Goal: Use online tool/utility: Utilize a website feature to perform a specific function

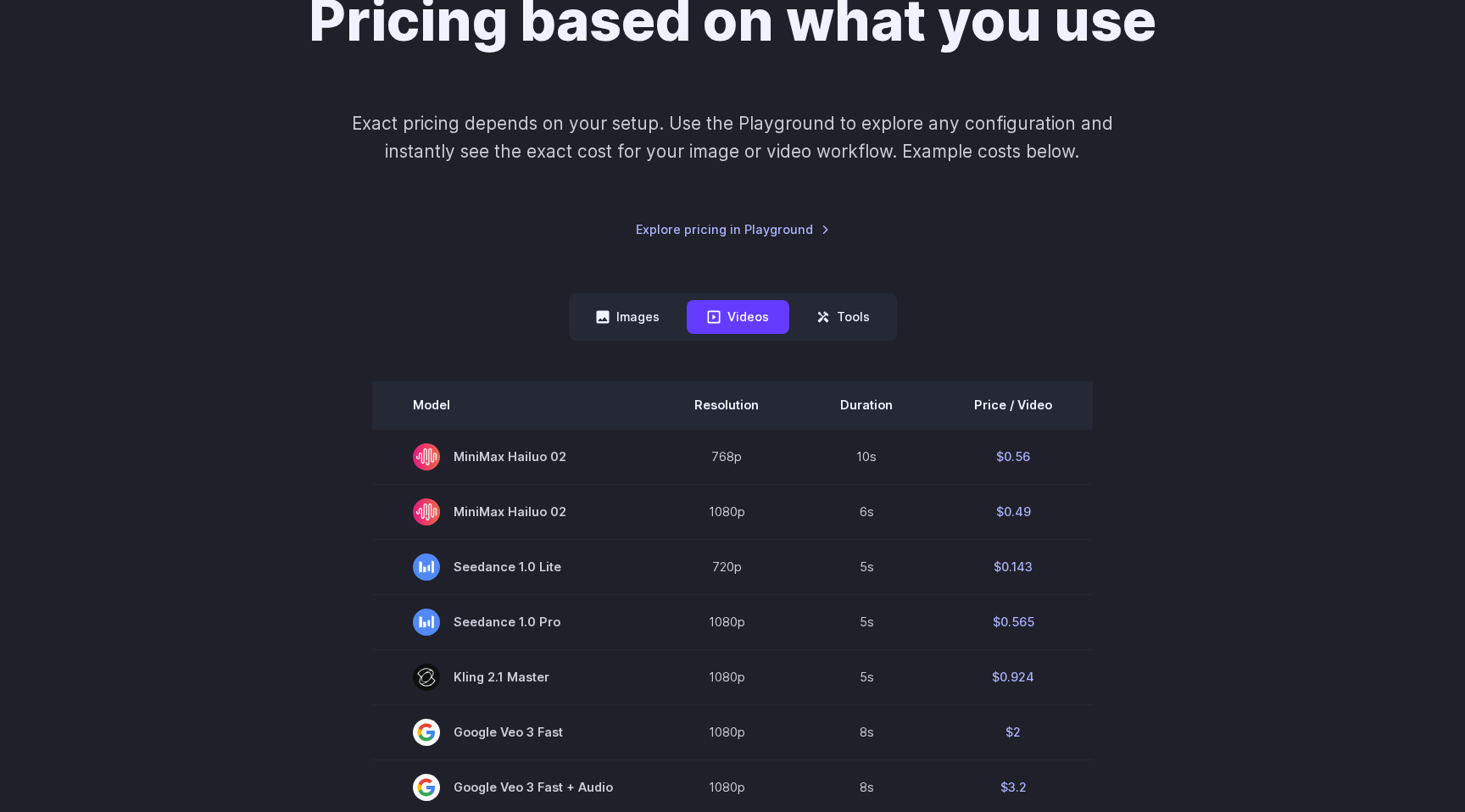
scroll to position [191, 0]
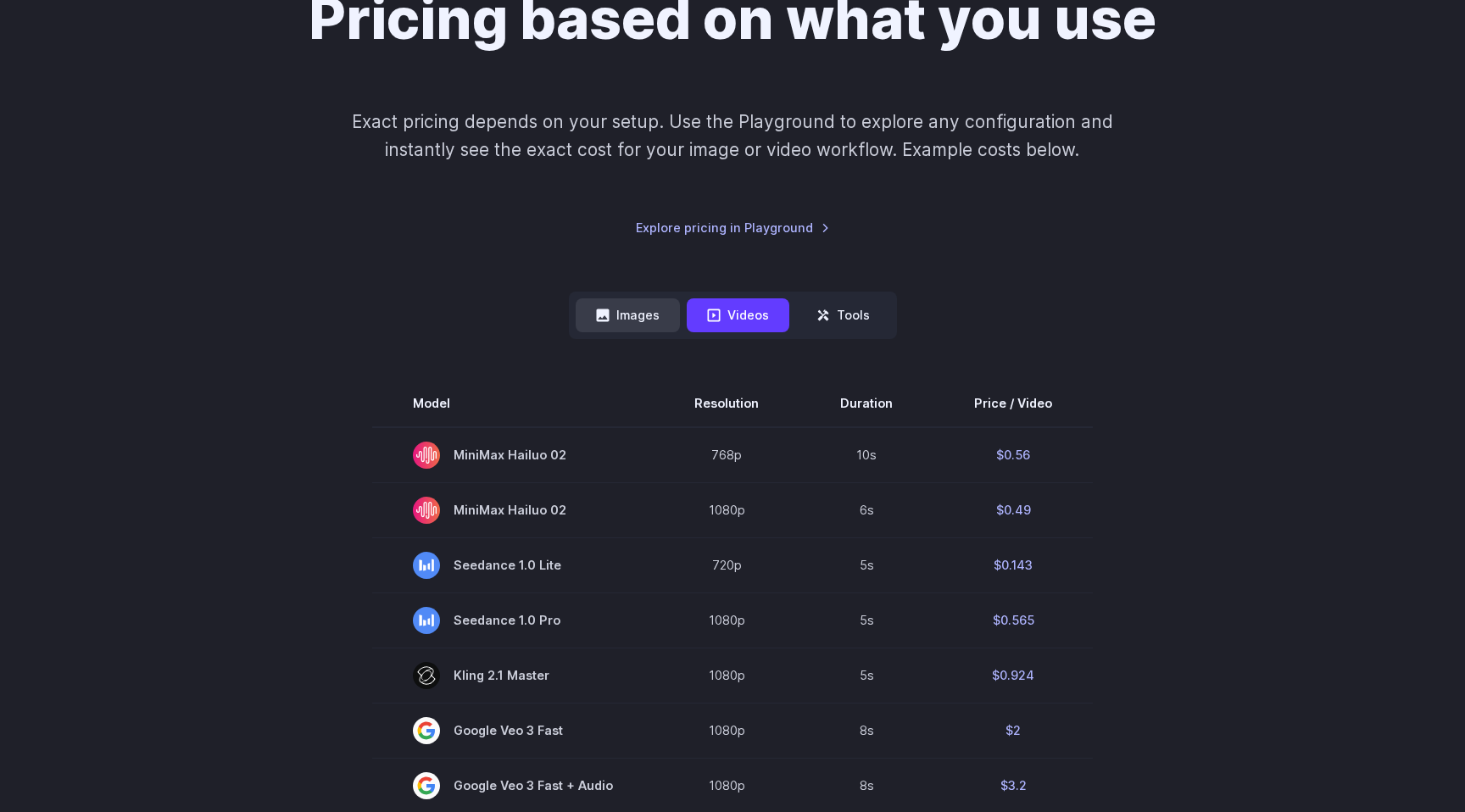
click at [629, 316] on button "Images" at bounding box center [628, 314] width 105 height 33
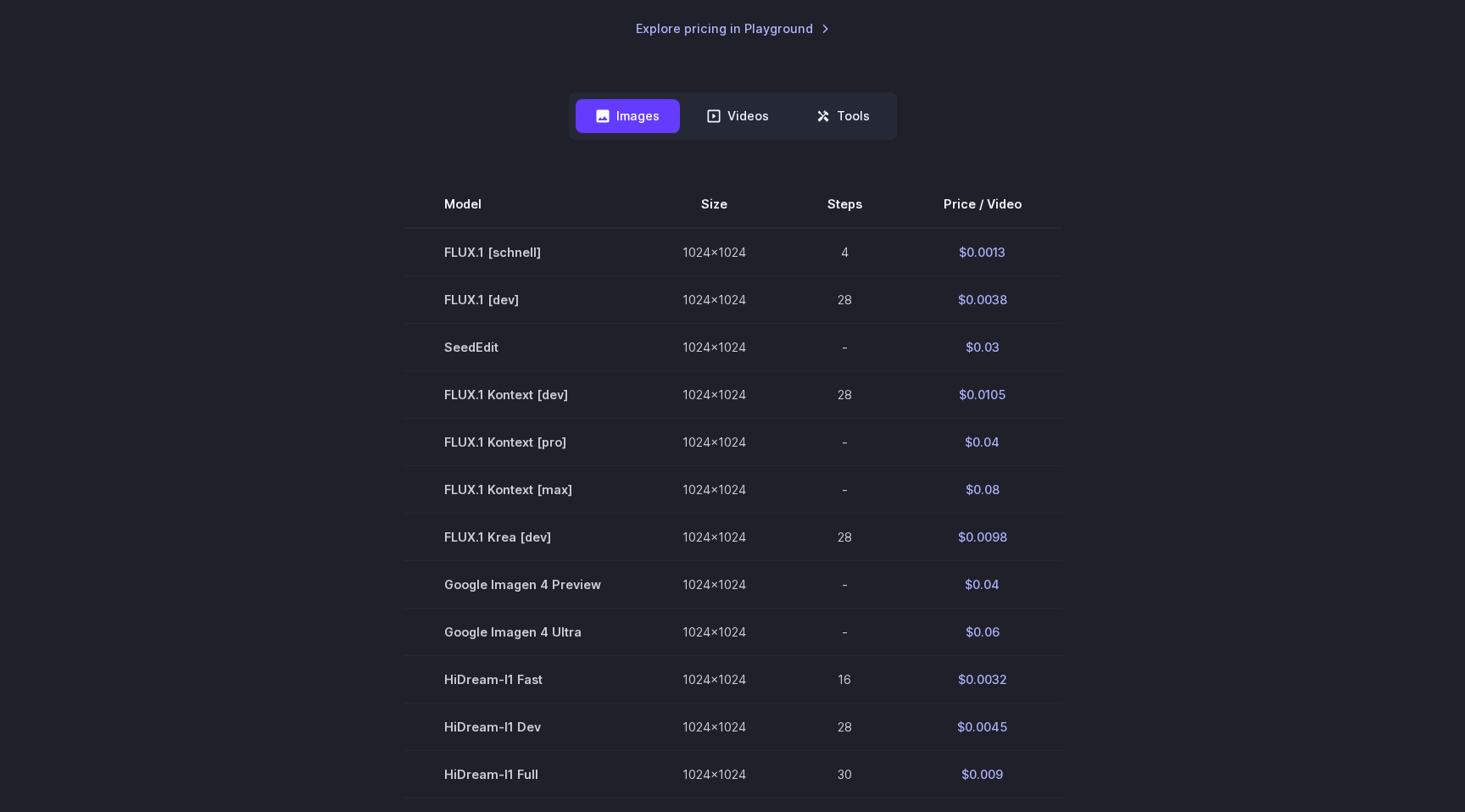
scroll to position [313, 0]
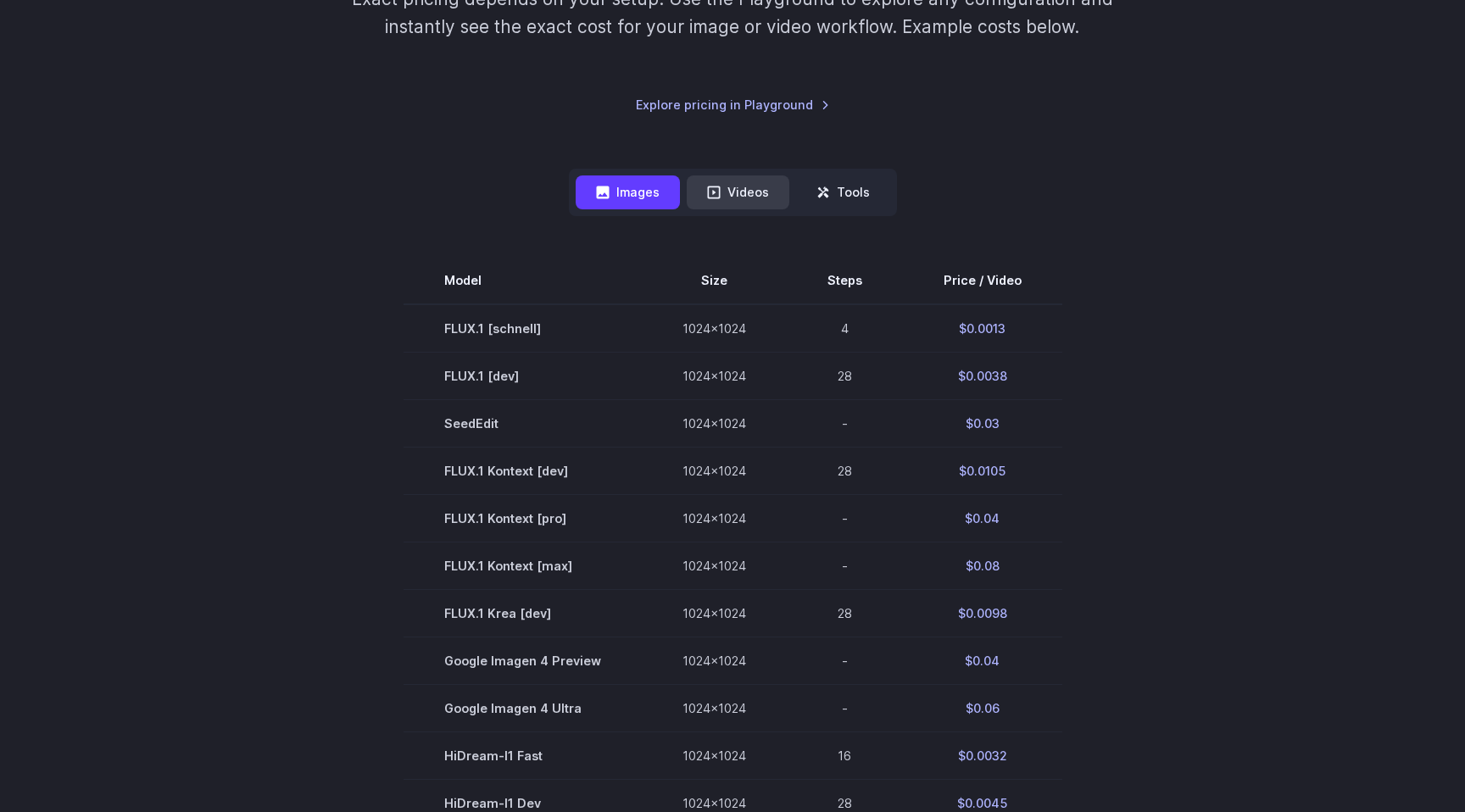
click at [737, 197] on button "Videos" at bounding box center [738, 192] width 103 height 33
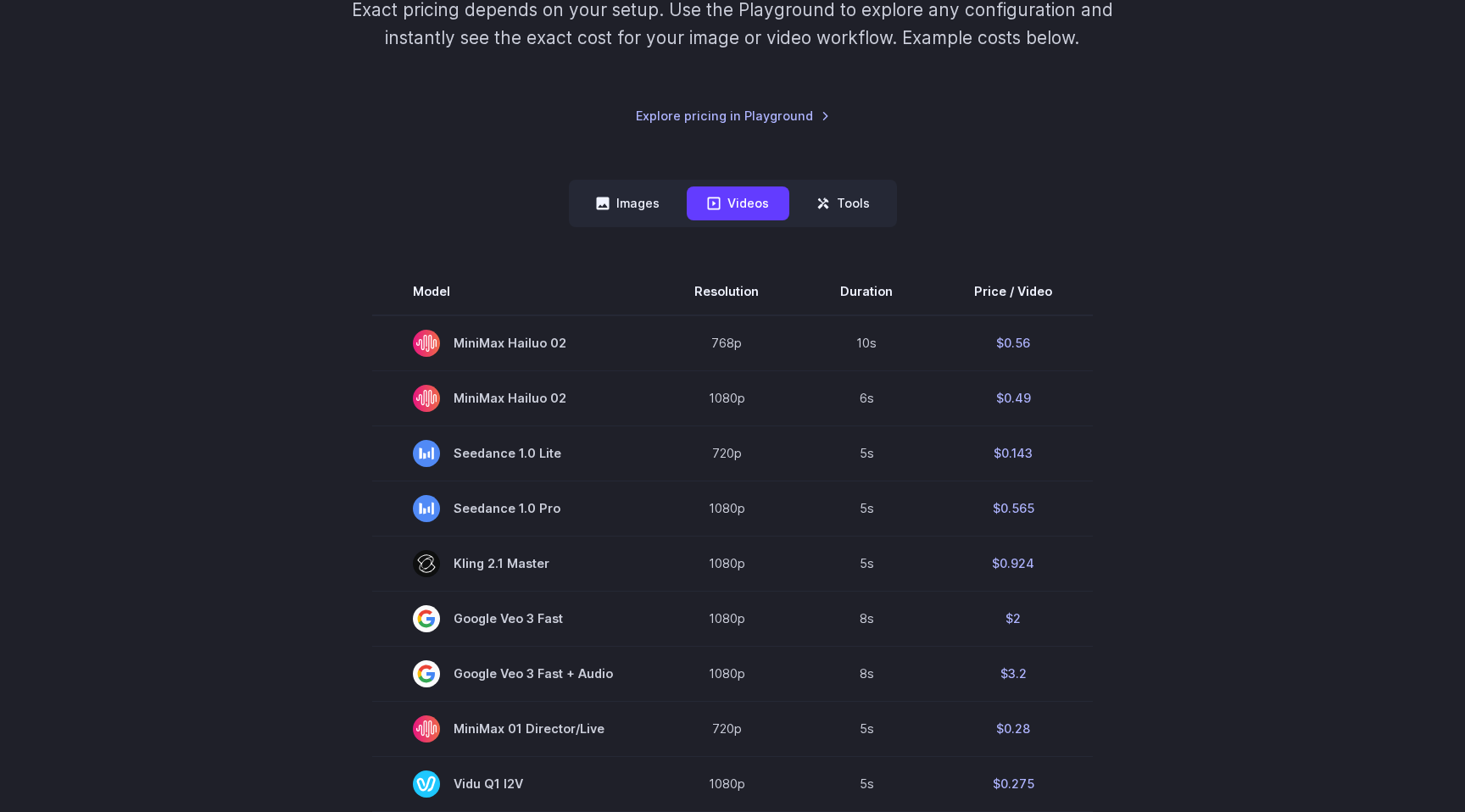
scroll to position [308, 0]
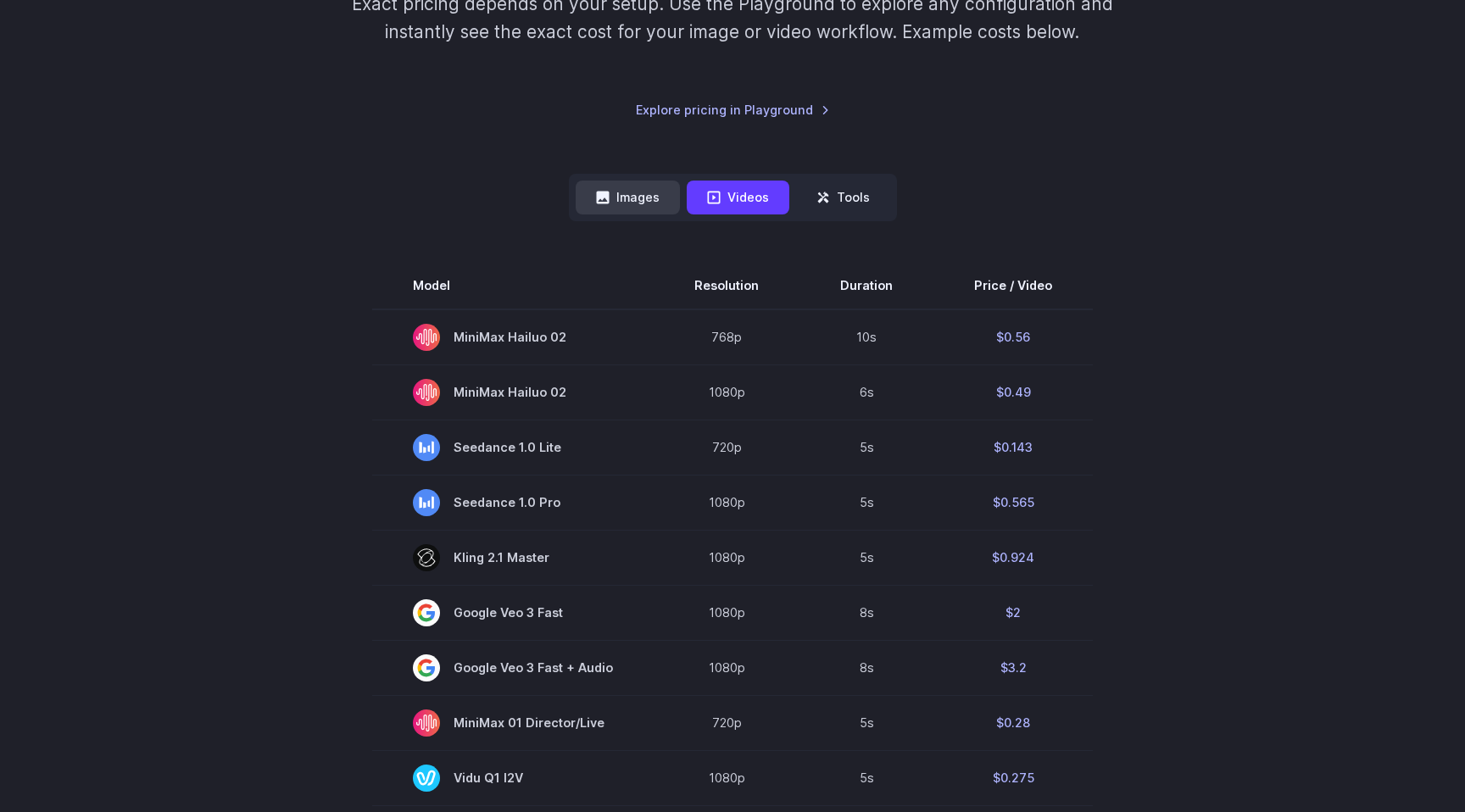
click at [622, 200] on button "Images" at bounding box center [628, 197] width 105 height 33
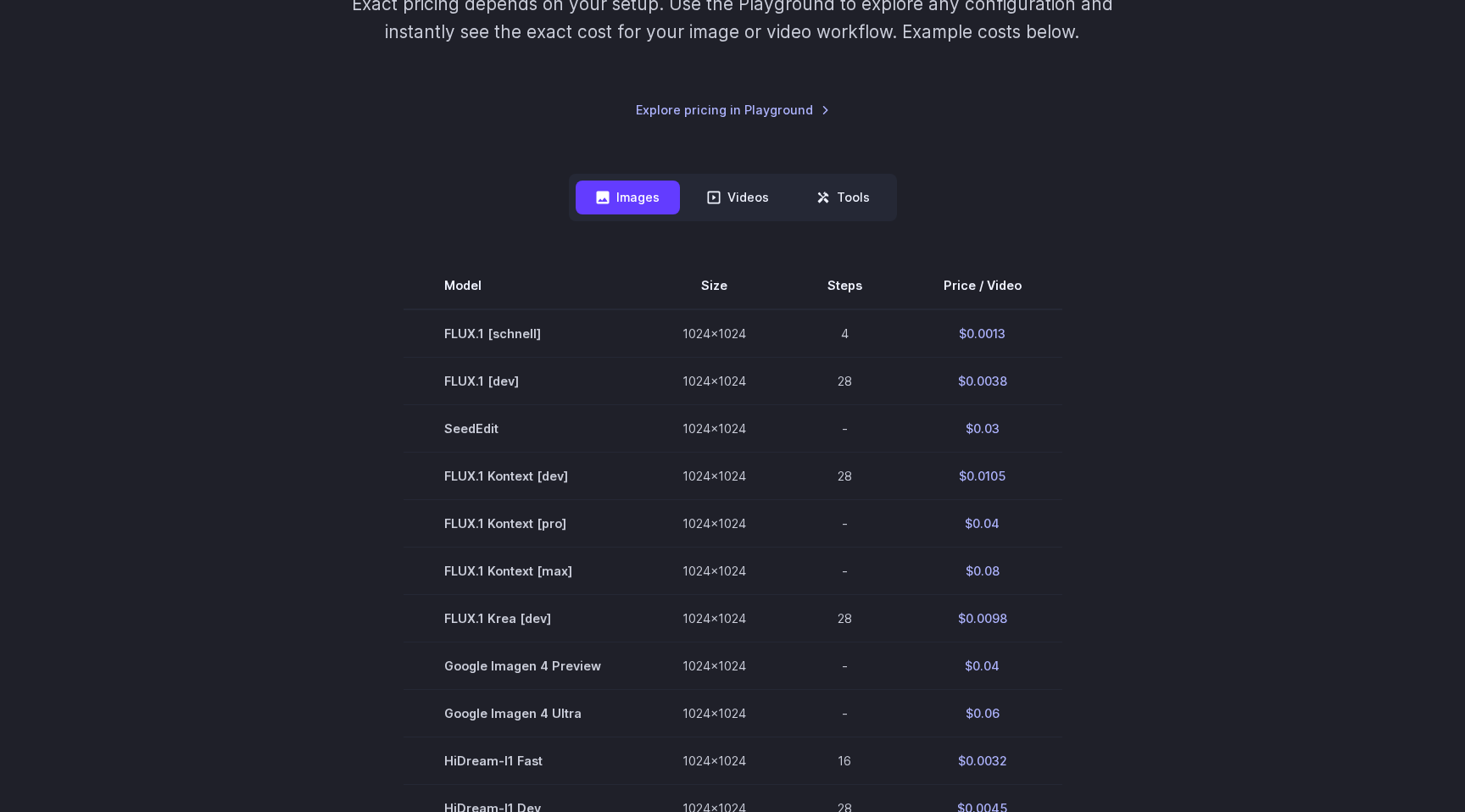
click at [210, 348] on section "Model Size Steps Price / Video FLUX.1 [schnell] 1024x1024 4 $0.0013 FLUX.1 [dev…" at bounding box center [732, 666] width 1180 height 808
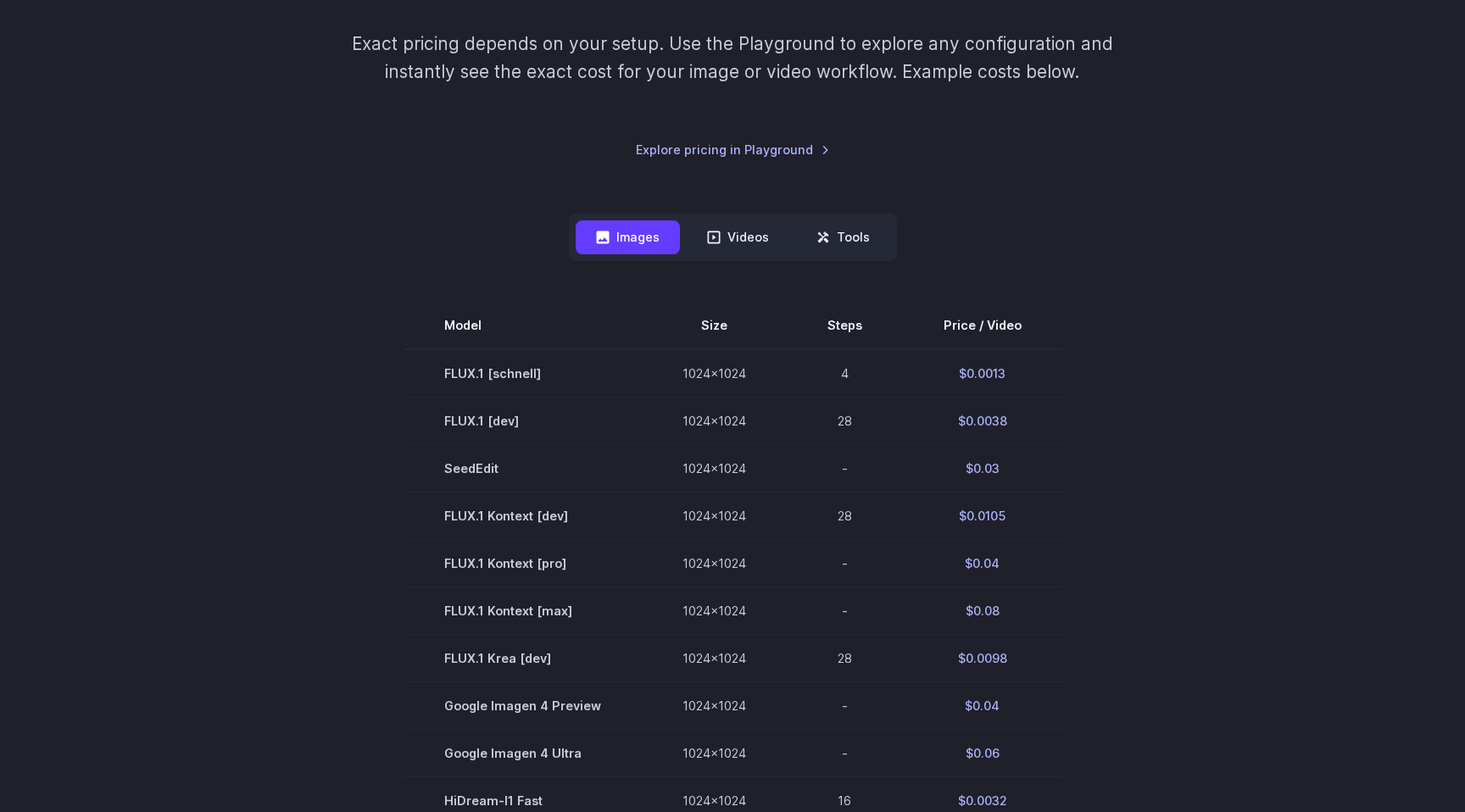
scroll to position [249, 0]
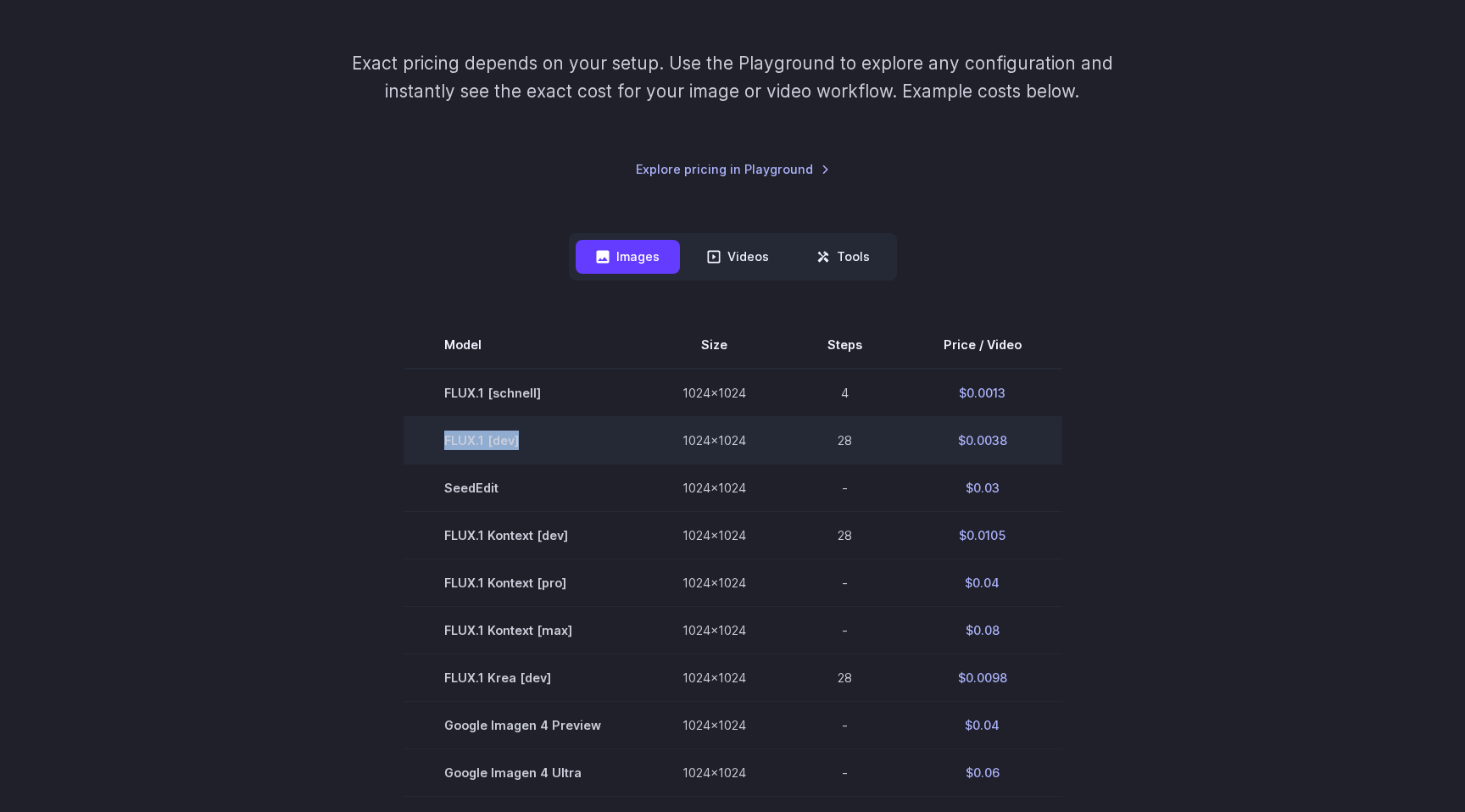
drag, startPoint x: 542, startPoint y: 438, endPoint x: 420, endPoint y: 439, distance: 122.0
click at [420, 439] on td "FLUX.1 [dev]" at bounding box center [523, 439] width 238 height 47
copy td "FLUX.1 [dev]"
drag, startPoint x: 1012, startPoint y: 437, endPoint x: 954, endPoint y: 436, distance: 58.0
click at [954, 436] on td "$0.0038" at bounding box center [983, 439] width 159 height 47
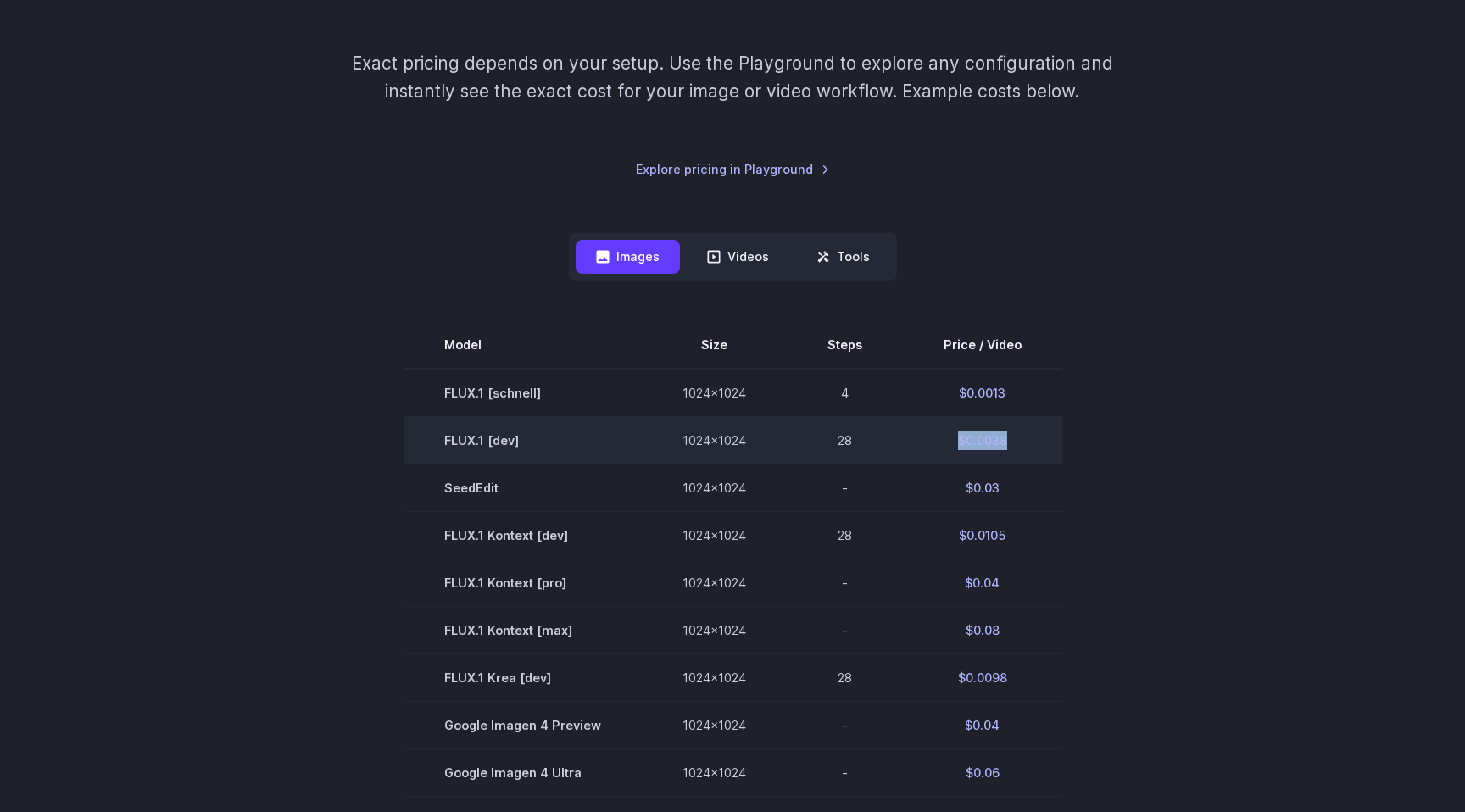
copy td "$0.0038"
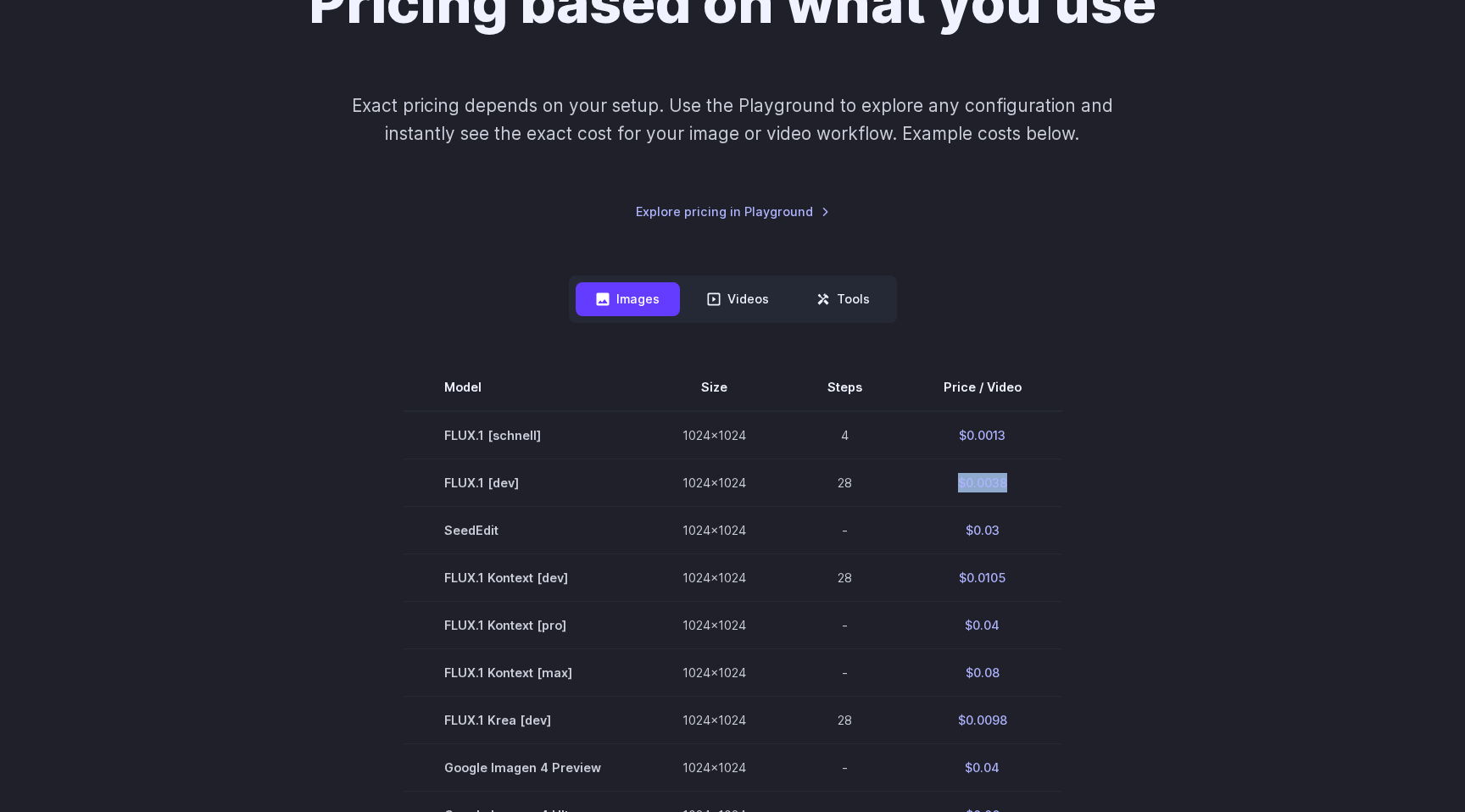
scroll to position [140, 0]
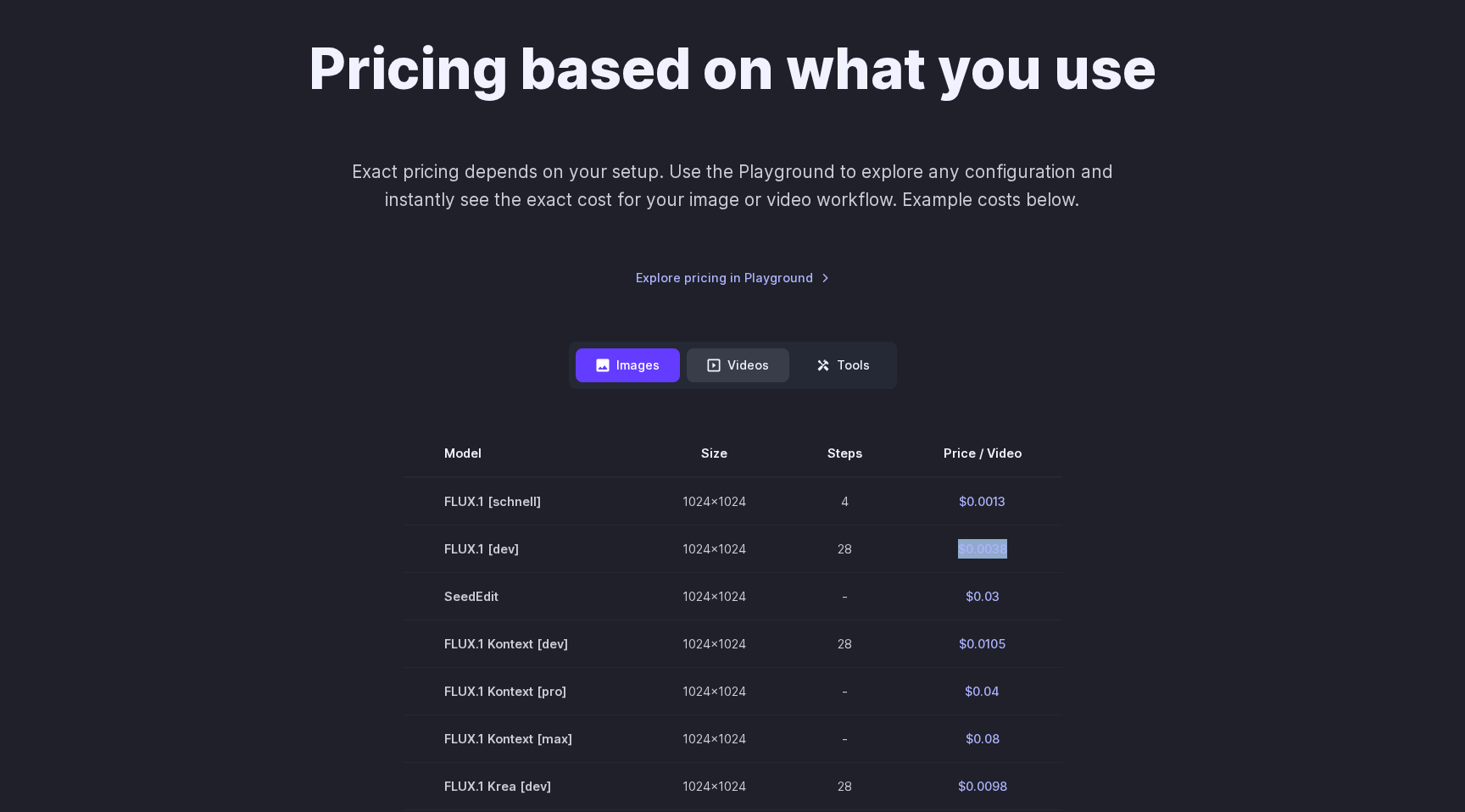
click at [757, 365] on button "Videos" at bounding box center [738, 365] width 103 height 33
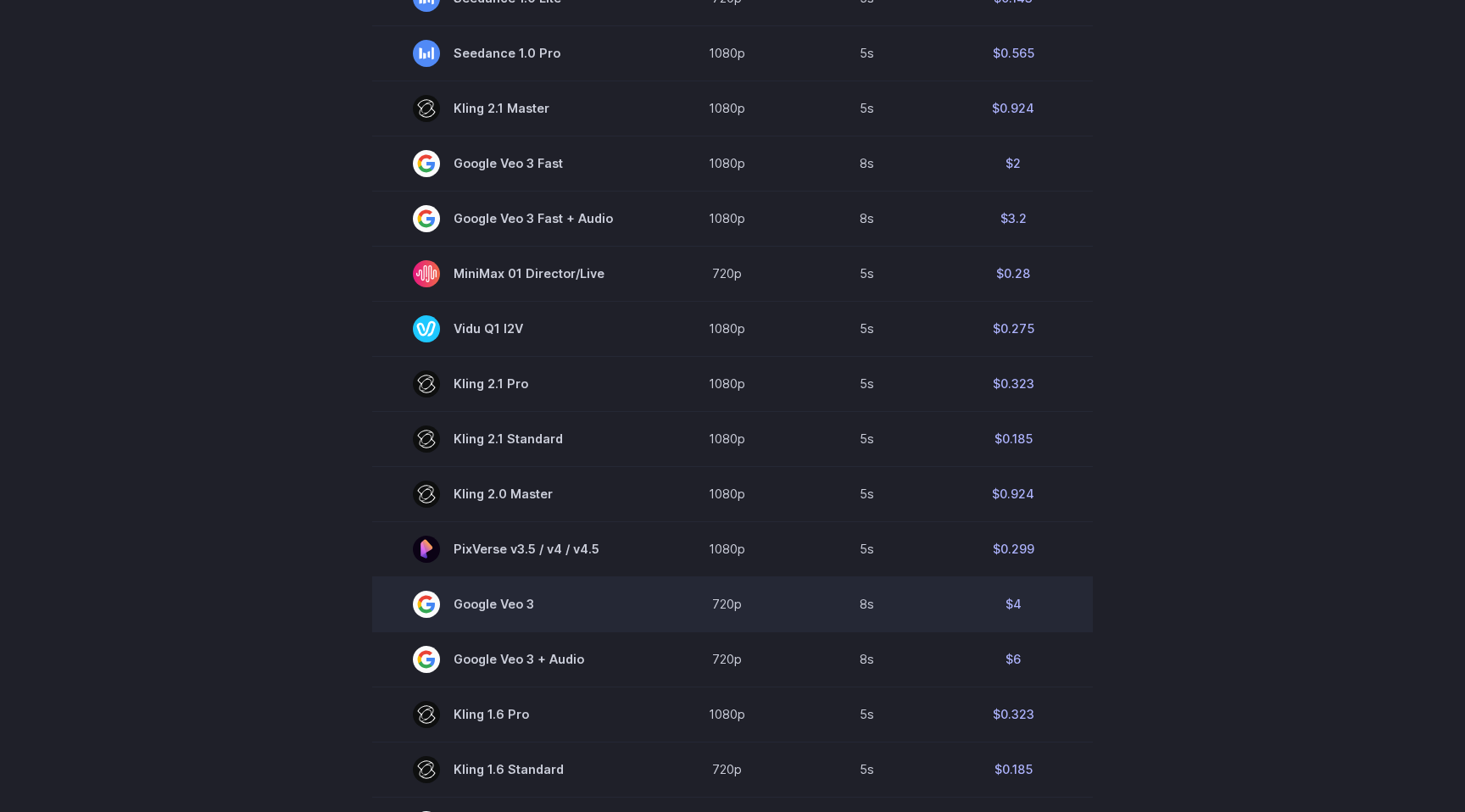
scroll to position [1021, 0]
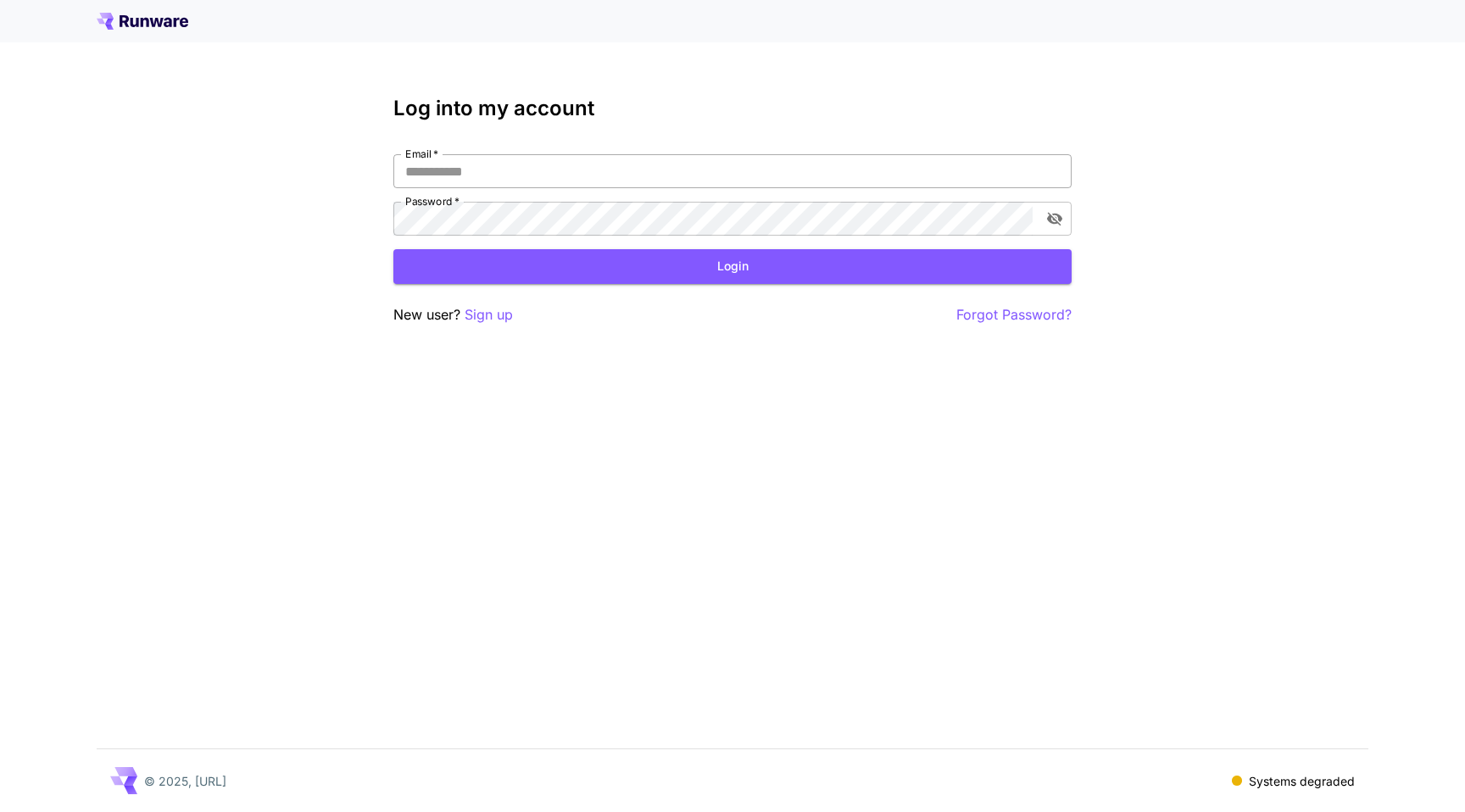
click at [584, 168] on input "Email   *" at bounding box center [732, 171] width 678 height 34
click at [0, 811] on com-1password-button at bounding box center [0, 812] width 0 height 0
type input "**********"
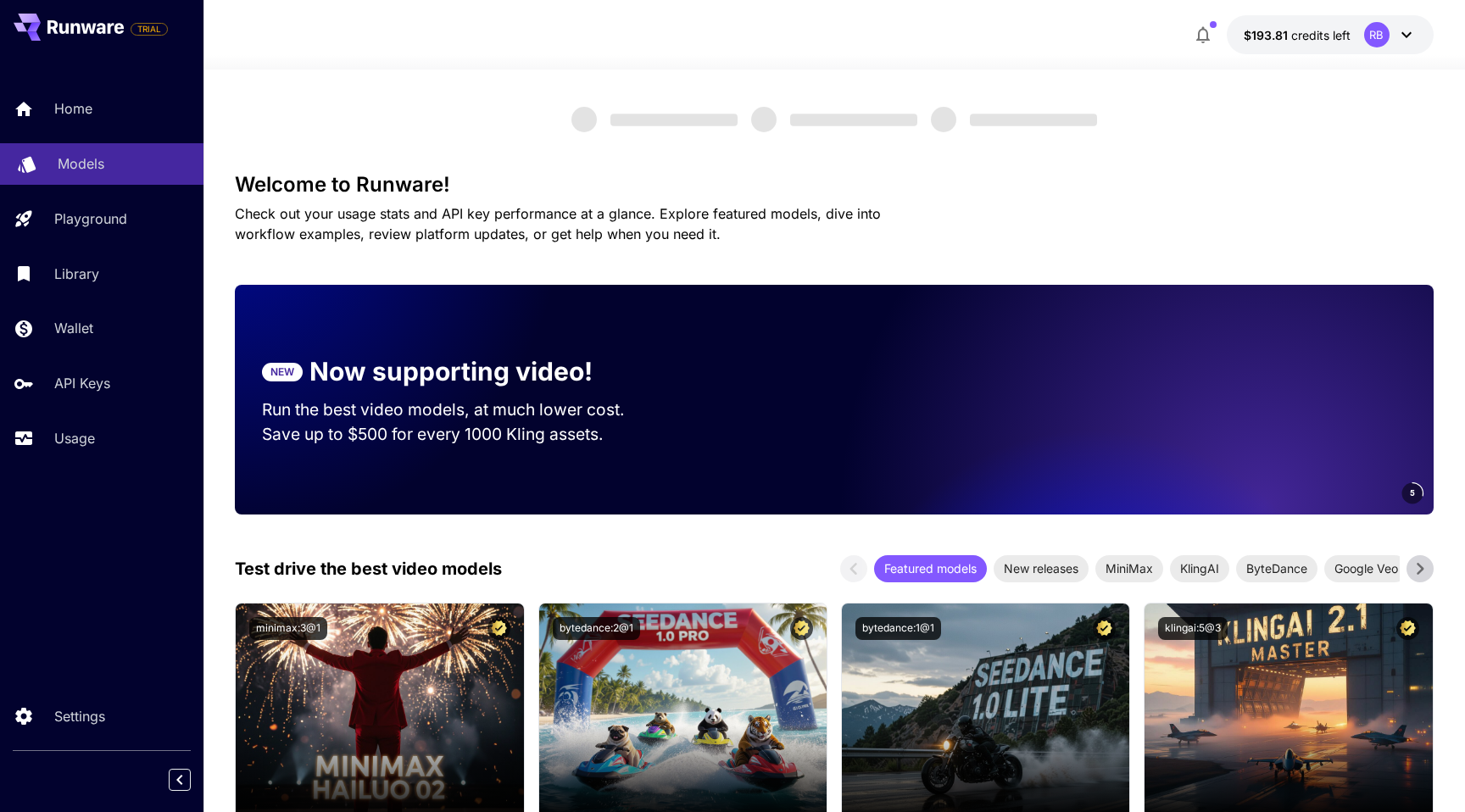
click at [105, 157] on div "Models" at bounding box center [123, 164] width 132 height 21
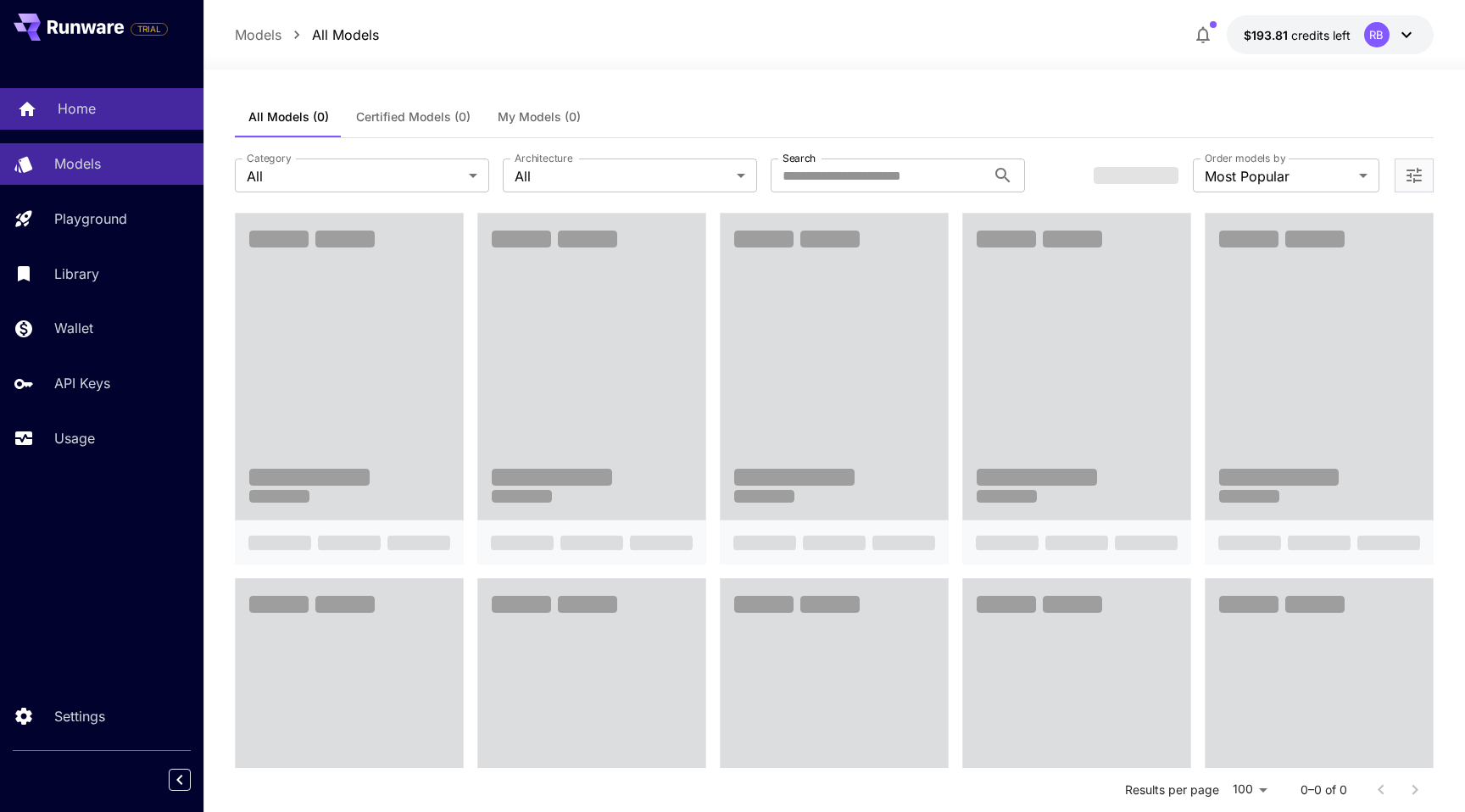
click at [60, 100] on p "Home" at bounding box center [76, 109] width 39 height 21
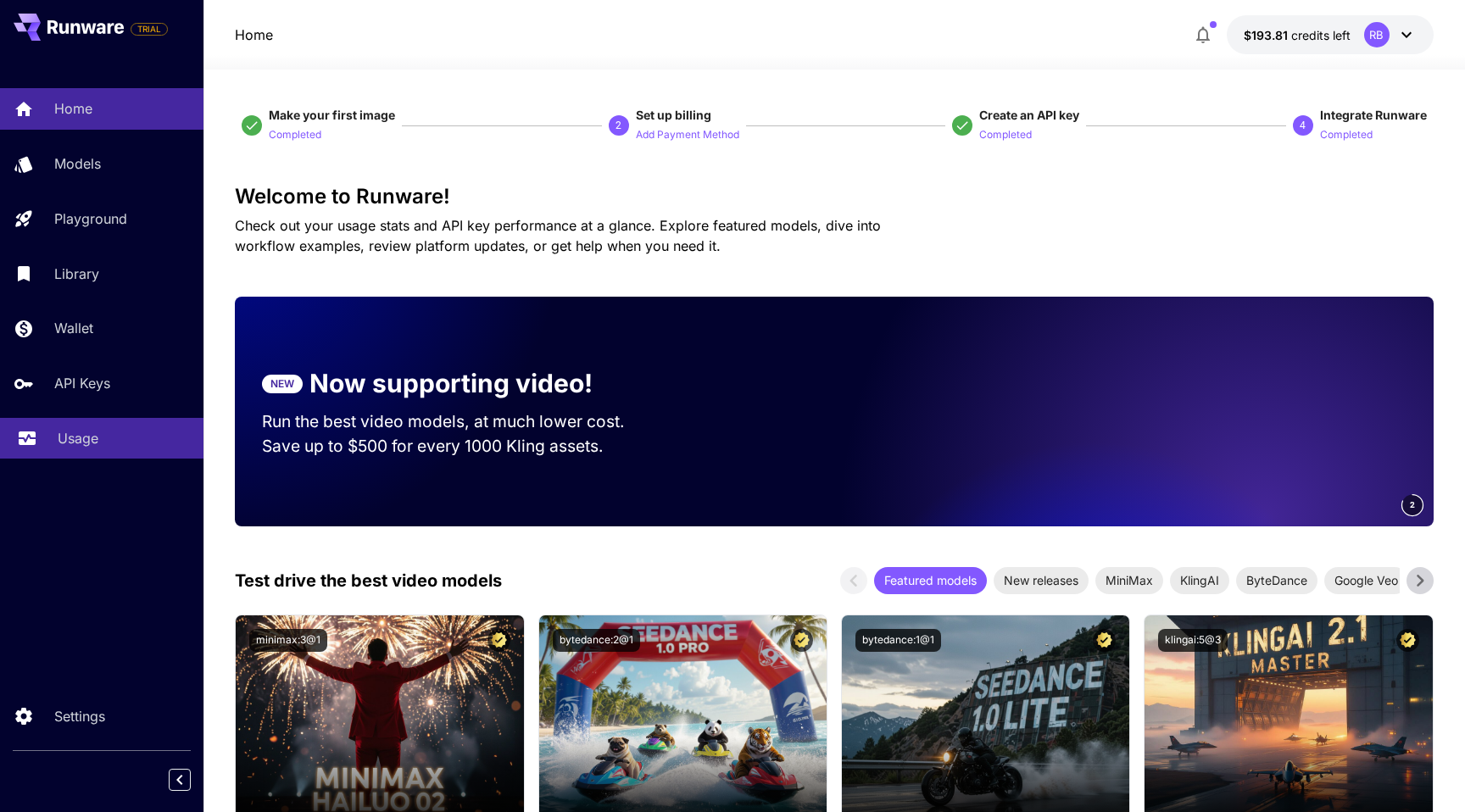
click at [83, 439] on p "Usage" at bounding box center [77, 439] width 40 height 21
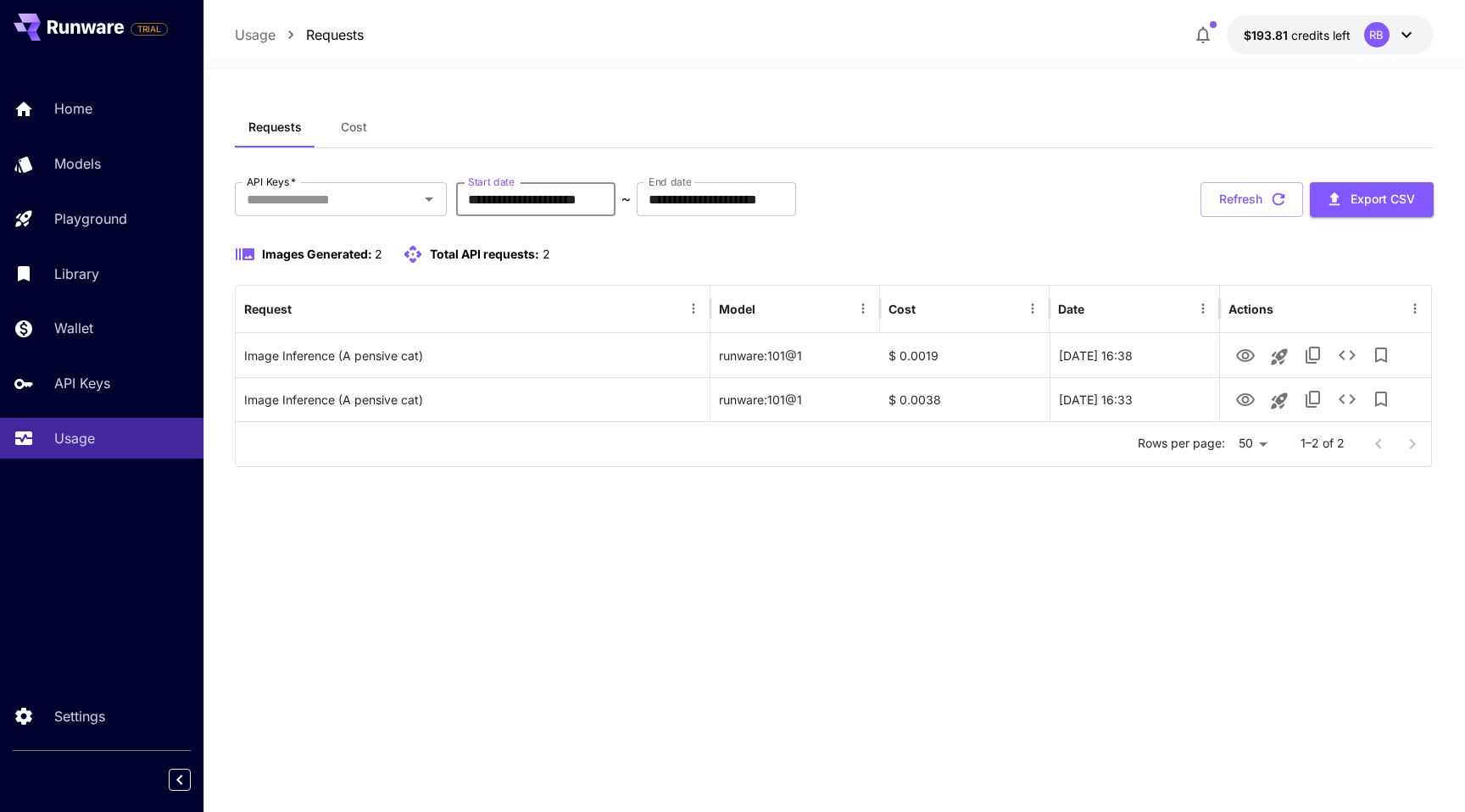
click at [527, 204] on input "**********" at bounding box center [535, 200] width 159 height 34
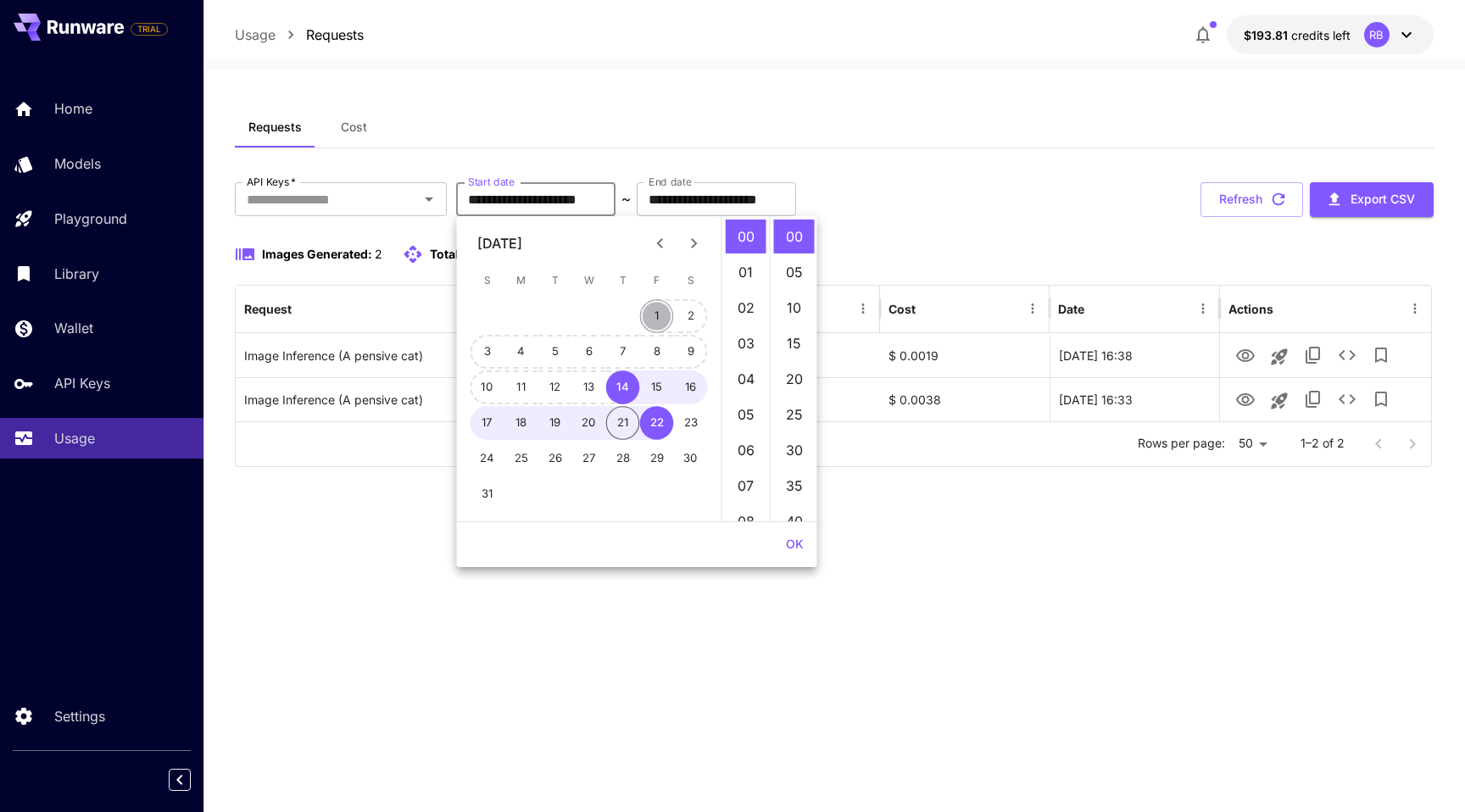
click at [667, 306] on button "1" at bounding box center [657, 316] width 34 height 34
type input "**********"
click at [883, 50] on div at bounding box center [834, 59] width 1261 height 21
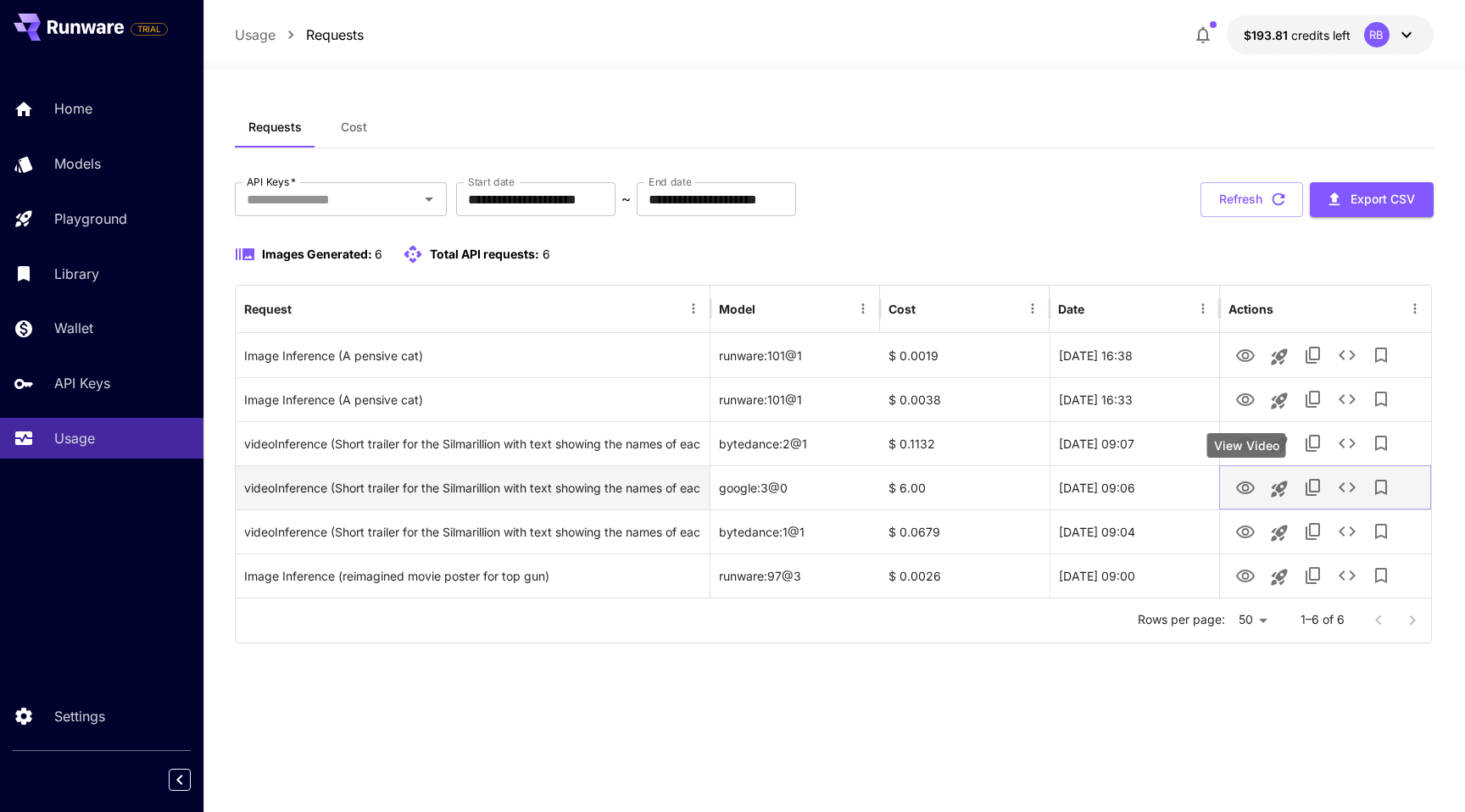
click at [1251, 487] on icon "View Video" at bounding box center [1245, 488] width 21 height 21
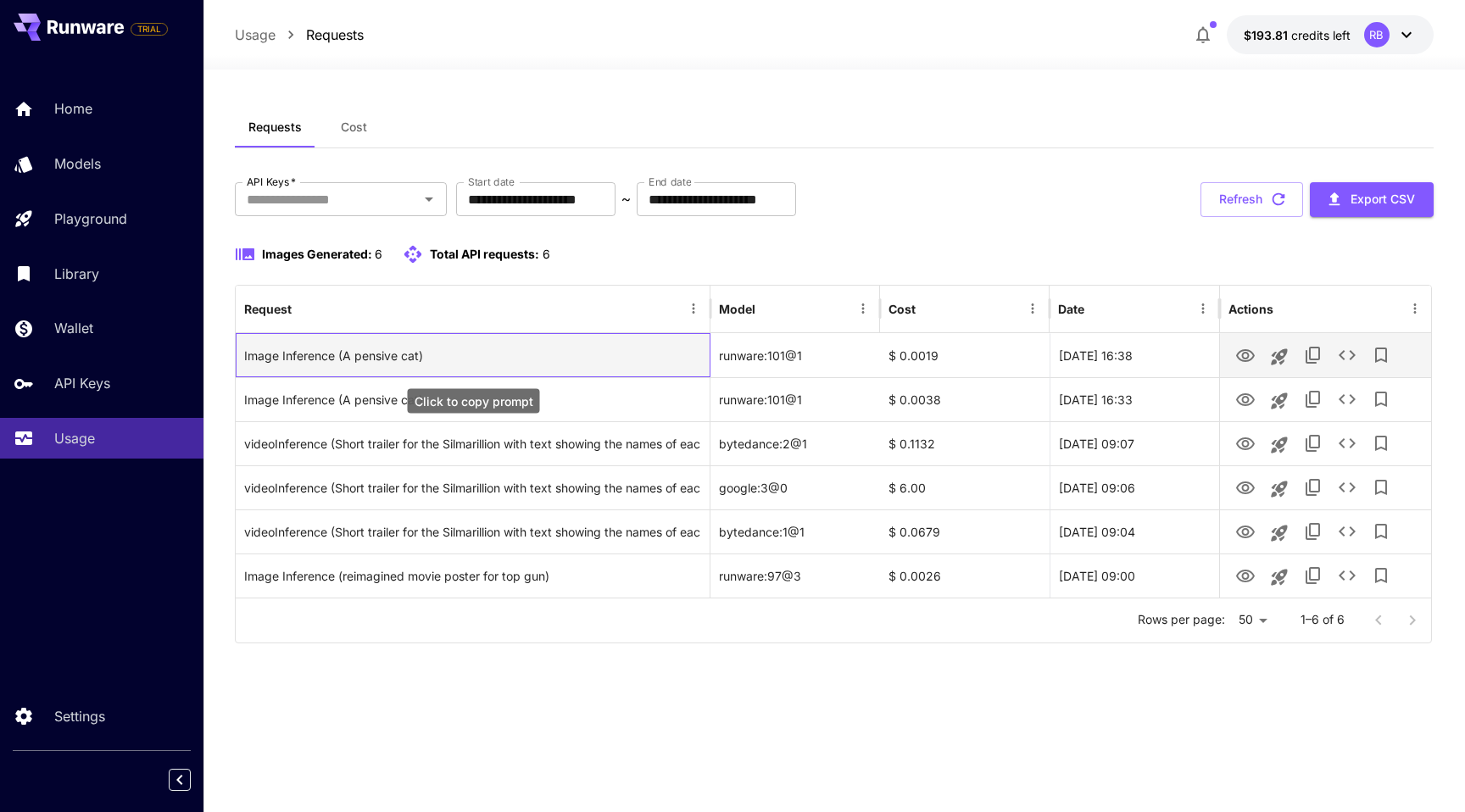
click at [386, 361] on div "Image Inference (A pensive cat)" at bounding box center [472, 355] width 457 height 43
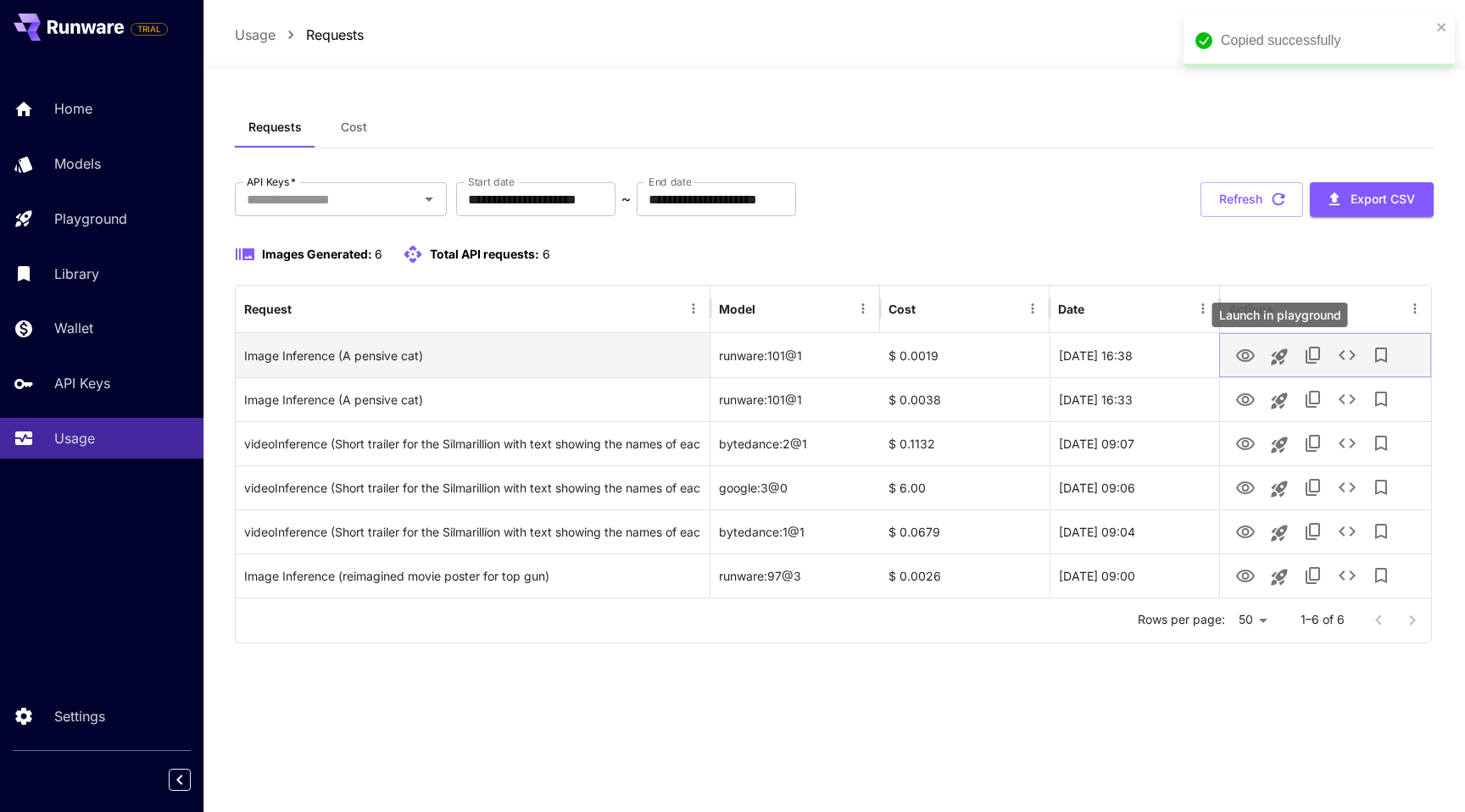
click at [1288, 357] on icon "Launch in playground" at bounding box center [1279, 357] width 21 height 21
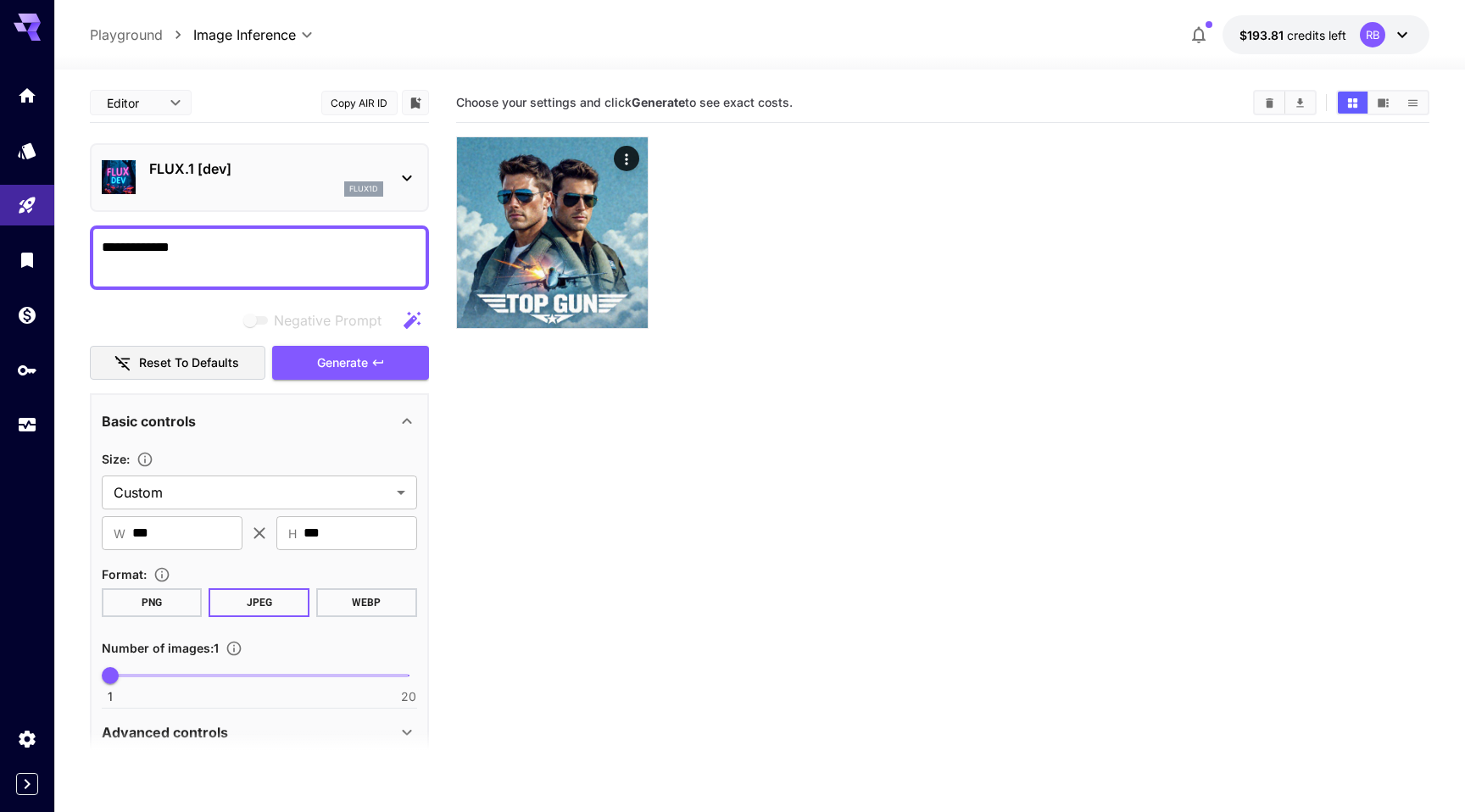
scroll to position [68, 0]
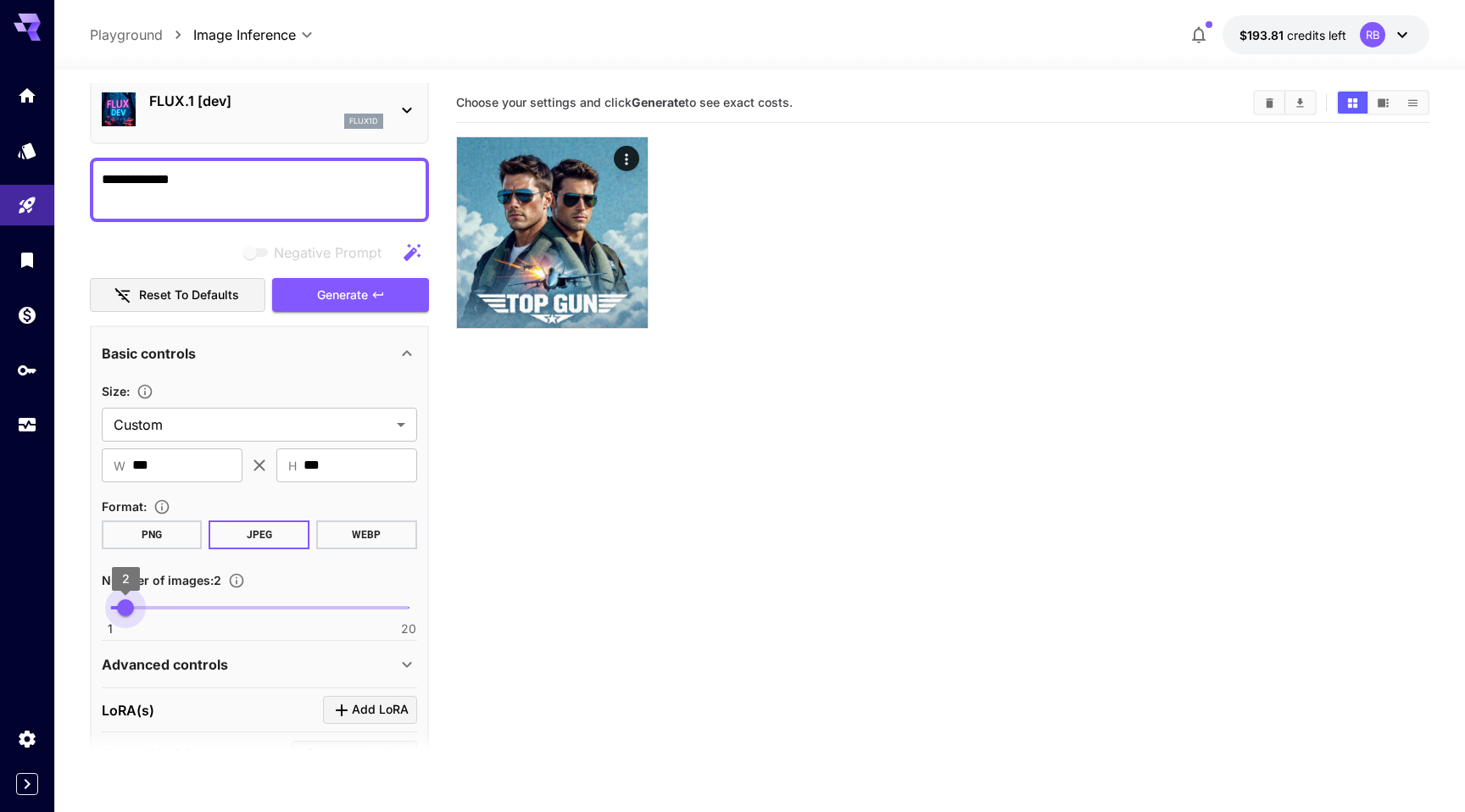
drag, startPoint x: 107, startPoint y: 605, endPoint x: 119, endPoint y: 602, distance: 12.4
click at [119, 602] on span "2" at bounding box center [126, 607] width 17 height 17
click at [326, 292] on span "Generate" at bounding box center [342, 295] width 51 height 21
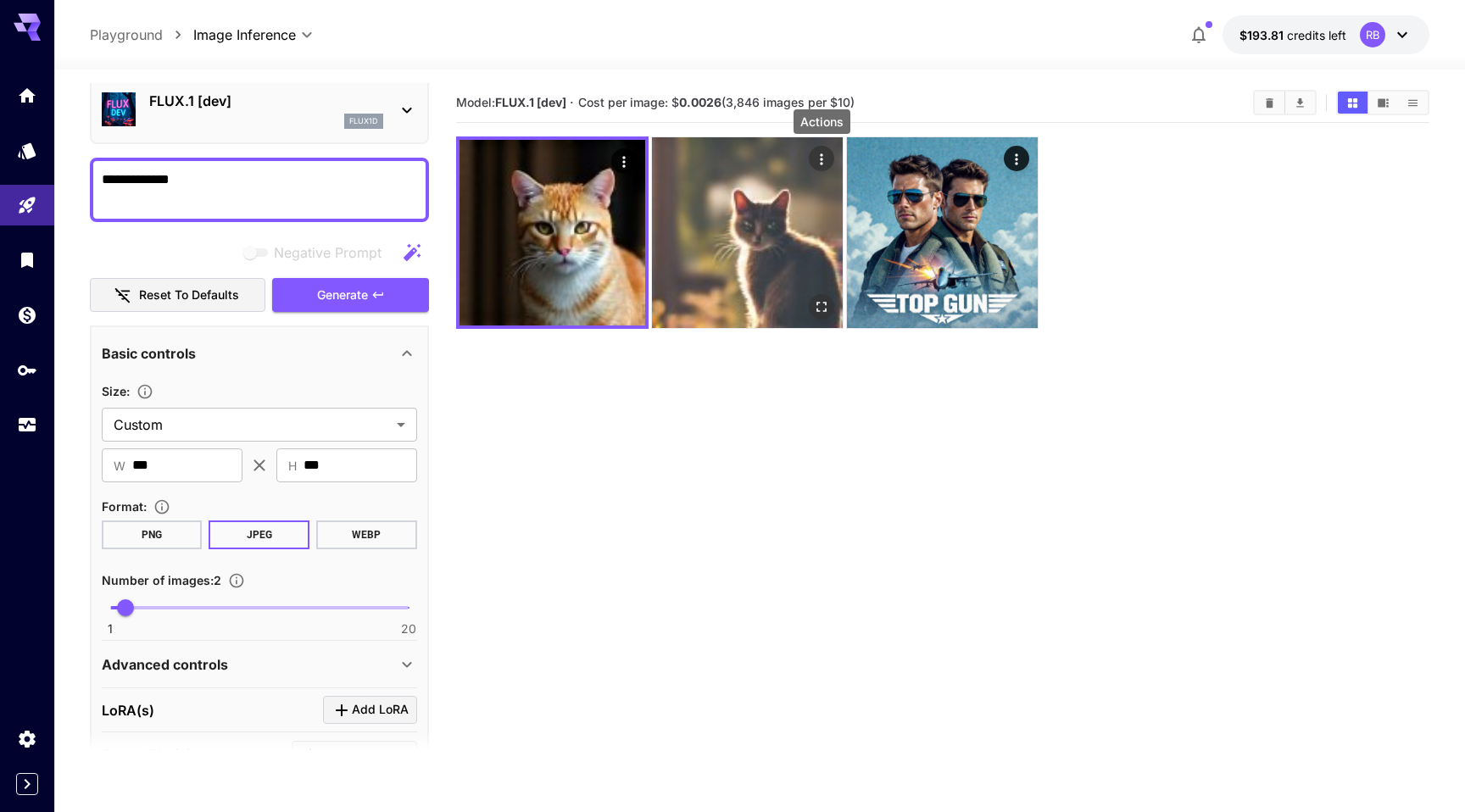
click at [823, 158] on icon "Actions" at bounding box center [822, 159] width 17 height 17
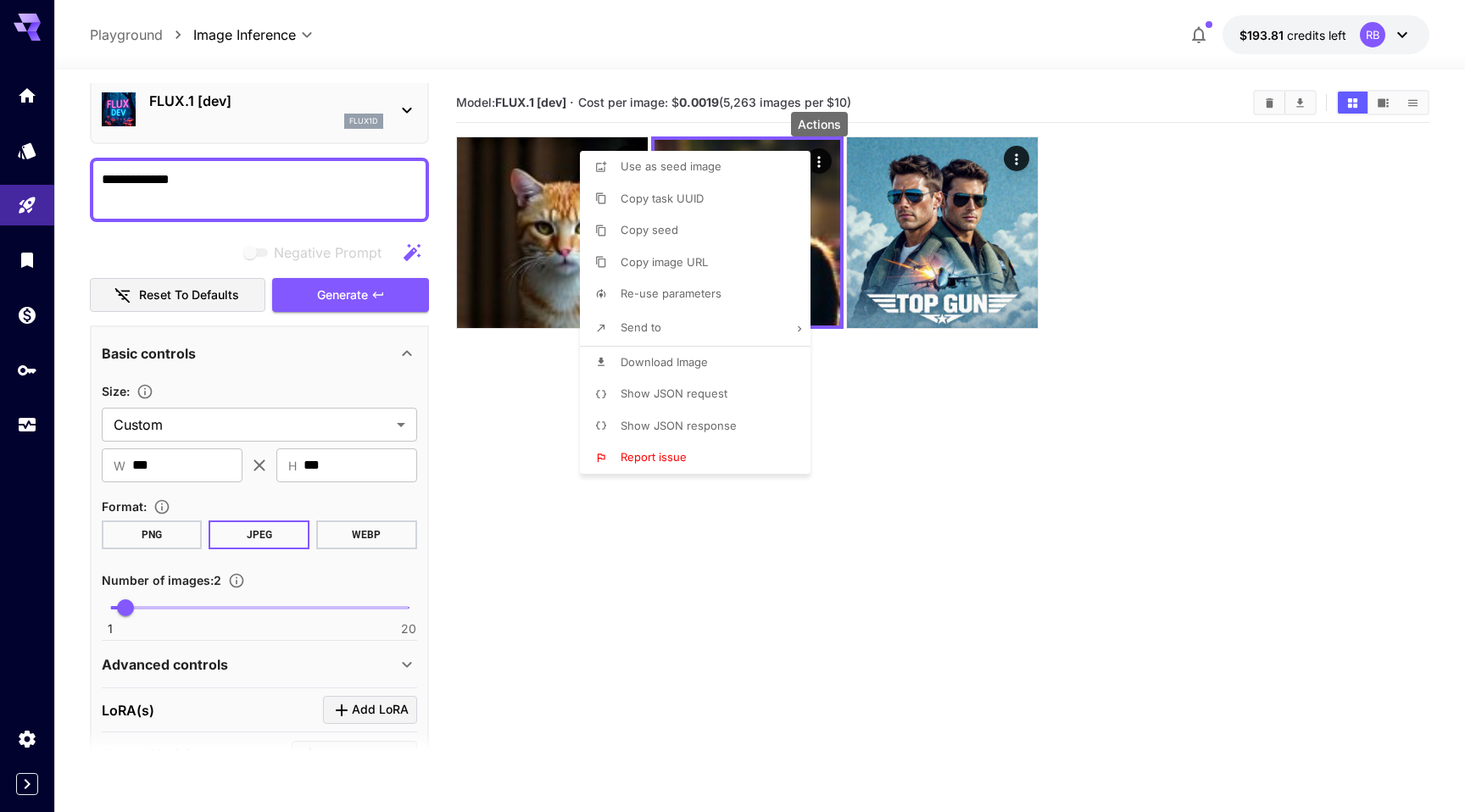
click at [690, 427] on span "Show JSON response" at bounding box center [679, 426] width 117 height 14
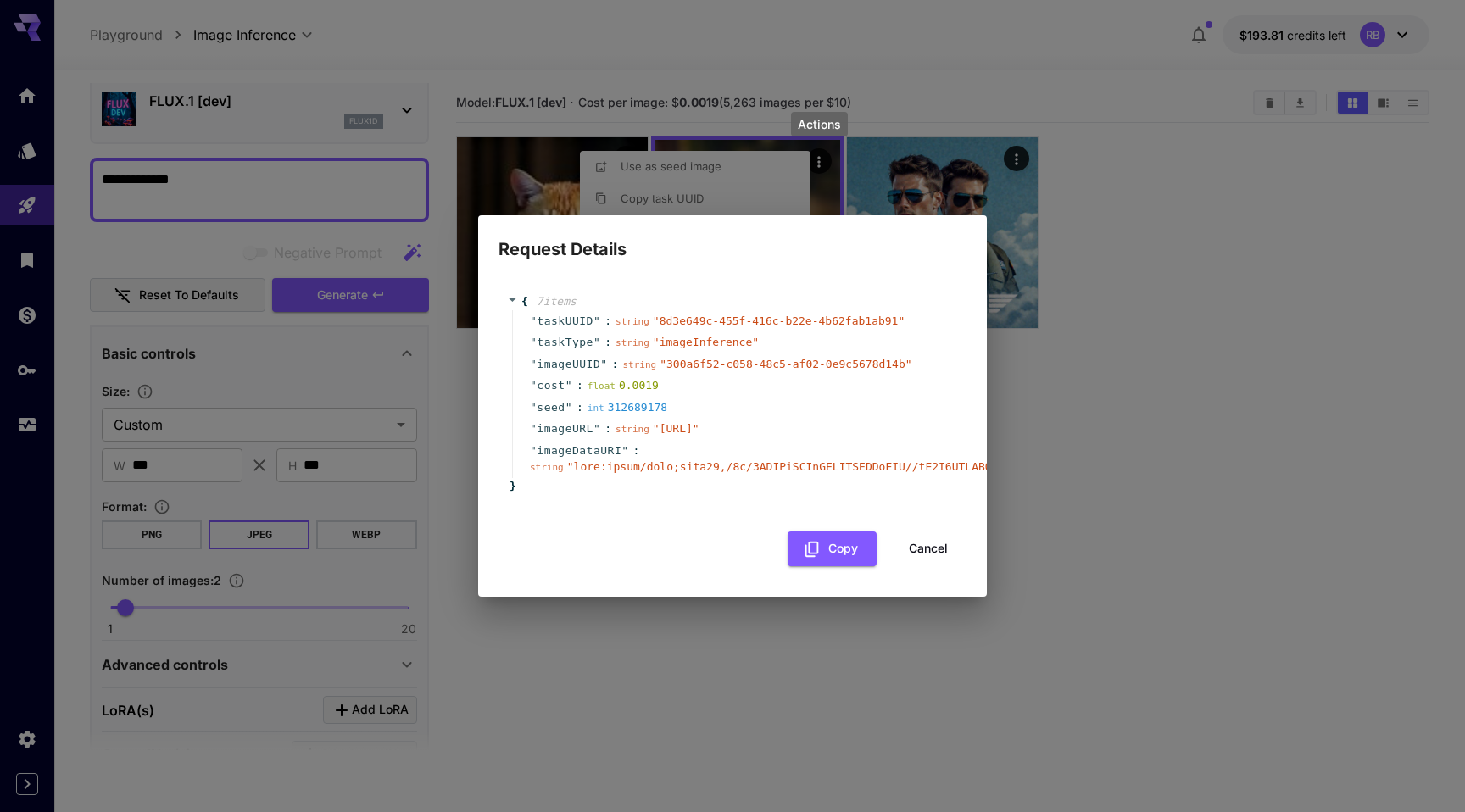
click at [944, 566] on button "Cancel" at bounding box center [928, 548] width 76 height 35
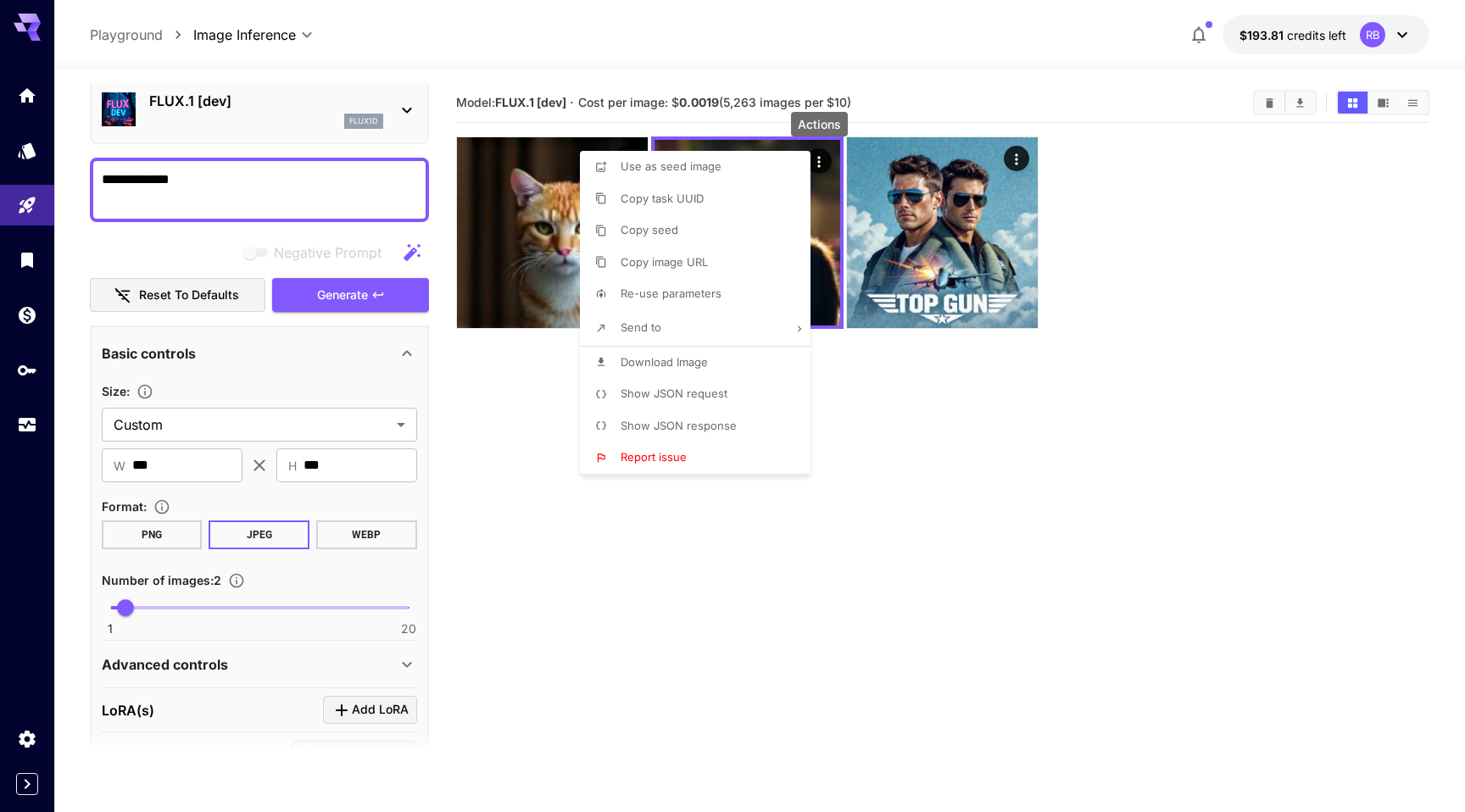
click at [502, 403] on div at bounding box center [732, 406] width 1465 height 812
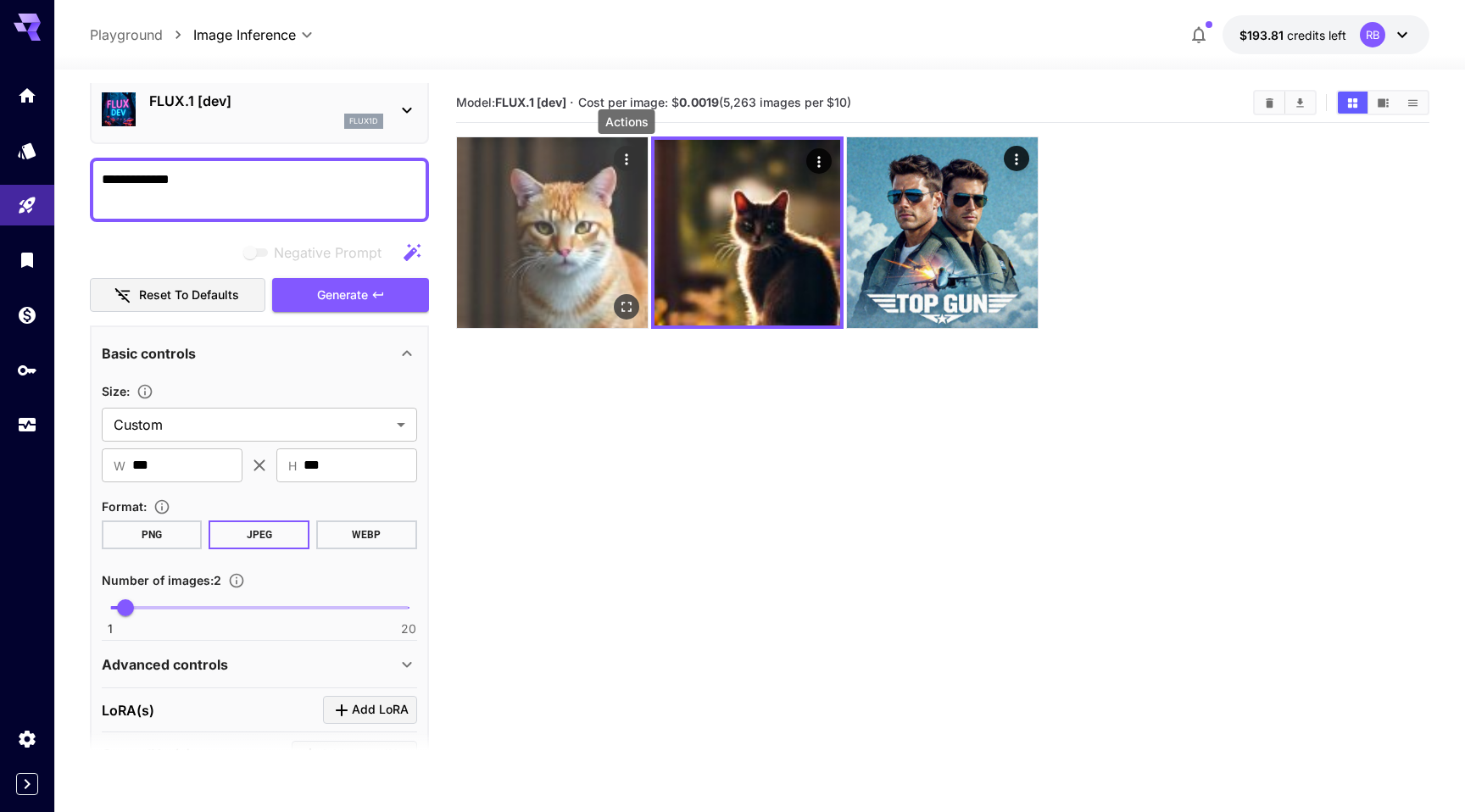
click at [625, 164] on icon "Actions" at bounding box center [625, 158] width 3 height 11
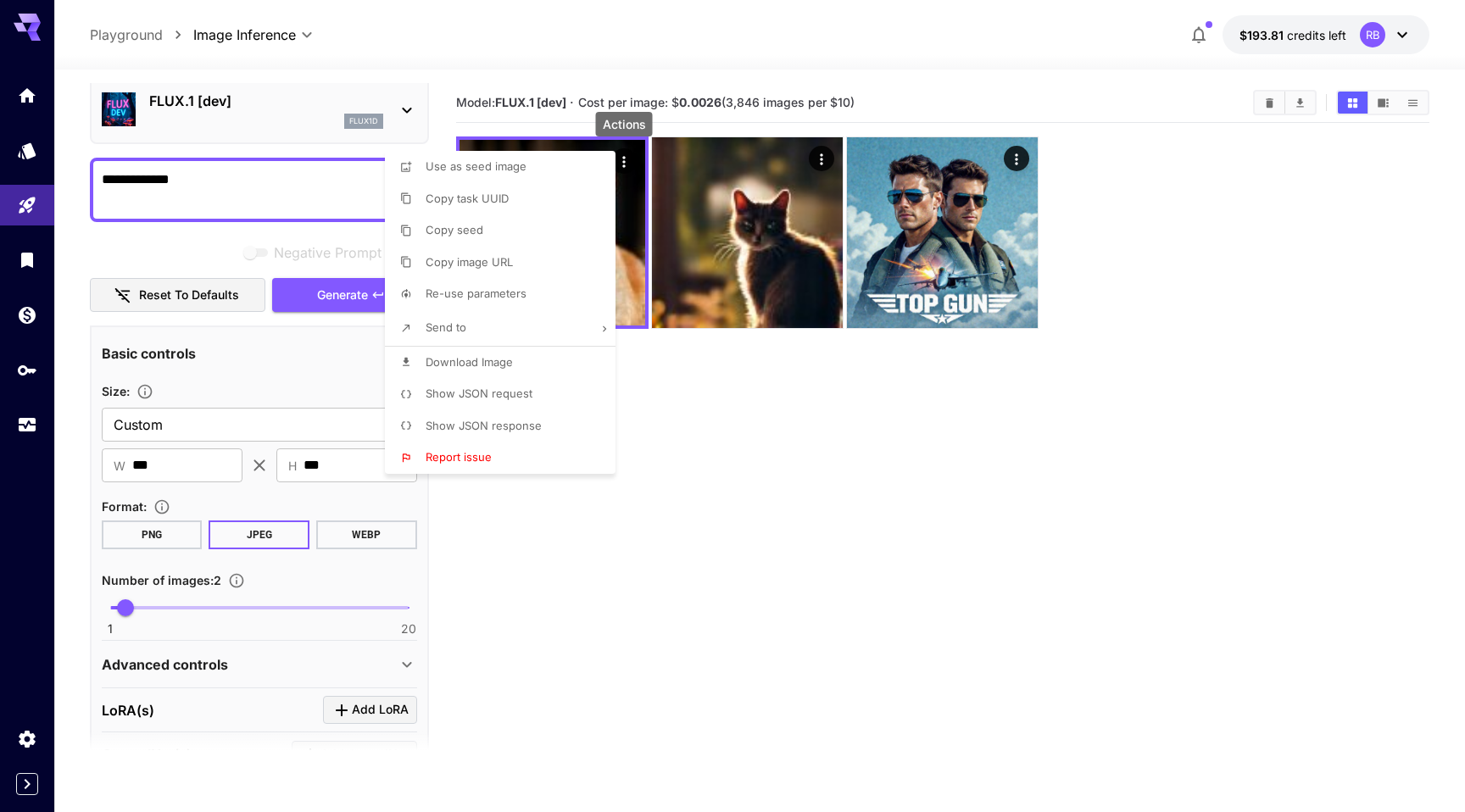
click at [710, 475] on div at bounding box center [732, 406] width 1465 height 812
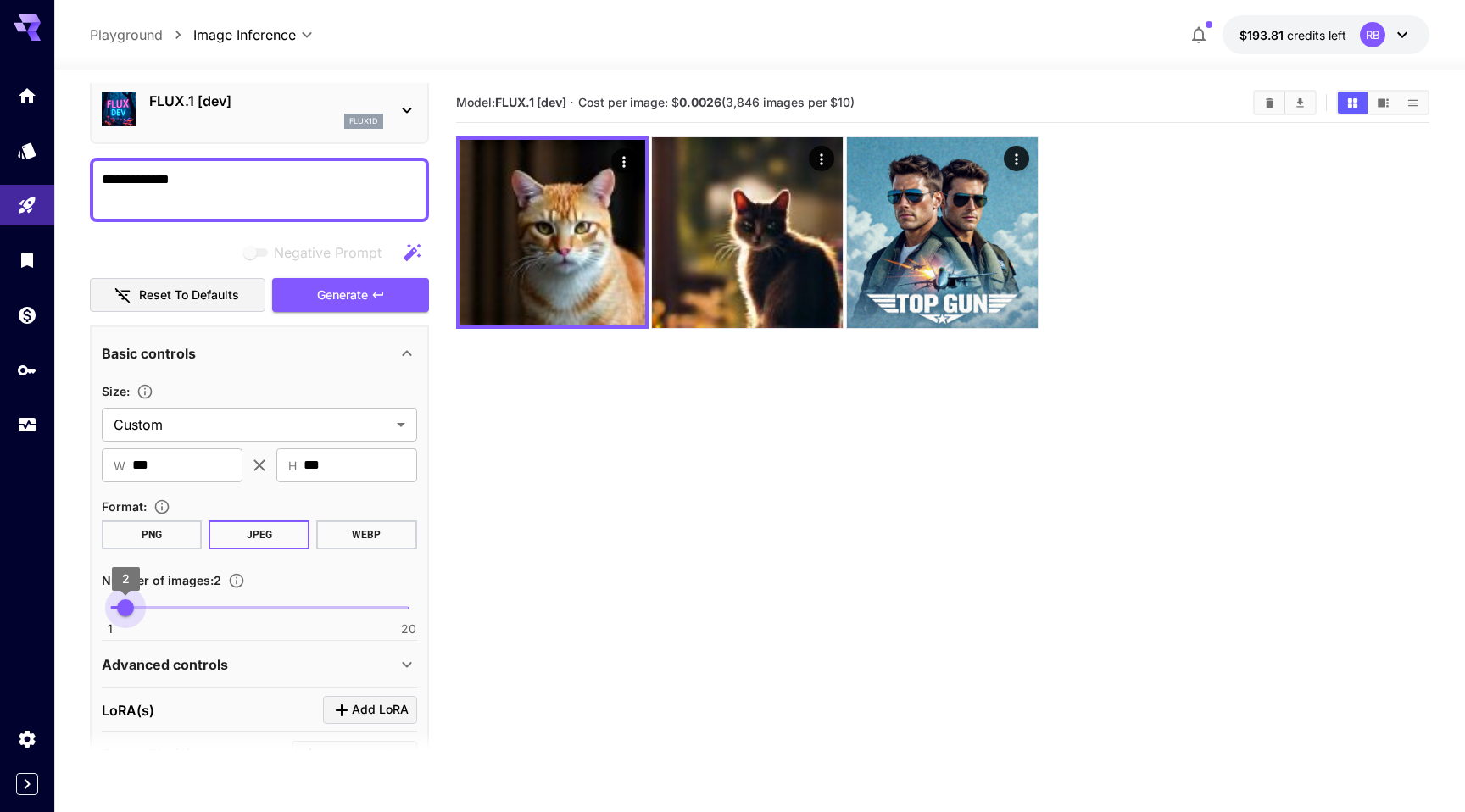
type input "*"
drag, startPoint x: 126, startPoint y: 603, endPoint x: 142, endPoint y: 602, distance: 16.0
click at [142, 602] on span "3" at bounding box center [141, 607] width 17 height 17
click at [238, 186] on textarea "**********" at bounding box center [260, 189] width 315 height 40
type textarea "**********"
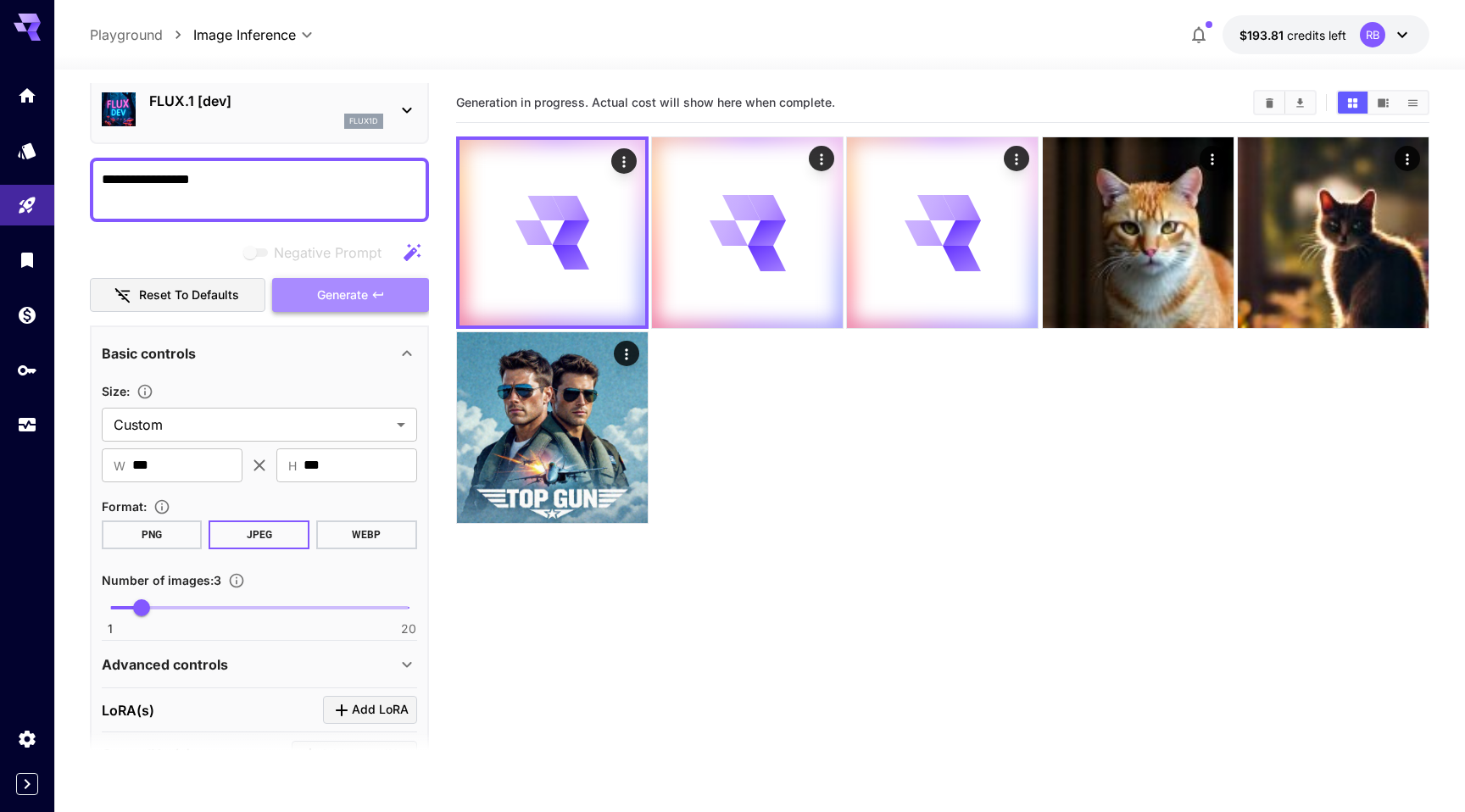
click at [374, 302] on button "Generate" at bounding box center [350, 295] width 156 height 35
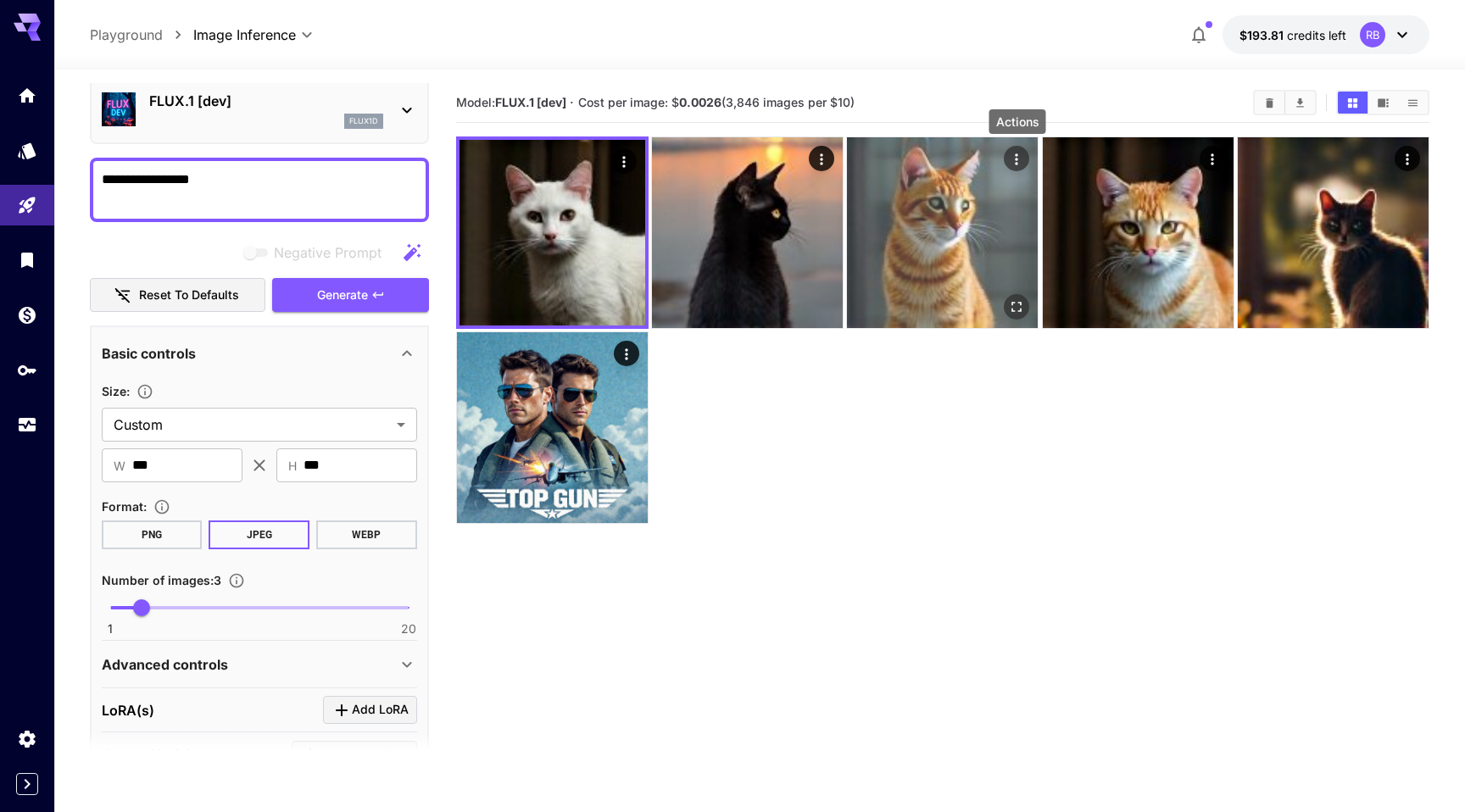
click at [1020, 159] on icon "Actions" at bounding box center [1017, 159] width 17 height 17
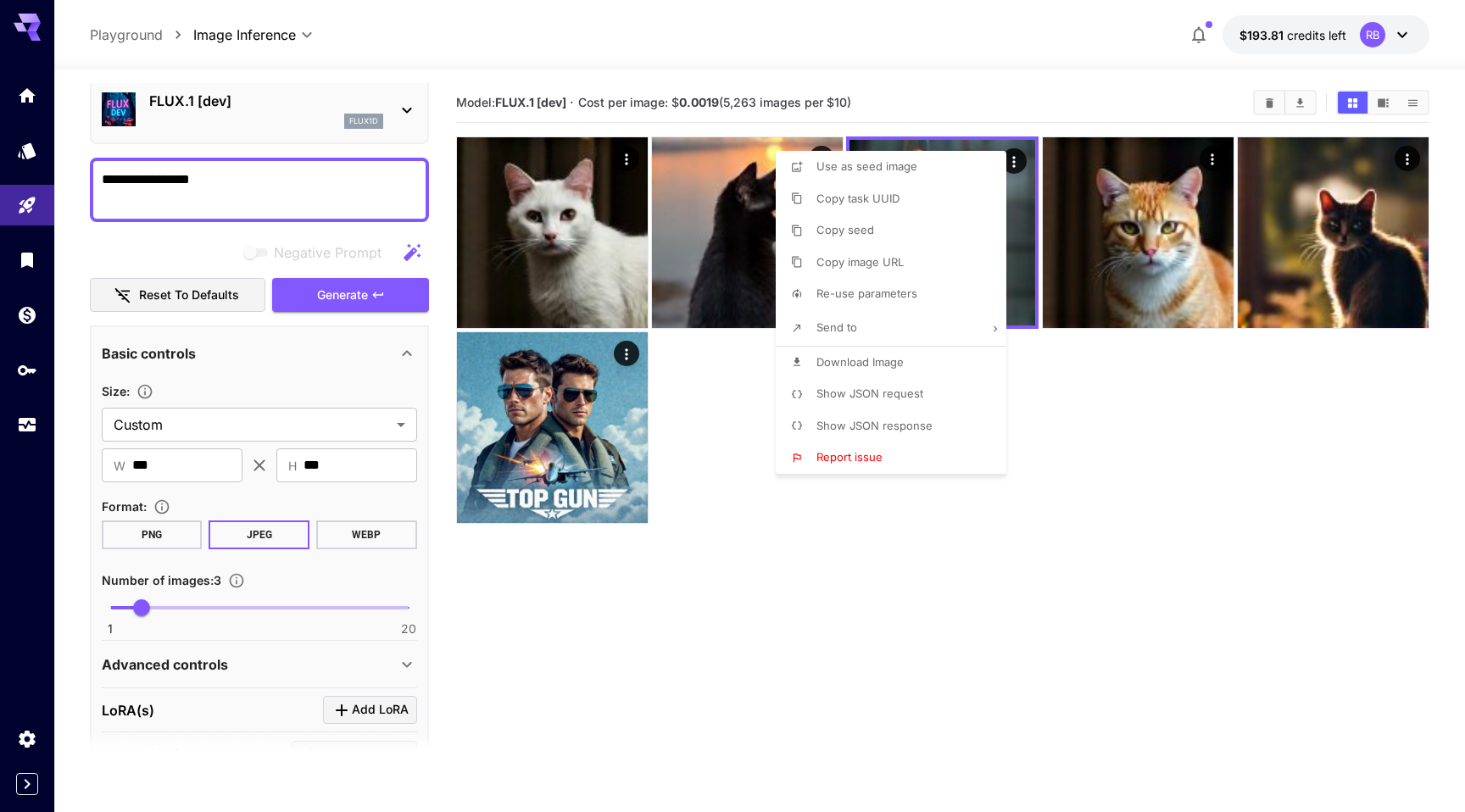
click at [715, 500] on div at bounding box center [732, 406] width 1465 height 812
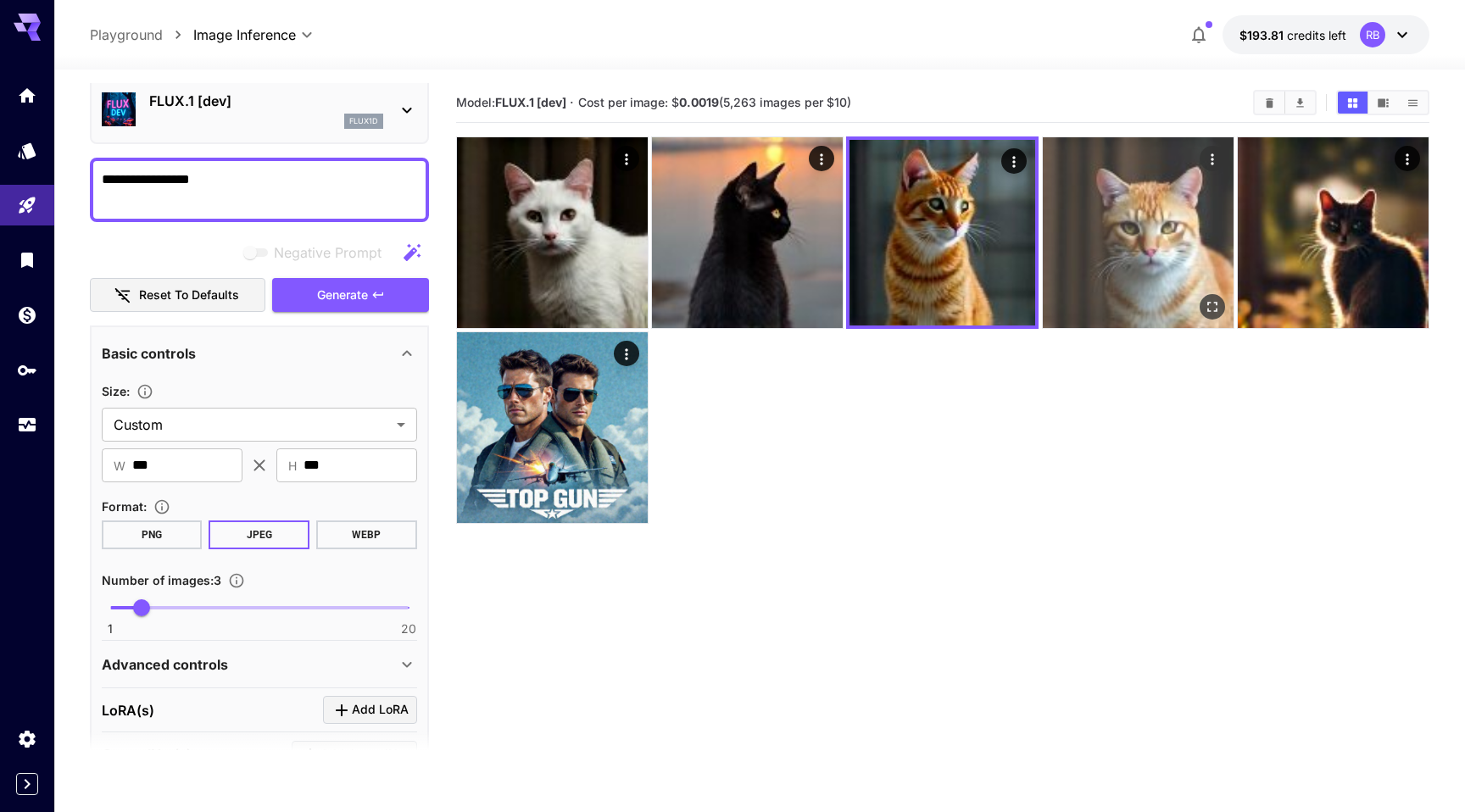
click at [1179, 236] on img at bounding box center [1138, 232] width 191 height 191
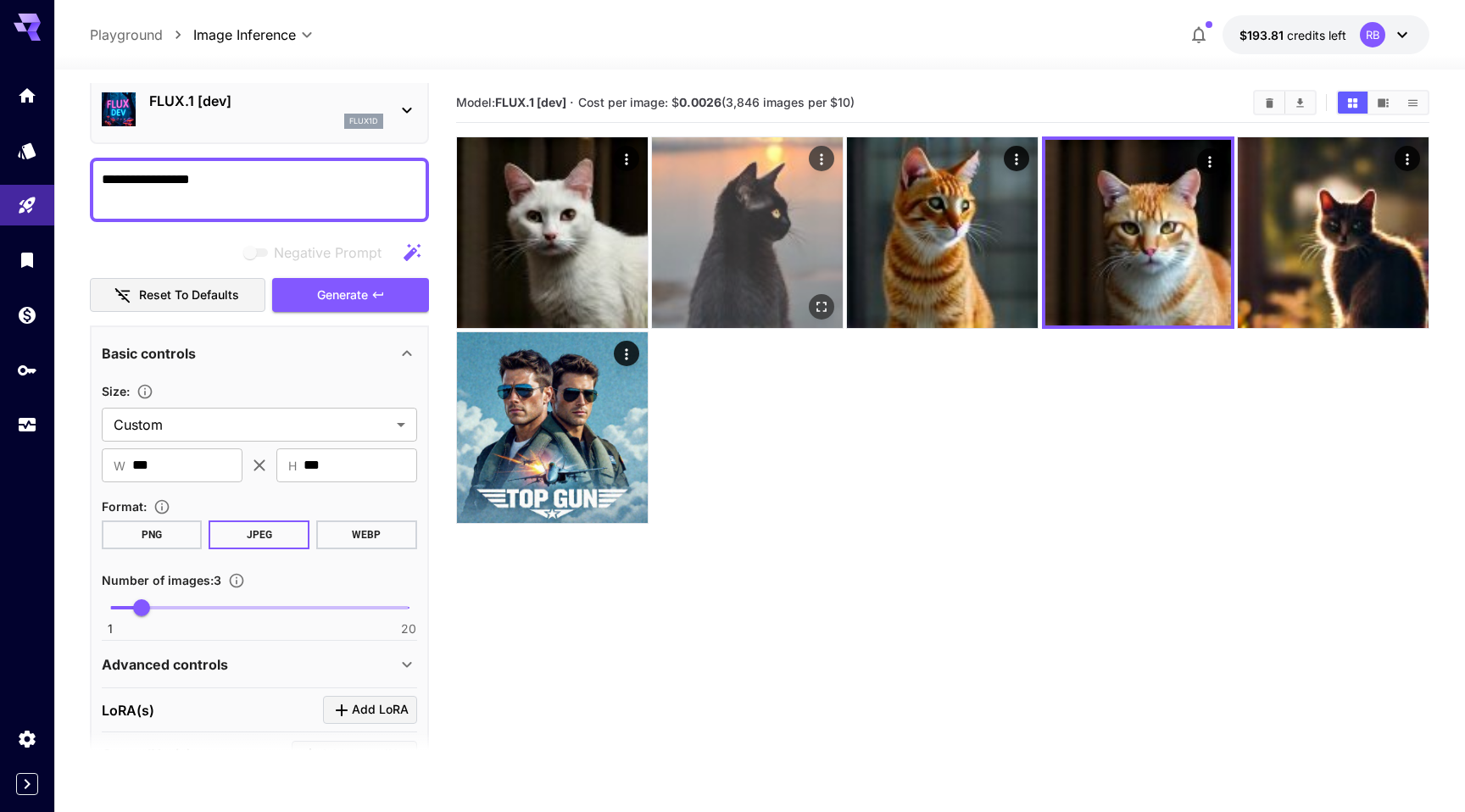
click at [727, 249] on img at bounding box center [747, 232] width 191 height 191
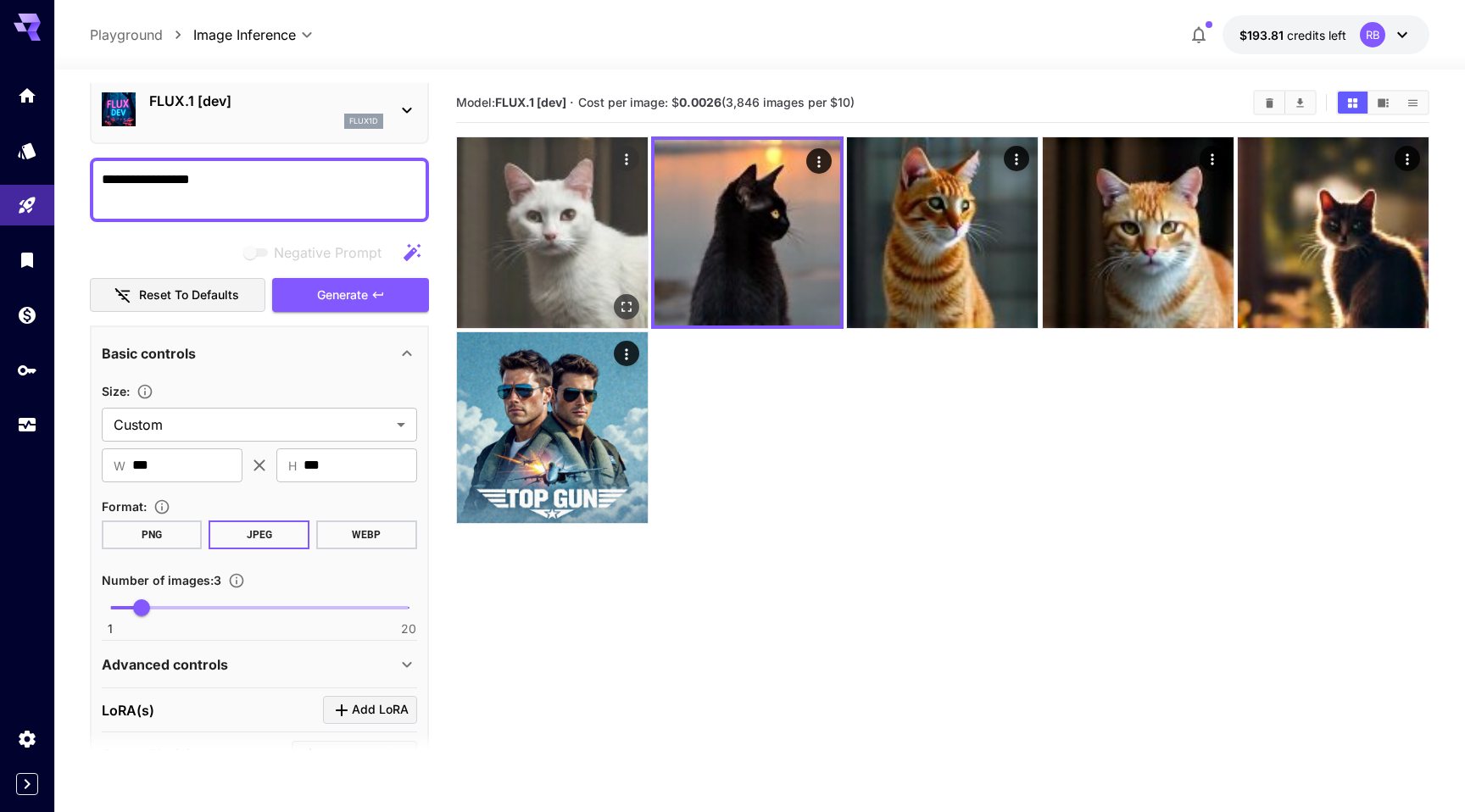
click at [529, 242] on img at bounding box center [552, 232] width 191 height 191
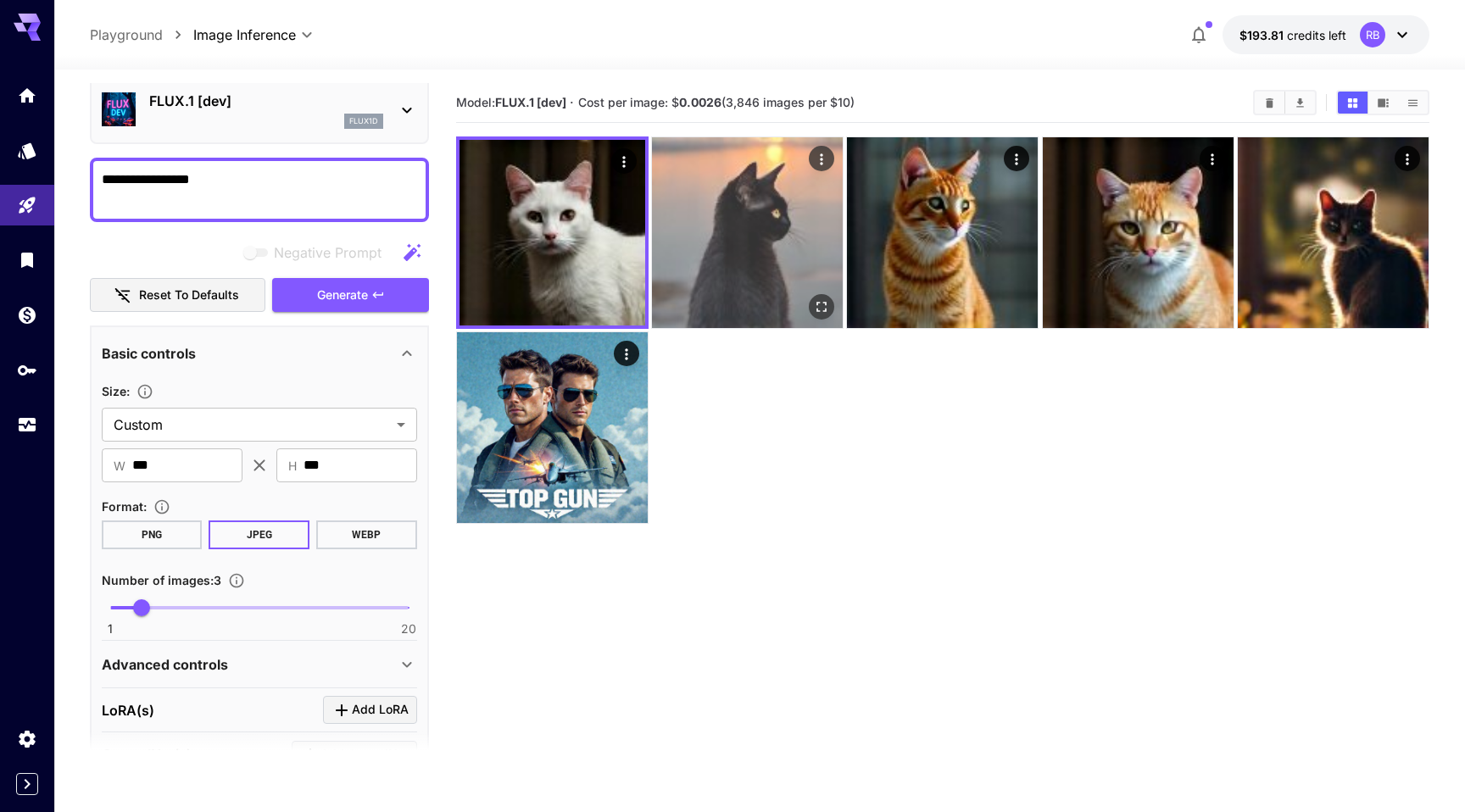
click at [747, 226] on img at bounding box center [747, 232] width 191 height 191
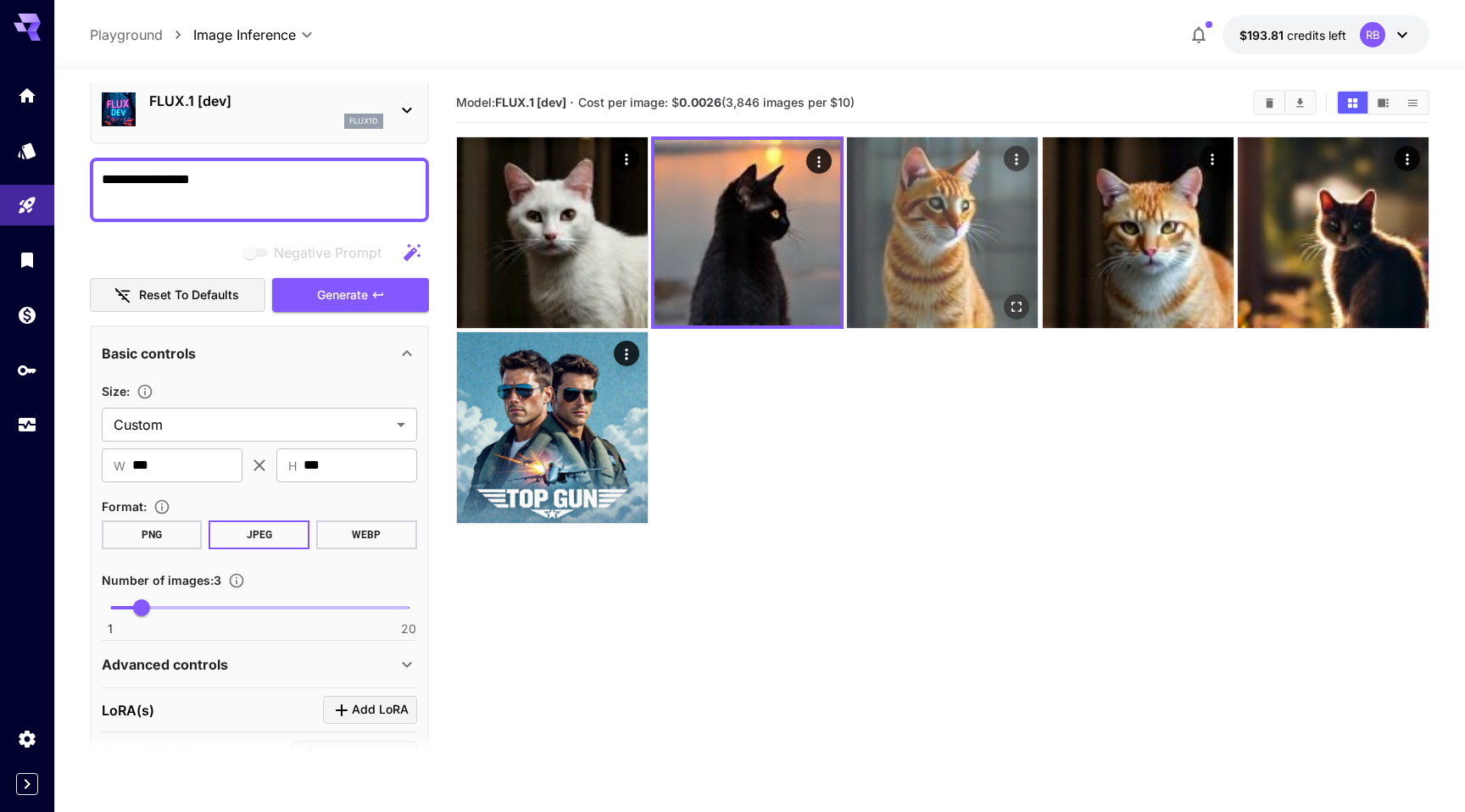
click at [924, 216] on img at bounding box center [942, 232] width 191 height 191
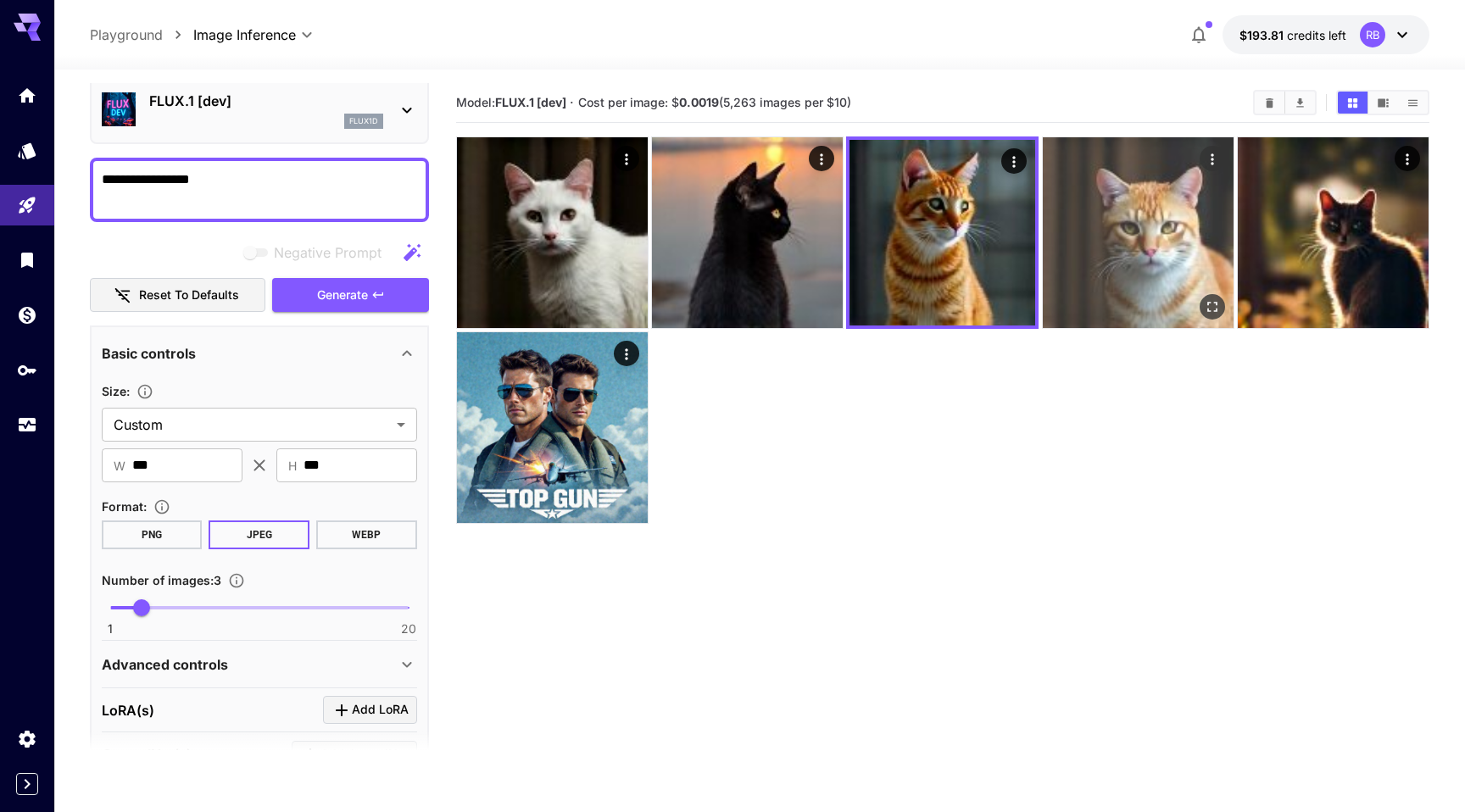
click at [1117, 218] on img at bounding box center [1138, 232] width 191 height 191
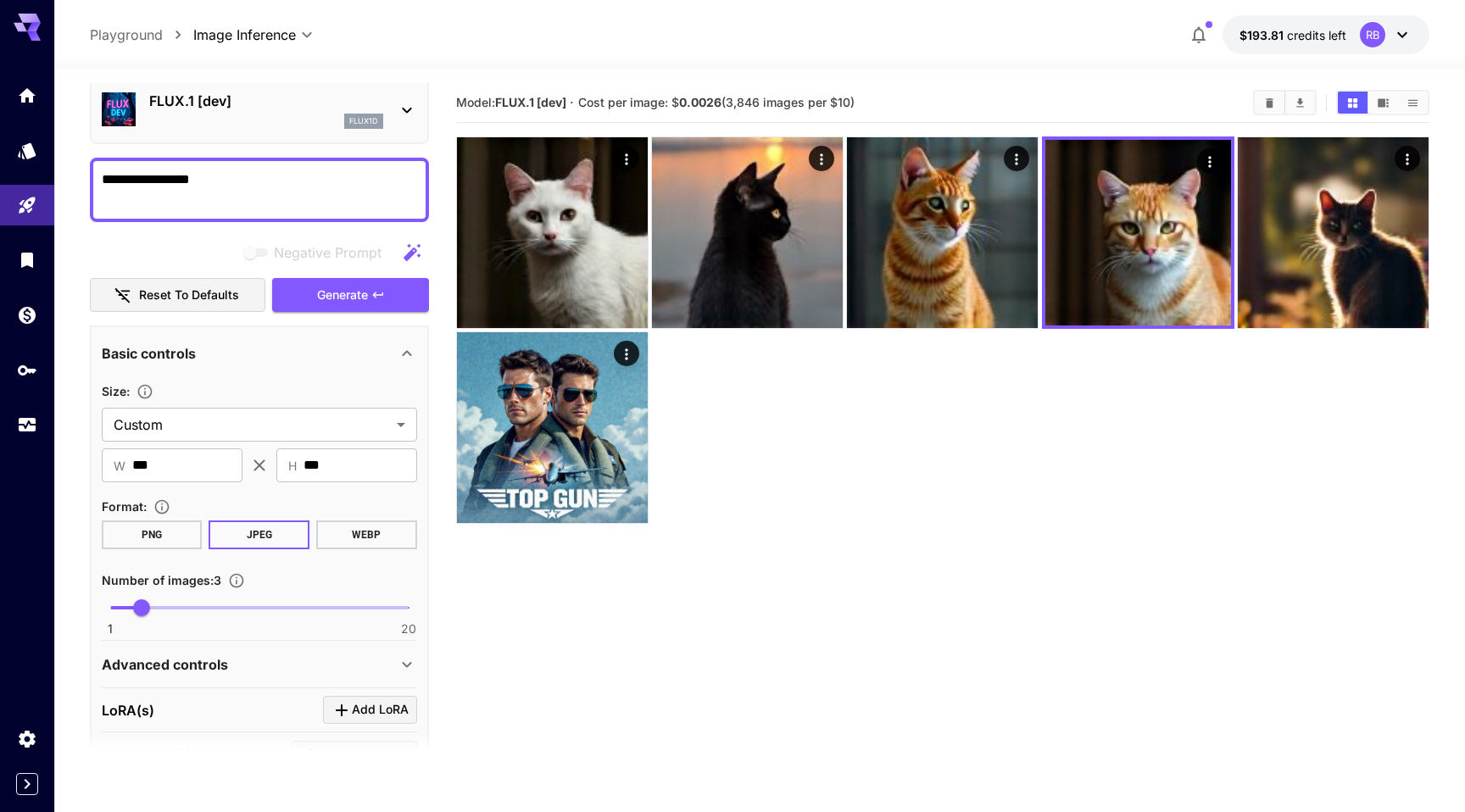
click at [240, 665] on div "Advanced controls" at bounding box center [249, 665] width 295 height 21
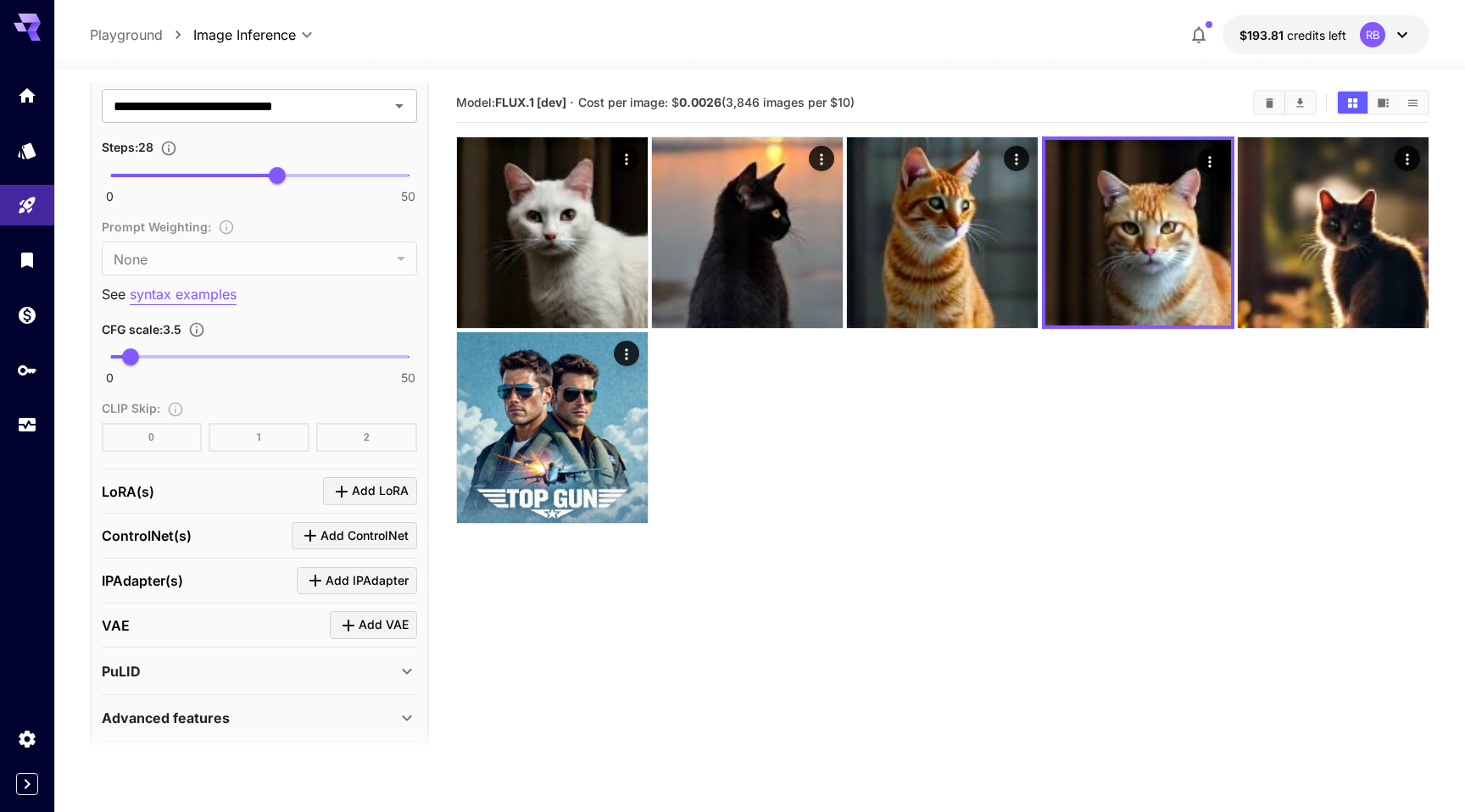
scroll to position [1184, 0]
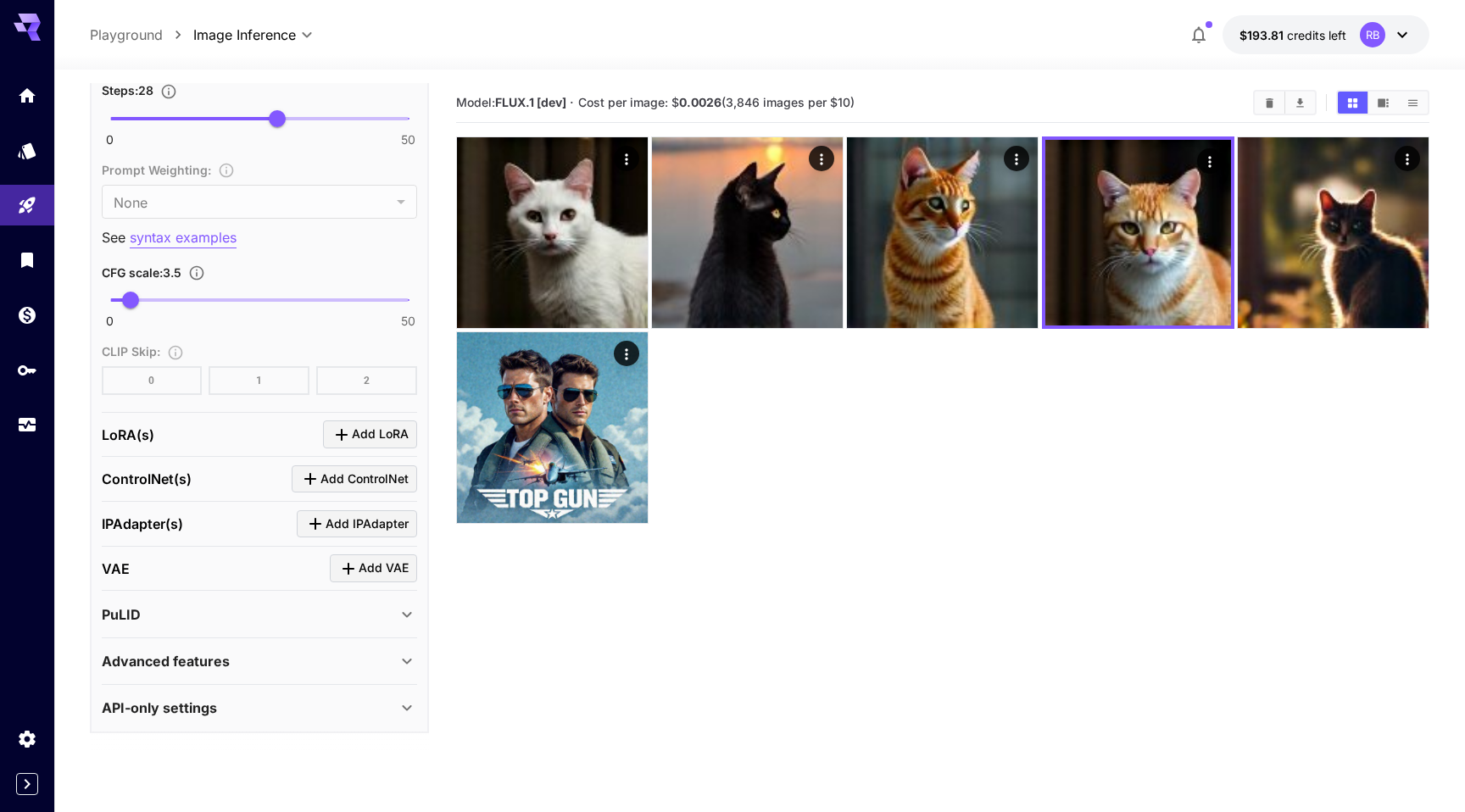
click at [212, 708] on p "API-only settings" at bounding box center [159, 708] width 116 height 21
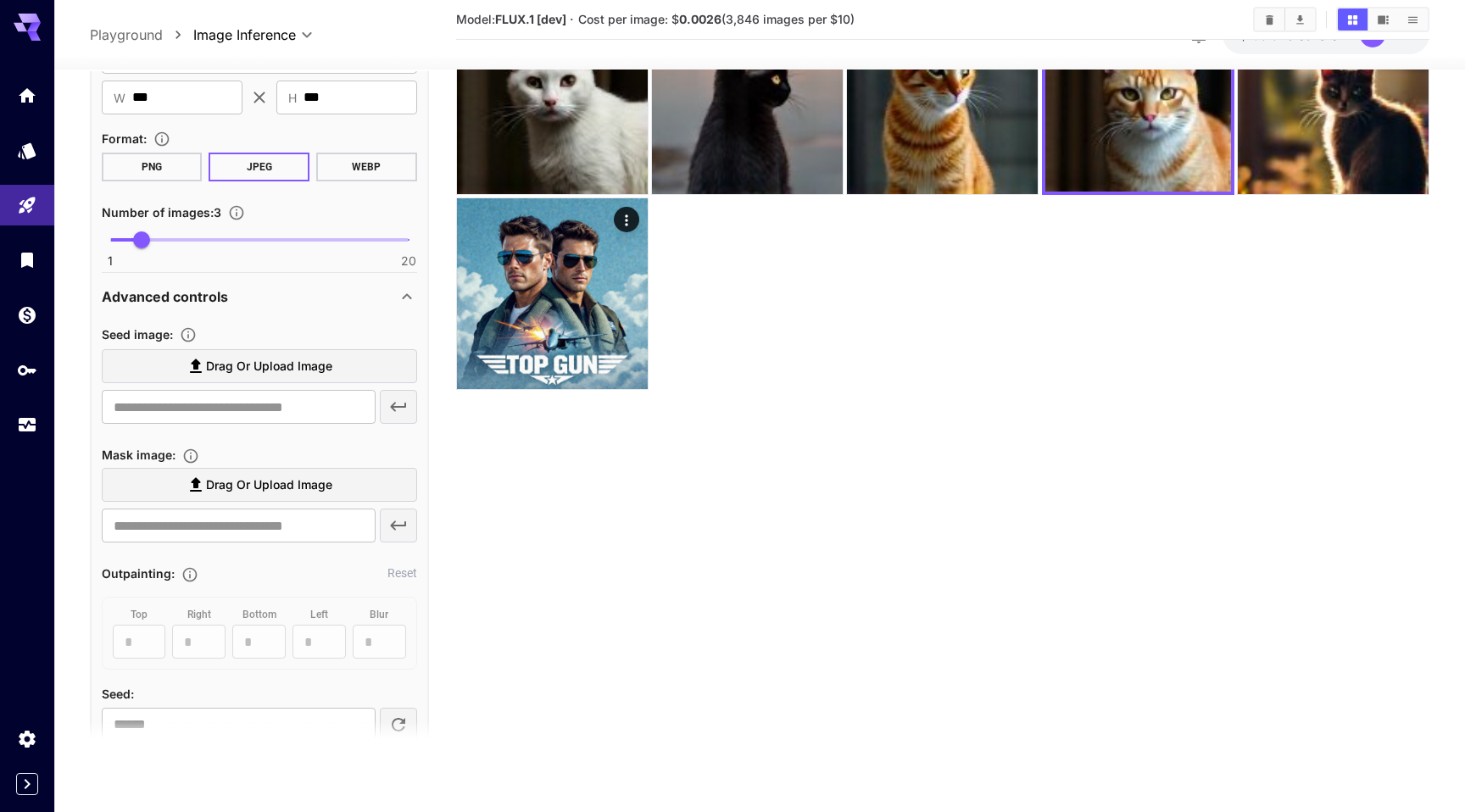
scroll to position [0, 0]
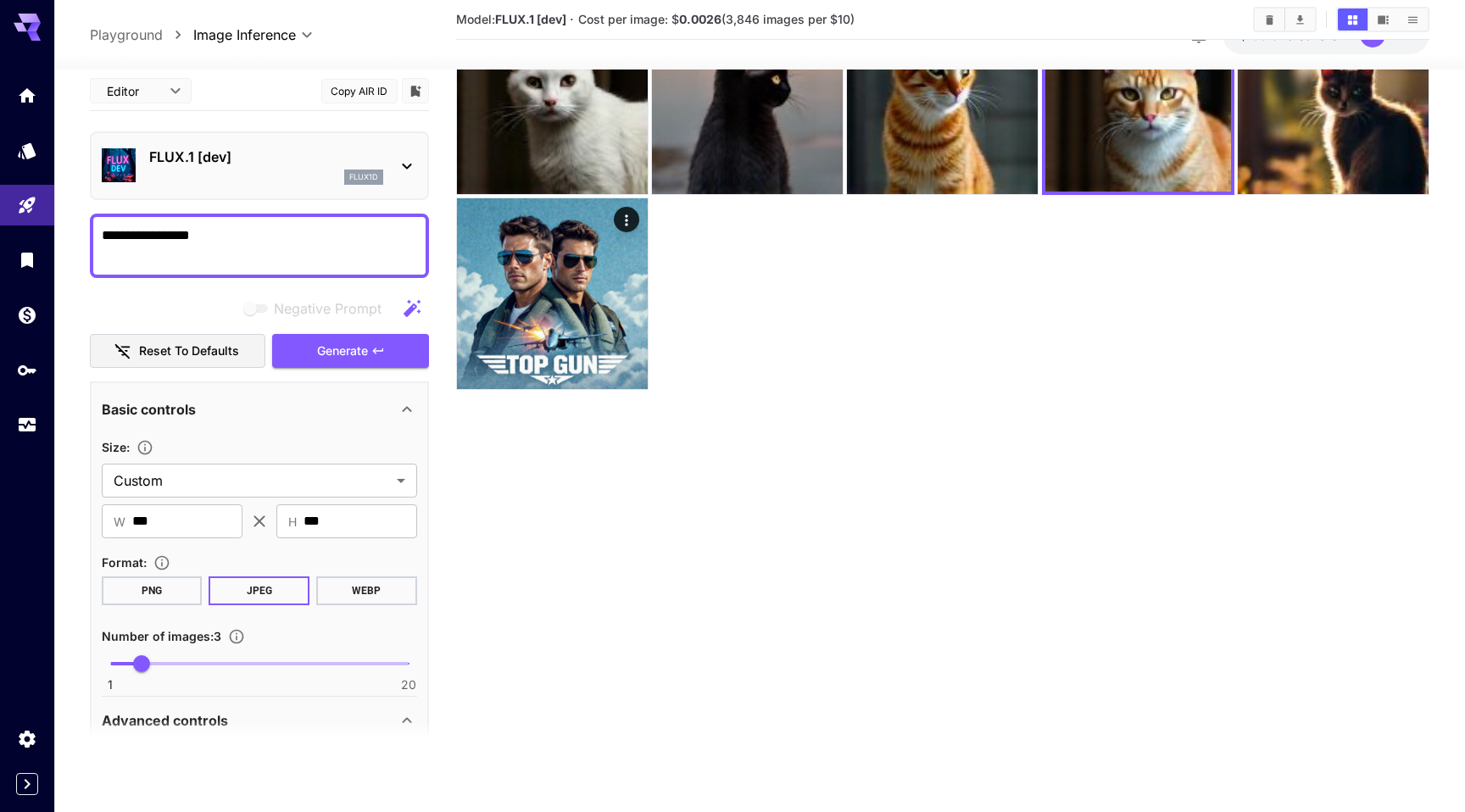
click at [141, 86] on body "**********" at bounding box center [732, 339] width 1465 height 946
click at [138, 149] on span "JSON" at bounding box center [141, 156] width 75 height 21
type input "****"
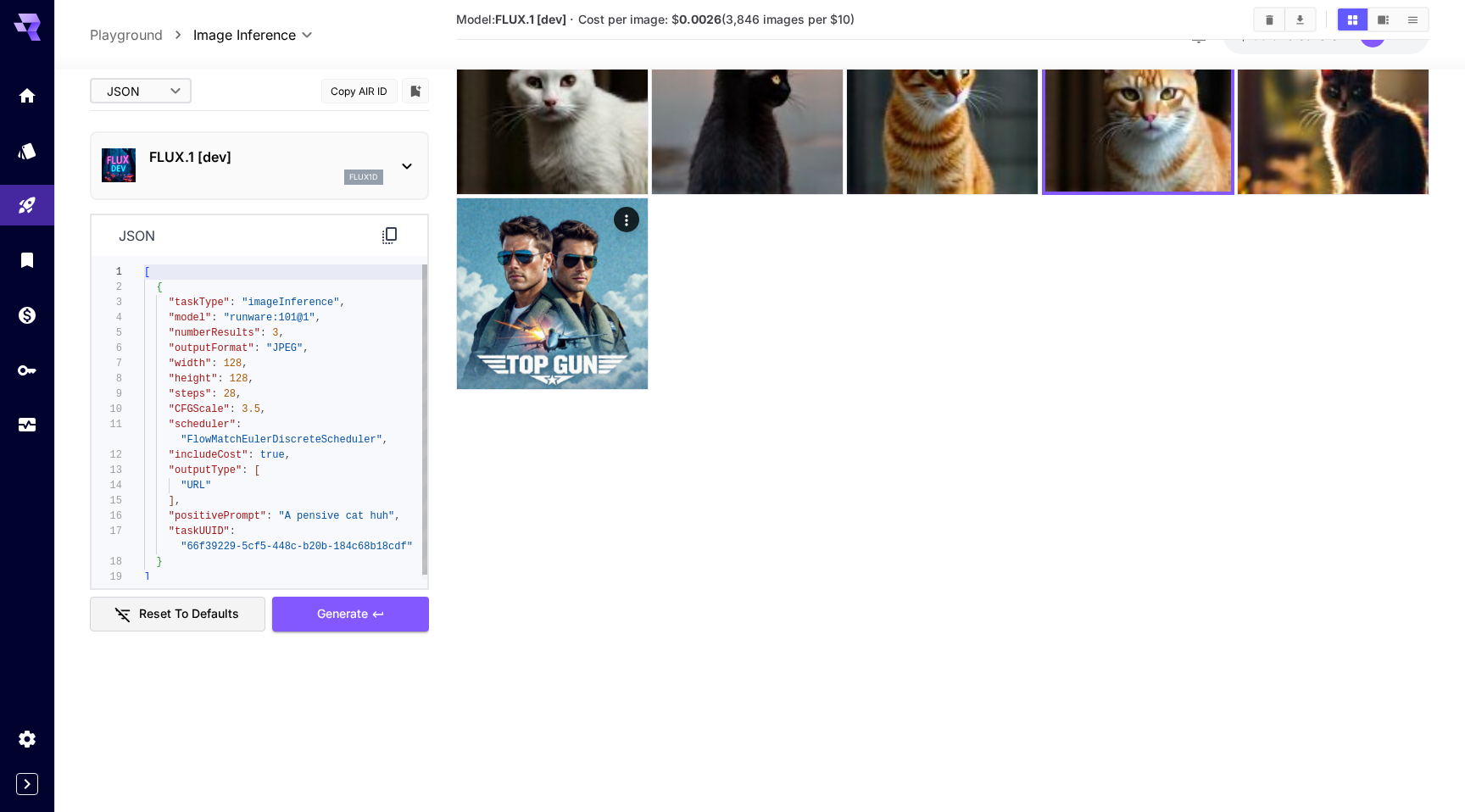
type textarea "**********"
click at [236, 390] on div "[ { "taskType" : "imageInference" , "model" : "runware:101@1" , "numberResults"…" at bounding box center [285, 425] width 283 height 320
click at [218, 401] on div "[ { "taskType" : "imageInference" , "model" : "runware:101@1" , "numberResults"…" at bounding box center [285, 425] width 283 height 320
click at [240, 394] on div "[ { "taskType" : "imageInference" , "model" : "runware:101@1" , "numberResults"…" at bounding box center [285, 425] width 283 height 320
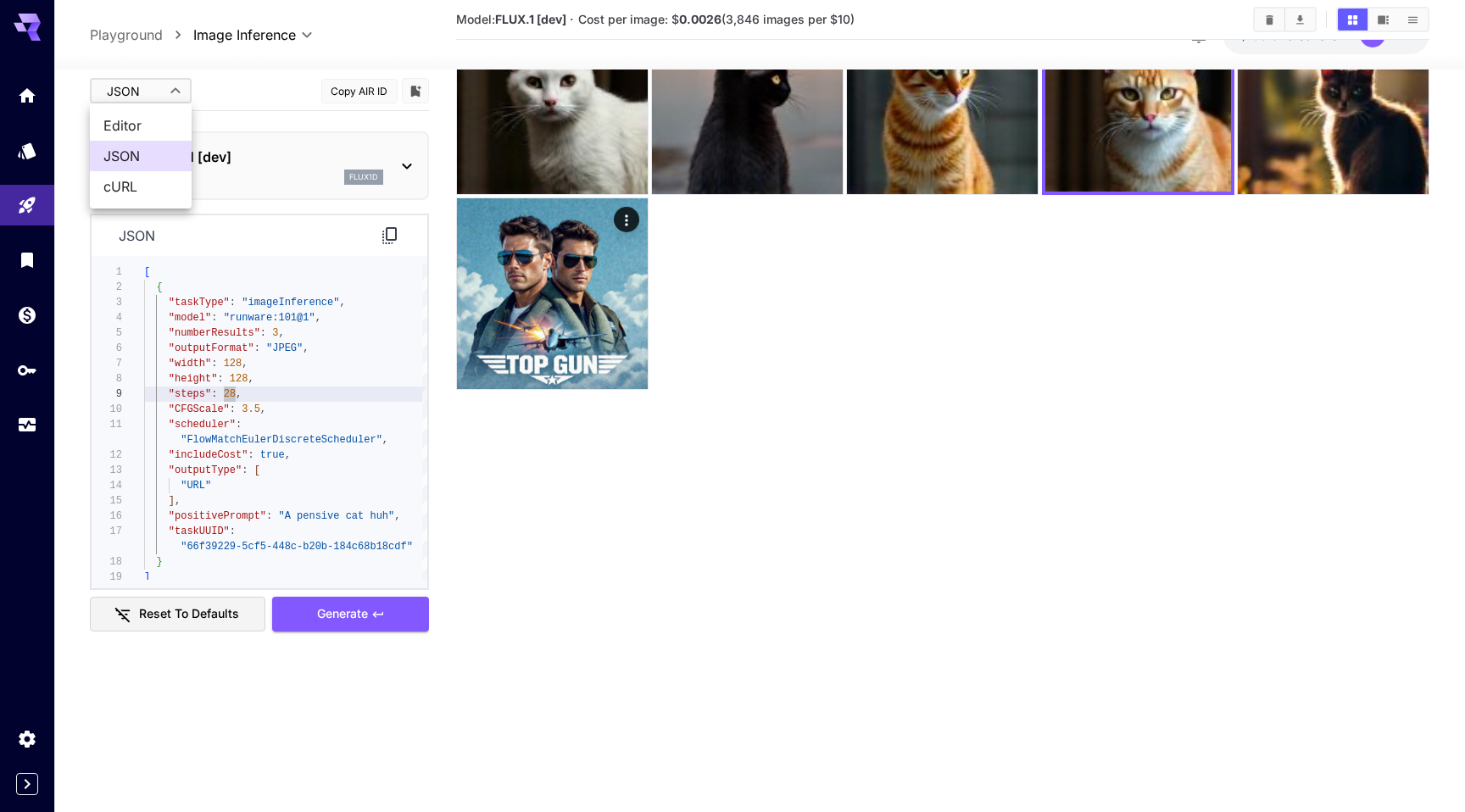
click at [142, 96] on body "**********" at bounding box center [732, 339] width 1465 height 946
click at [131, 124] on span "Editor" at bounding box center [141, 126] width 75 height 21
type input "****"
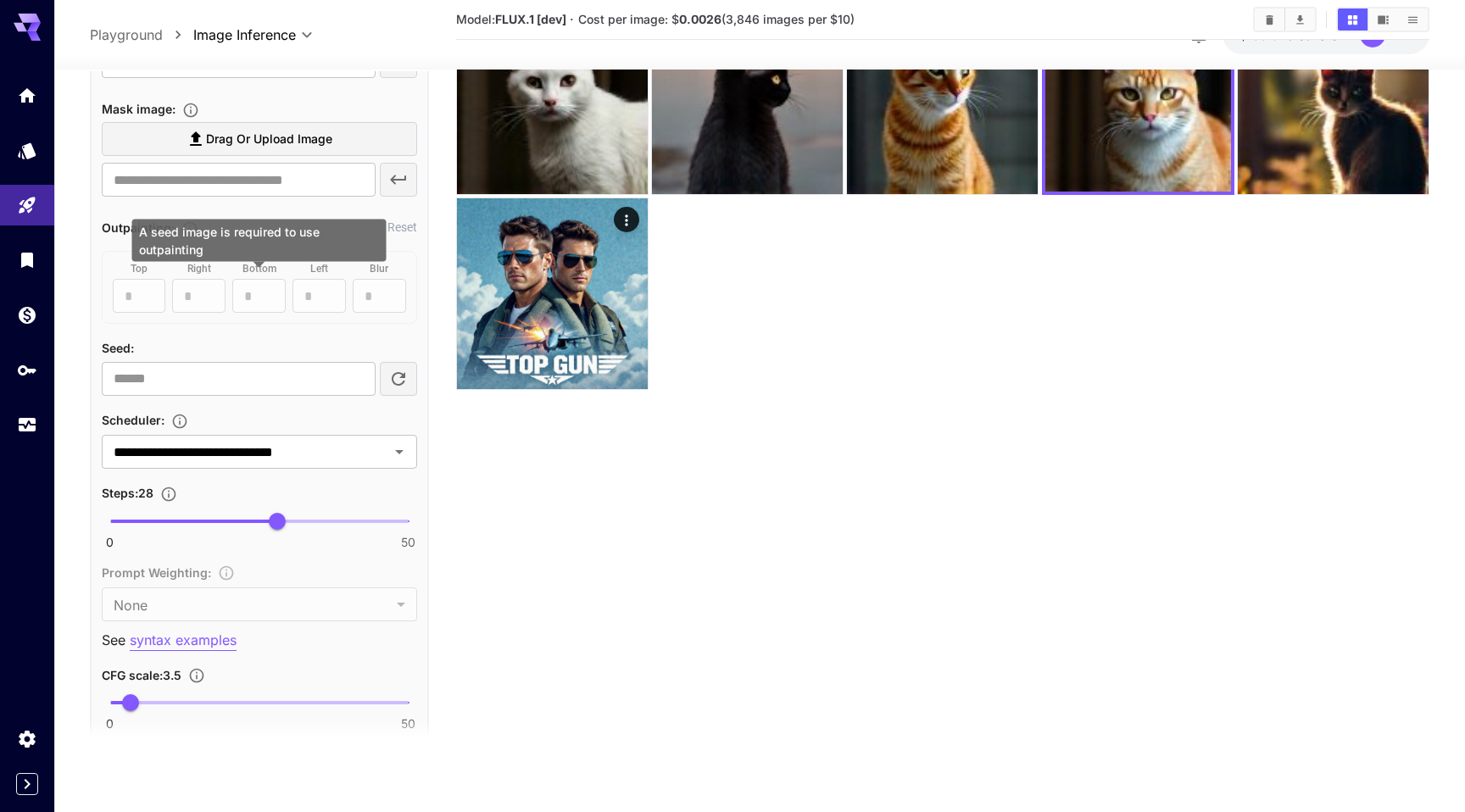
scroll to position [771, 0]
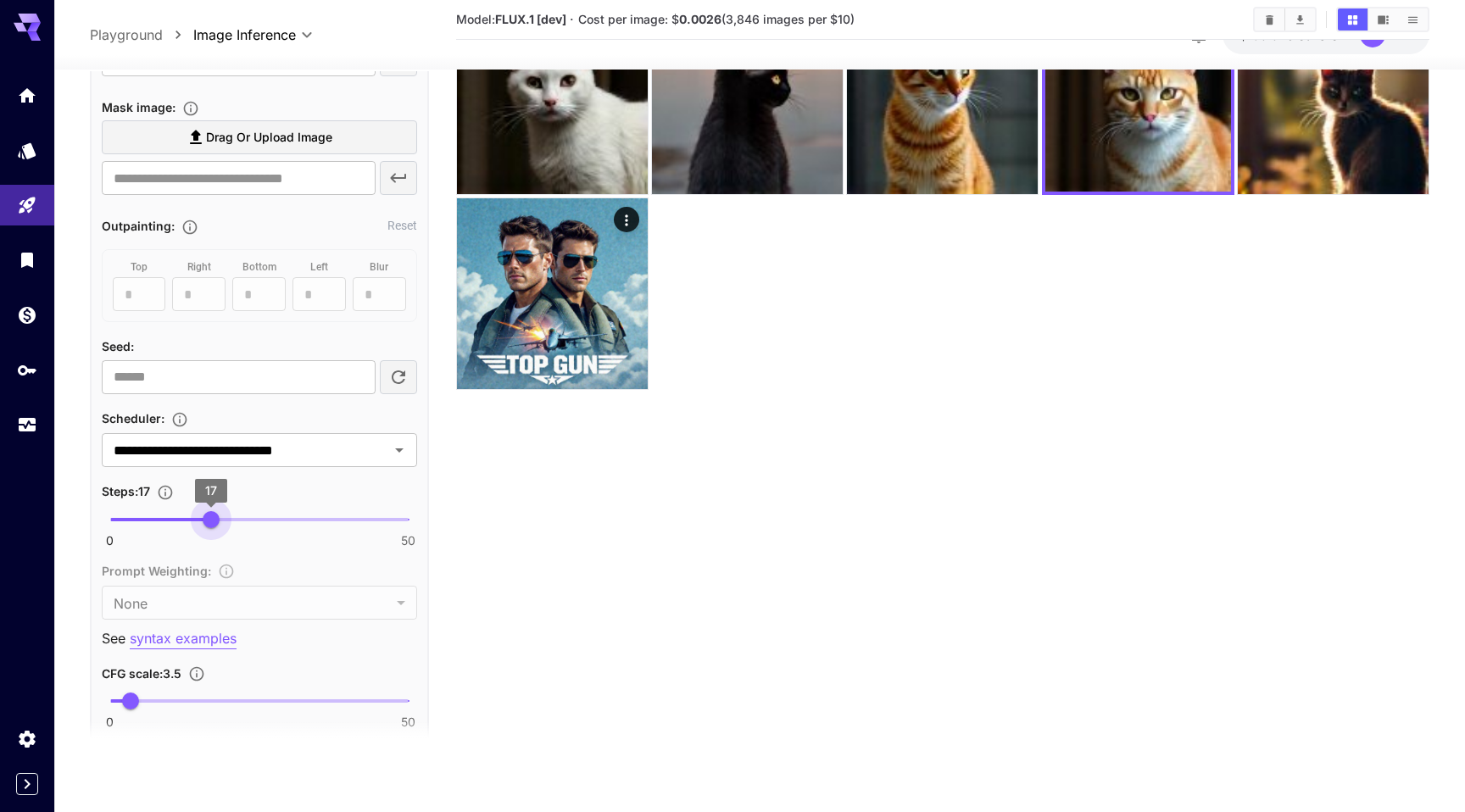
drag, startPoint x: 269, startPoint y: 516, endPoint x: 208, endPoint y: 516, distance: 61.0
click at [208, 516] on span "17" at bounding box center [211, 519] width 17 height 17
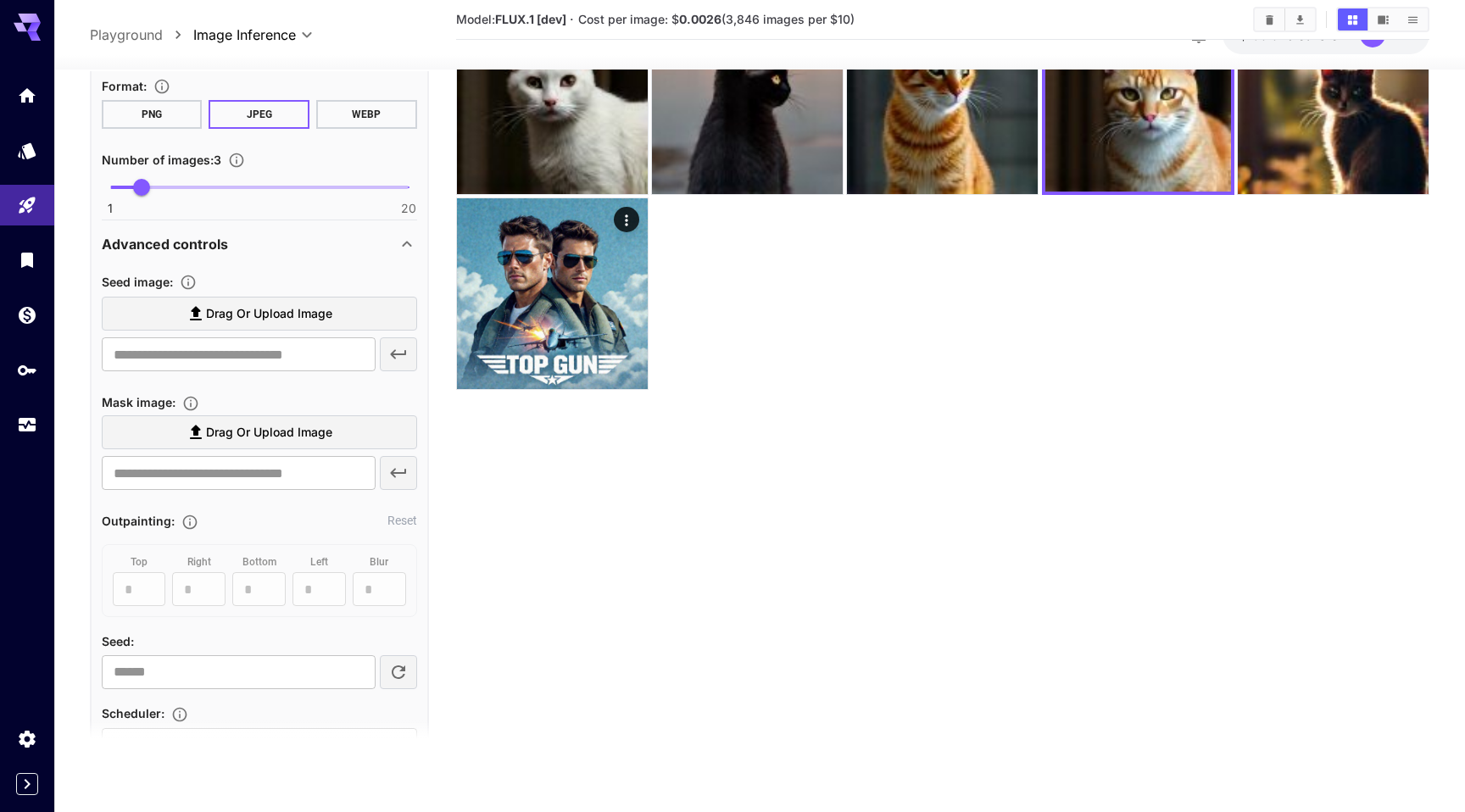
scroll to position [656, 0]
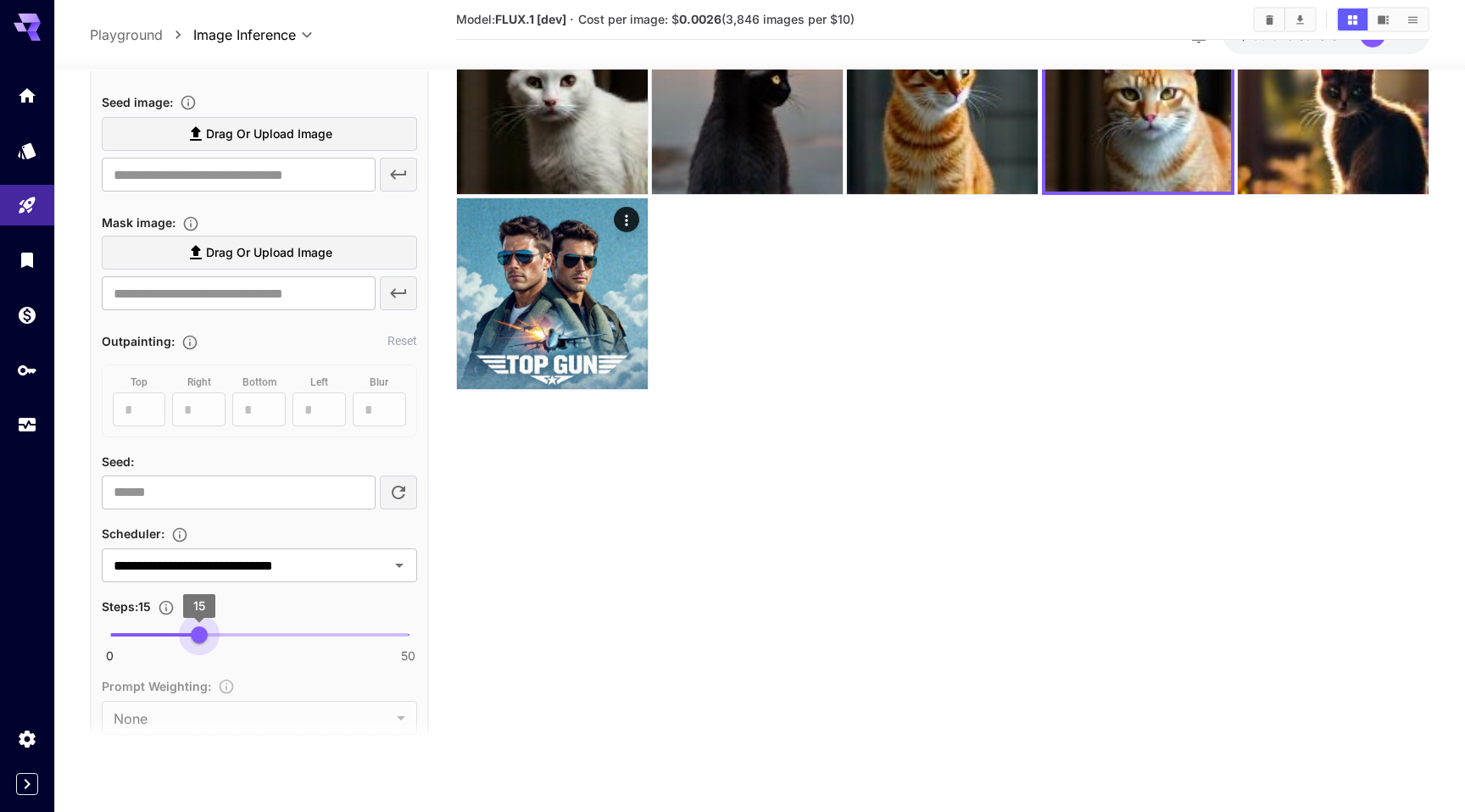
type input "**"
drag, startPoint x: 213, startPoint y: 635, endPoint x: 193, endPoint y: 633, distance: 20.1
click at [193, 633] on span "14" at bounding box center [194, 634] width 17 height 17
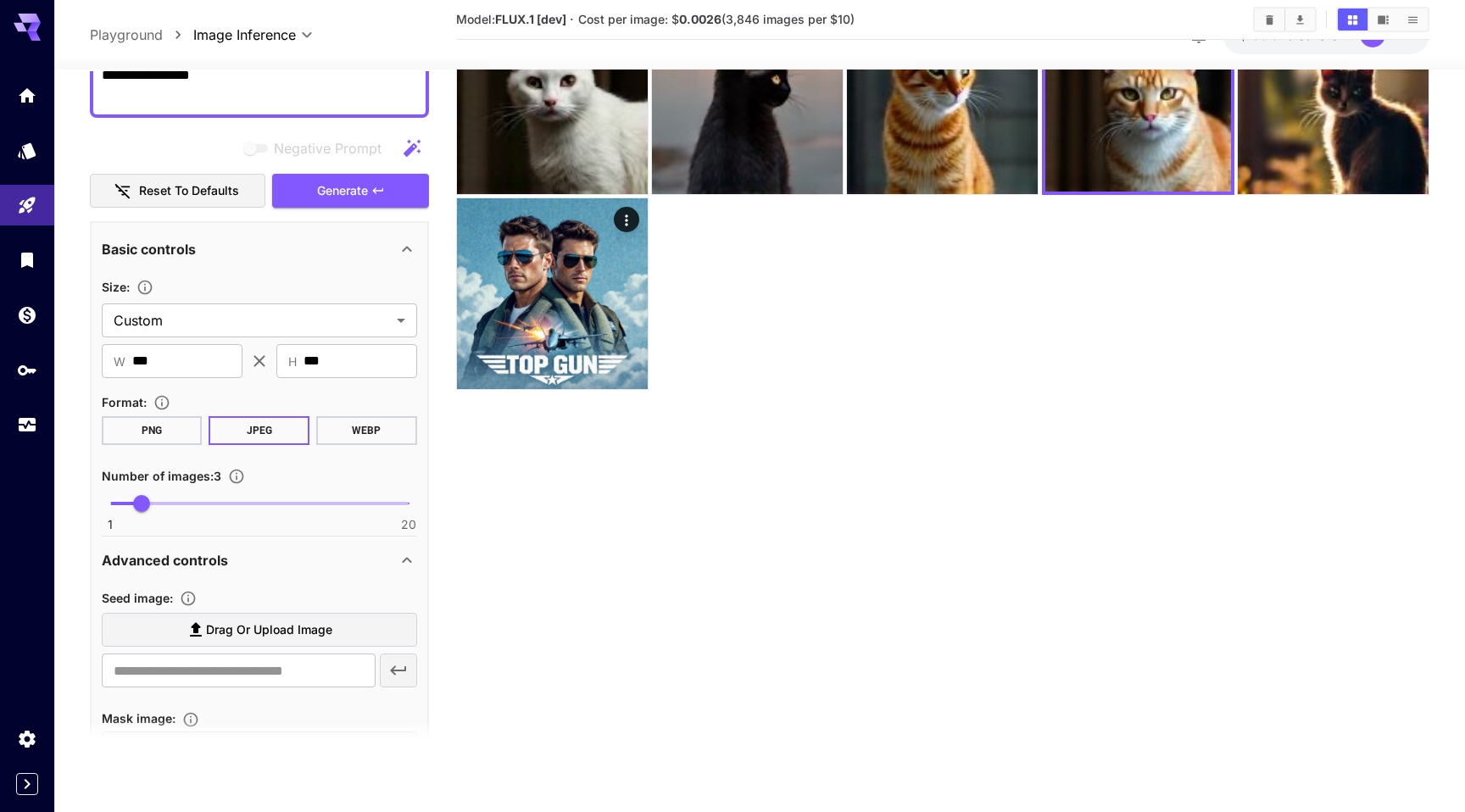
scroll to position [0, 0]
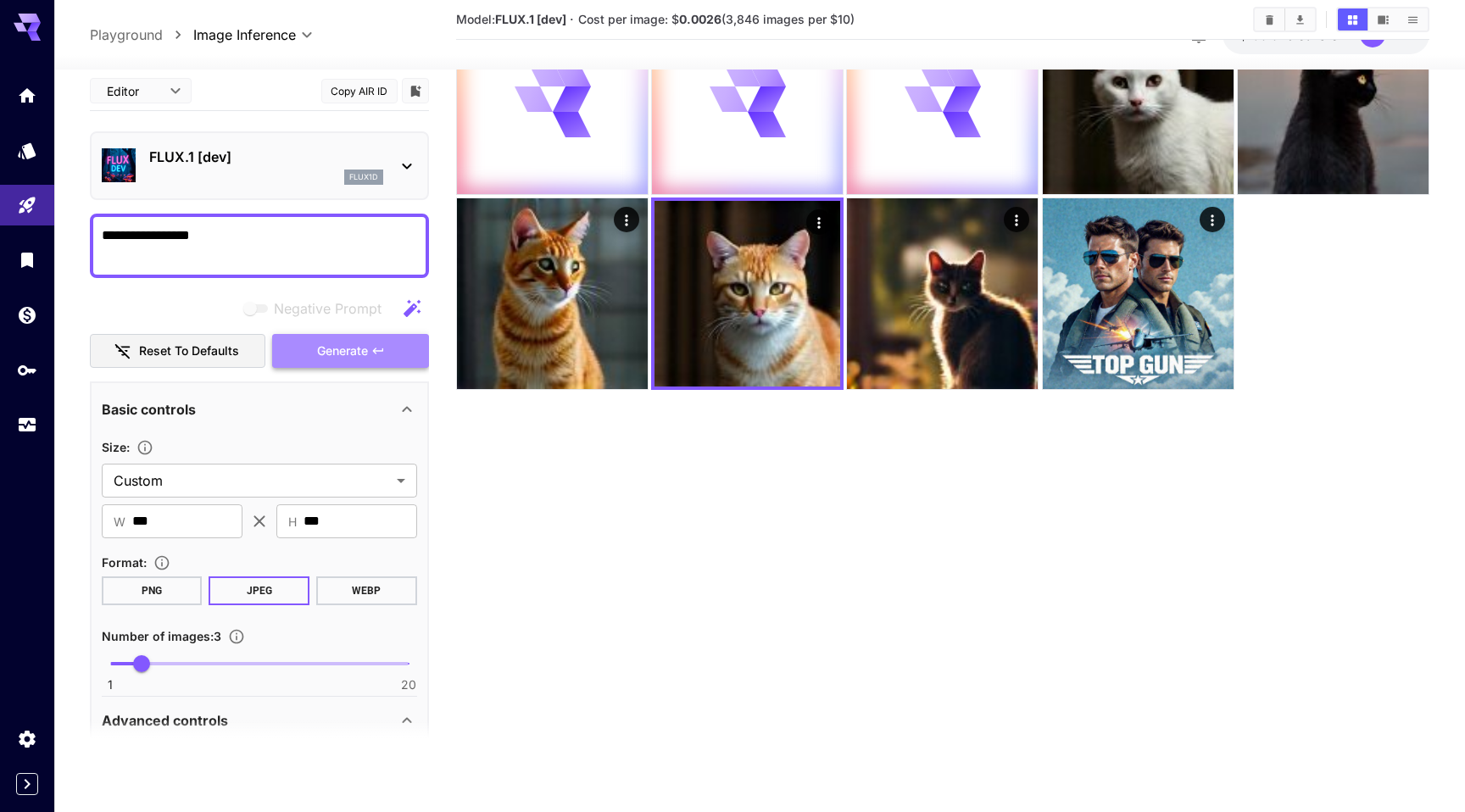
click at [334, 352] on span "Generate" at bounding box center [342, 350] width 51 height 21
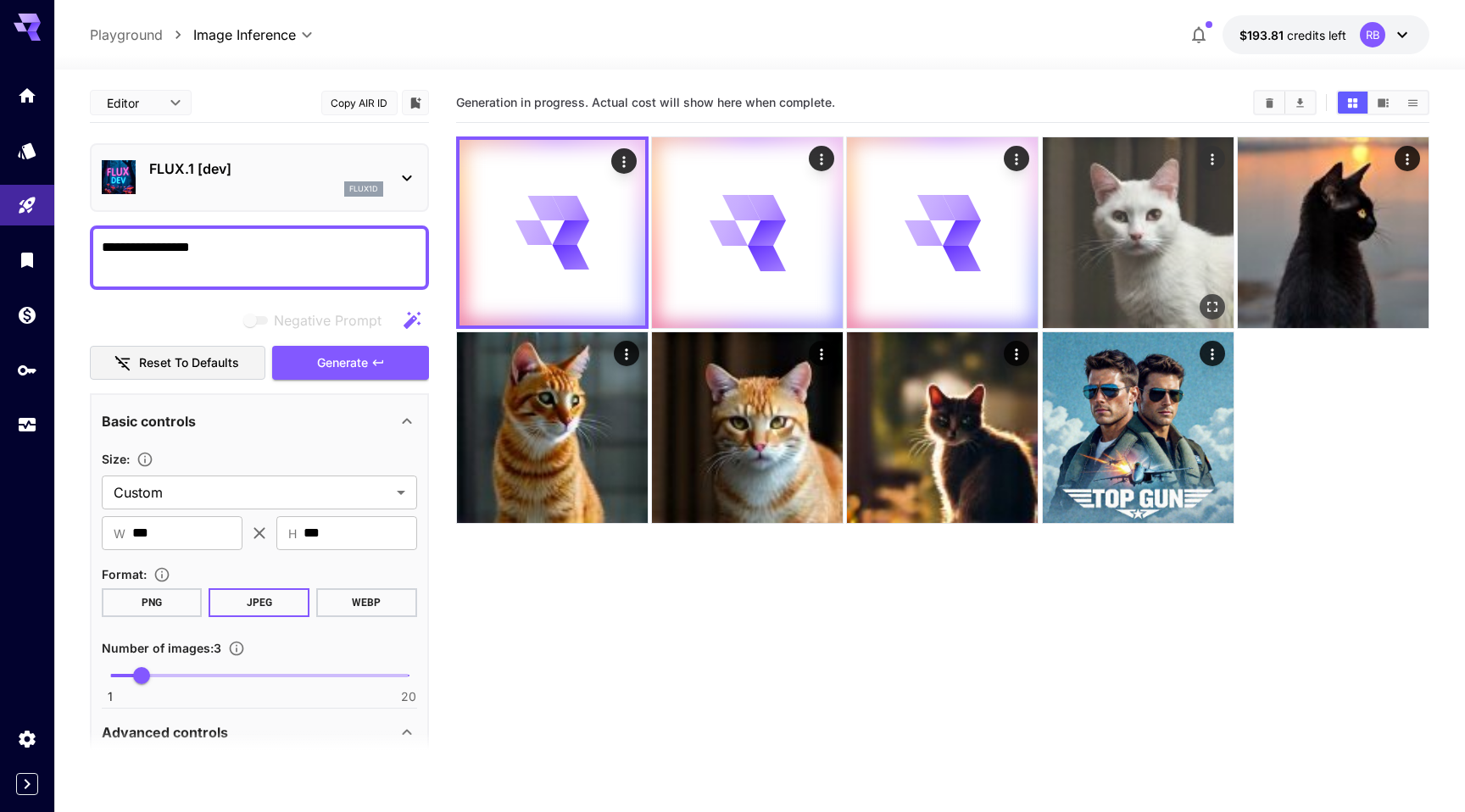
click at [1151, 198] on img at bounding box center [1138, 232] width 191 height 191
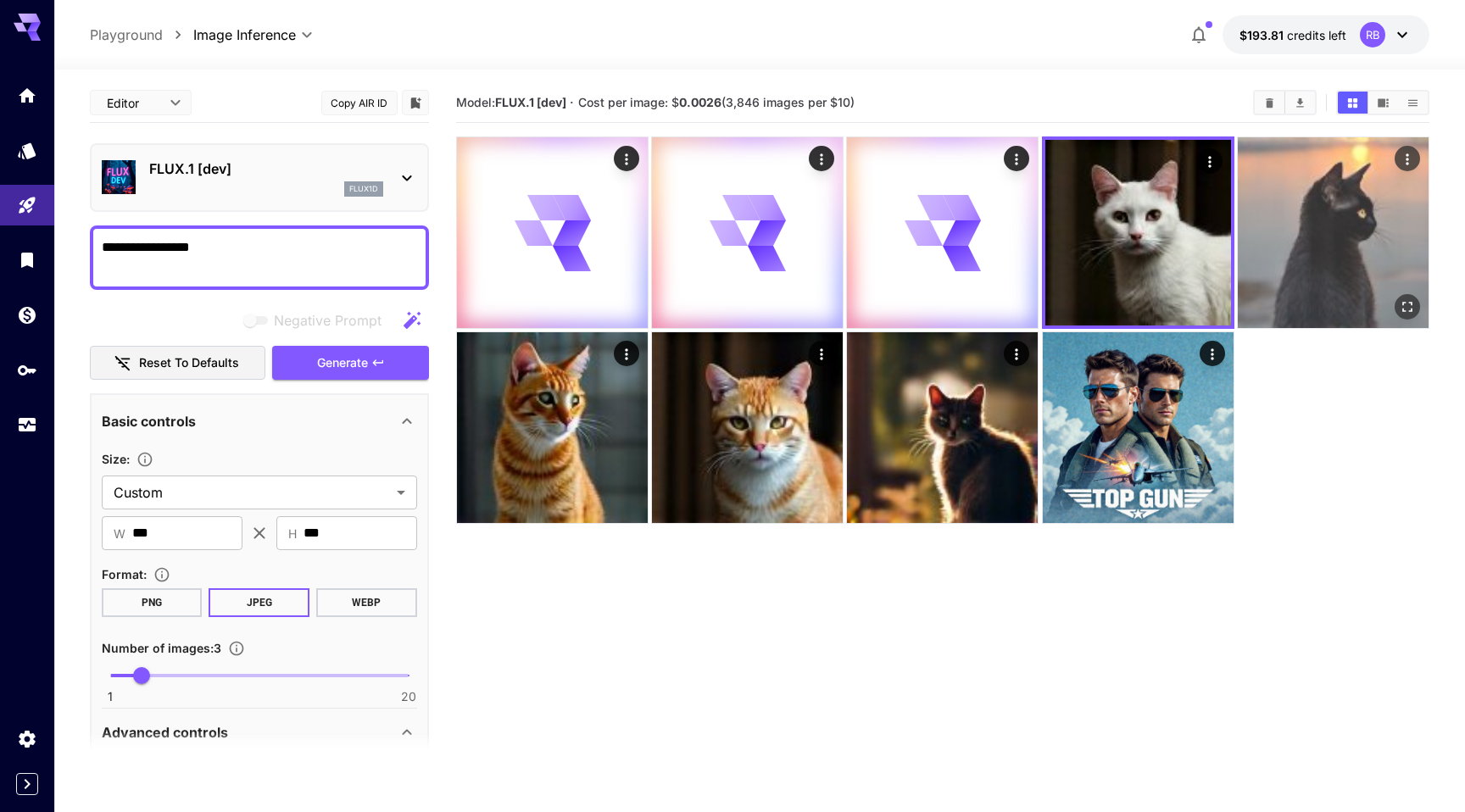
click at [1358, 233] on img at bounding box center [1332, 232] width 191 height 191
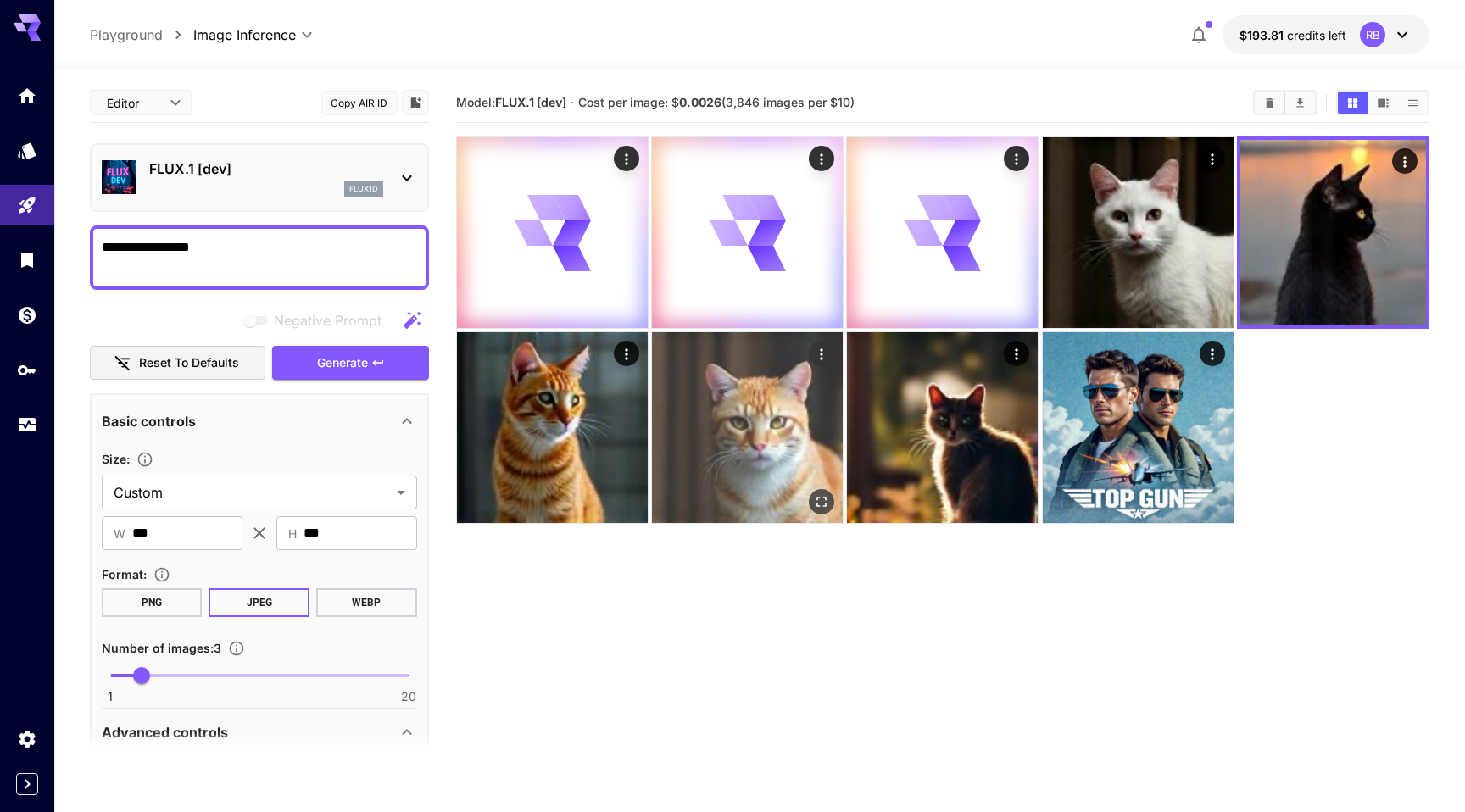
click at [727, 427] on img at bounding box center [747, 427] width 191 height 191
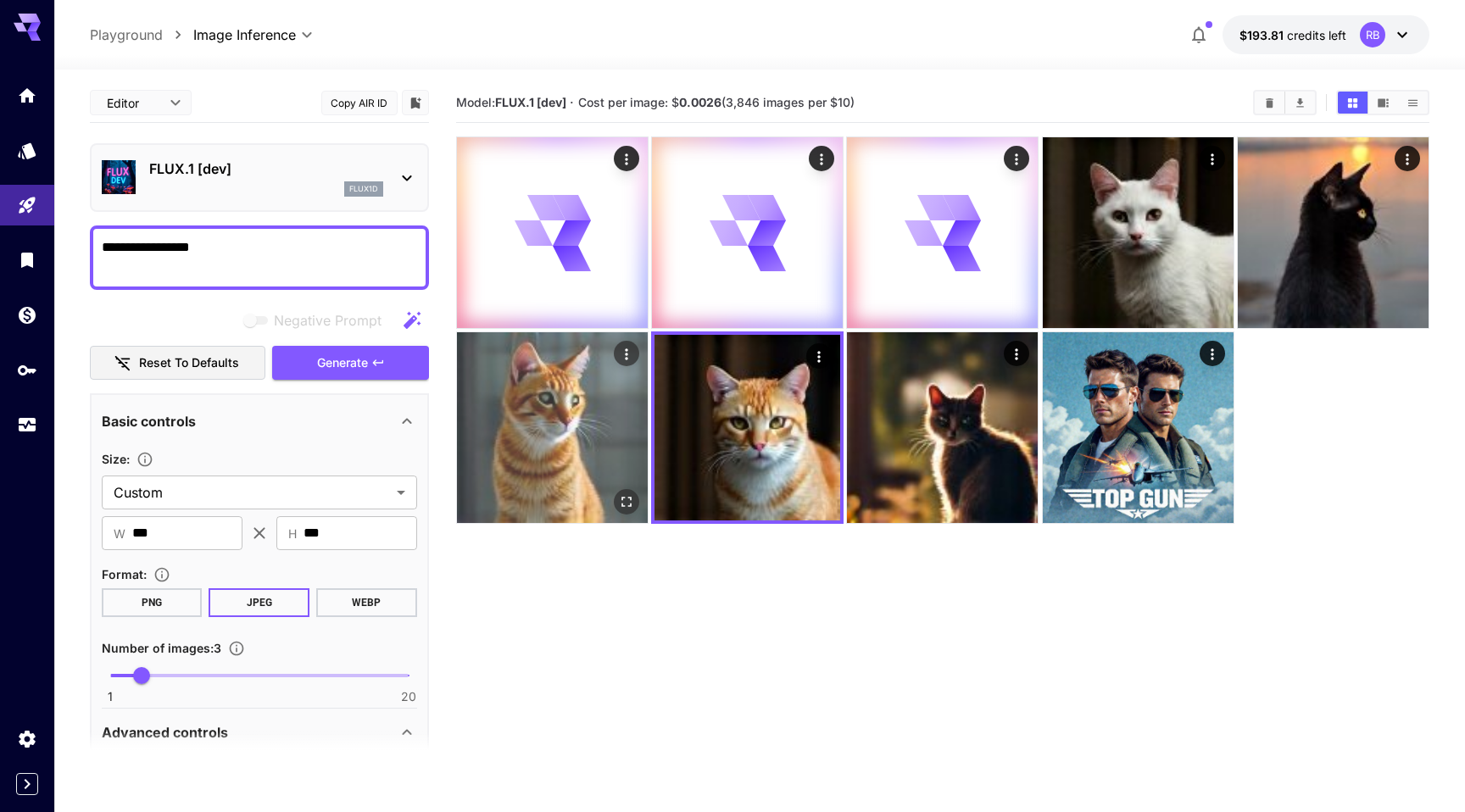
click at [572, 433] on img at bounding box center [552, 427] width 191 height 191
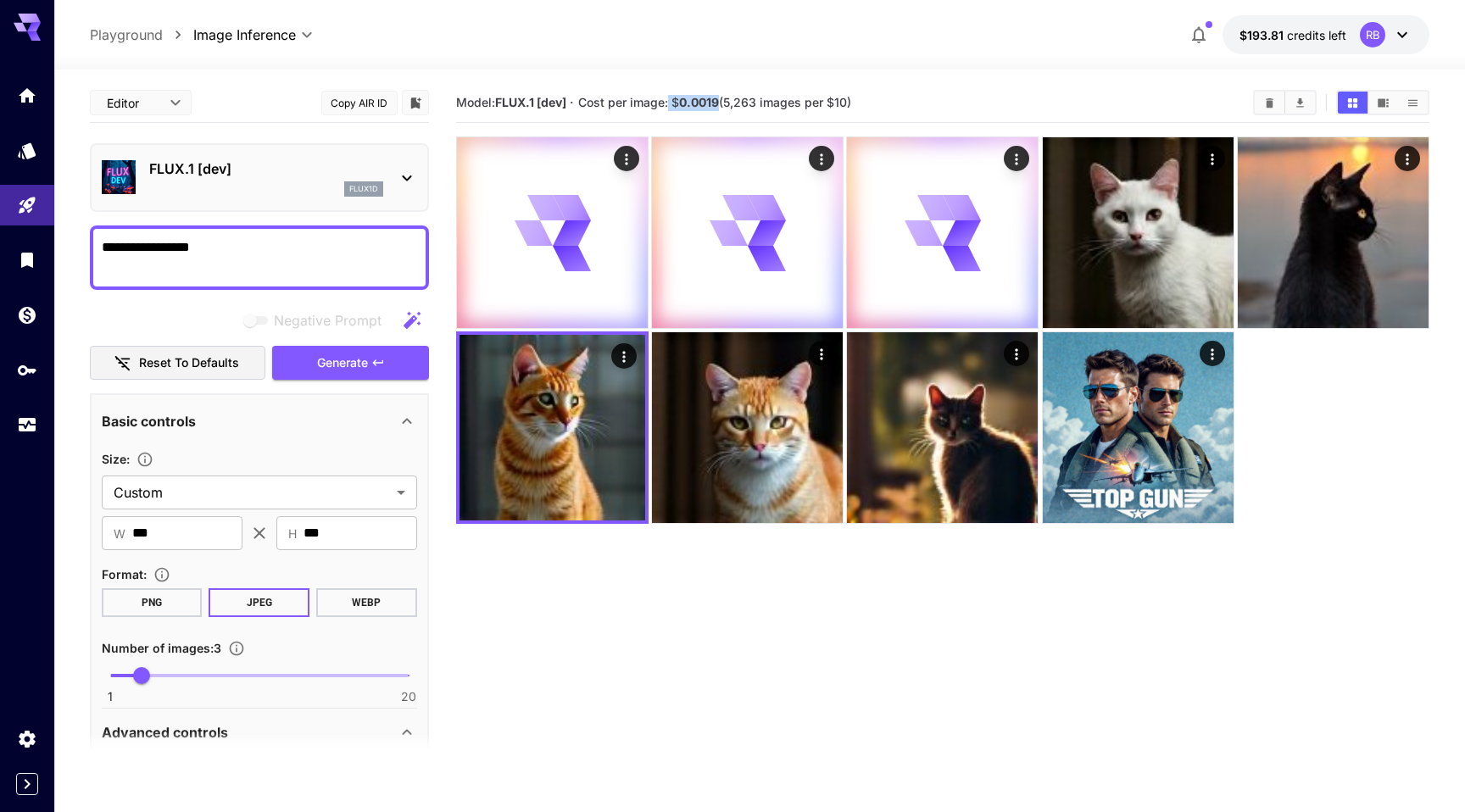
drag, startPoint x: 724, startPoint y: 104, endPoint x: 673, endPoint y: 103, distance: 51.0
click at [673, 103] on span "Cost per image: $ 0.0019 (5,263 images per $10)" at bounding box center [715, 102] width 273 height 15
copy span "$ 0.0019"
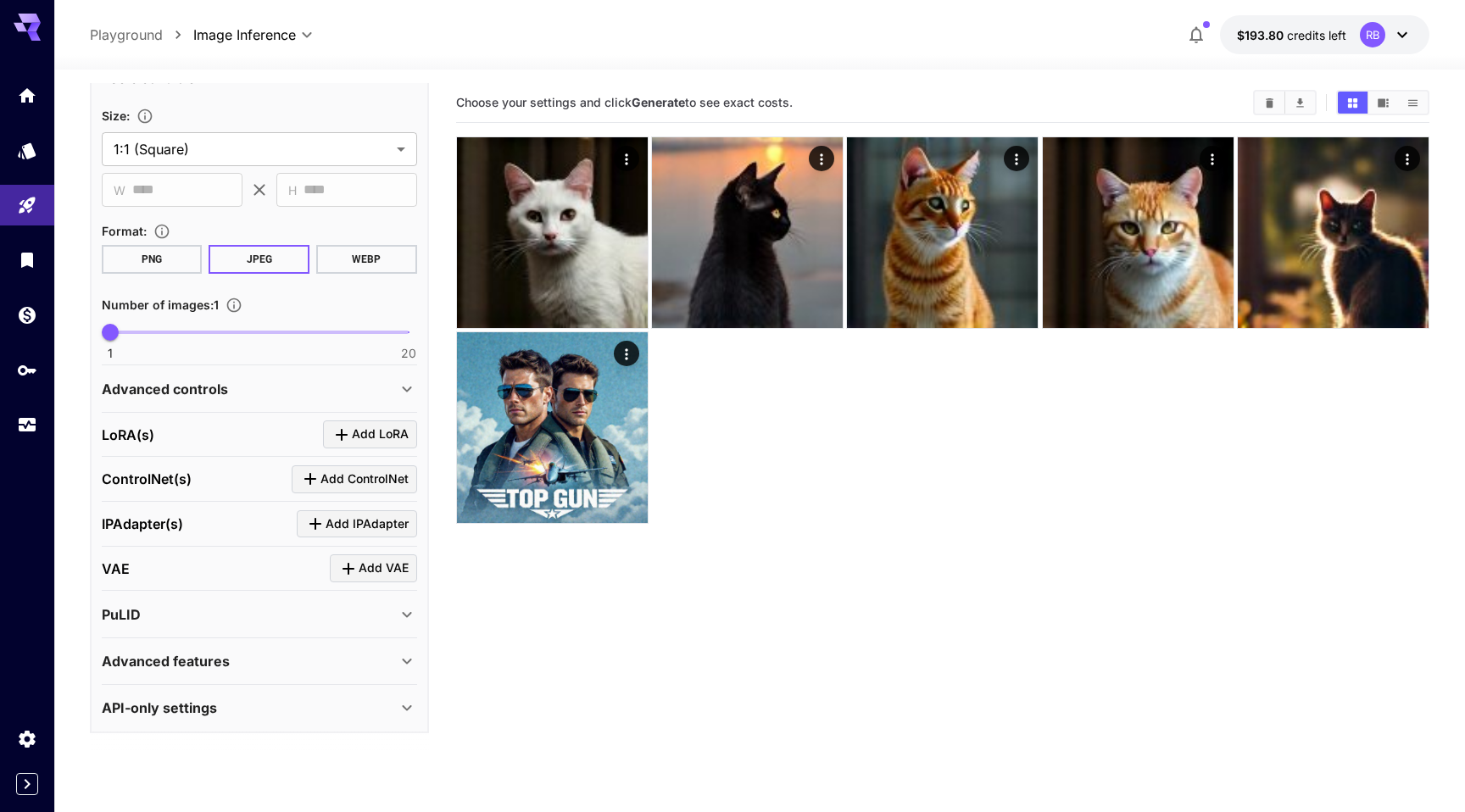
scroll to position [272, 0]
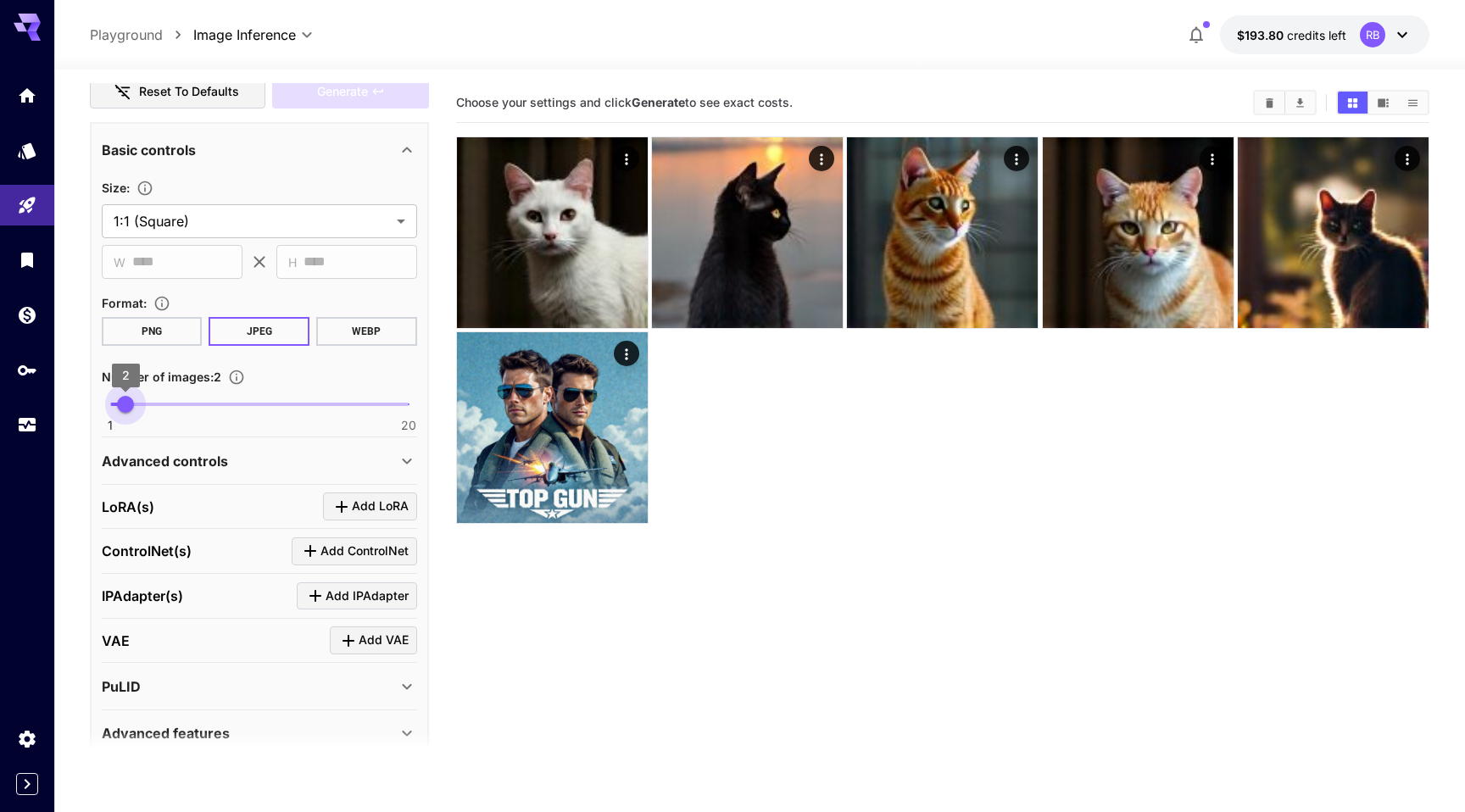
type input "*"
drag, startPoint x: 114, startPoint y: 403, endPoint x: 140, endPoint y: 405, distance: 26.1
click at [140, 405] on span "3" at bounding box center [141, 404] width 17 height 17
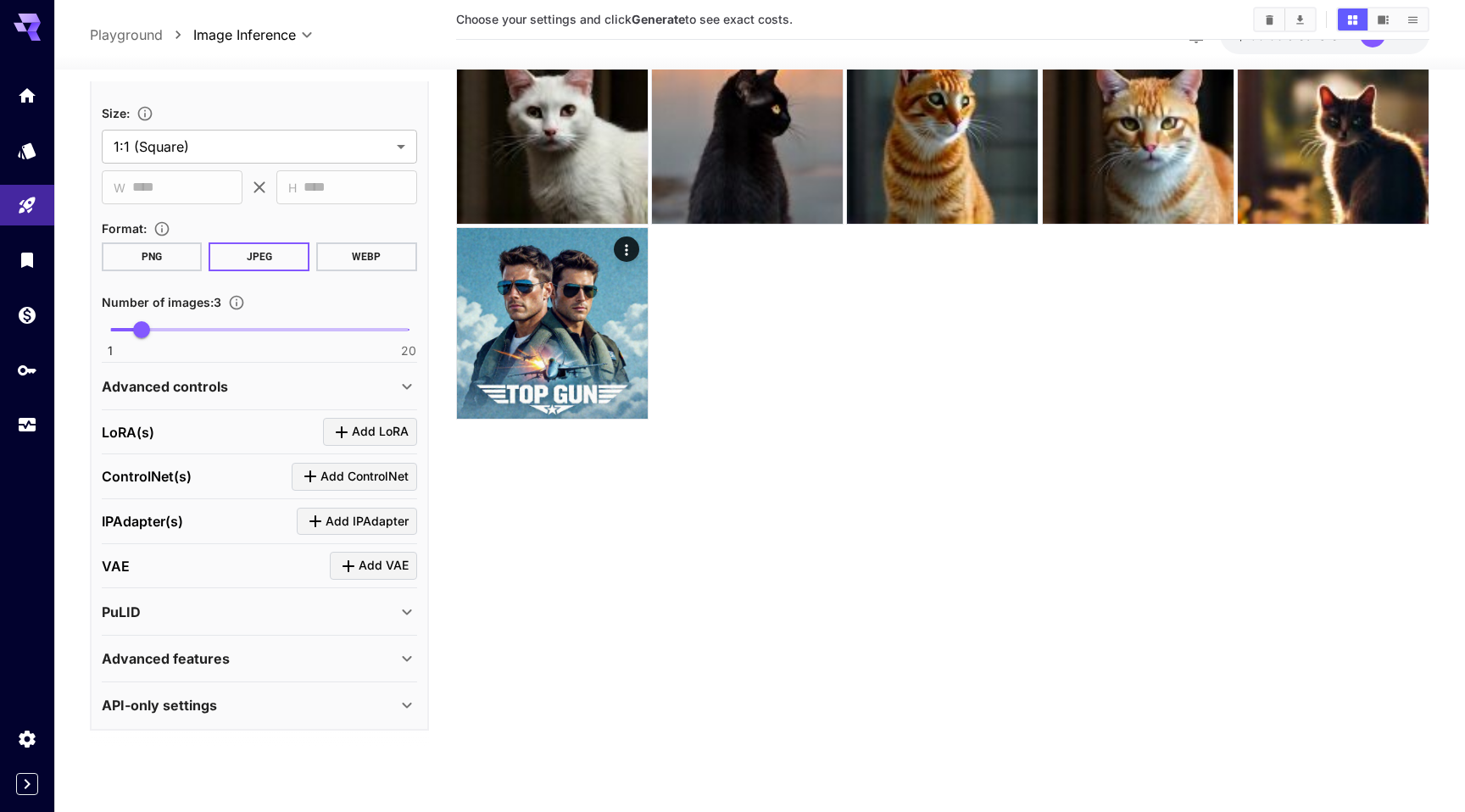
scroll to position [134, 0]
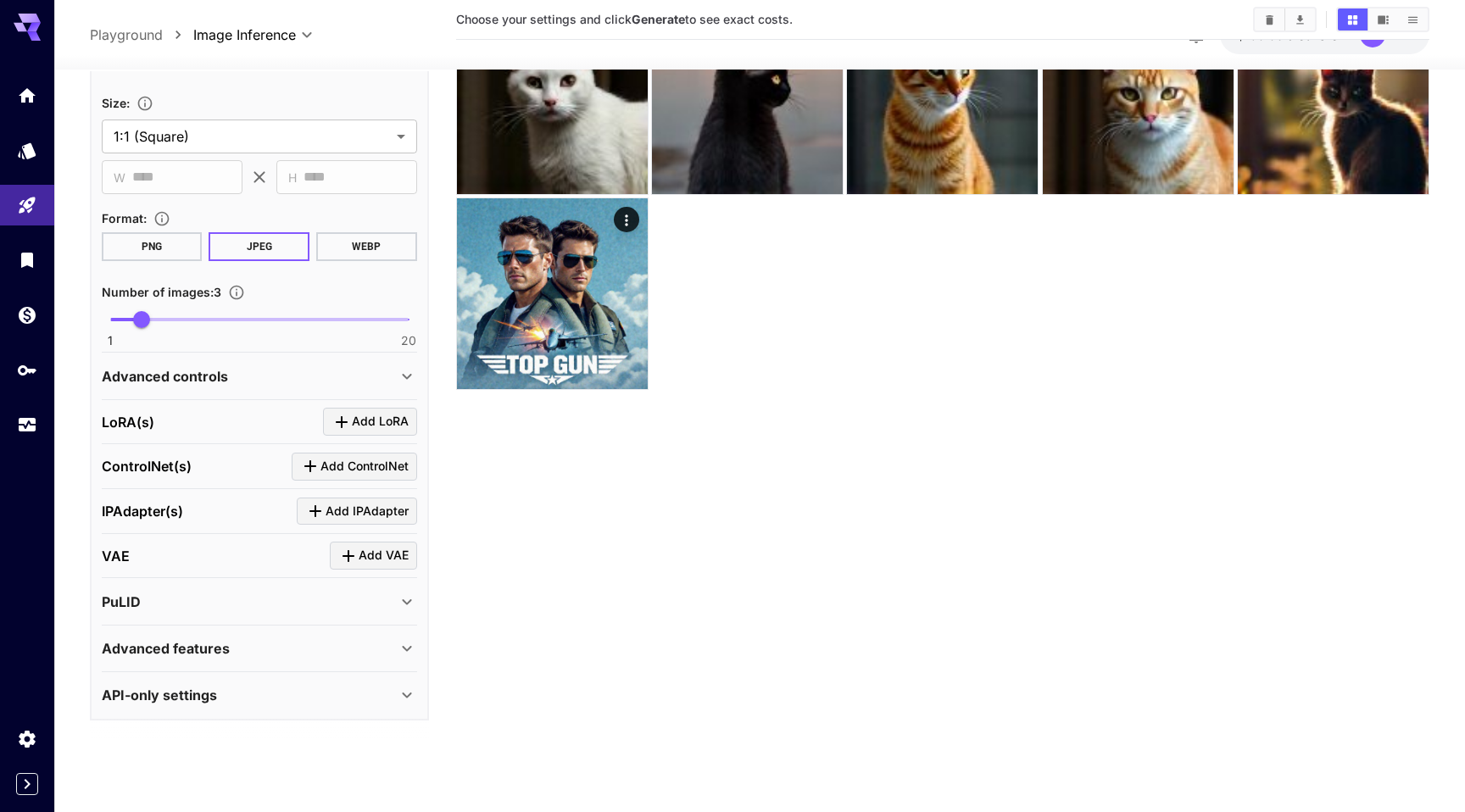
click at [200, 701] on p "API-only settings" at bounding box center [159, 695] width 116 height 21
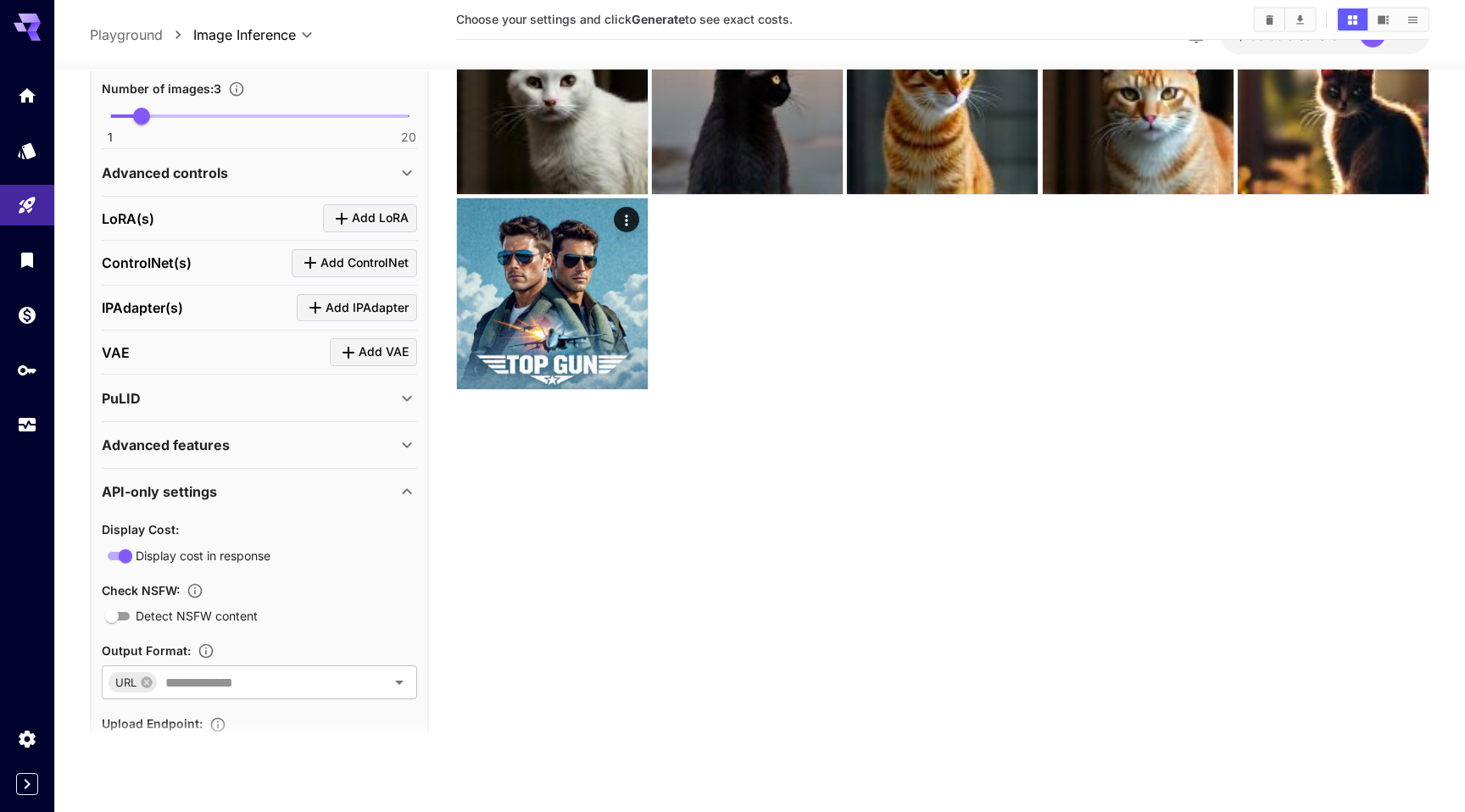
scroll to position [633, 0]
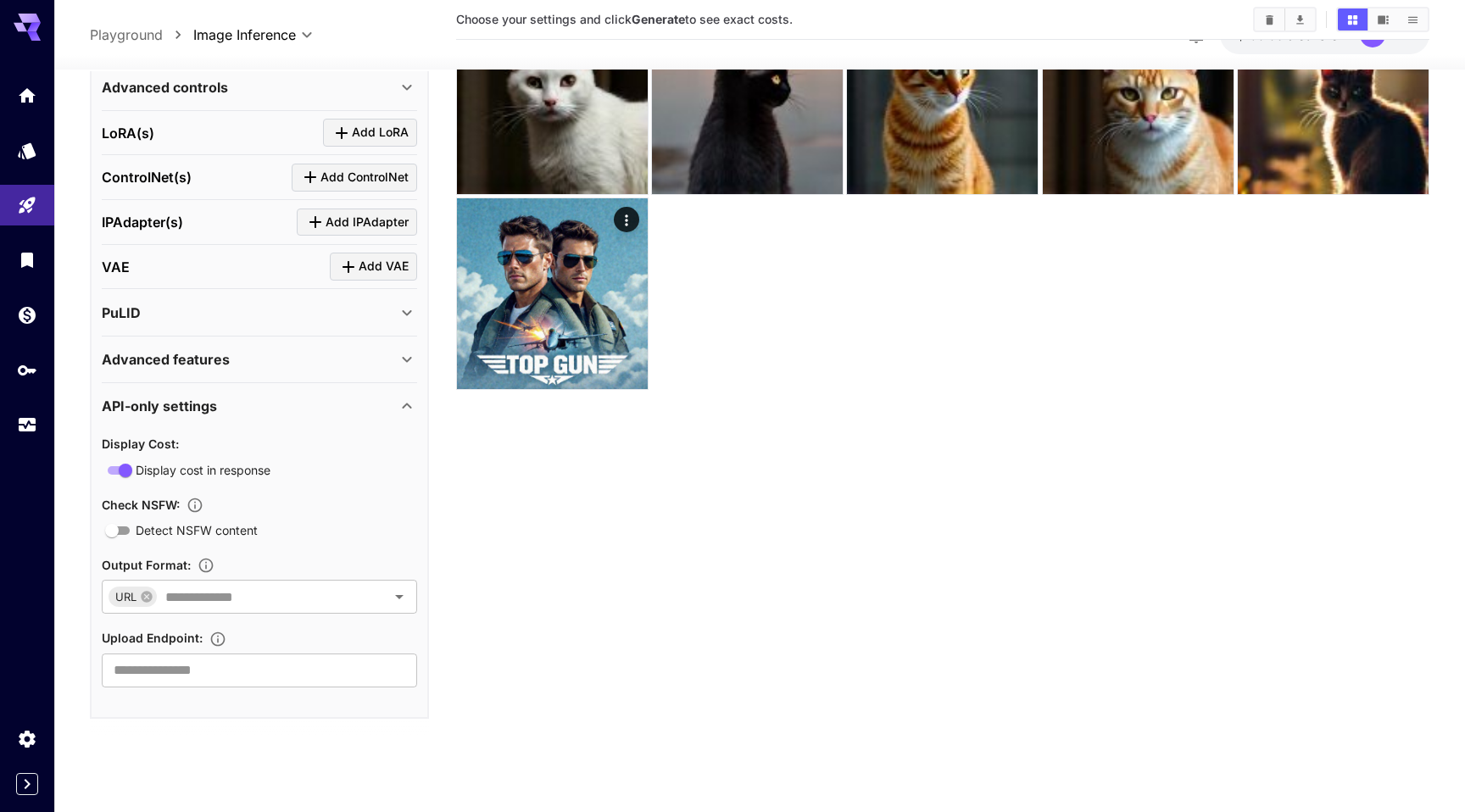
click at [206, 367] on p "Advanced features" at bounding box center [165, 360] width 128 height 21
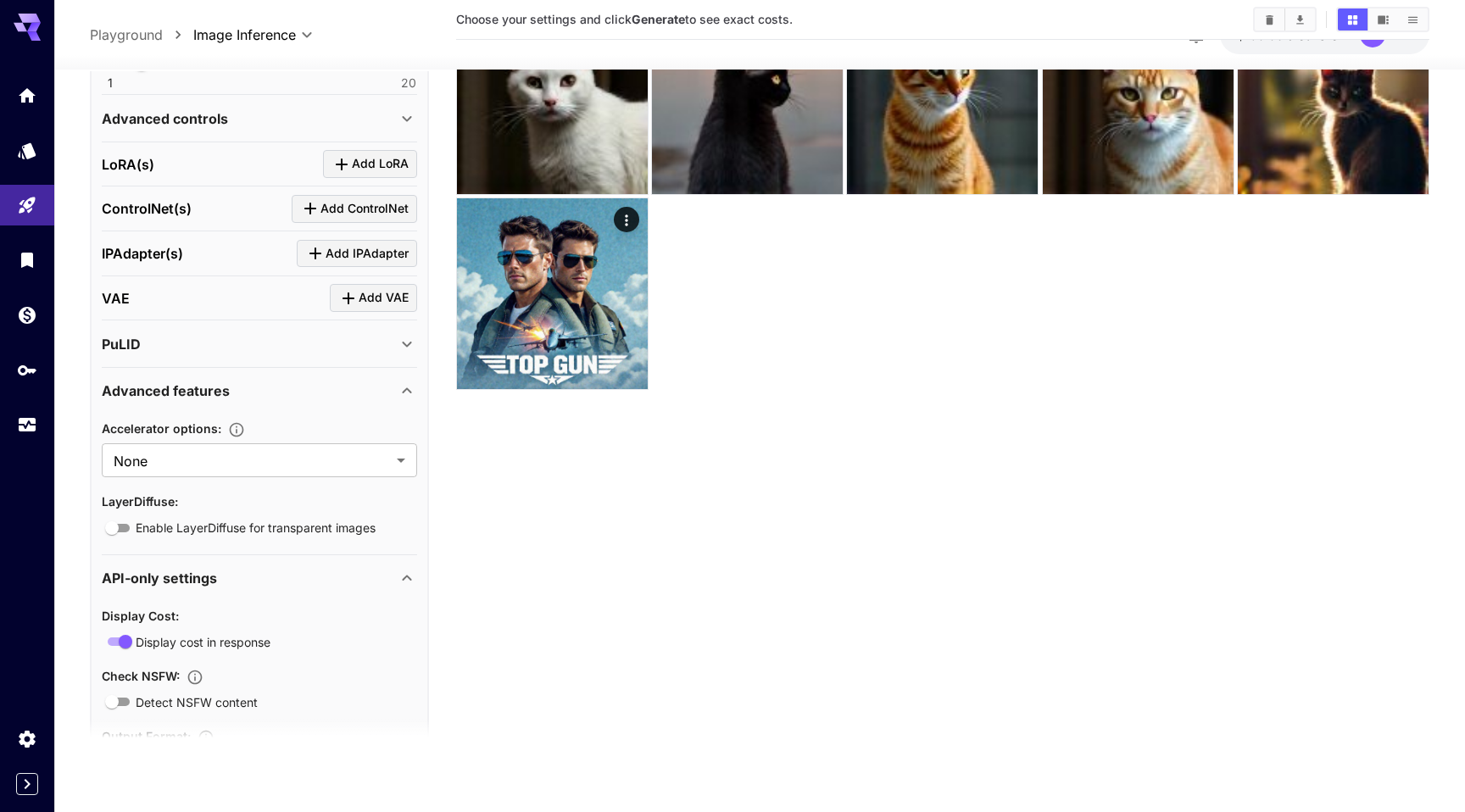
scroll to position [344, 0]
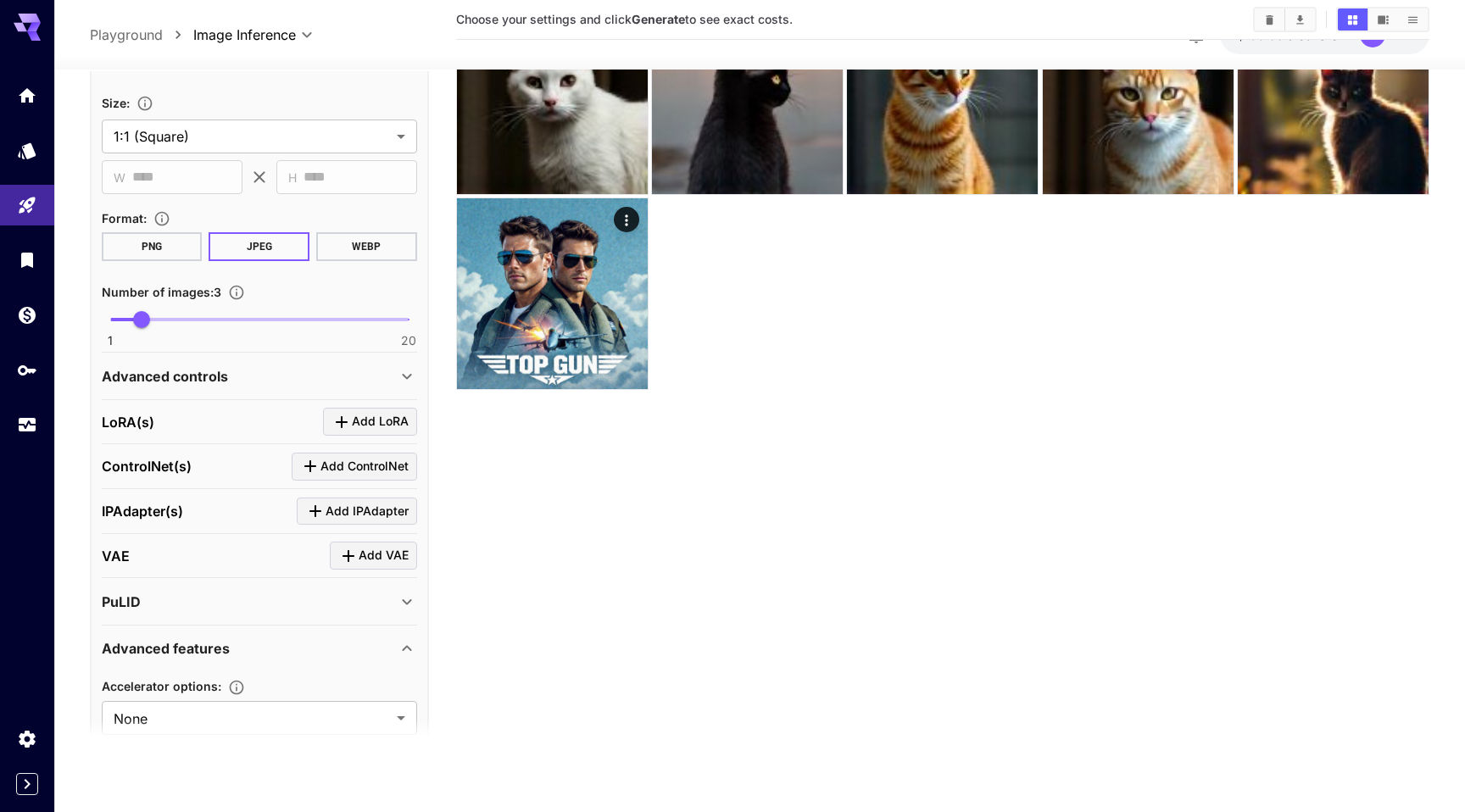
click at [201, 379] on p "Advanced controls" at bounding box center [164, 375] width 126 height 21
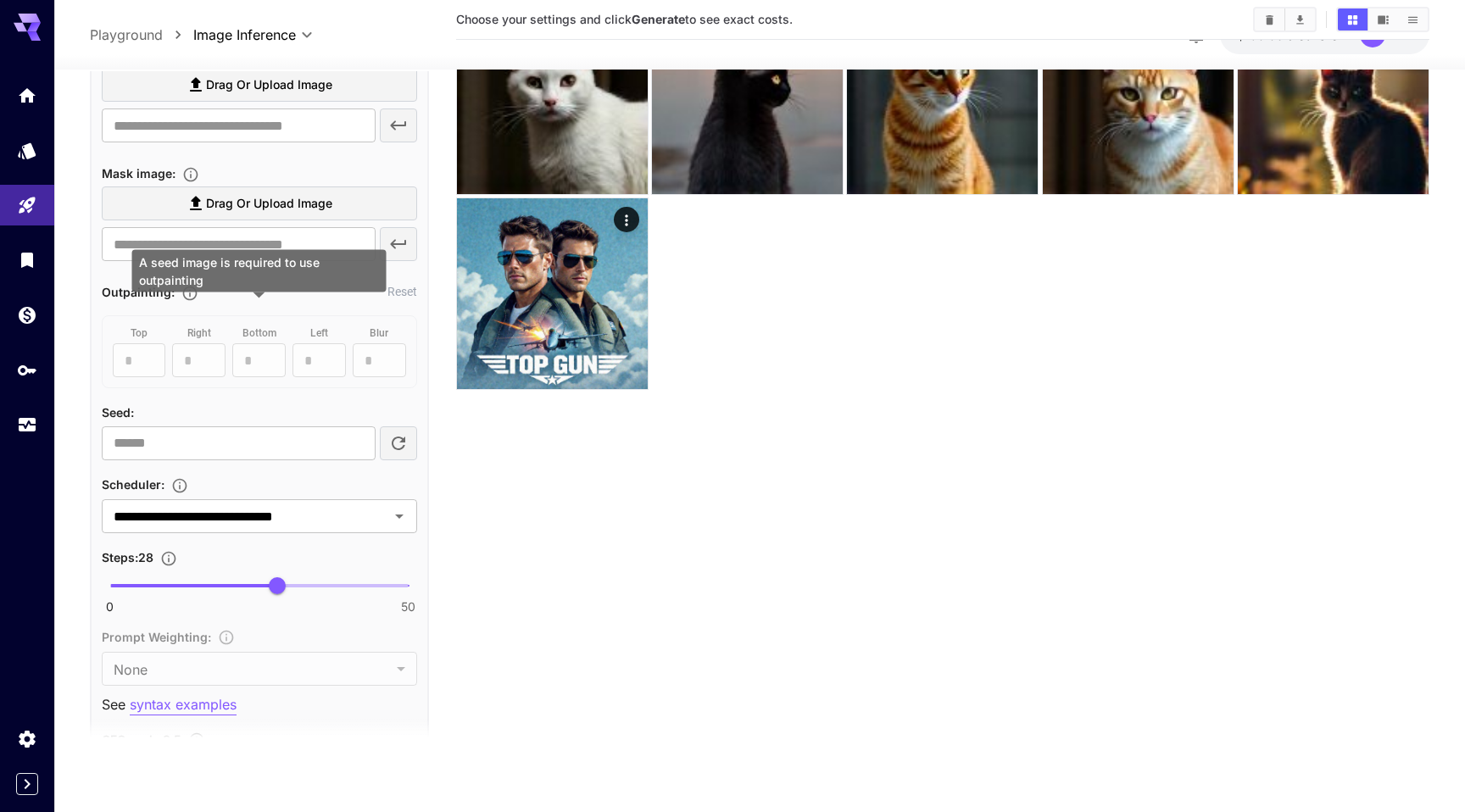
scroll to position [727, 0]
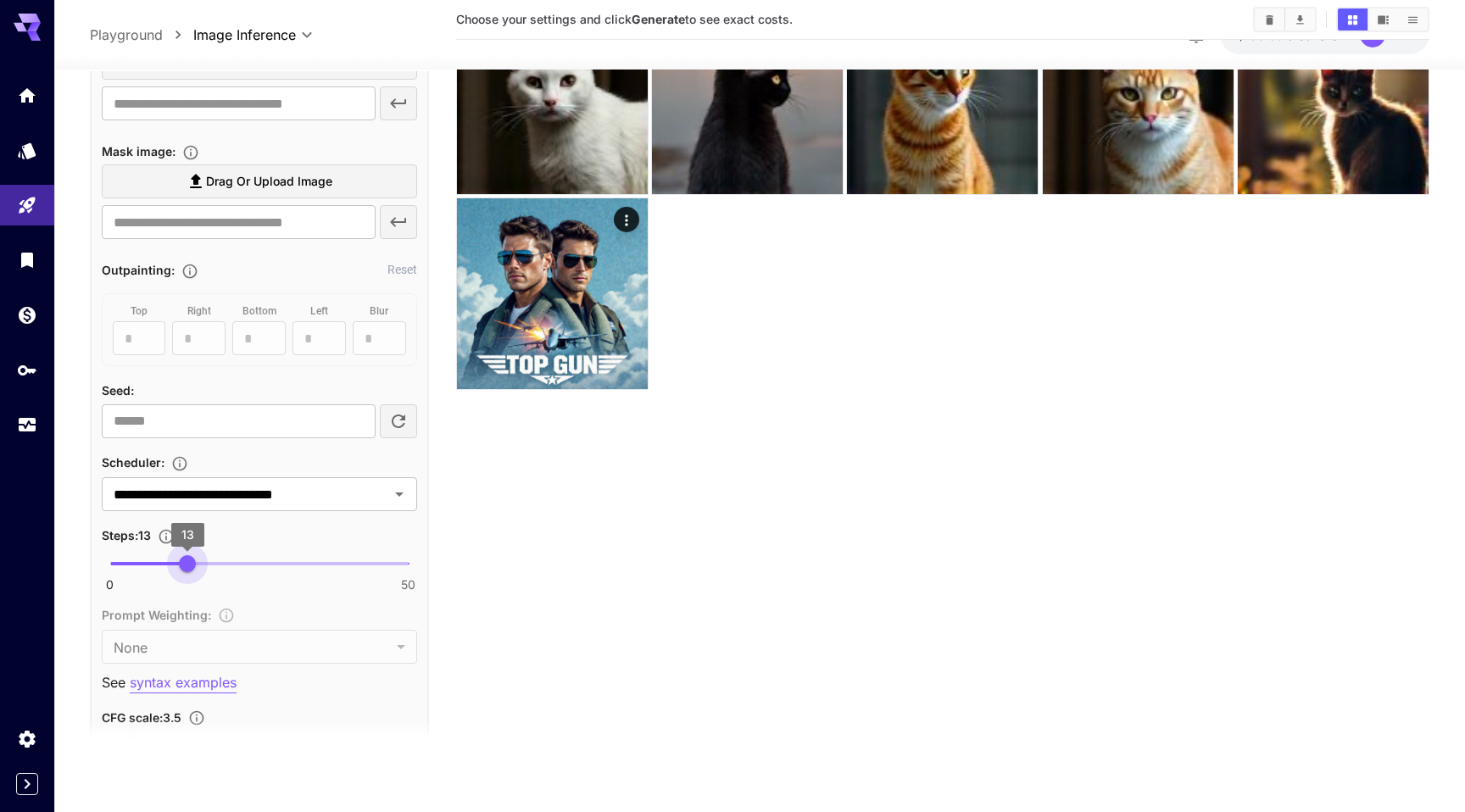
type input "**"
drag, startPoint x: 278, startPoint y: 557, endPoint x: 194, endPoint y: 555, distance: 84.0
click at [194, 555] on span "14" at bounding box center [194, 563] width 17 height 17
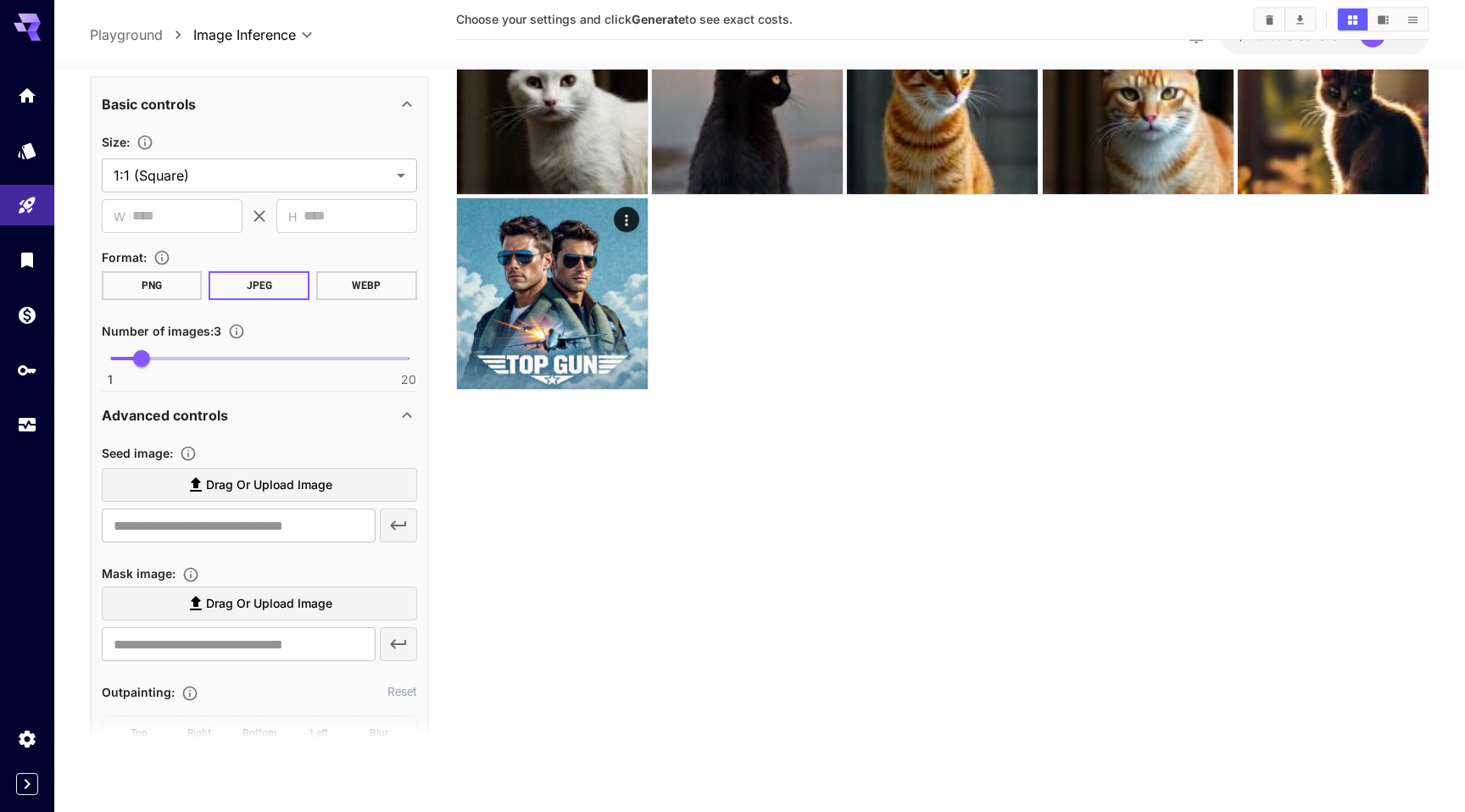
scroll to position [0, 0]
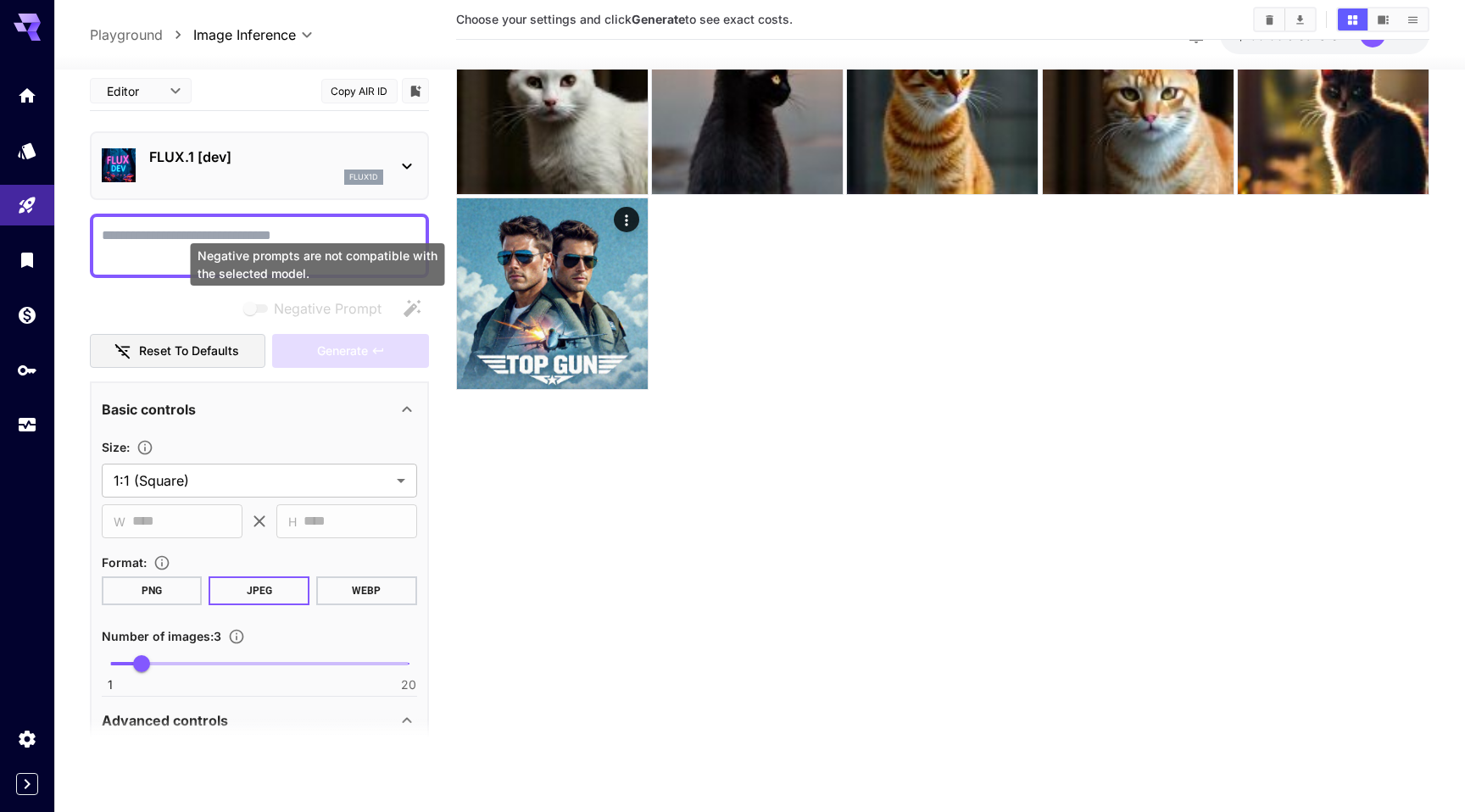
click at [271, 246] on div "Negative prompts are not compatible with the selected model." at bounding box center [318, 264] width 254 height 42
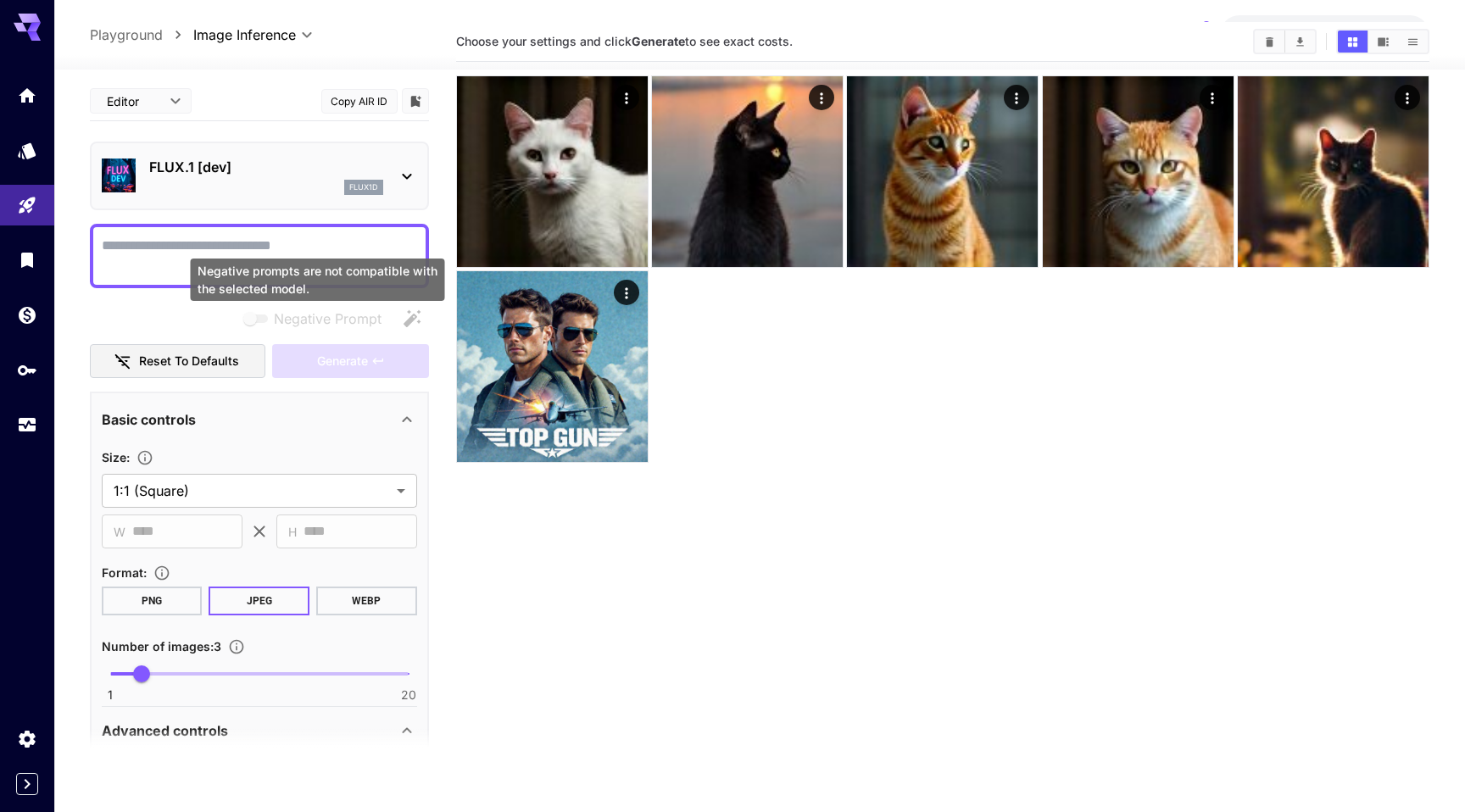
scroll to position [39, 0]
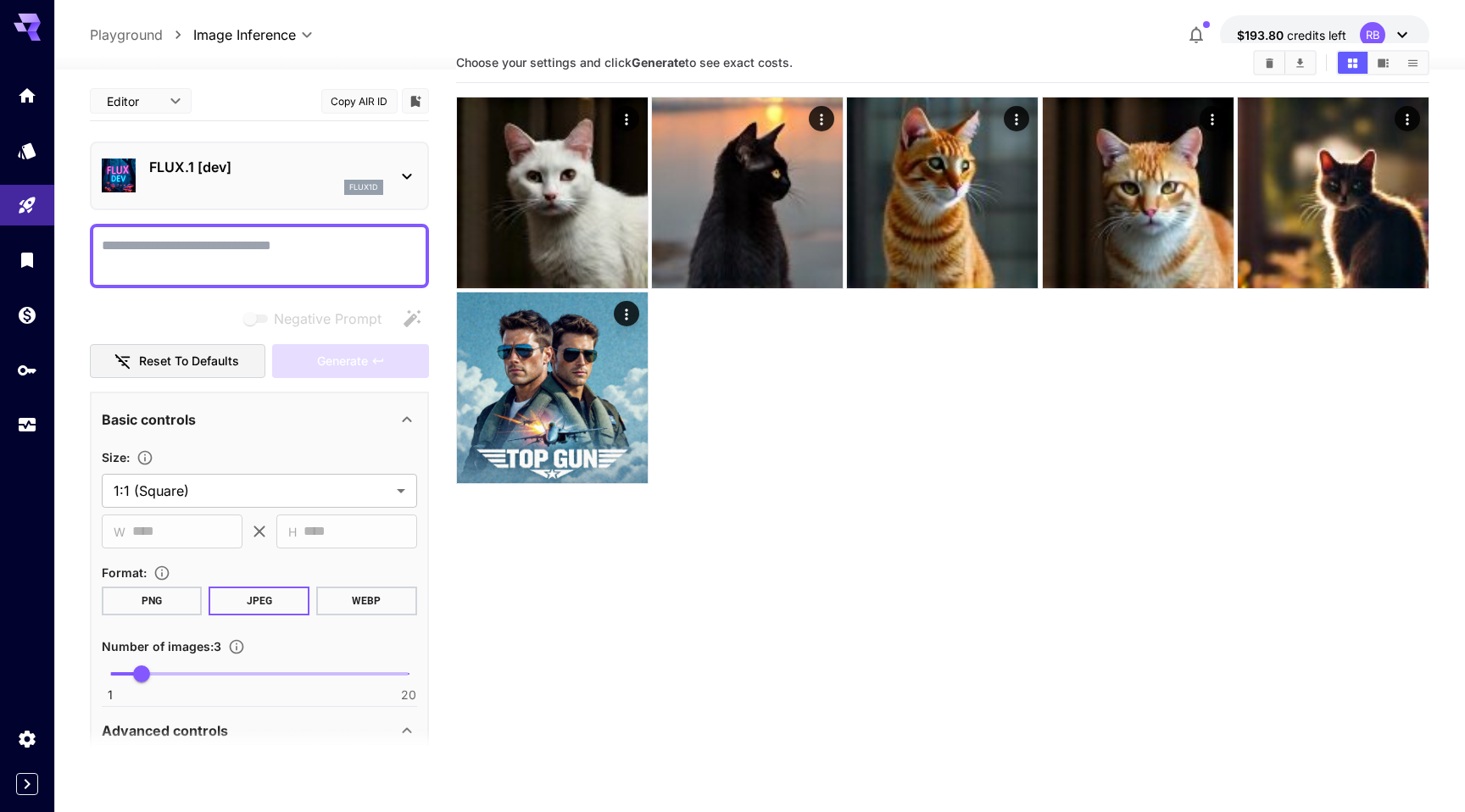
click at [177, 243] on textarea "Negative Prompt" at bounding box center [260, 255] width 315 height 40
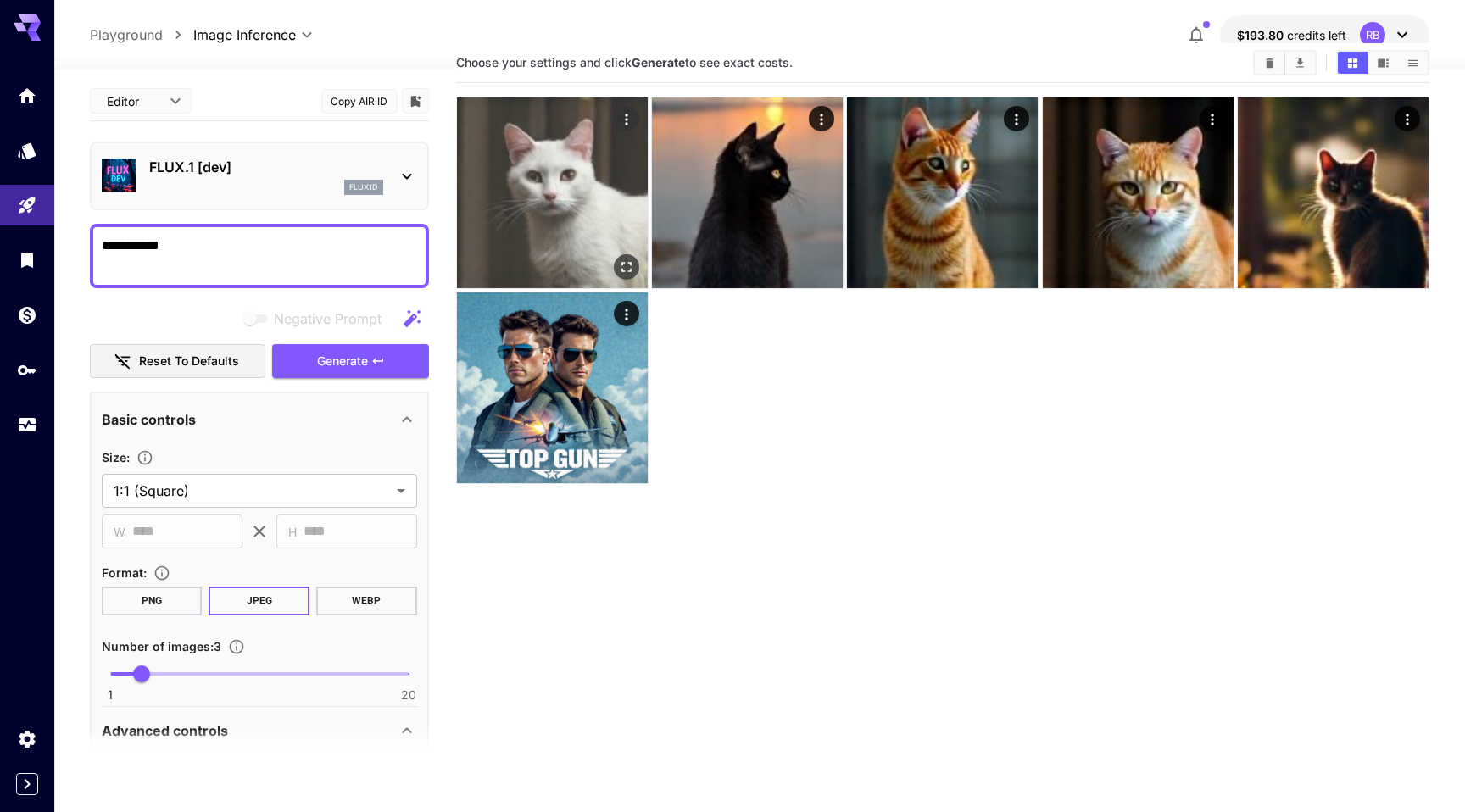
type textarea "**********"
click at [548, 144] on img at bounding box center [552, 193] width 191 height 191
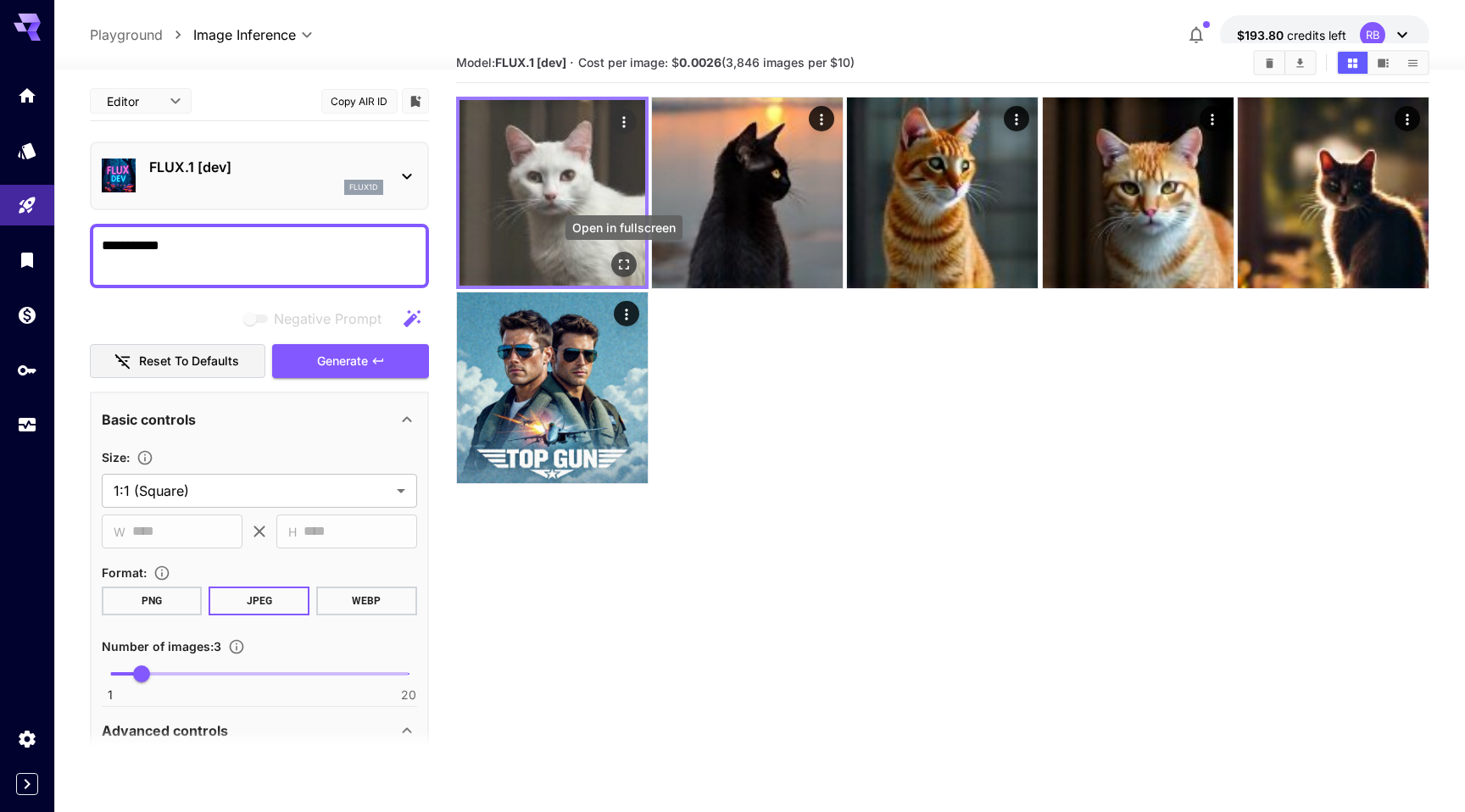
click at [619, 261] on icon "Open in fullscreen" at bounding box center [624, 265] width 17 height 17
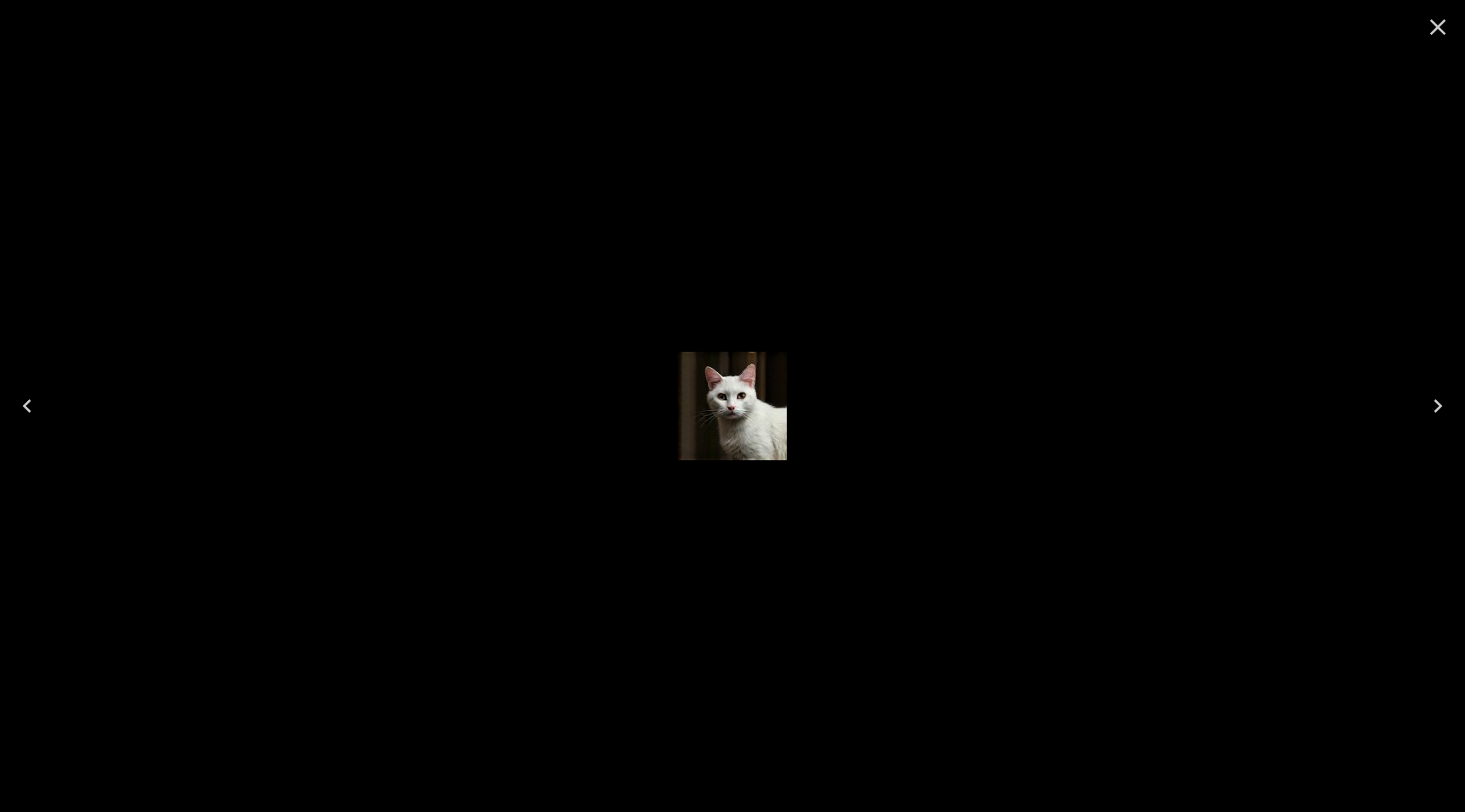
click at [1441, 25] on icon "Close" at bounding box center [1438, 27] width 27 height 27
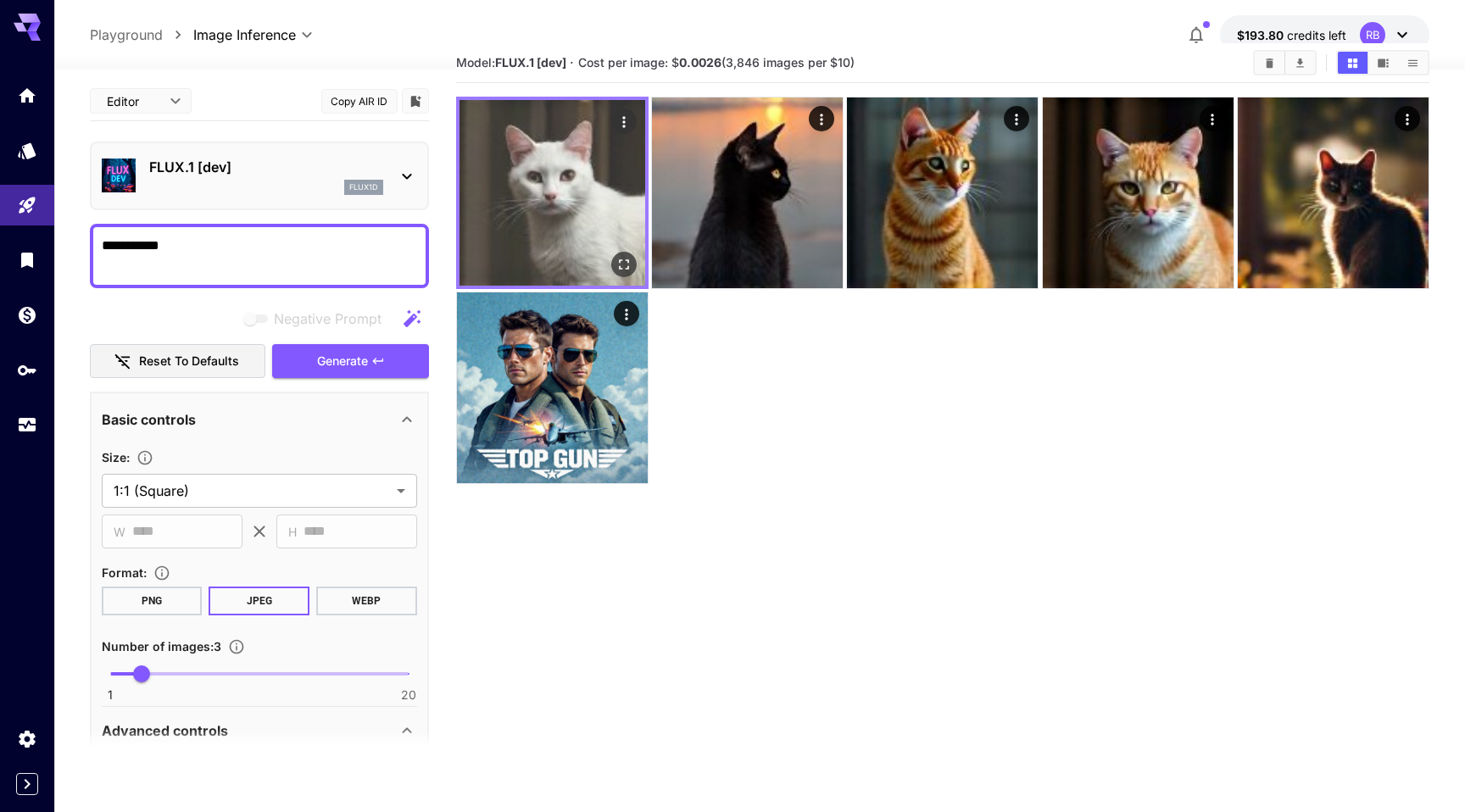
click at [620, 123] on icon "Actions" at bounding box center [624, 122] width 17 height 17
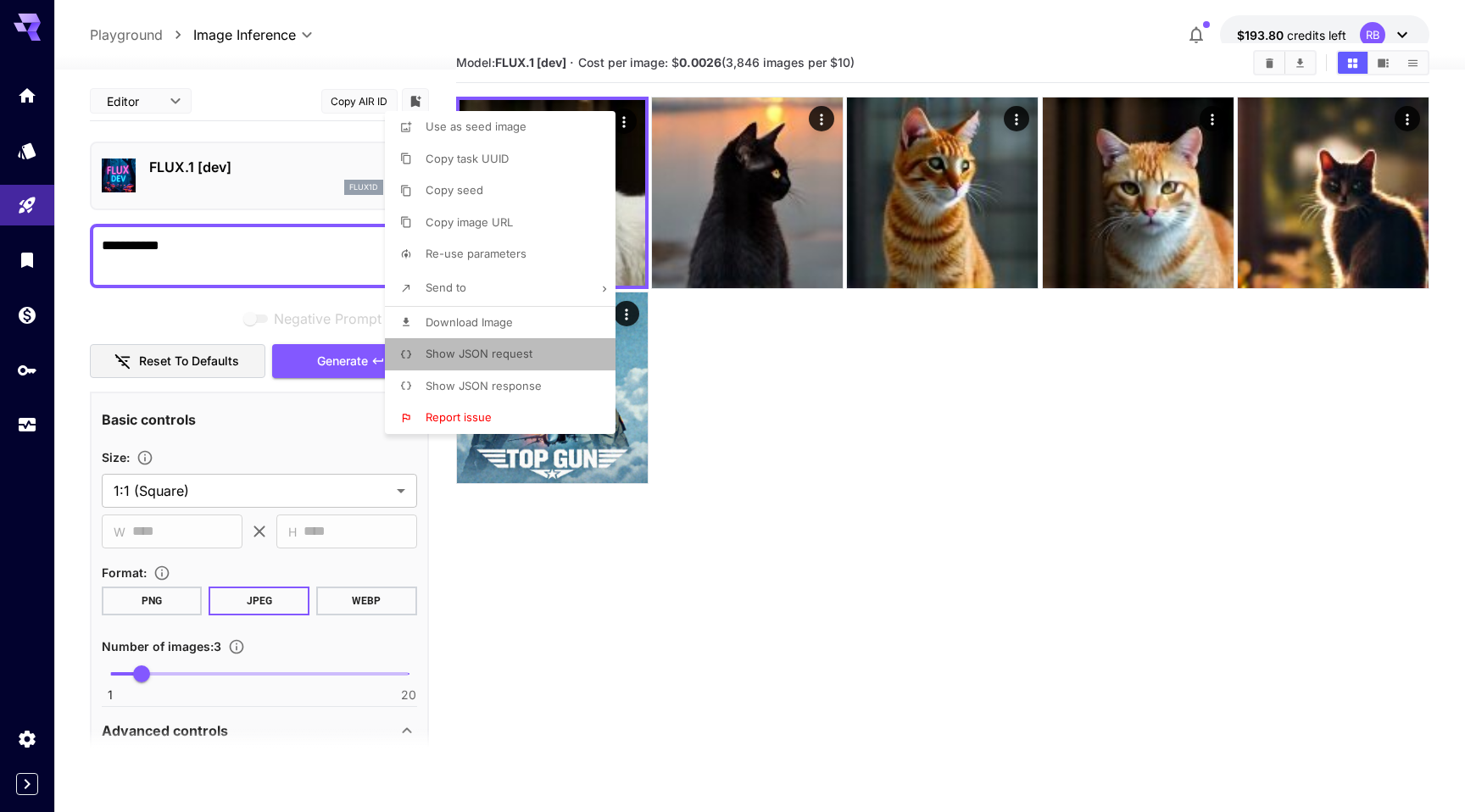
click at [502, 356] on span "Show JSON request" at bounding box center [479, 354] width 107 height 14
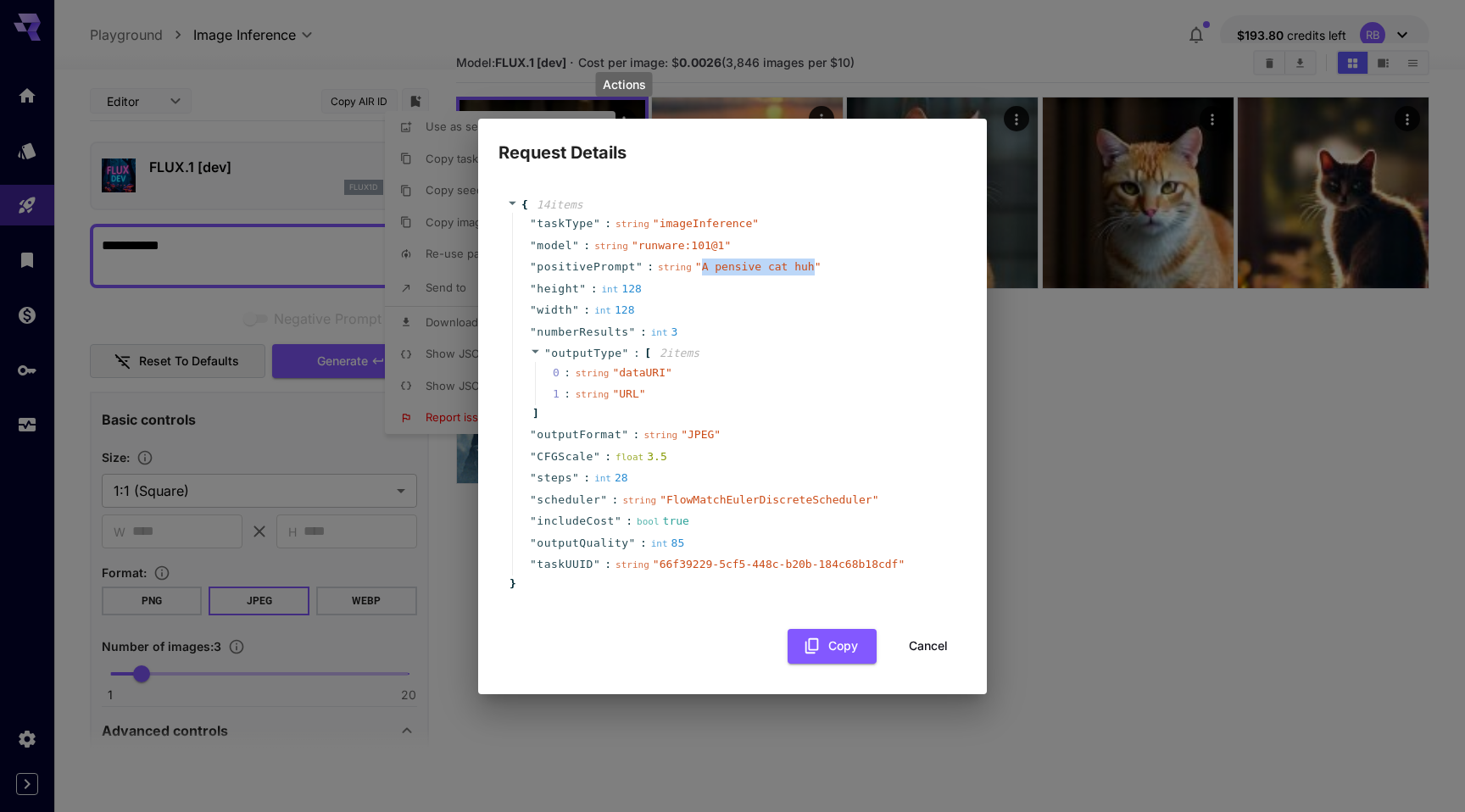
drag, startPoint x: 812, startPoint y: 266, endPoint x: 699, endPoint y: 269, distance: 113.0
click at [699, 269] on span "" A pensive cat huh "" at bounding box center [757, 266] width 126 height 13
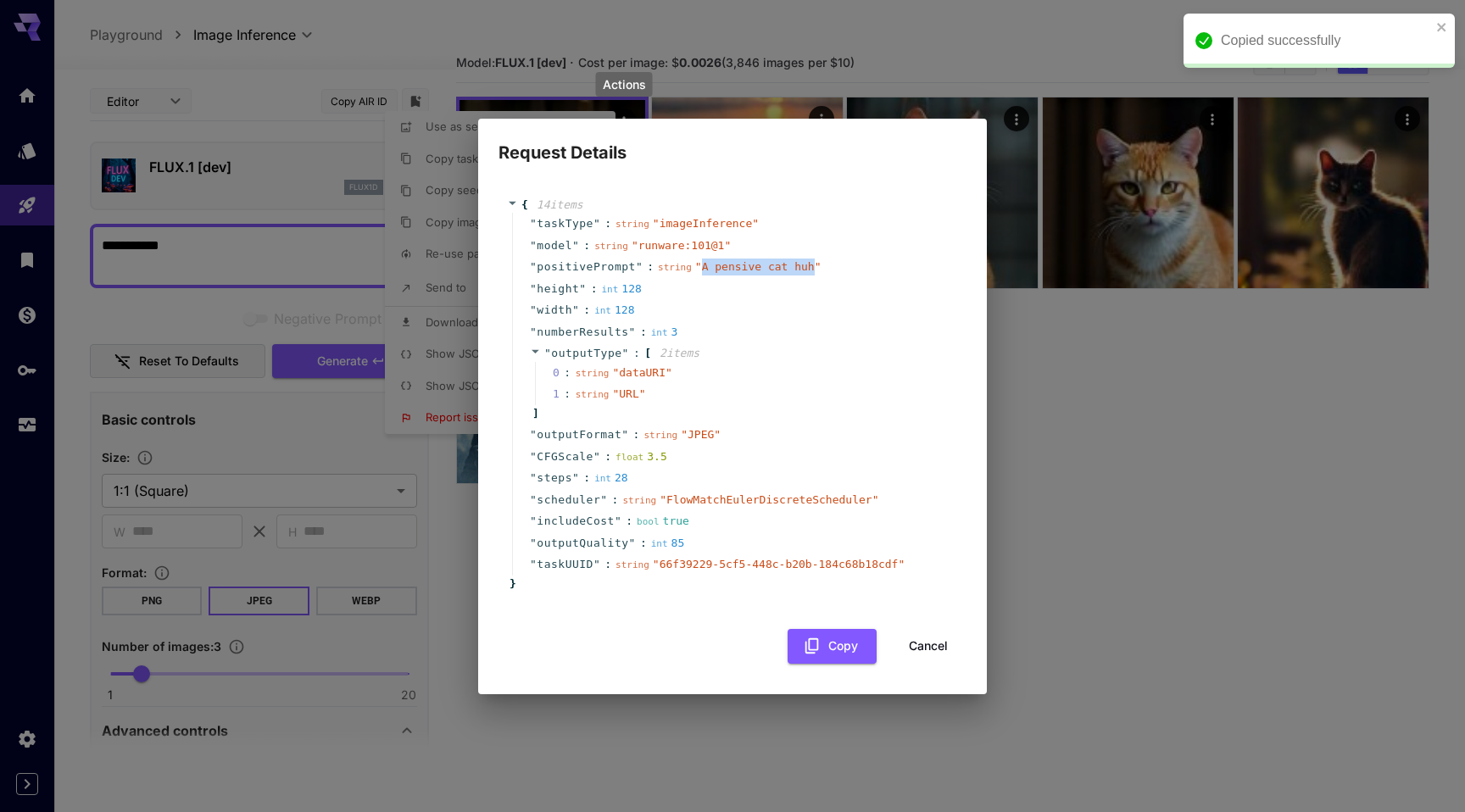
copy span "A pensive cat huh"
click at [916, 650] on button "Cancel" at bounding box center [928, 646] width 76 height 35
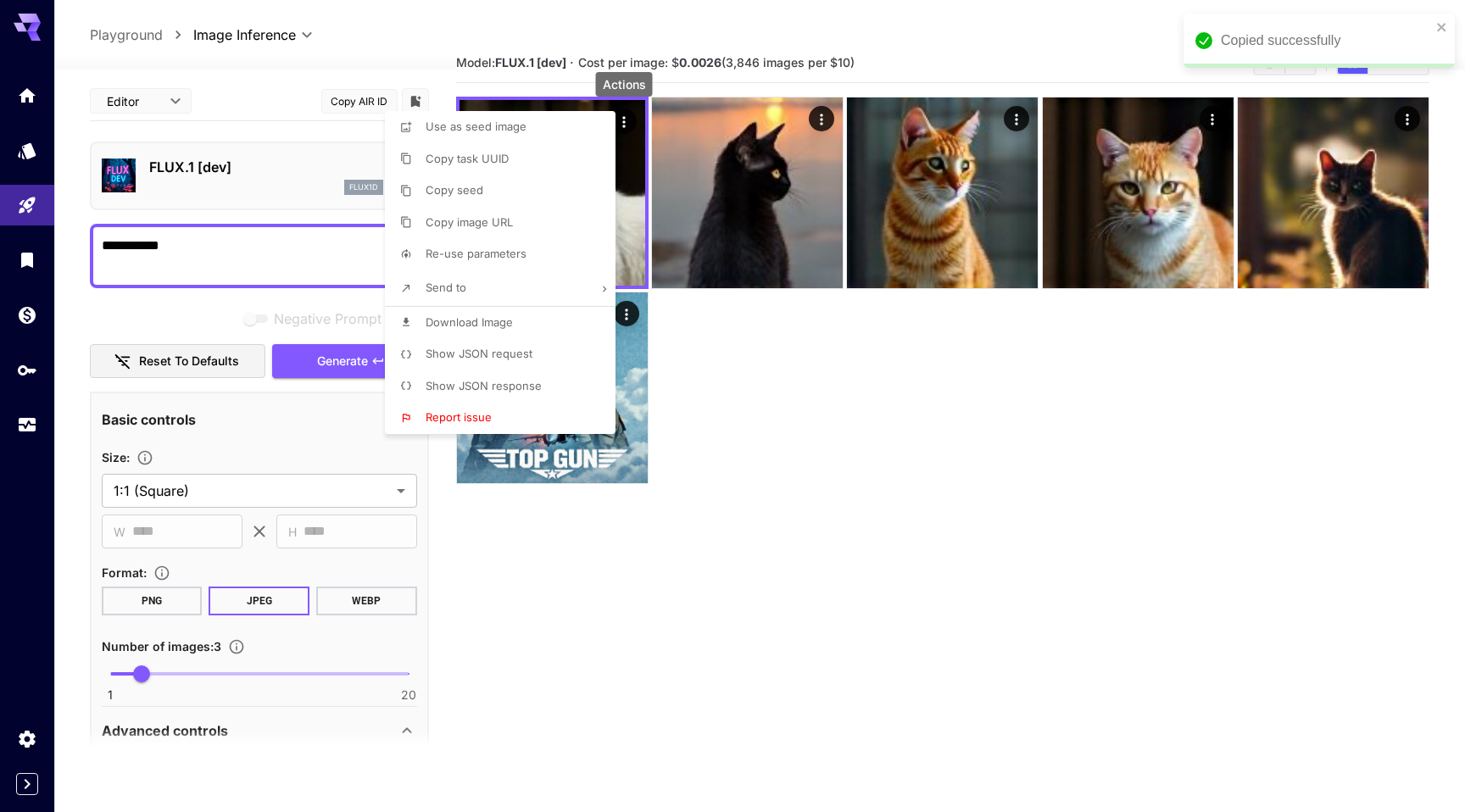
click at [255, 264] on div at bounding box center [732, 406] width 1465 height 812
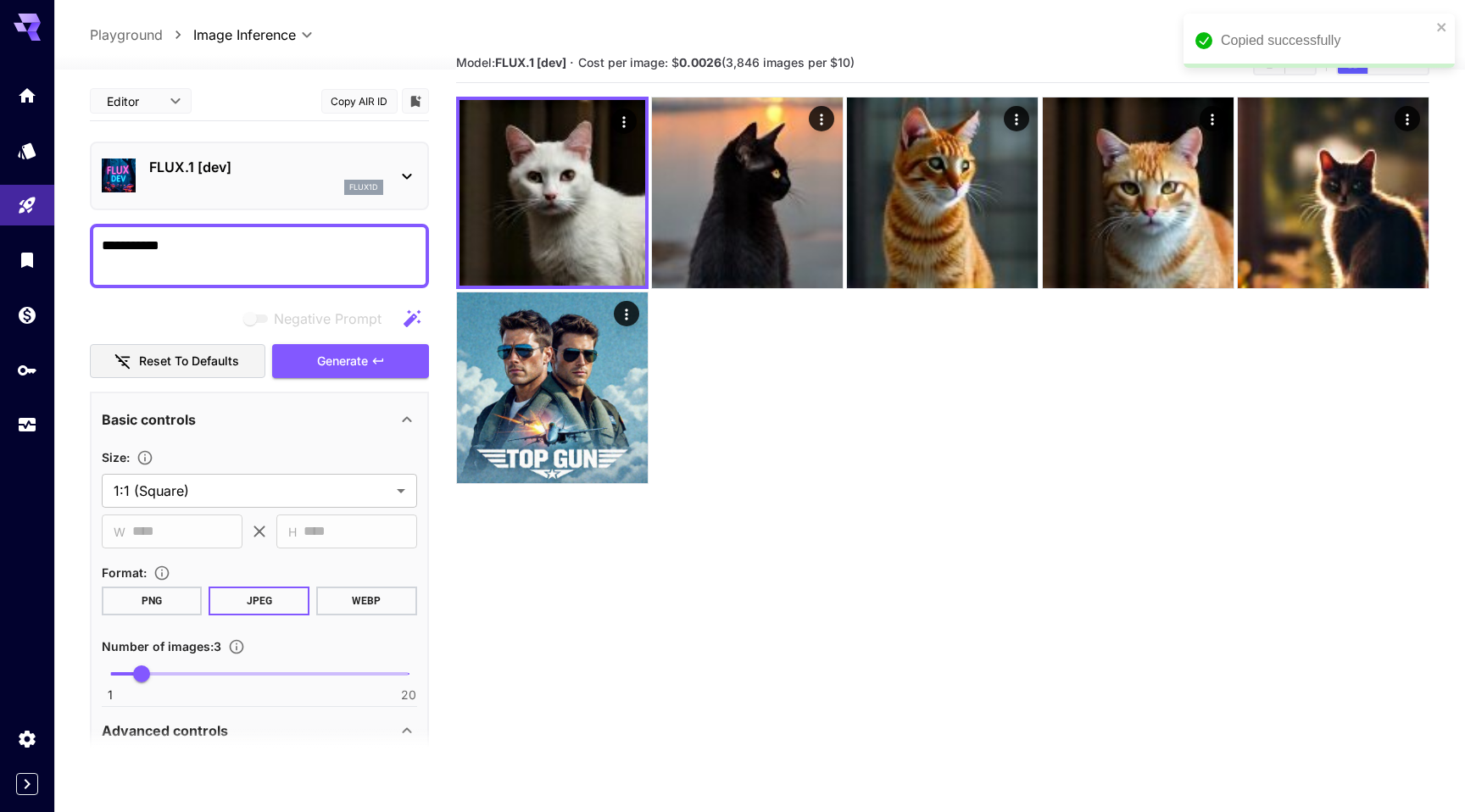
click at [224, 251] on textarea "**********" at bounding box center [260, 255] width 315 height 40
paste textarea "**********"
type textarea "**********"
click at [332, 355] on span "Generate" at bounding box center [342, 361] width 51 height 21
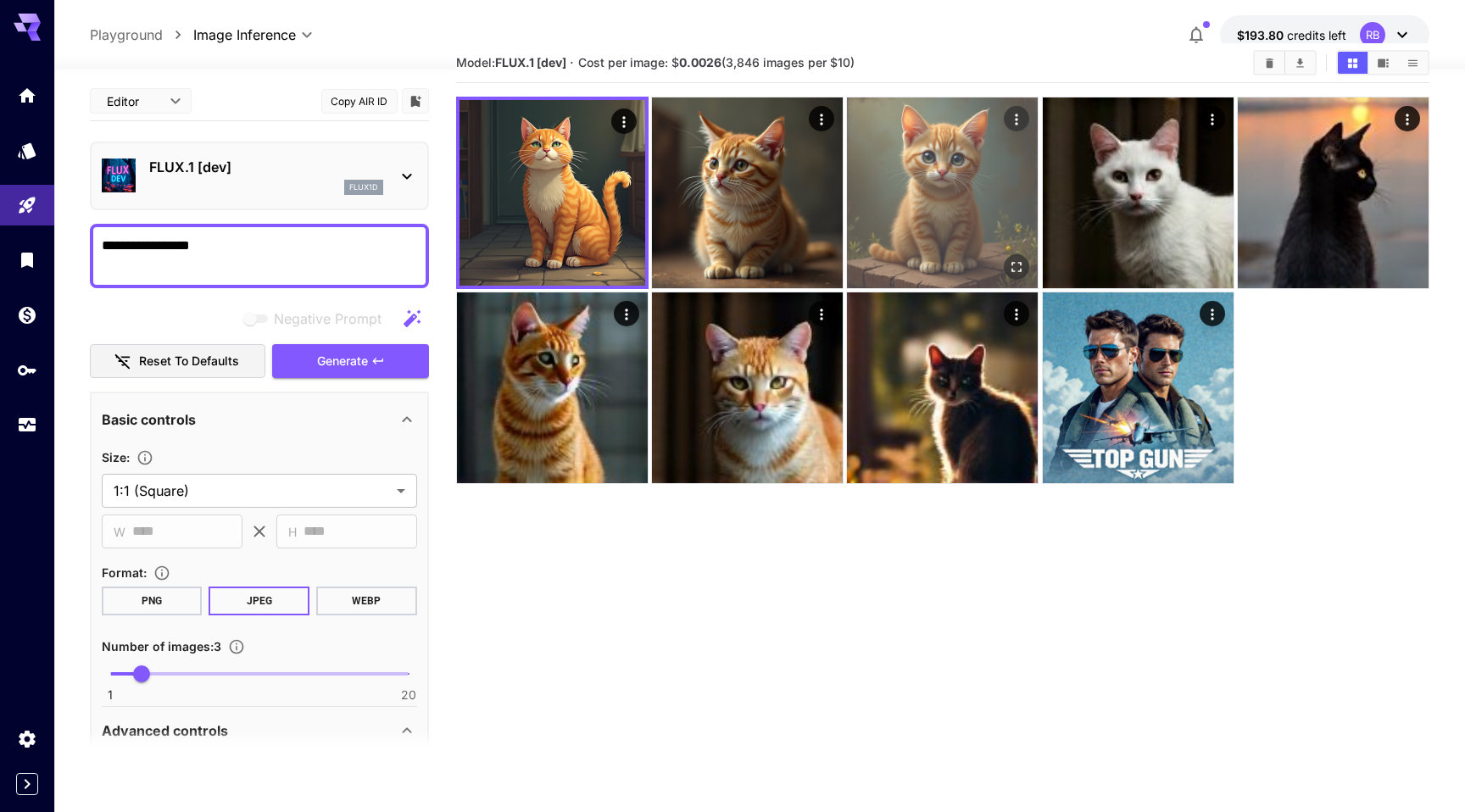
click at [917, 228] on img at bounding box center [942, 193] width 191 height 191
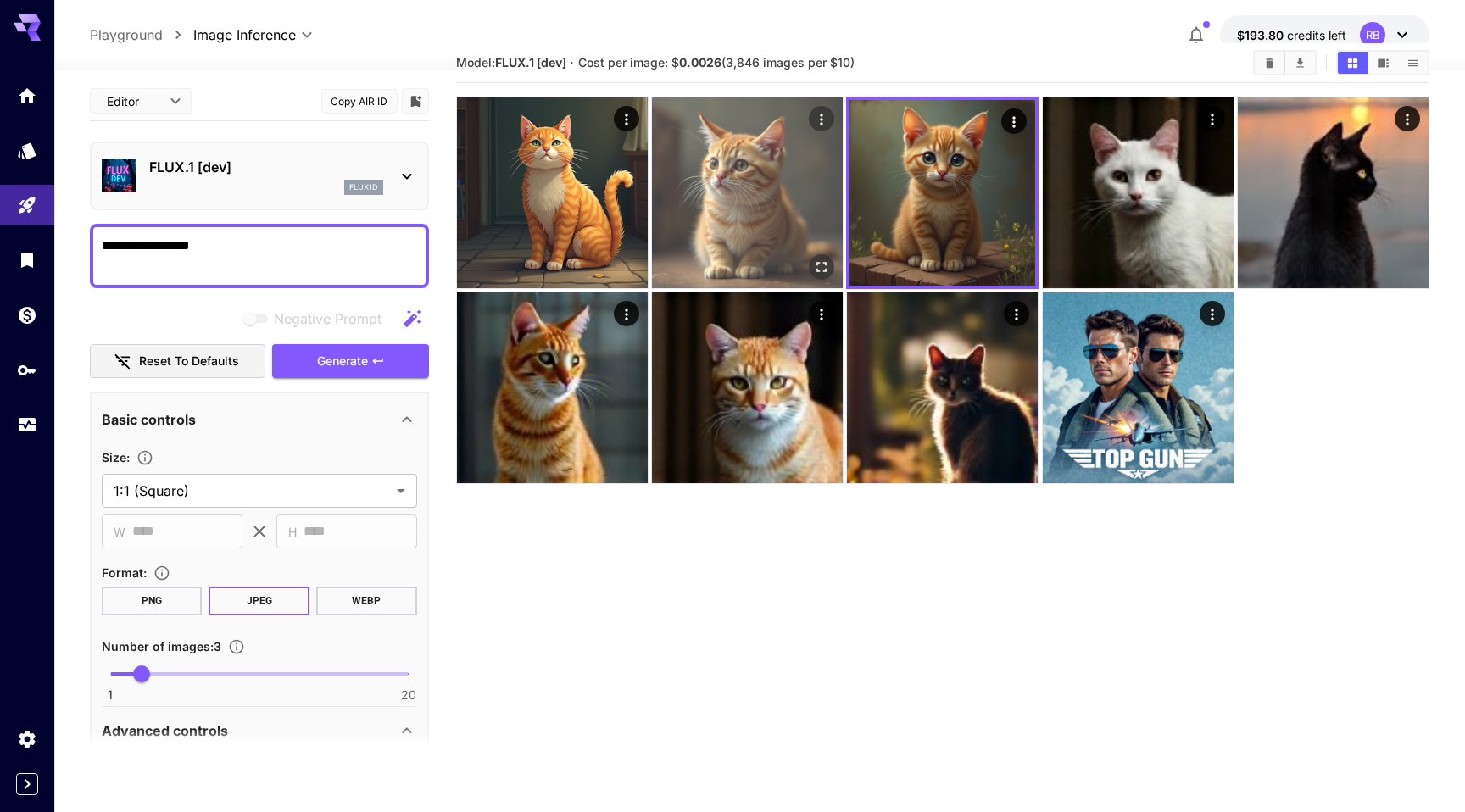
click at [790, 219] on img at bounding box center [747, 193] width 191 height 191
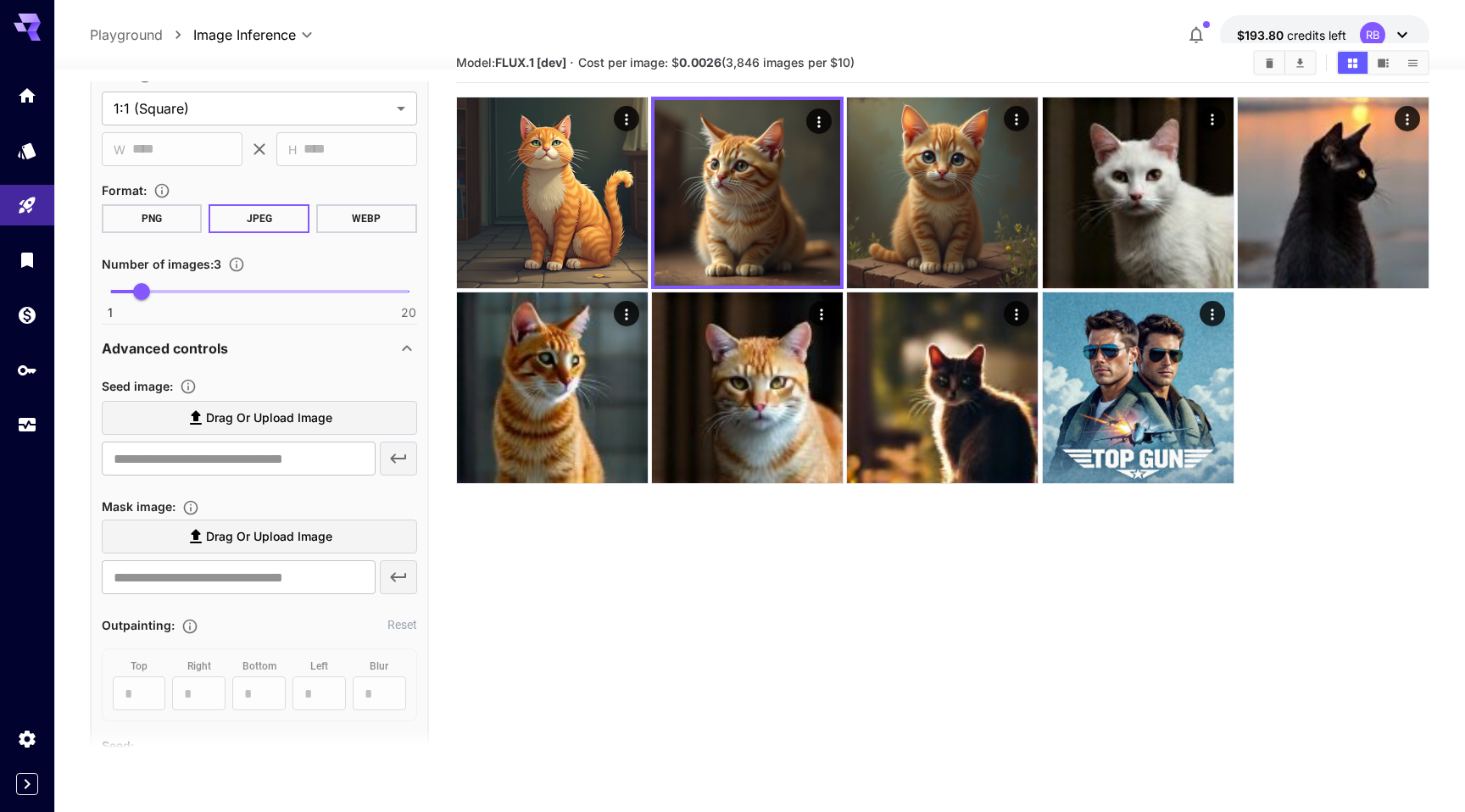
scroll to position [35, 0]
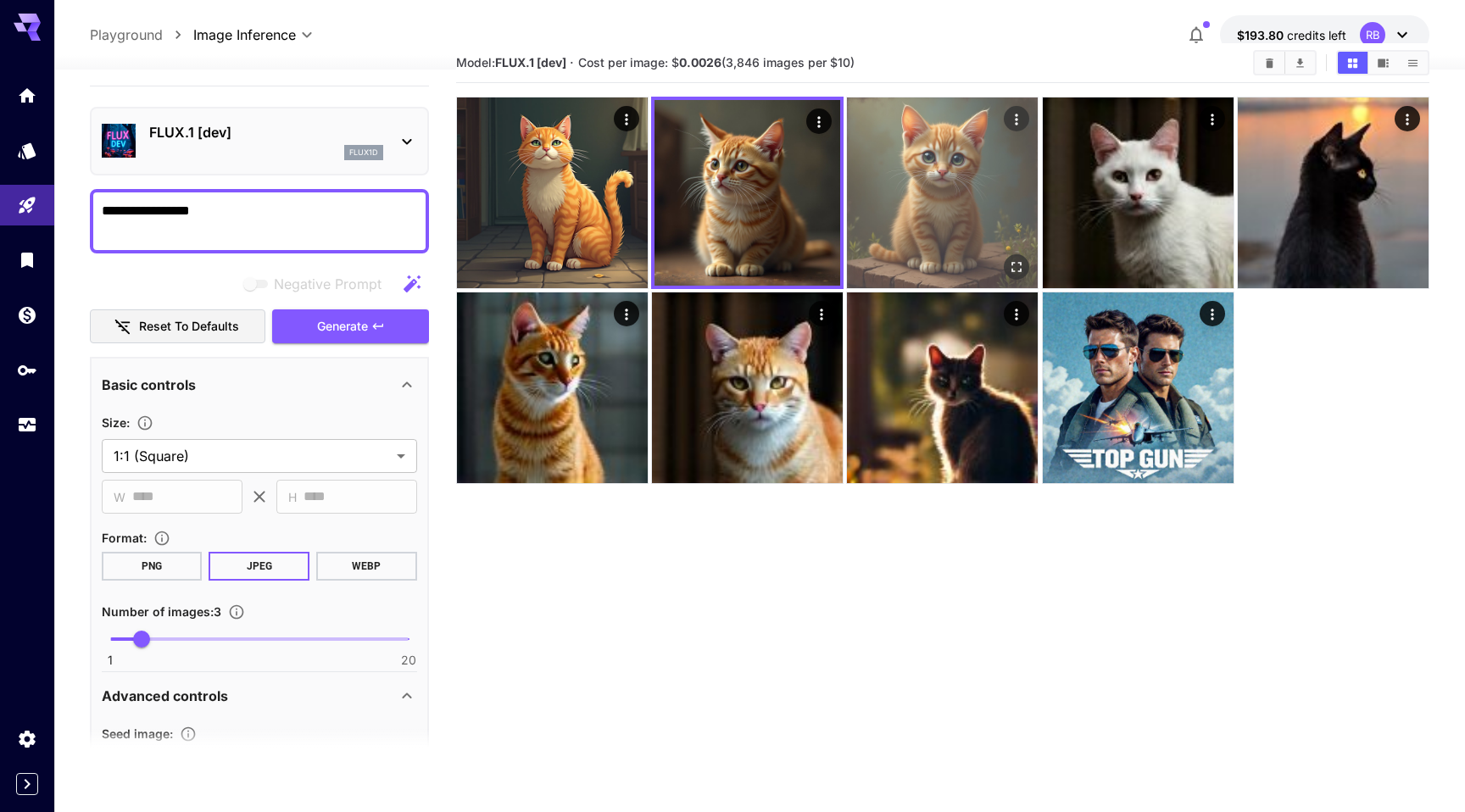
click at [882, 206] on img at bounding box center [942, 193] width 191 height 191
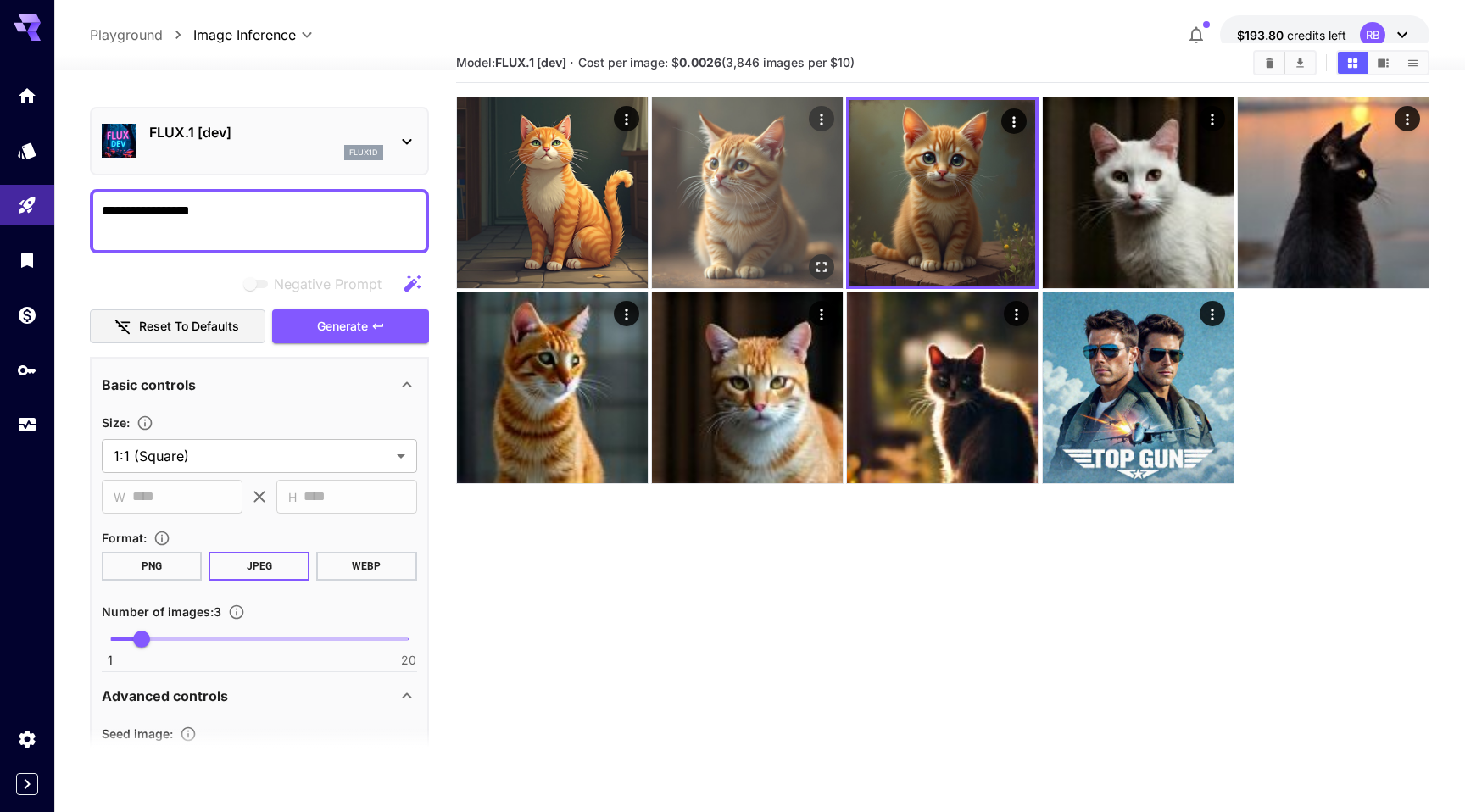
click at [720, 205] on img at bounding box center [747, 193] width 191 height 191
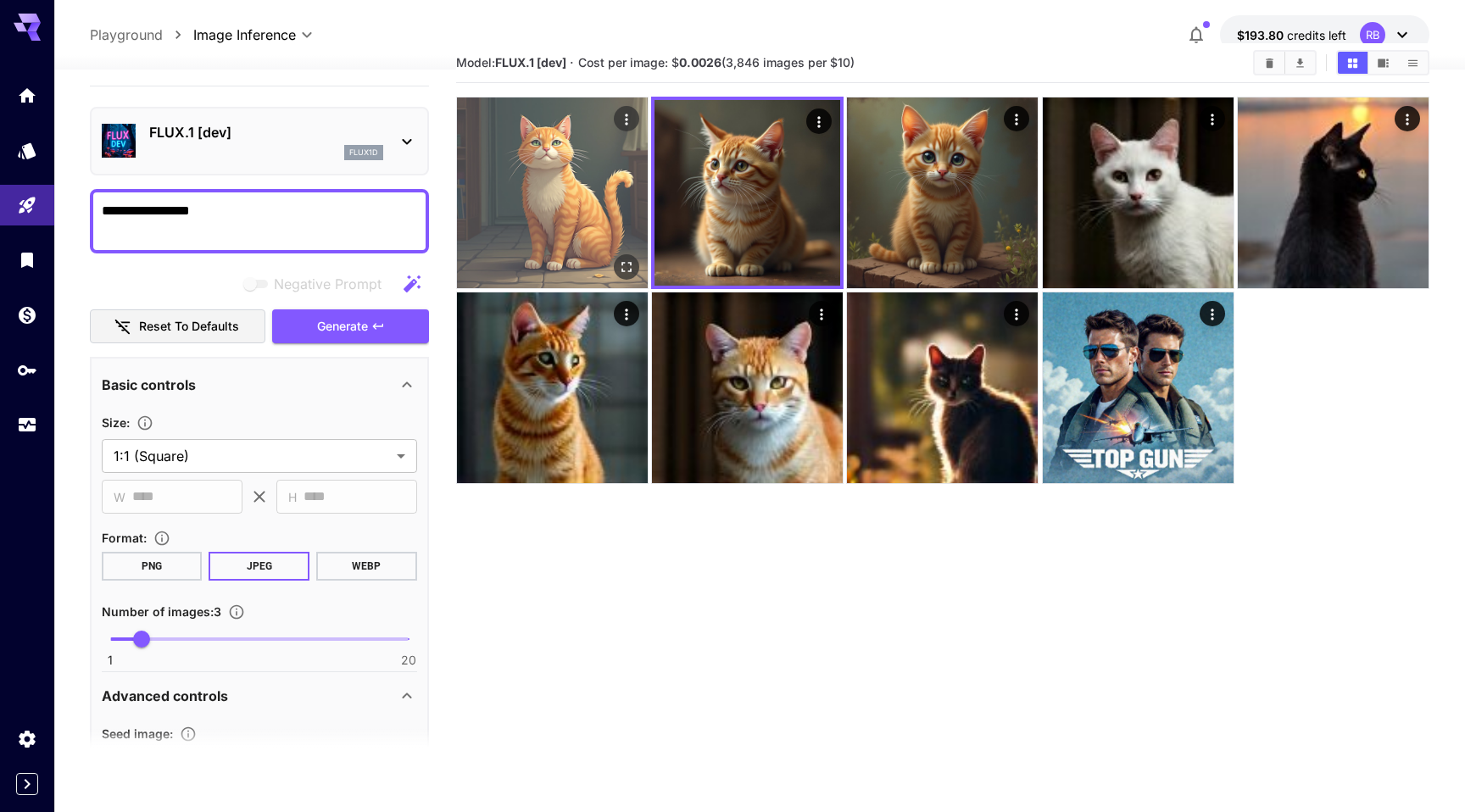
click at [573, 196] on img at bounding box center [552, 193] width 191 height 191
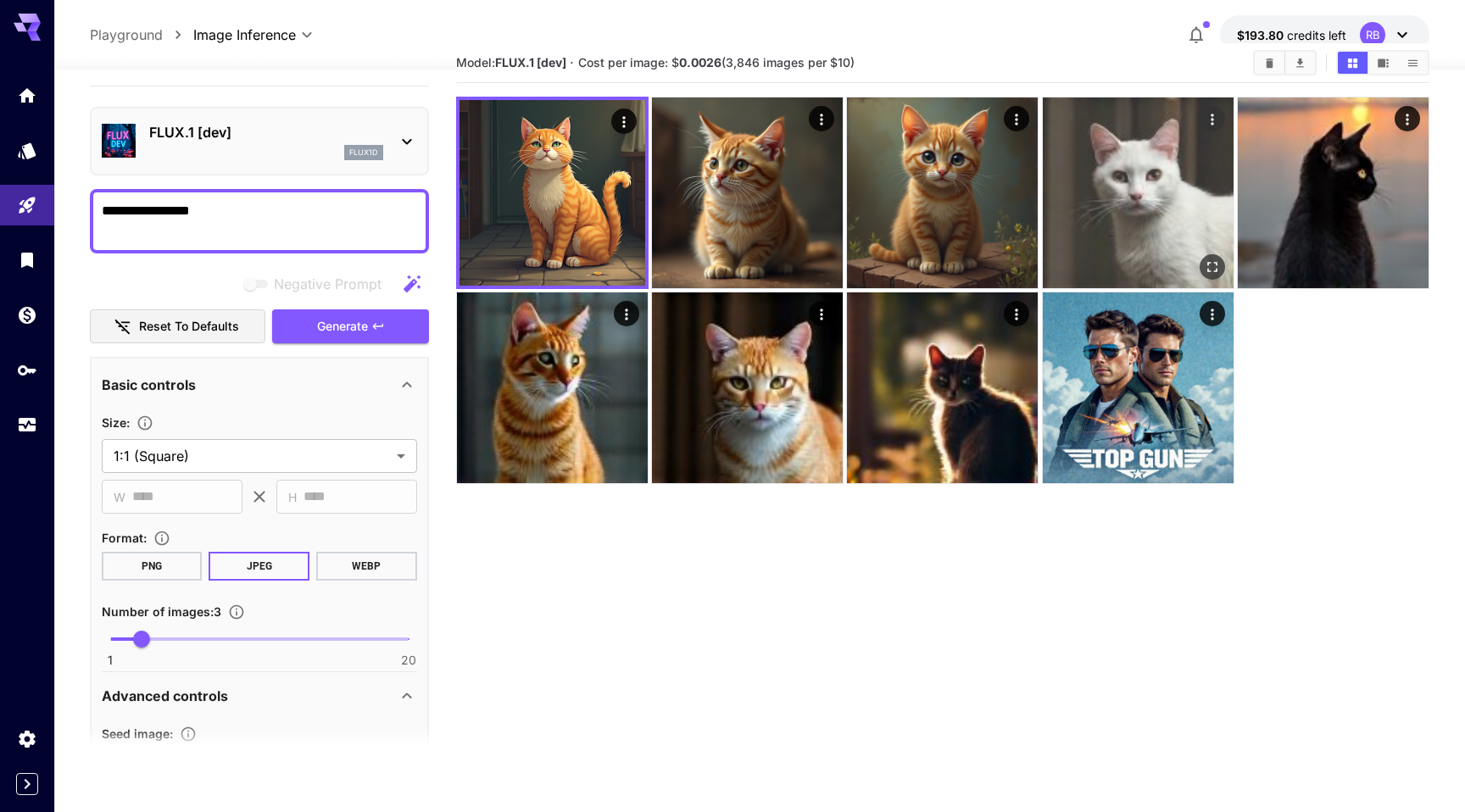
click at [1086, 187] on img at bounding box center [1138, 193] width 191 height 191
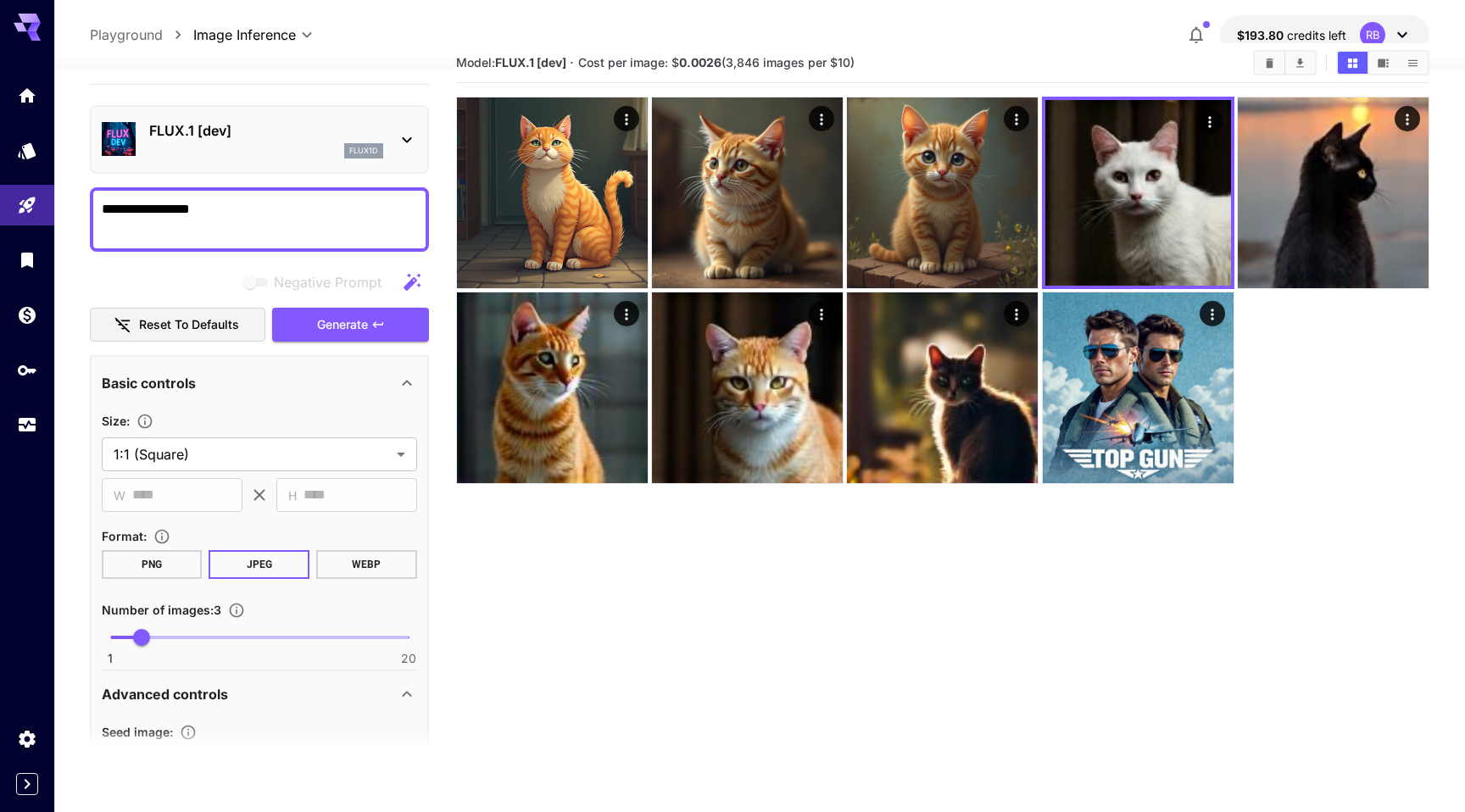
scroll to position [0, 0]
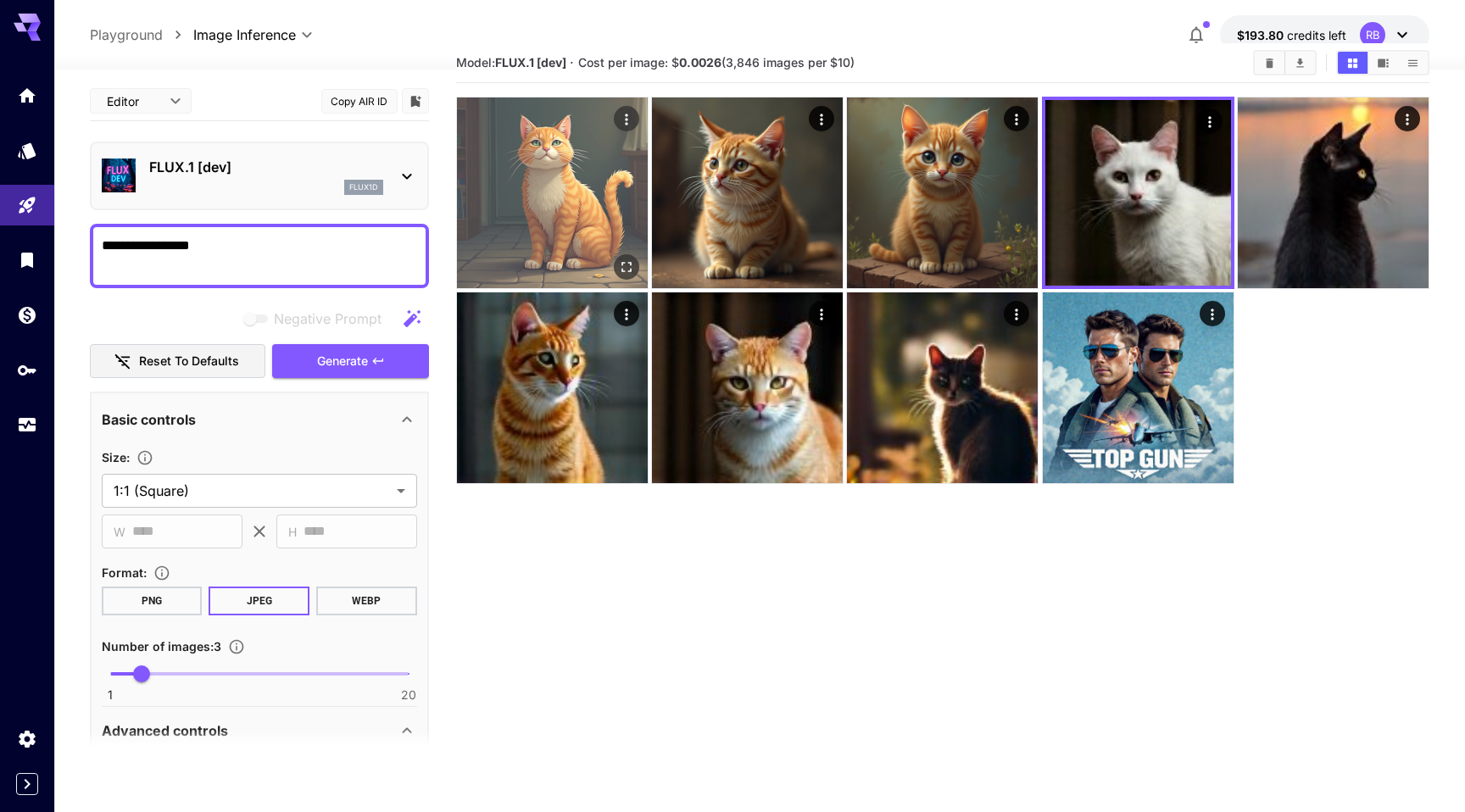
click at [577, 154] on img at bounding box center [552, 193] width 191 height 191
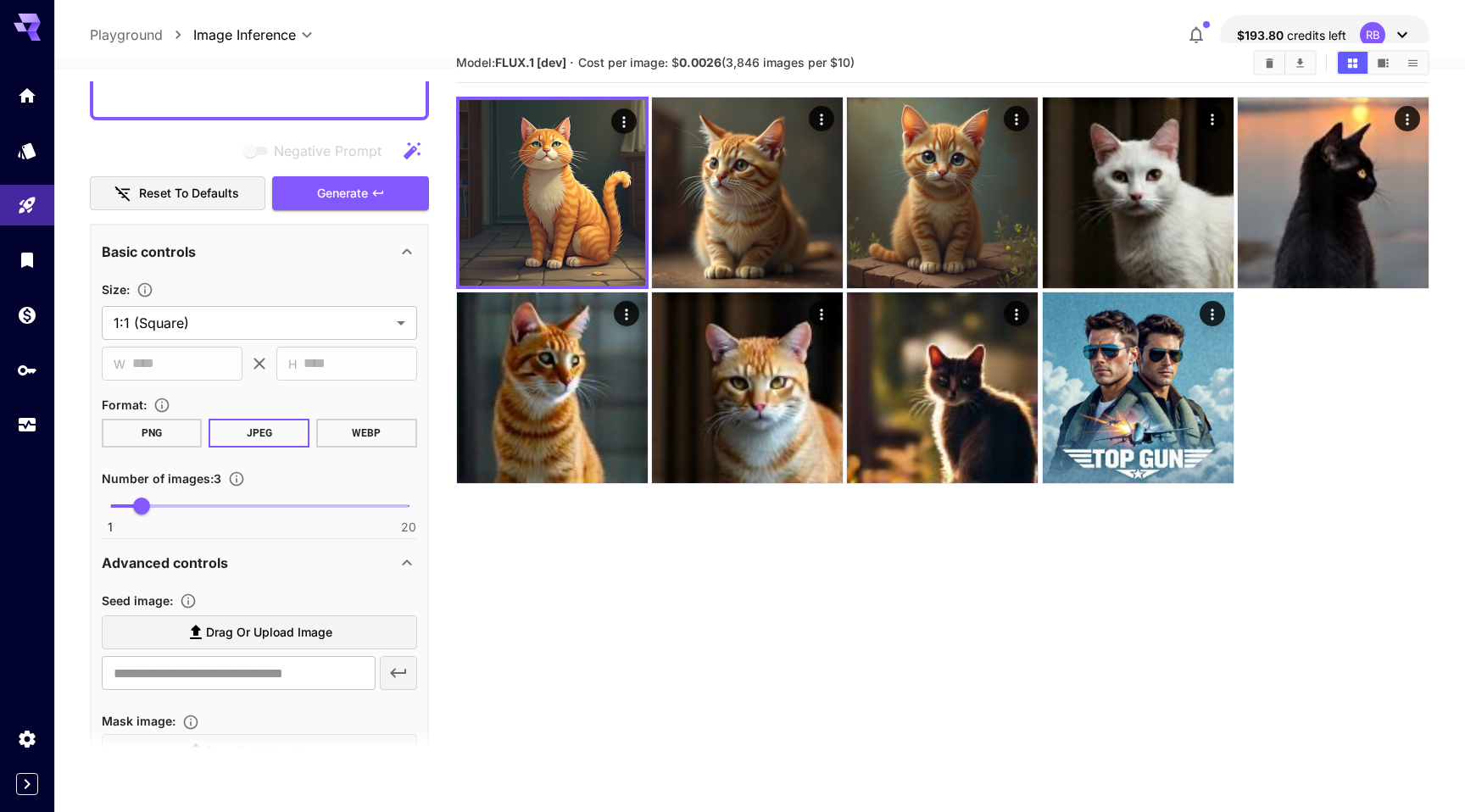
scroll to position [170, 0]
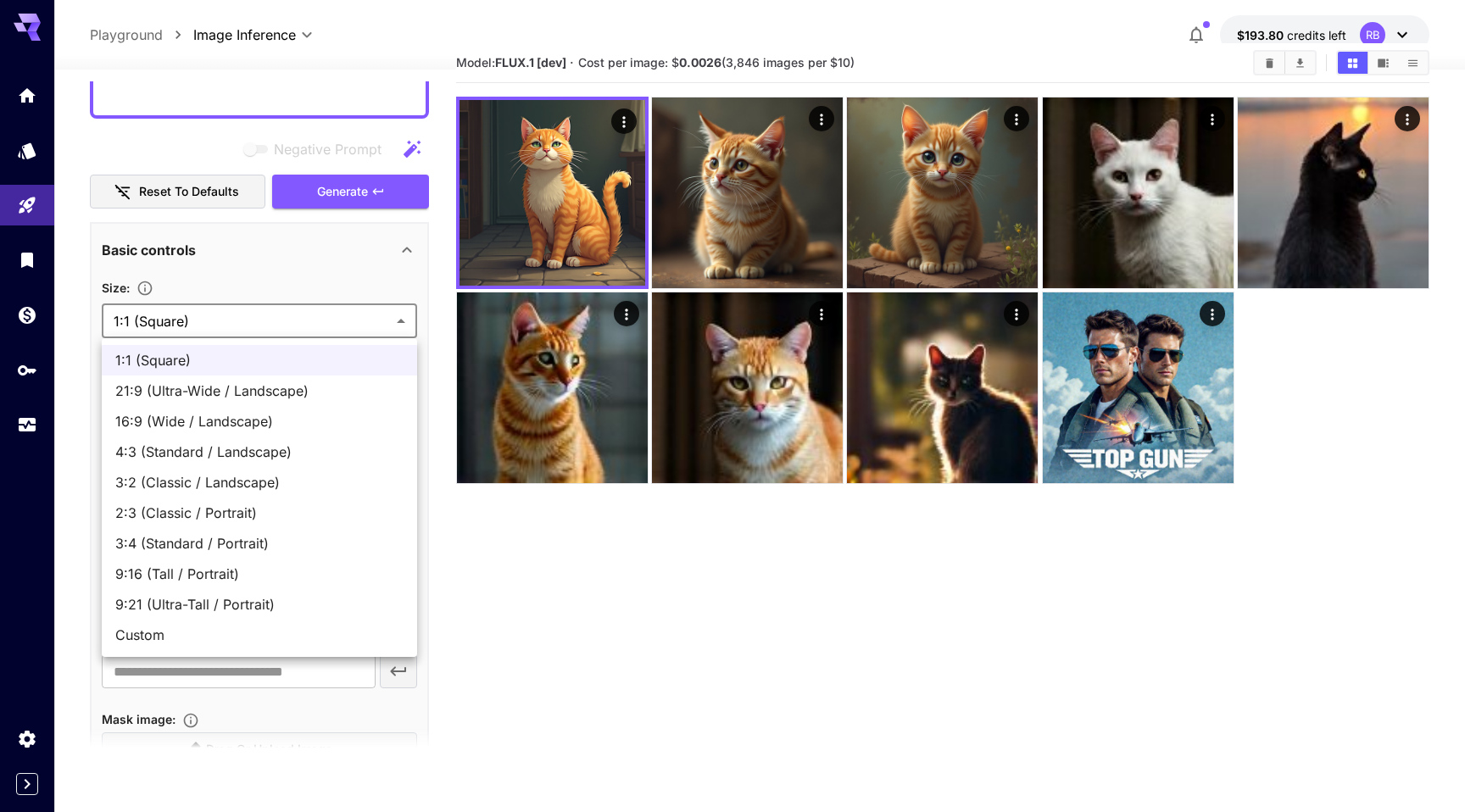
click at [206, 318] on body "**********" at bounding box center [732, 433] width 1465 height 946
click at [206, 397] on span "21:9 (Ultra-Wide / Landscape)" at bounding box center [260, 391] width 288 height 21
type input "**********"
type input "****"
type input "***"
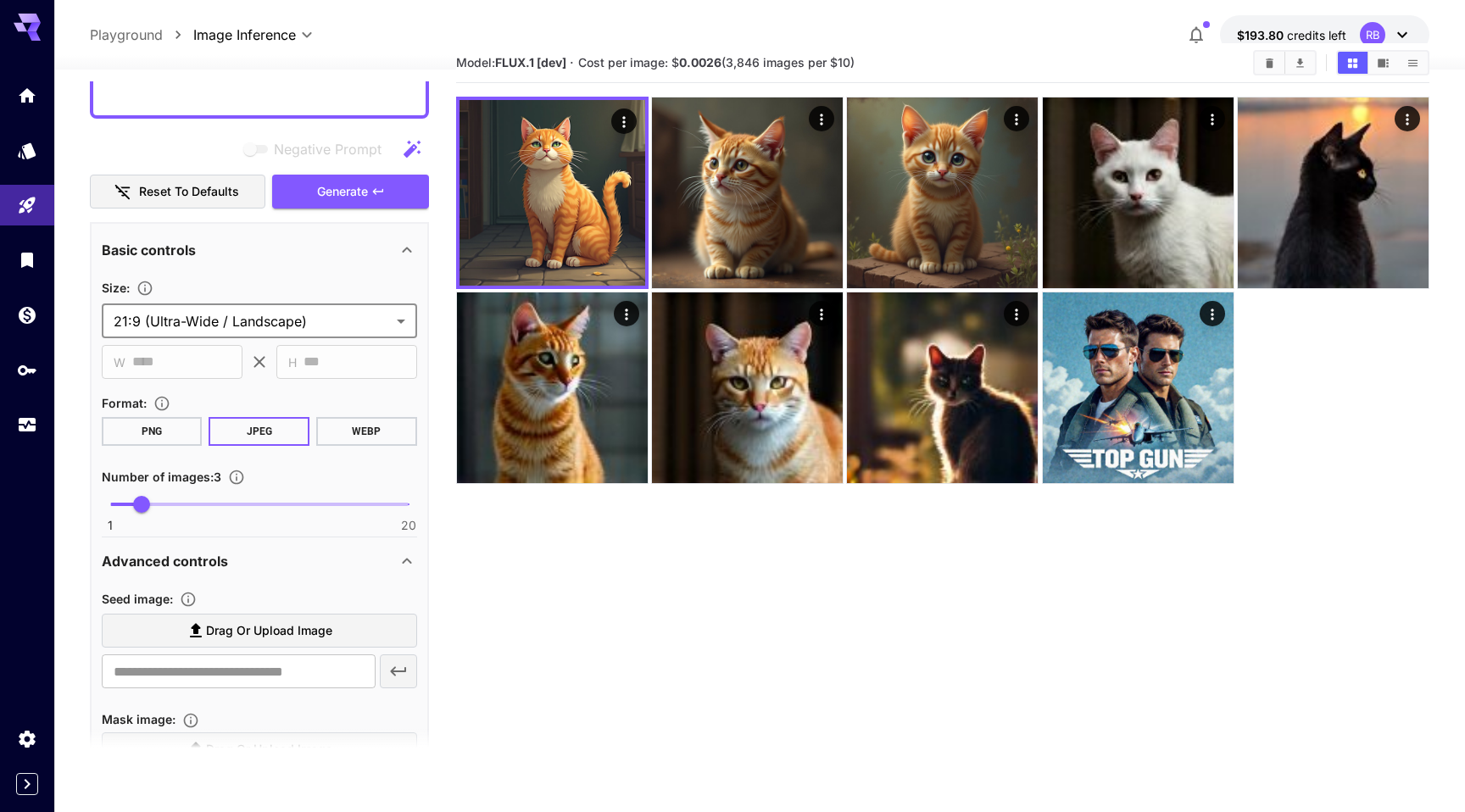
click at [203, 300] on section "**********" at bounding box center [260, 307] width 315 height 61
click at [202, 338] on section "**********" at bounding box center [260, 328] width 315 height 102
click at [195, 325] on body "**********" at bounding box center [732, 433] width 1465 height 946
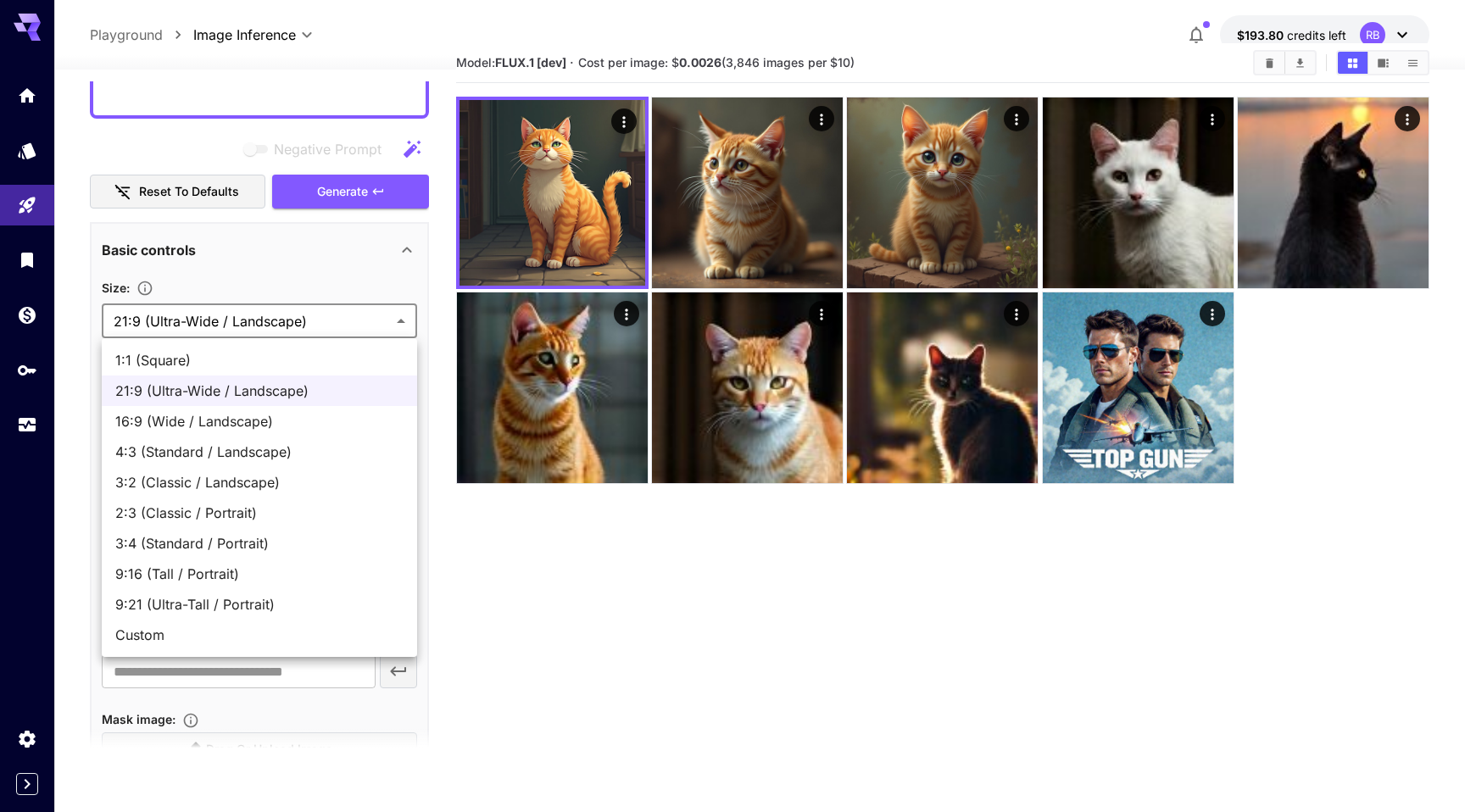
click at [169, 638] on span "Custom" at bounding box center [260, 635] width 288 height 21
type input "******"
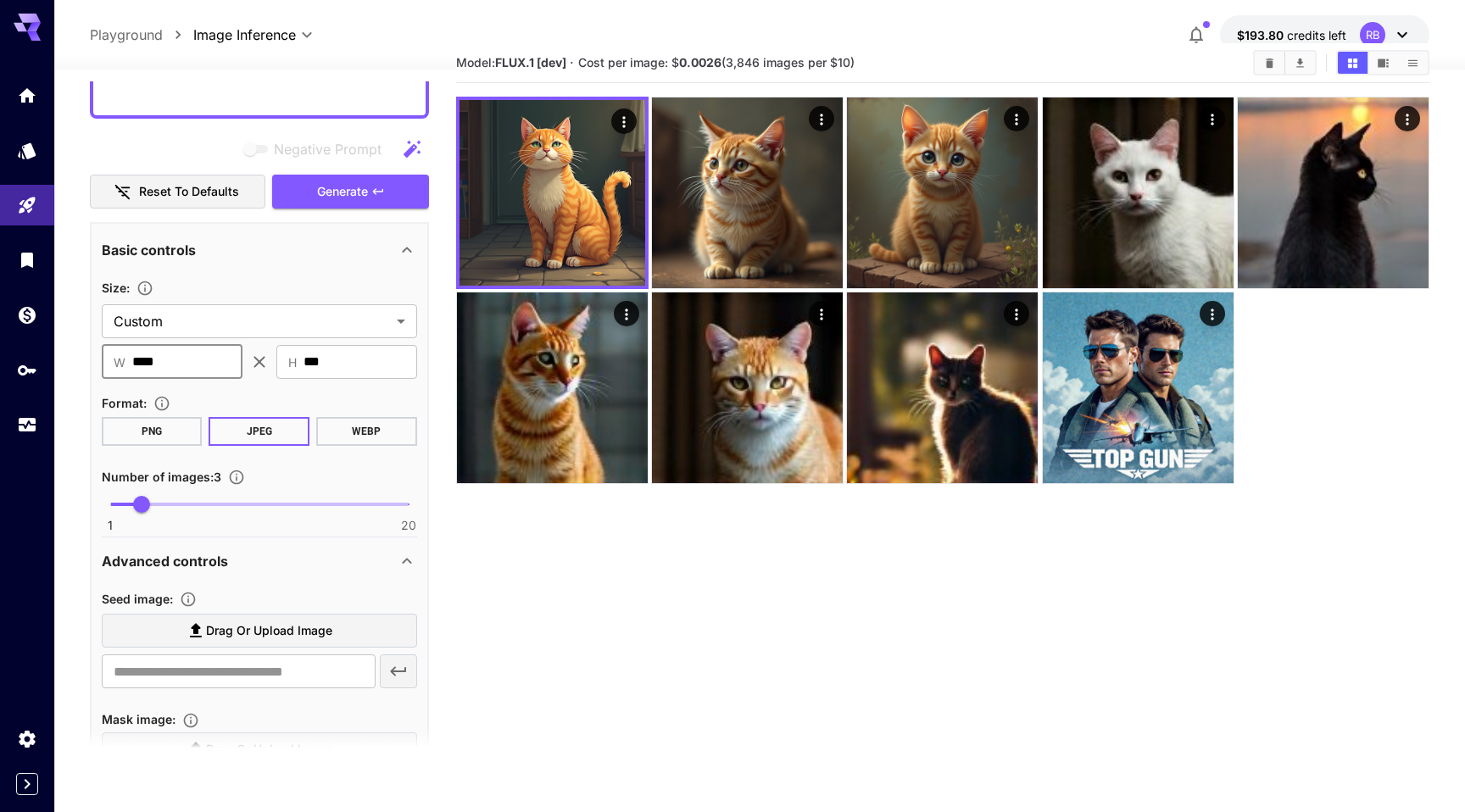
click at [195, 360] on input "****" at bounding box center [187, 362] width 111 height 34
type input "****"
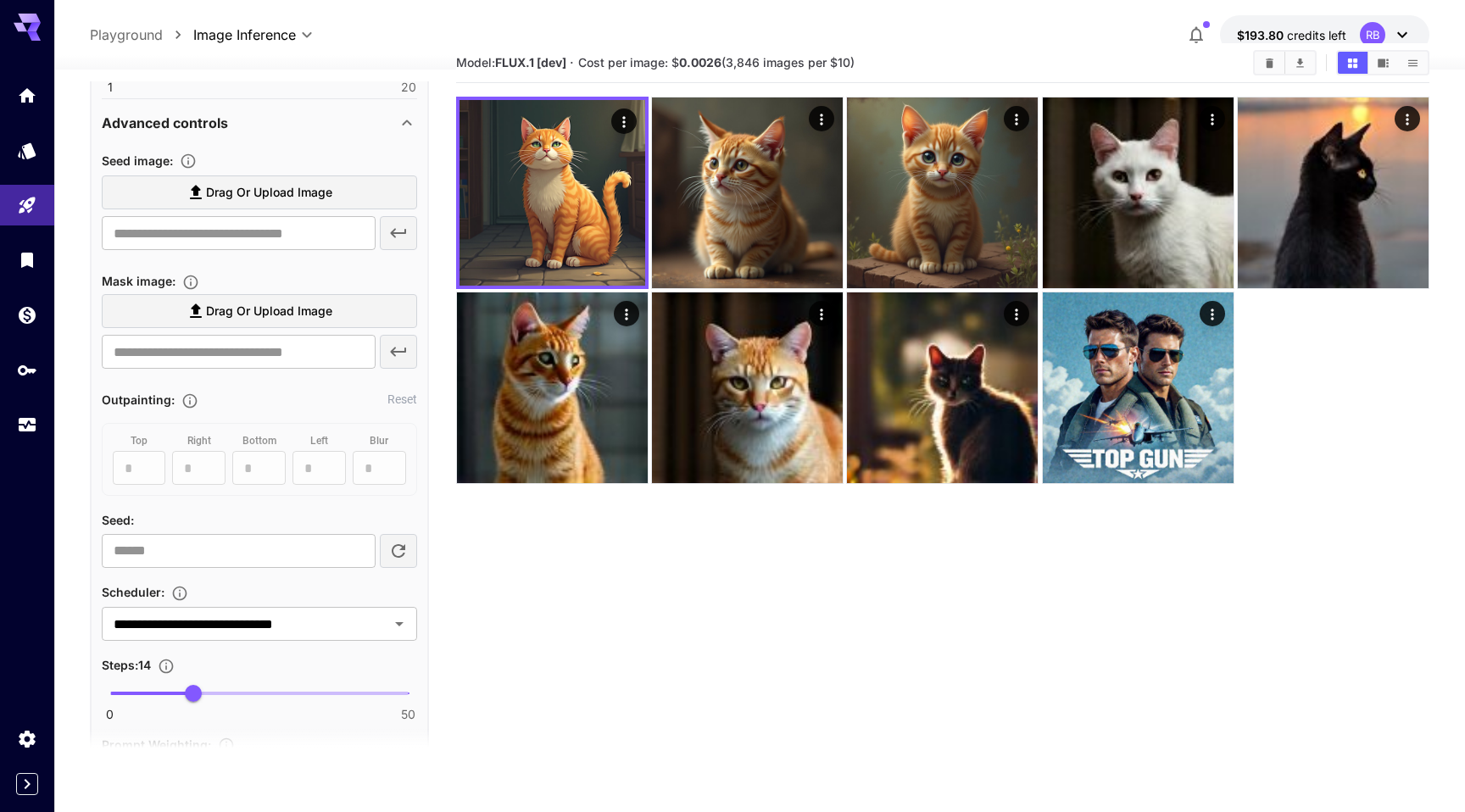
scroll to position [970, 0]
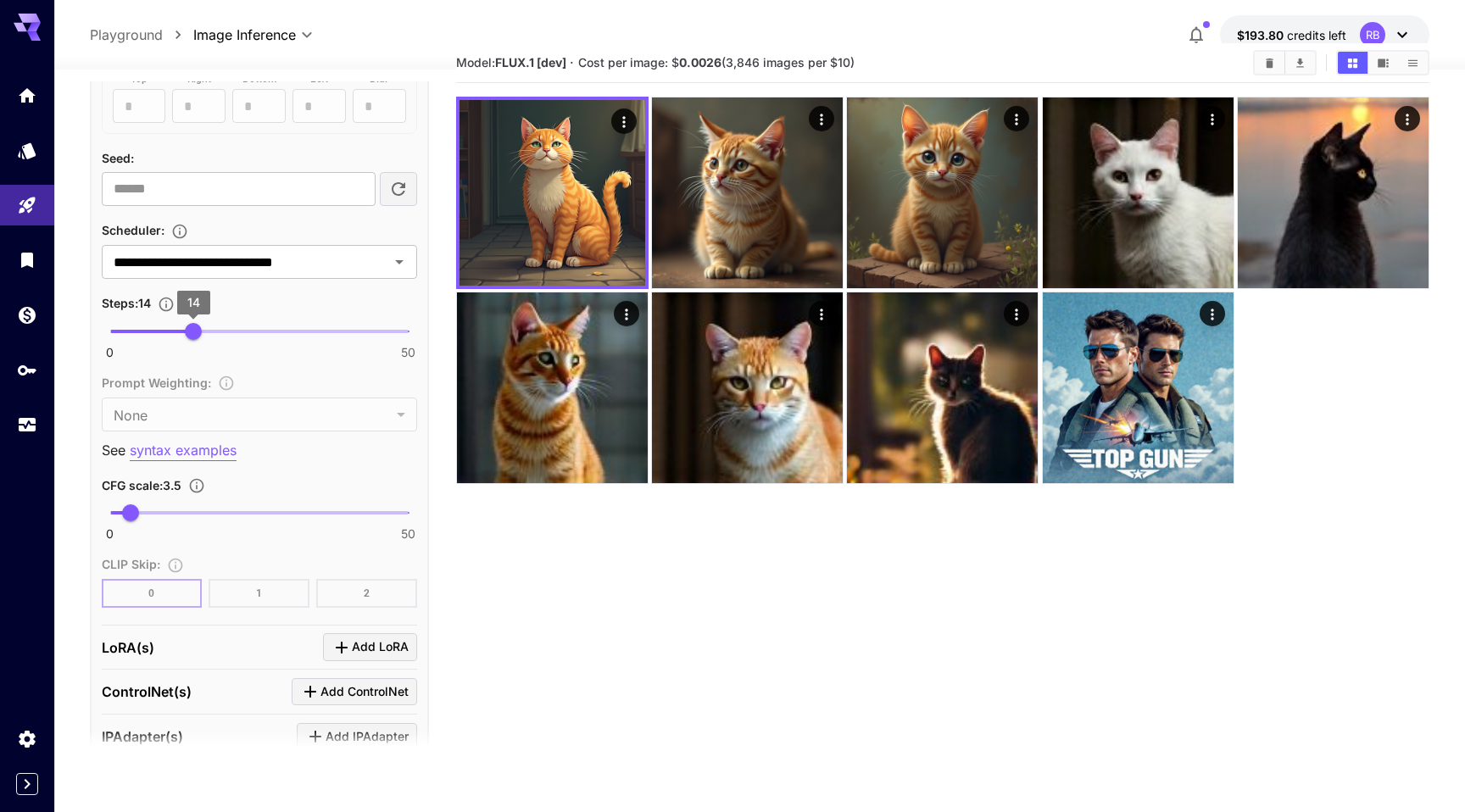
type input "****"
type input "**"
drag, startPoint x: 194, startPoint y: 326, endPoint x: 278, endPoint y: 330, distance: 84.1
click at [278, 330] on span "28" at bounding box center [278, 331] width 17 height 17
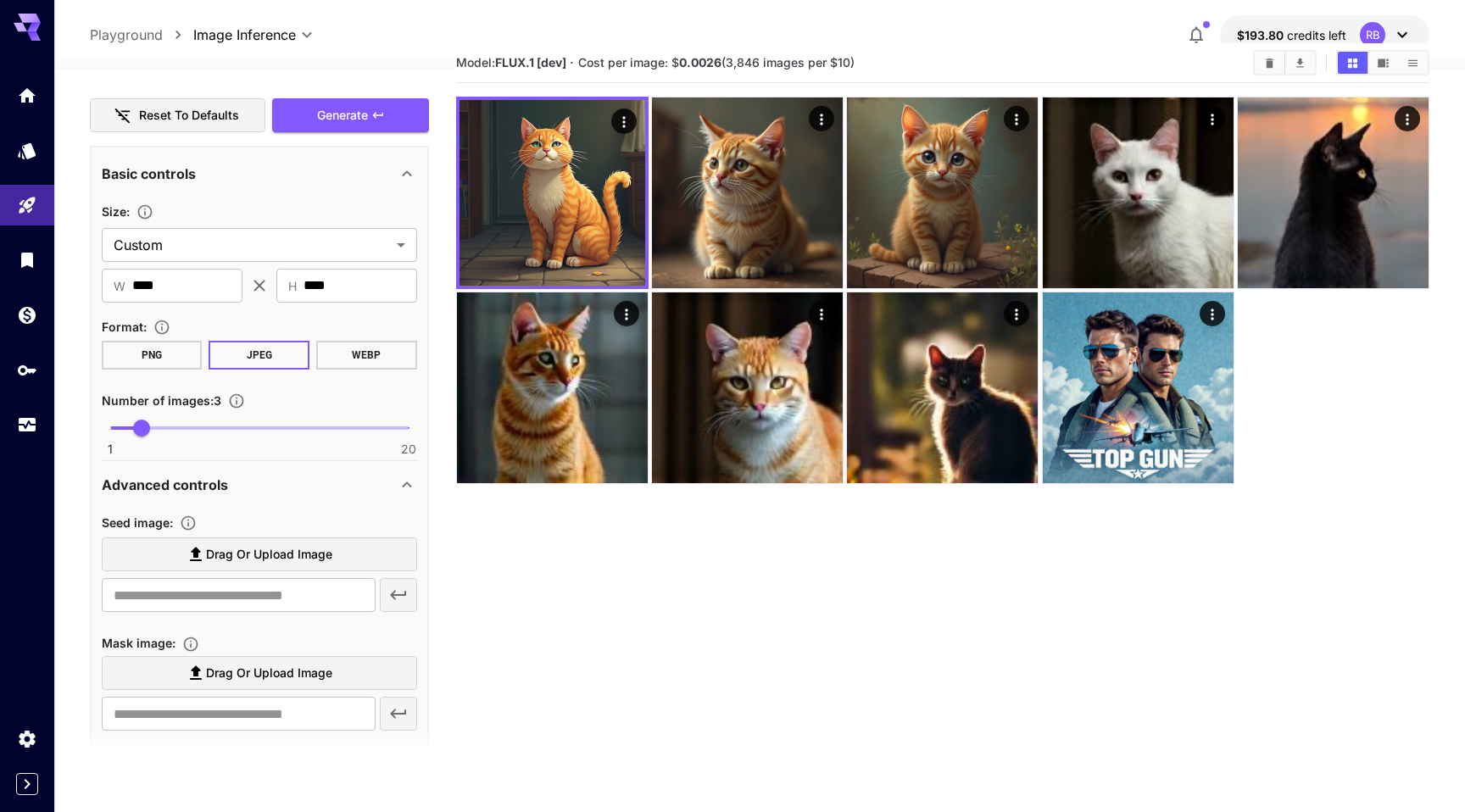
scroll to position [93, 0]
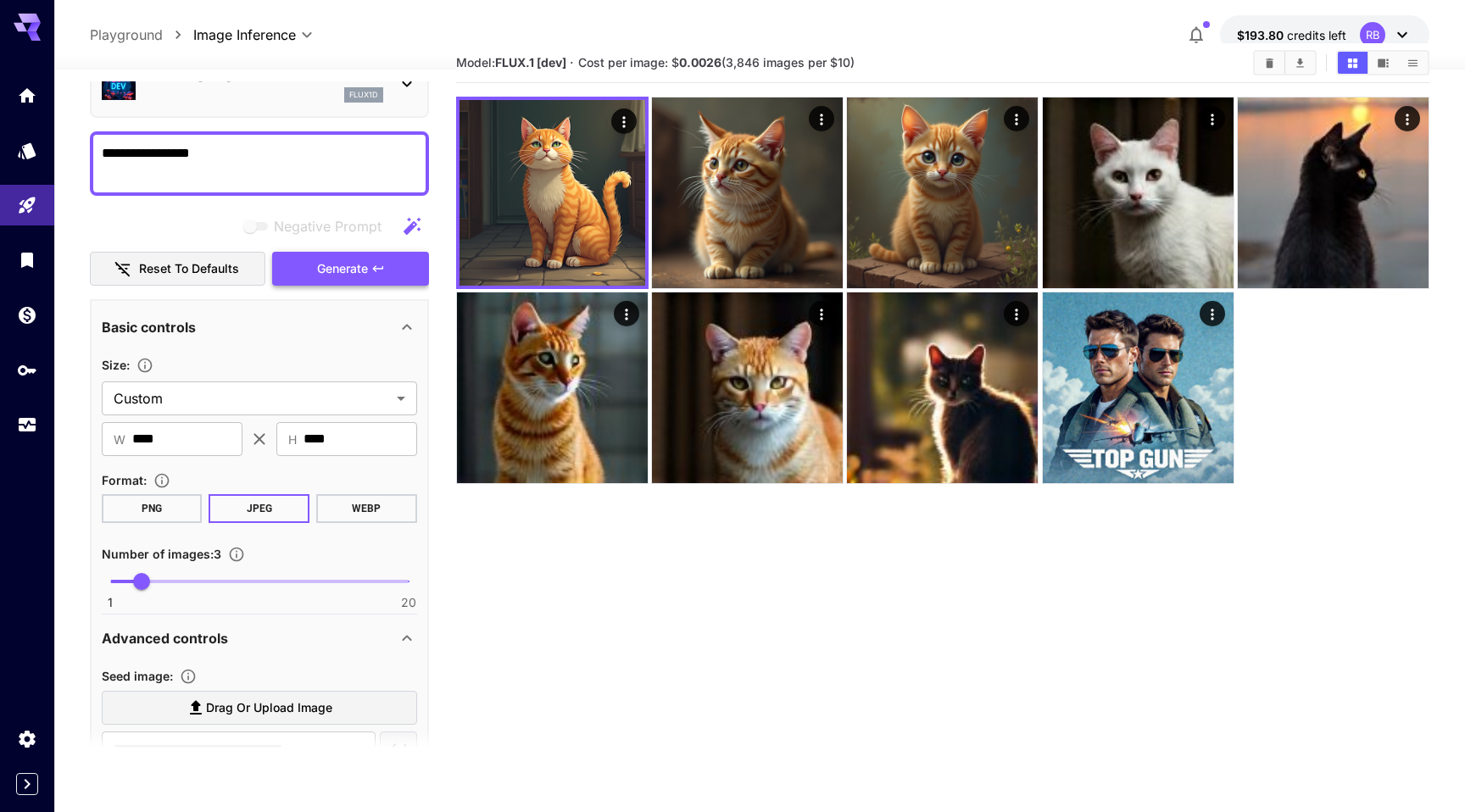
click at [350, 264] on span "Generate" at bounding box center [342, 269] width 51 height 21
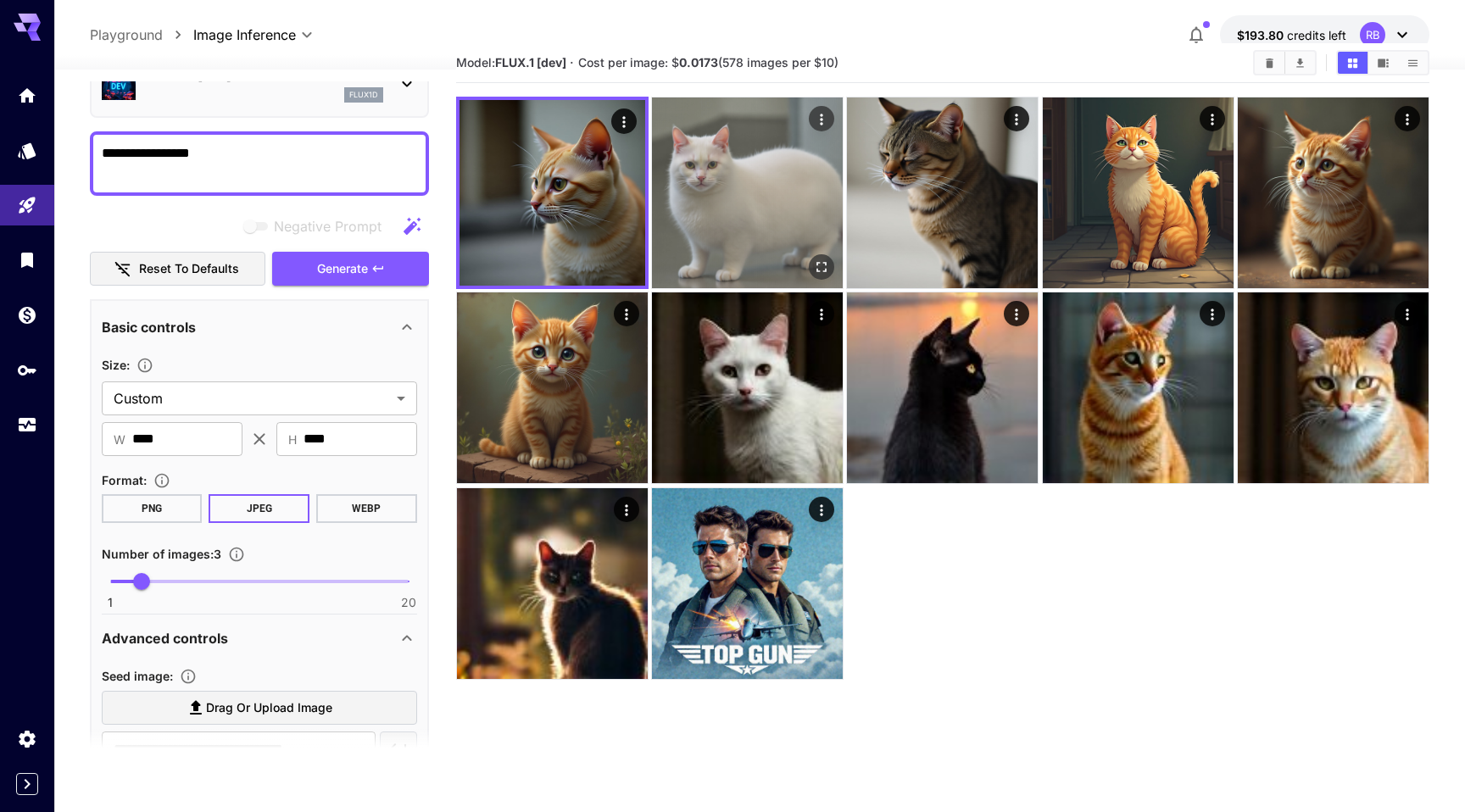
click at [733, 217] on img at bounding box center [747, 193] width 191 height 191
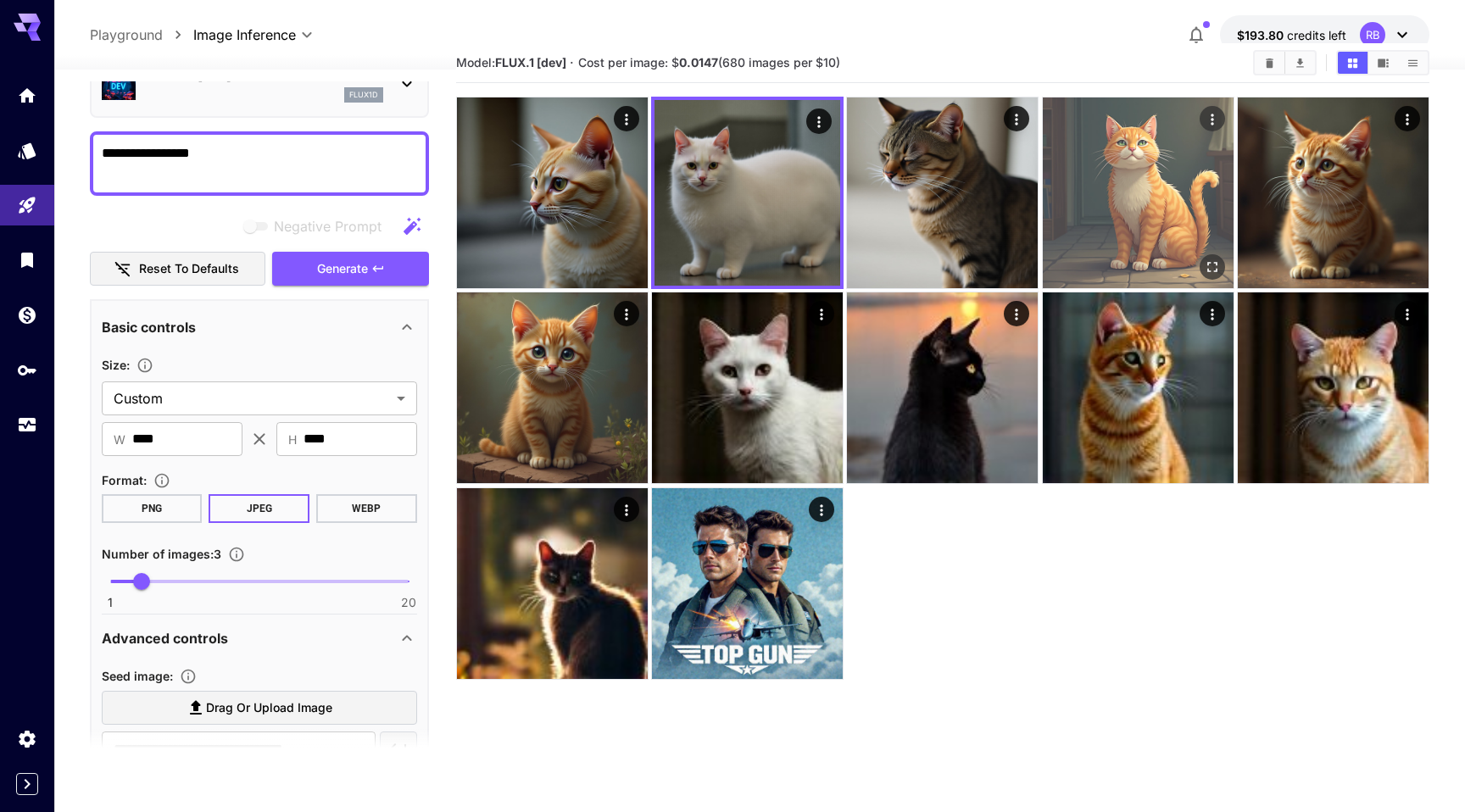
click at [1163, 202] on img at bounding box center [1138, 193] width 191 height 191
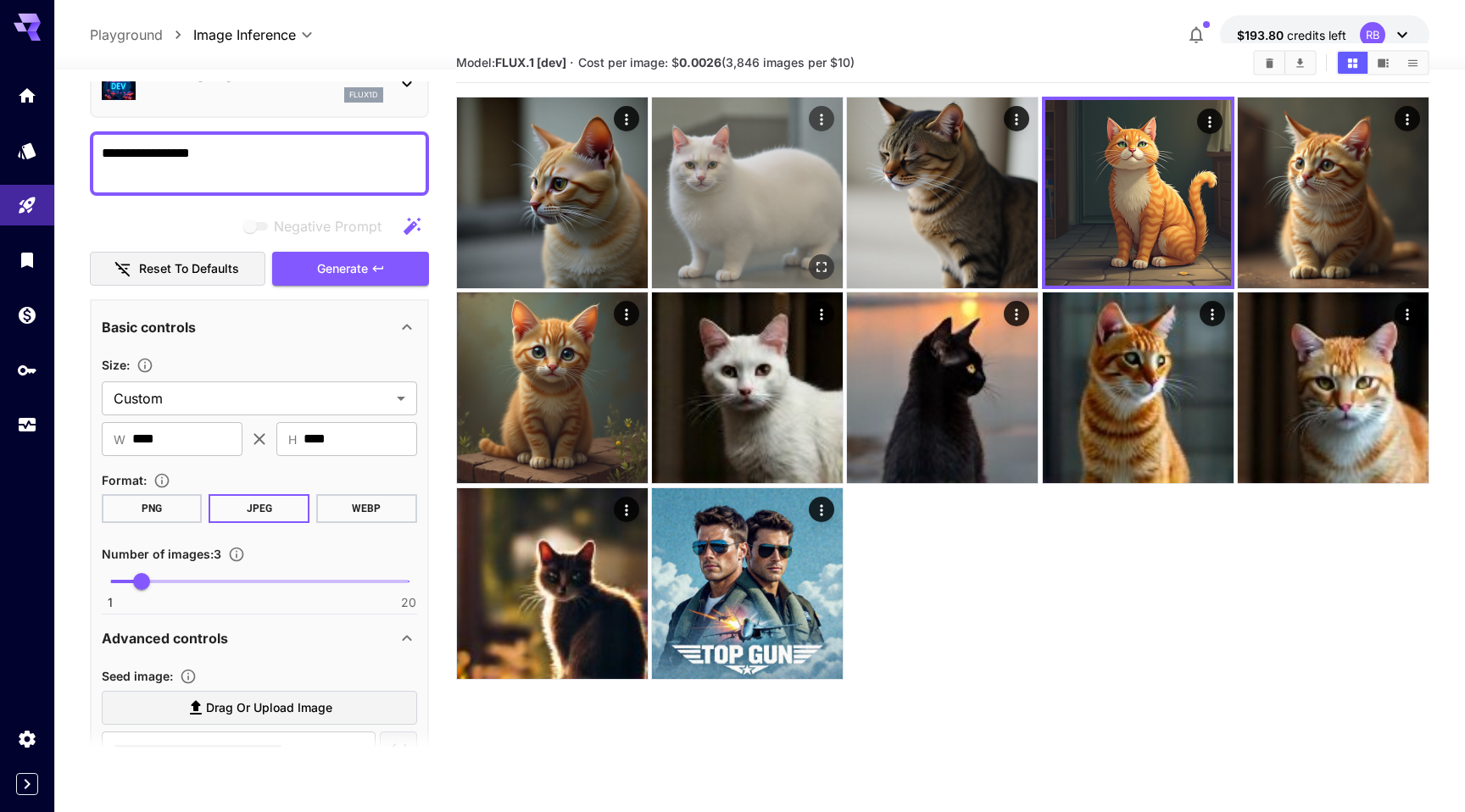
click at [757, 194] on img at bounding box center [747, 193] width 191 height 191
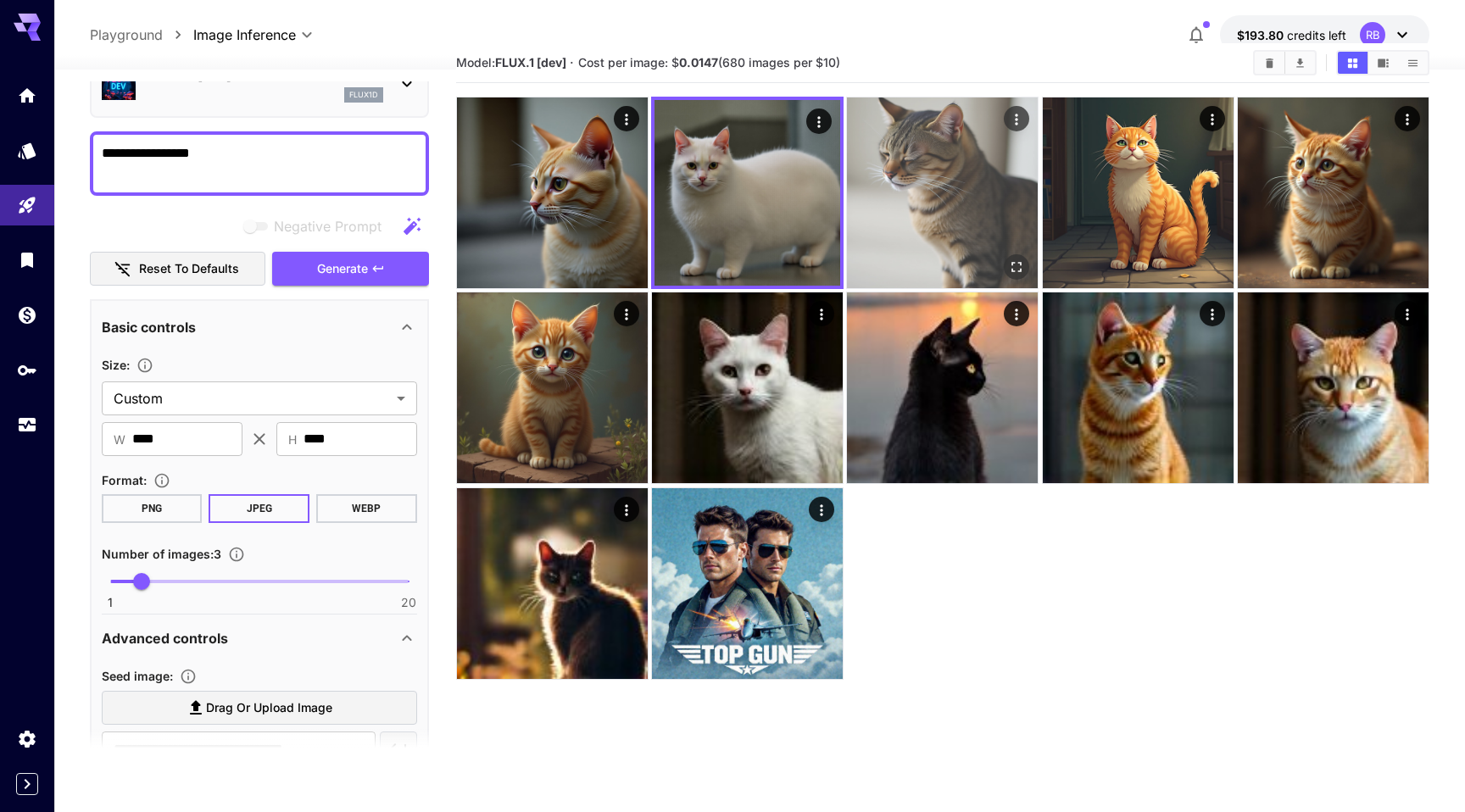
click at [936, 194] on img at bounding box center [942, 193] width 191 height 191
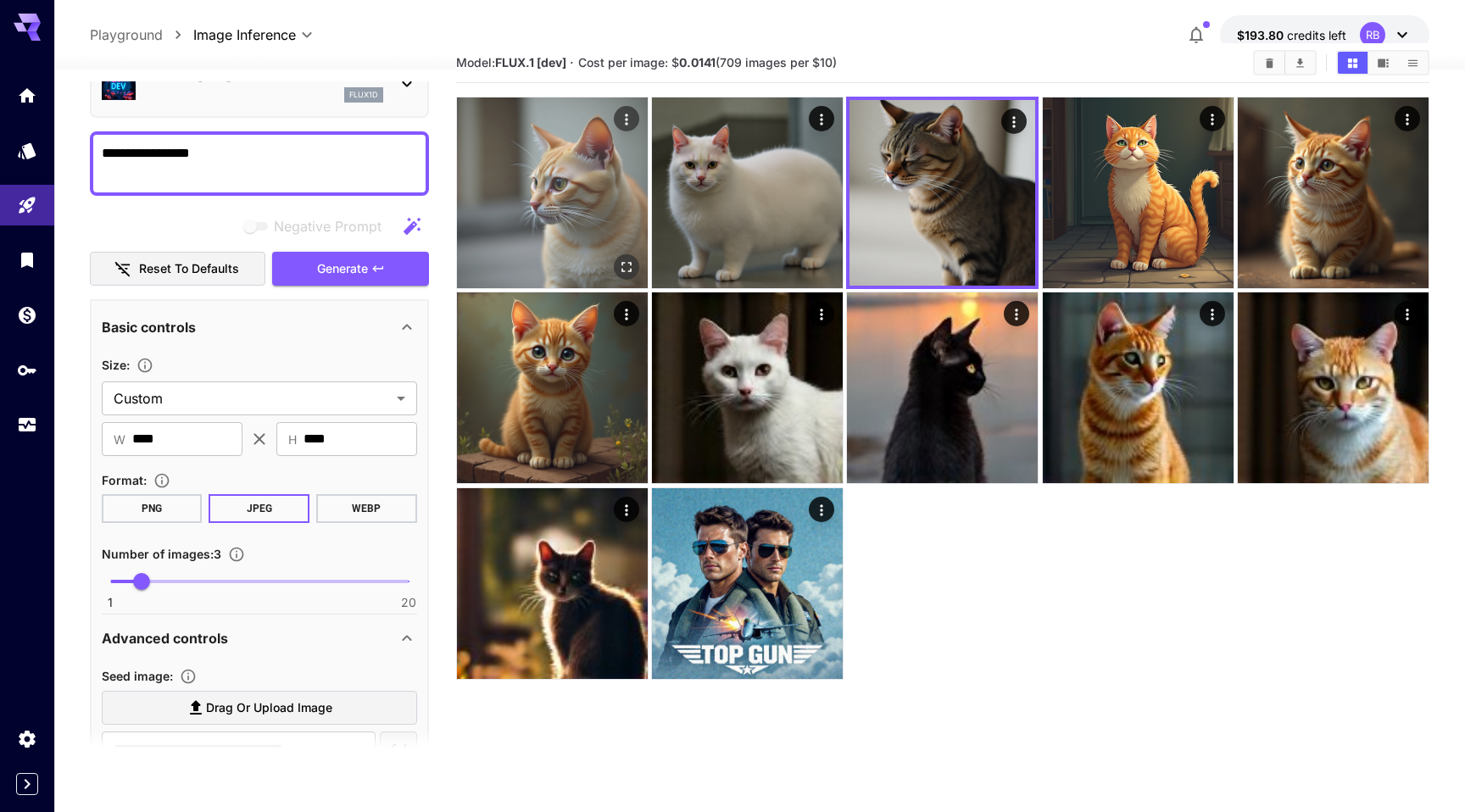
click at [541, 197] on img at bounding box center [552, 193] width 191 height 191
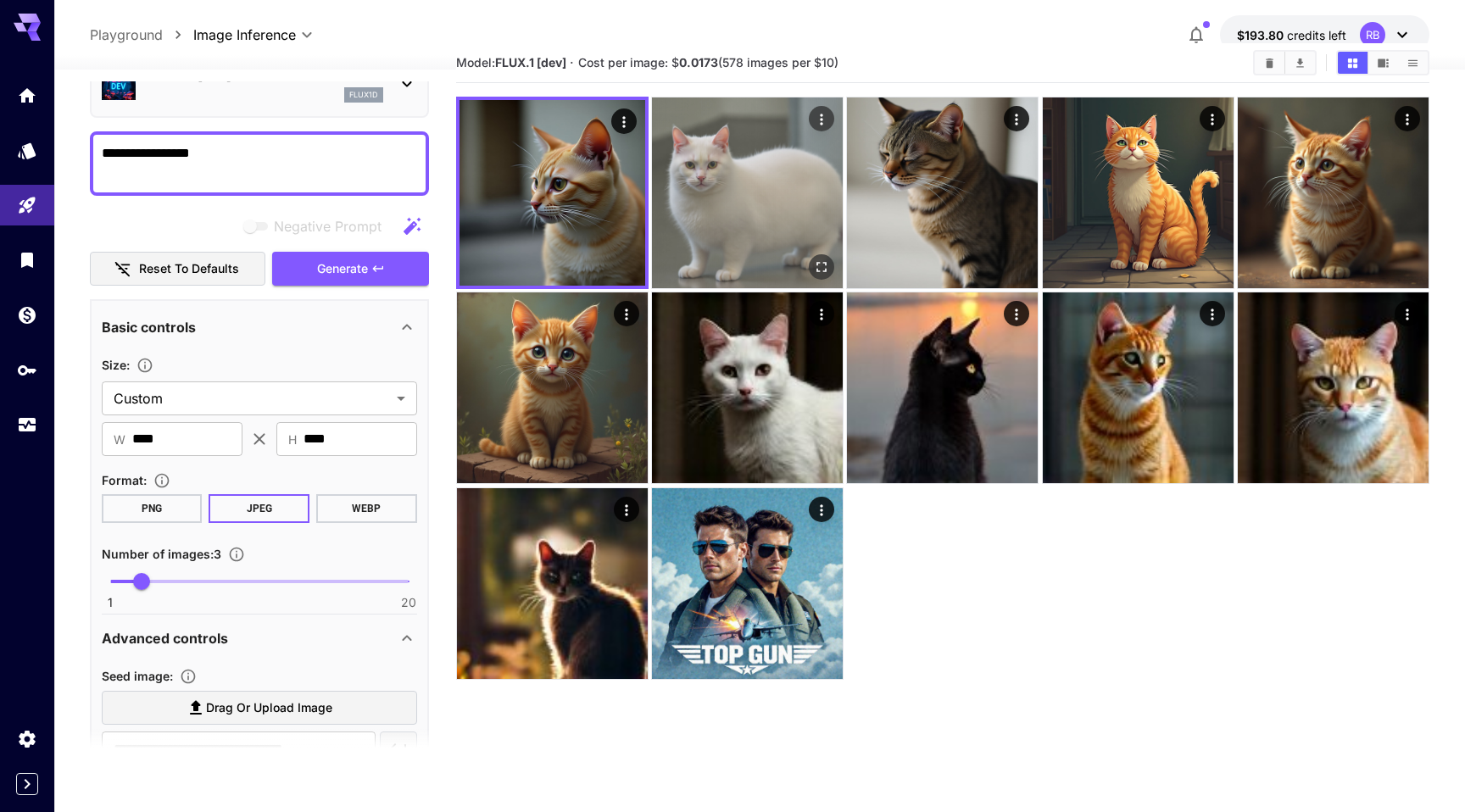
click at [739, 170] on img at bounding box center [747, 193] width 191 height 191
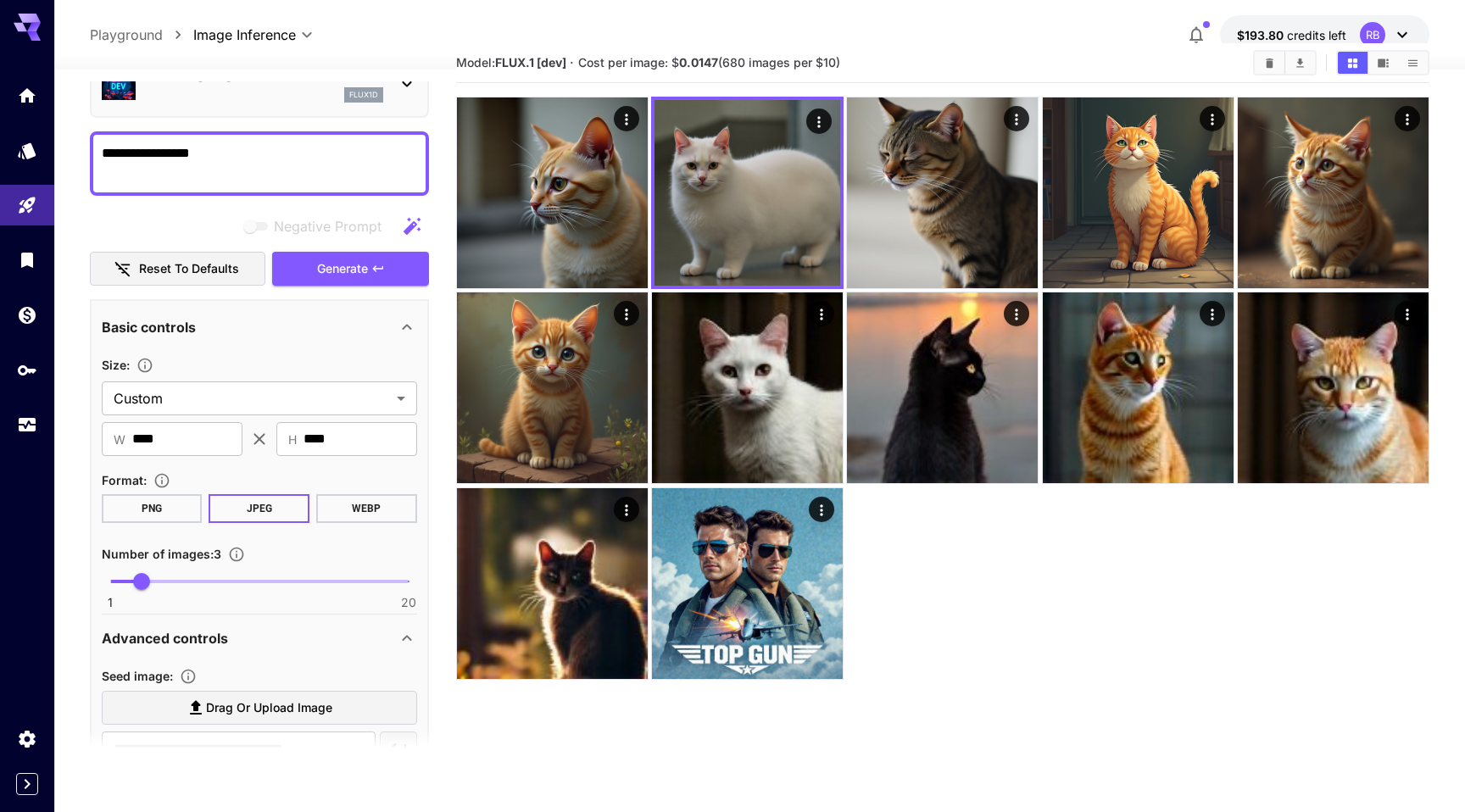
click at [227, 103] on div "FLUX.1 [dev] flux1d" at bounding box center [260, 83] width 315 height 51
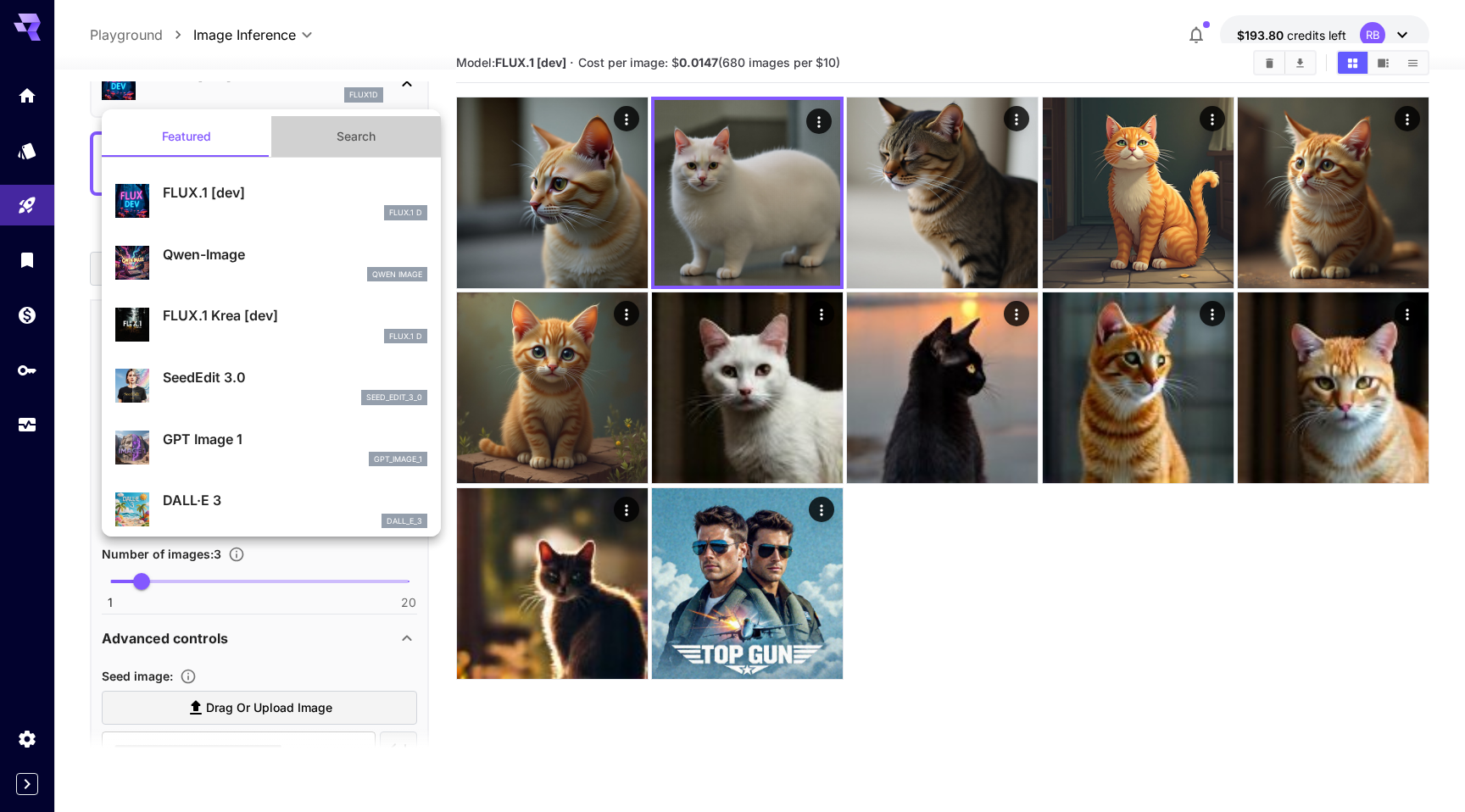
click at [353, 134] on button "Search" at bounding box center [356, 136] width 170 height 40
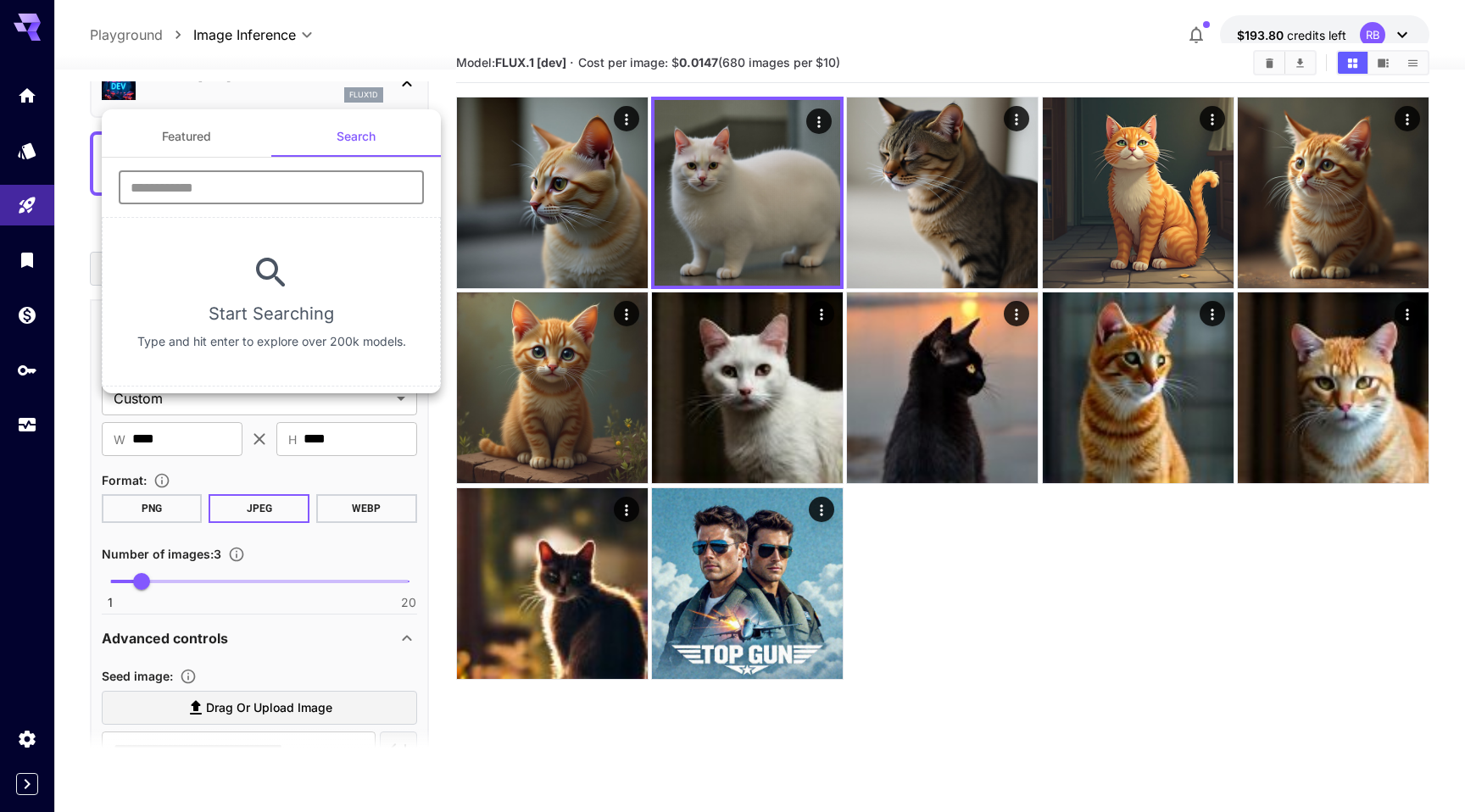
click at [228, 184] on input "text" at bounding box center [272, 188] width 305 height 34
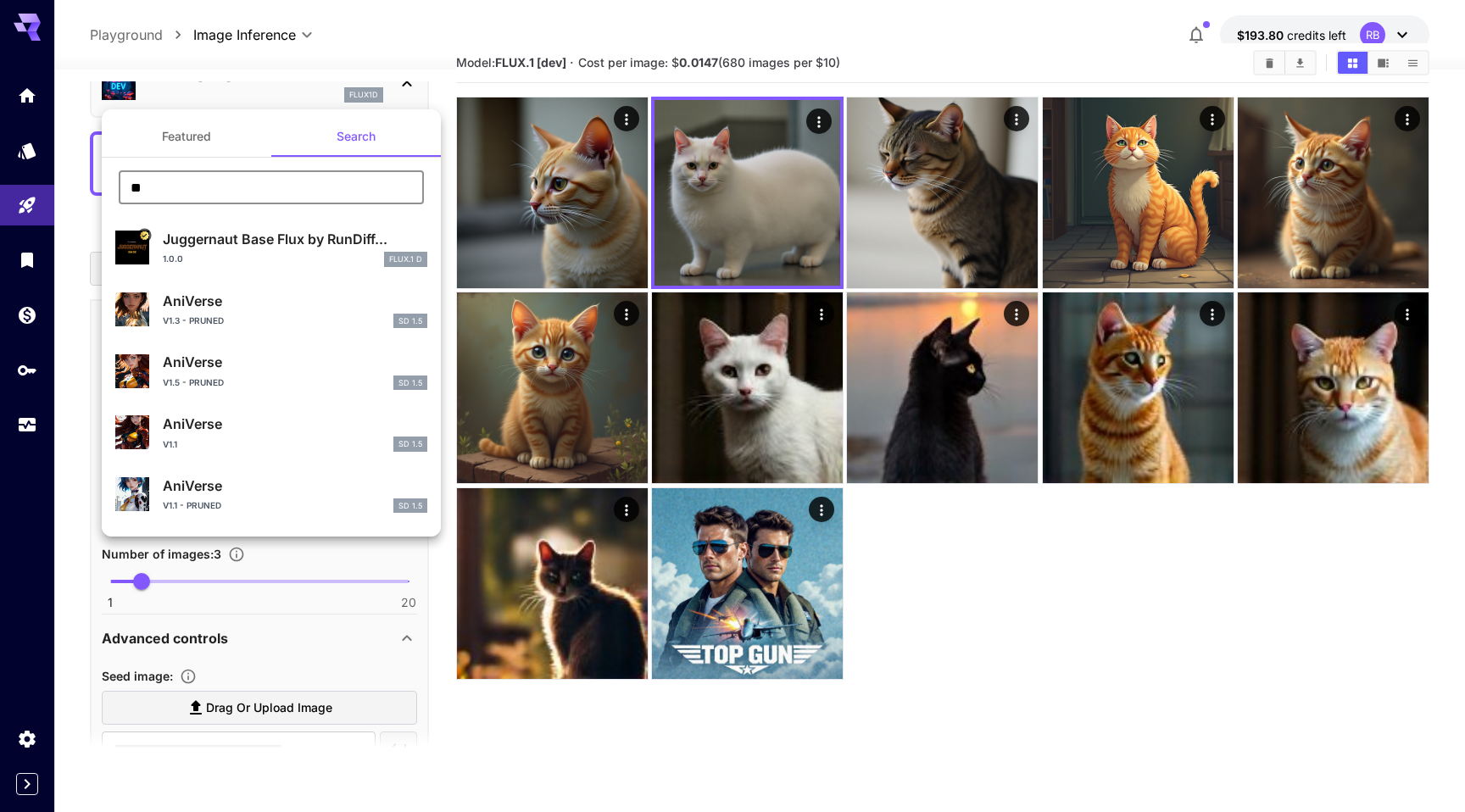
click at [208, 194] on input "**" at bounding box center [272, 188] width 305 height 34
type input "*"
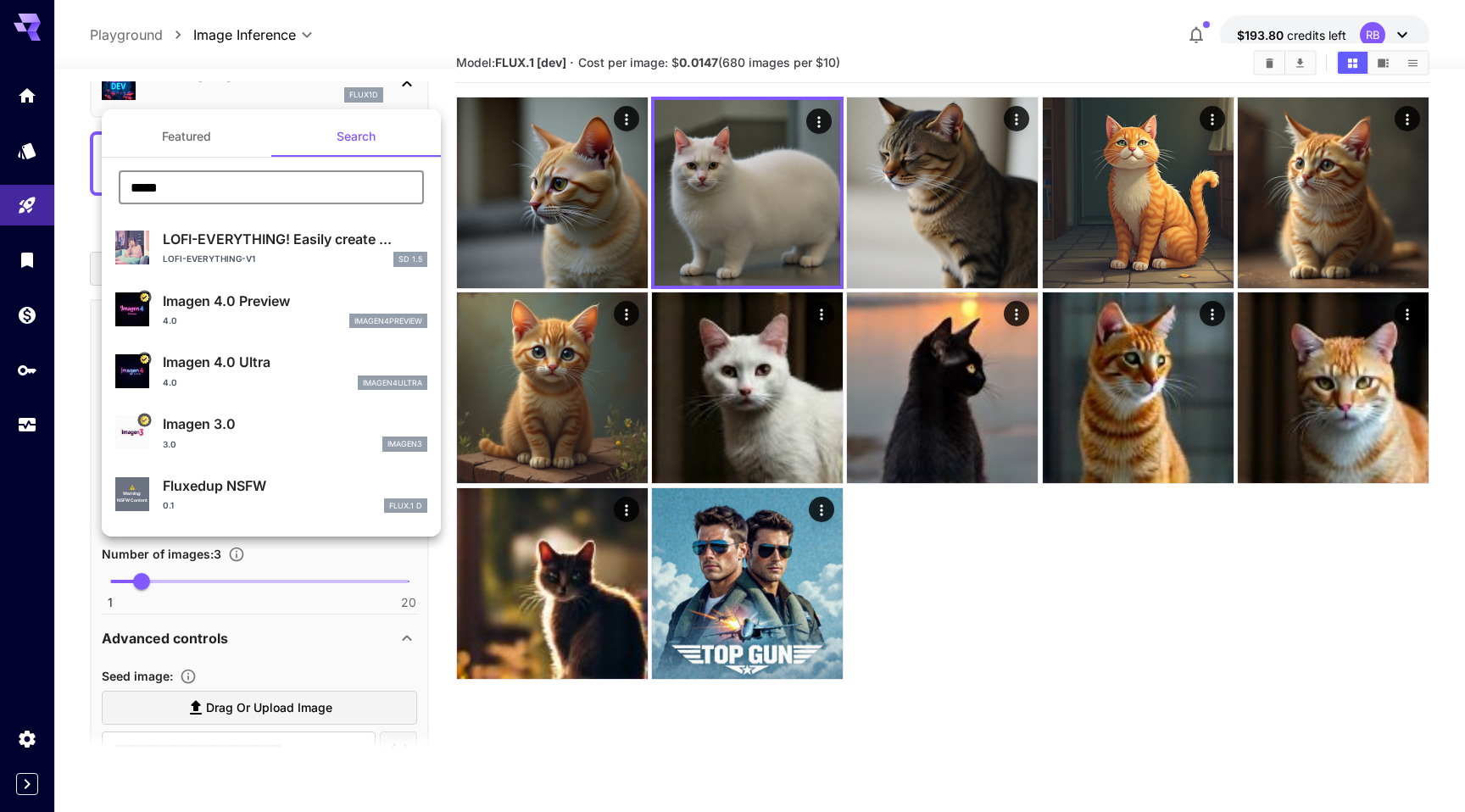
type input "*****"
click at [244, 376] on div "4.0 imagen4ultra" at bounding box center [295, 383] width 265 height 15
type input "**********"
type input "****"
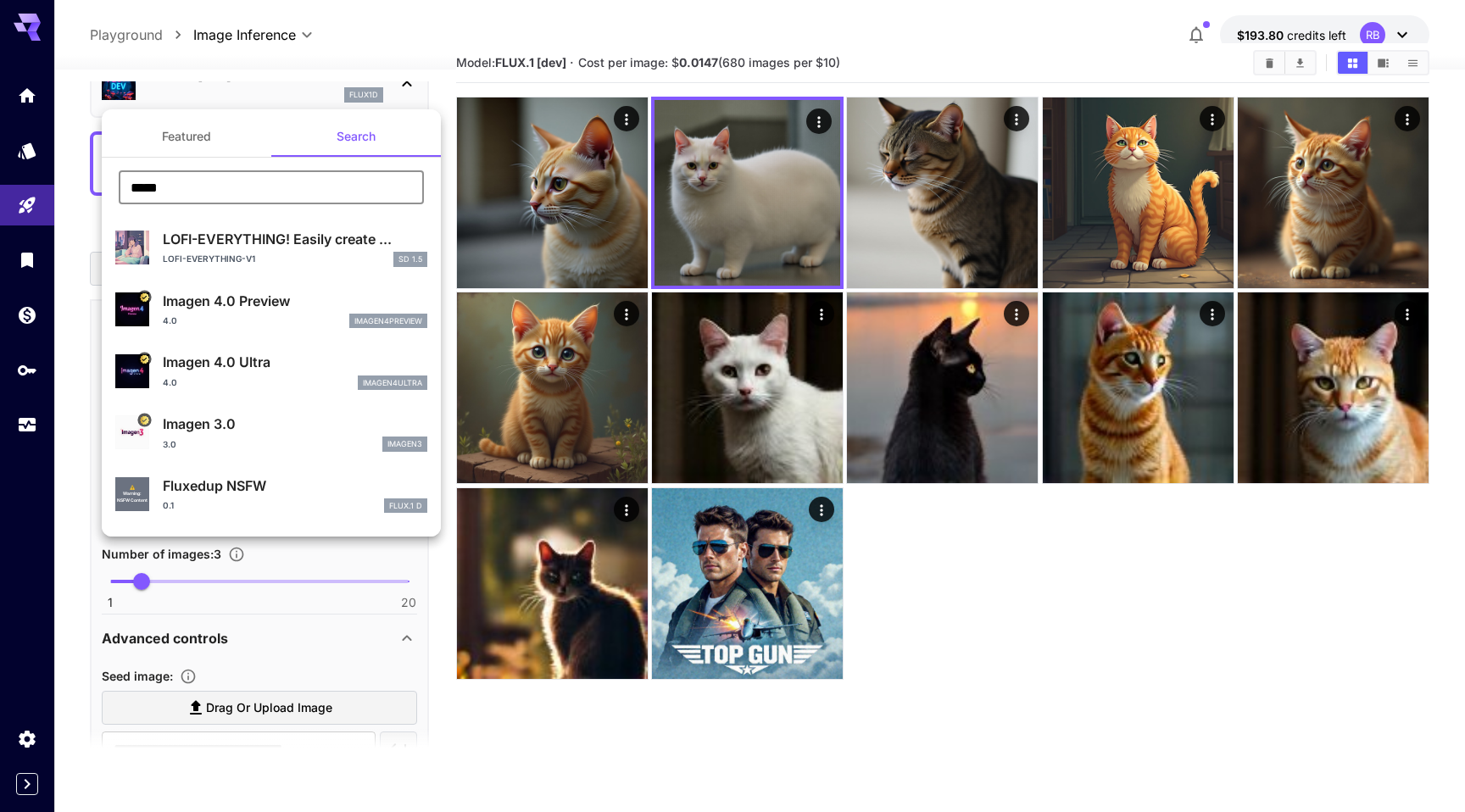
type input "*"
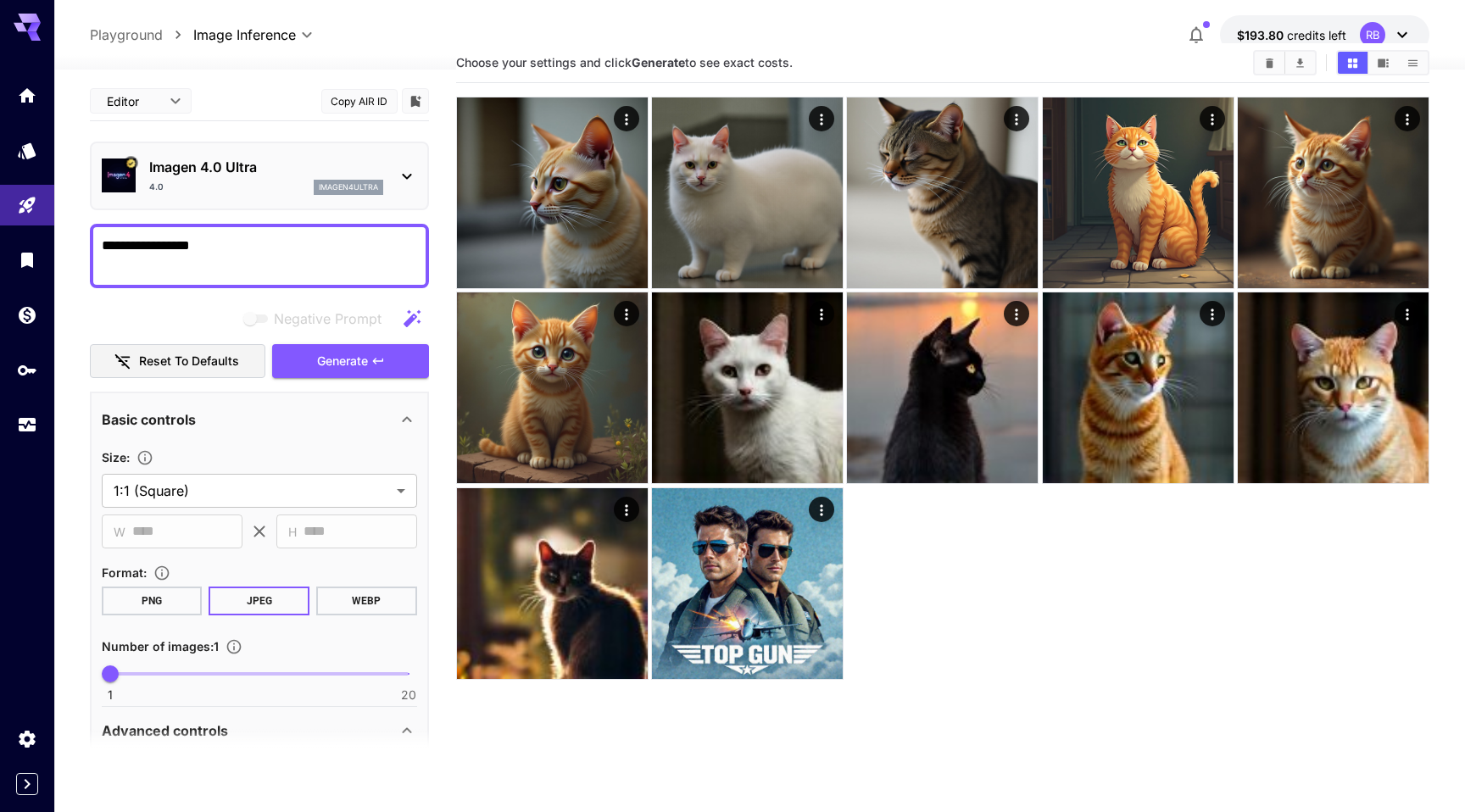
scroll to position [23, 0]
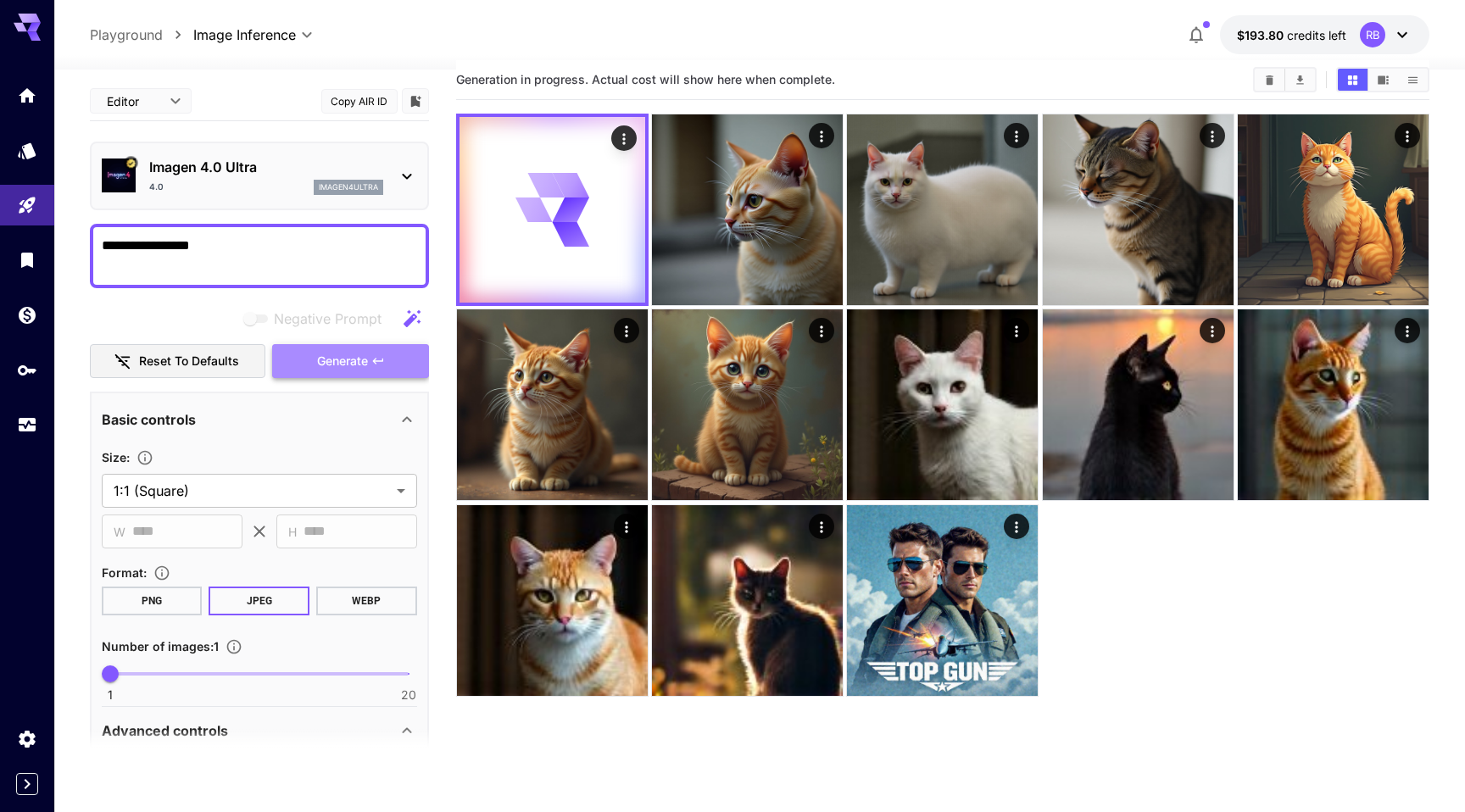
click at [354, 367] on span "Generate" at bounding box center [342, 361] width 51 height 21
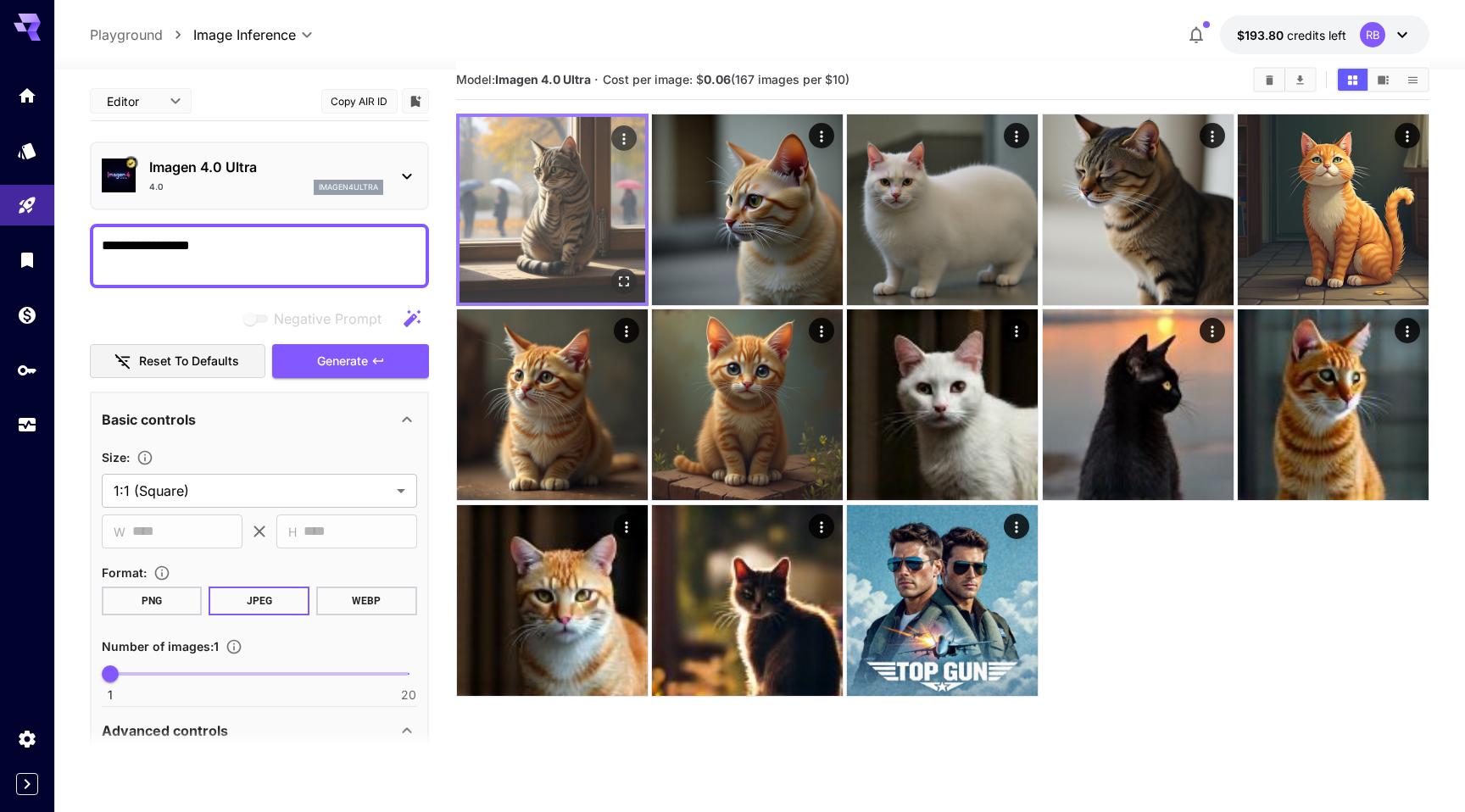
click at [555, 212] on img at bounding box center [552, 210] width 186 height 186
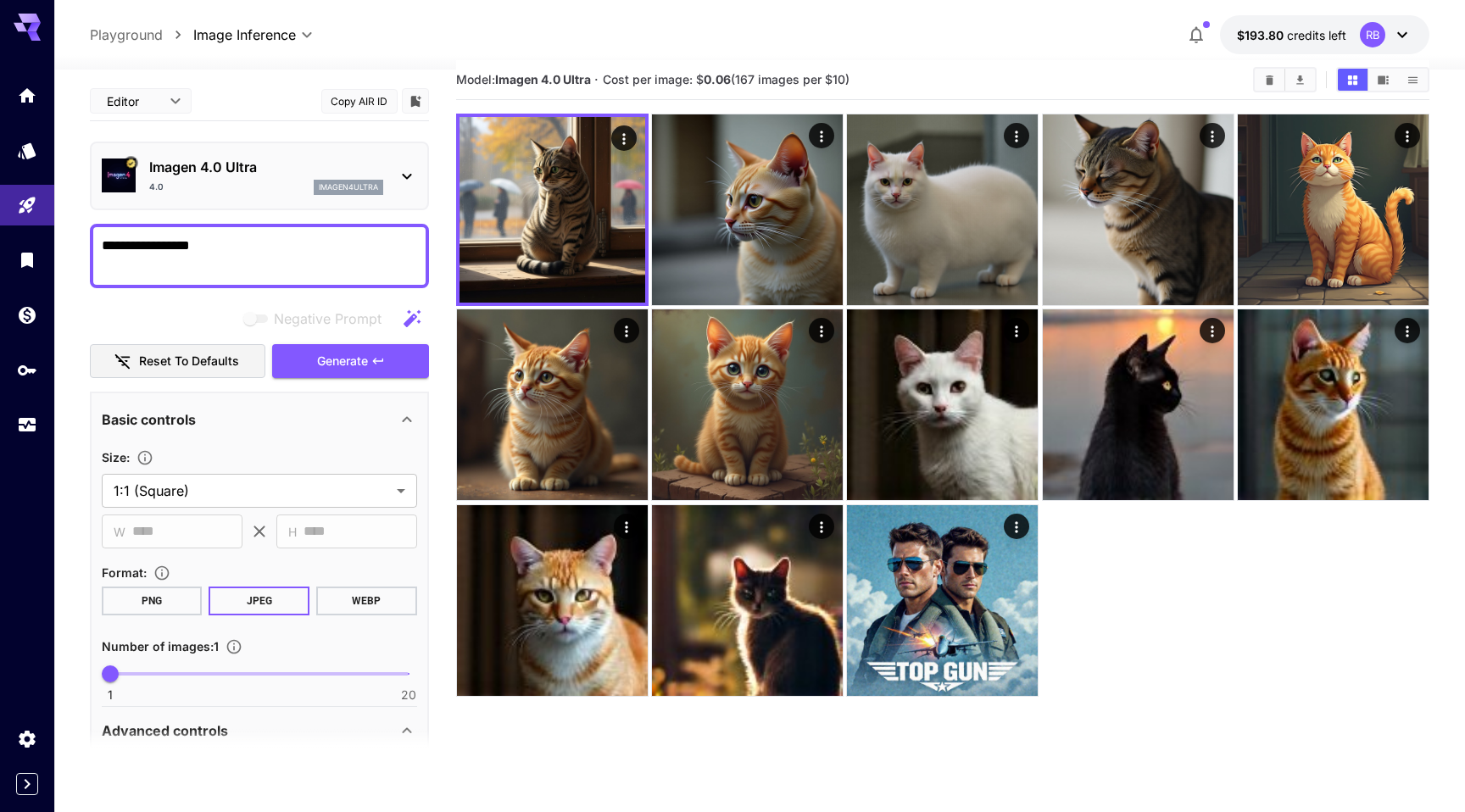
scroll to position [0, 0]
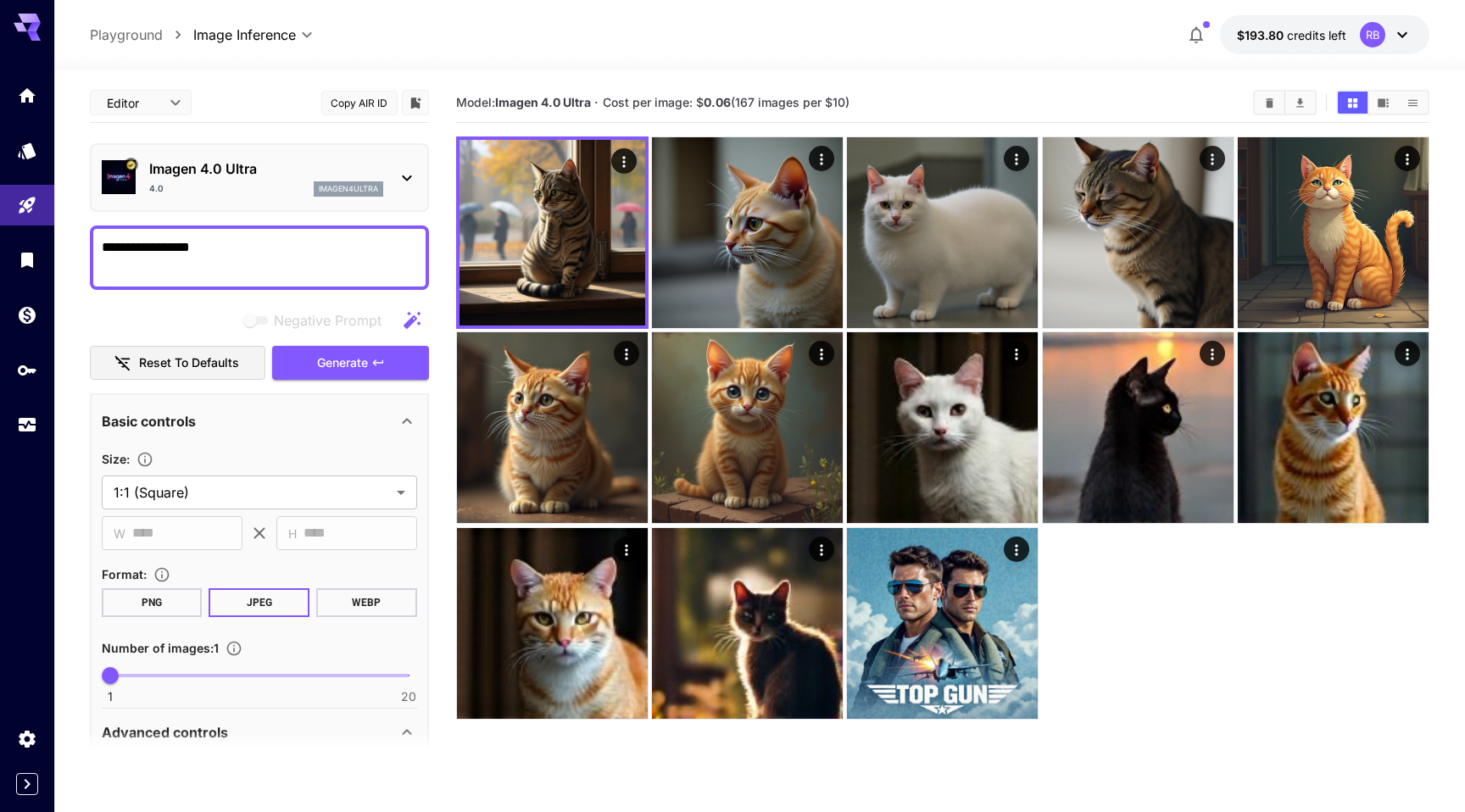
click at [131, 39] on p "Playground" at bounding box center [126, 35] width 73 height 21
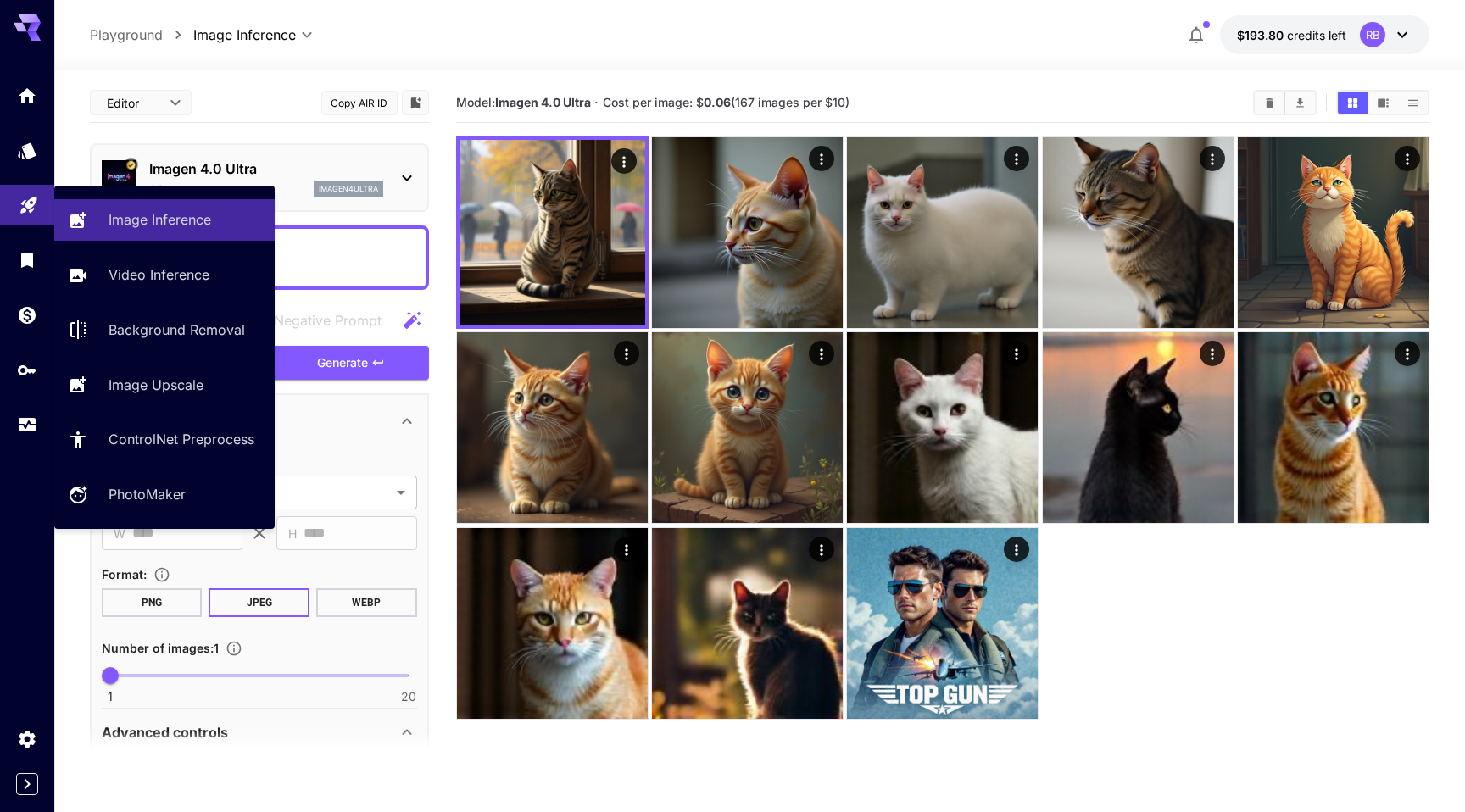
click at [27, 200] on icon "Playground" at bounding box center [28, 205] width 16 height 16
click at [169, 274] on p "Video Inference" at bounding box center [163, 275] width 101 height 21
type input "**********"
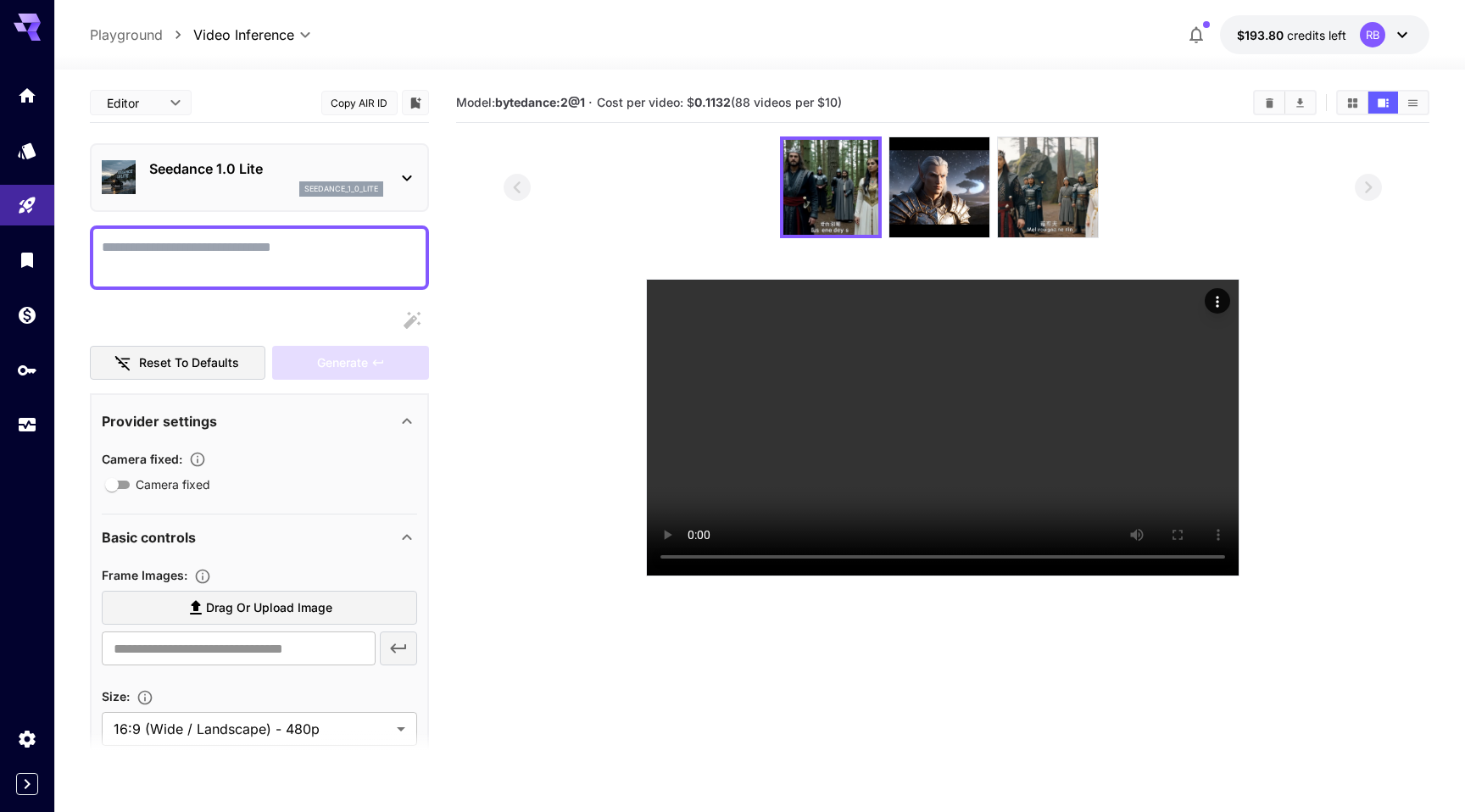
click at [254, 180] on div "Seedance 1.0 Lite seedance_1_0_lite" at bounding box center [266, 177] width 234 height 39
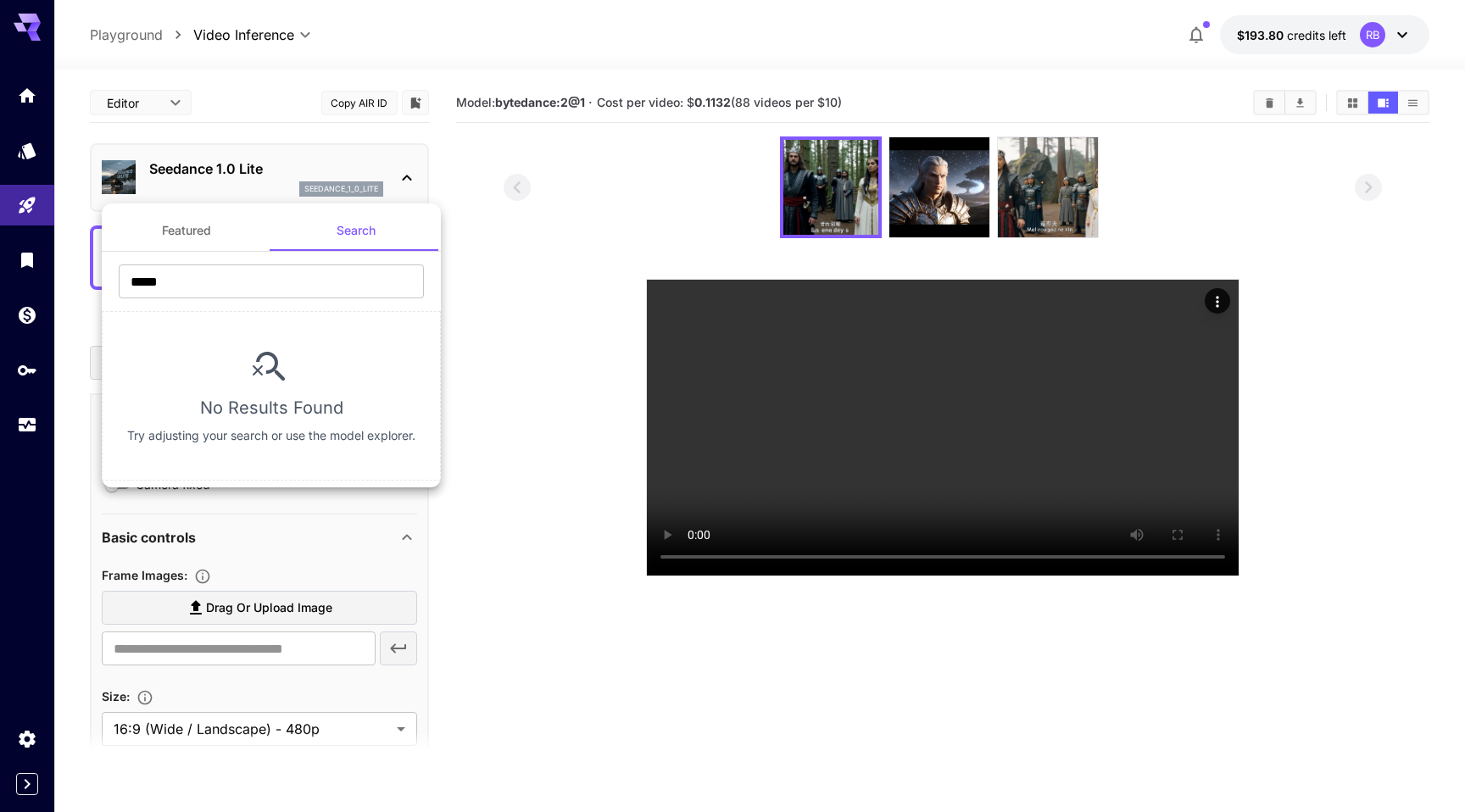
click at [188, 236] on button "Featured" at bounding box center [187, 230] width 170 height 40
